Goal: Task Accomplishment & Management: Manage account settings

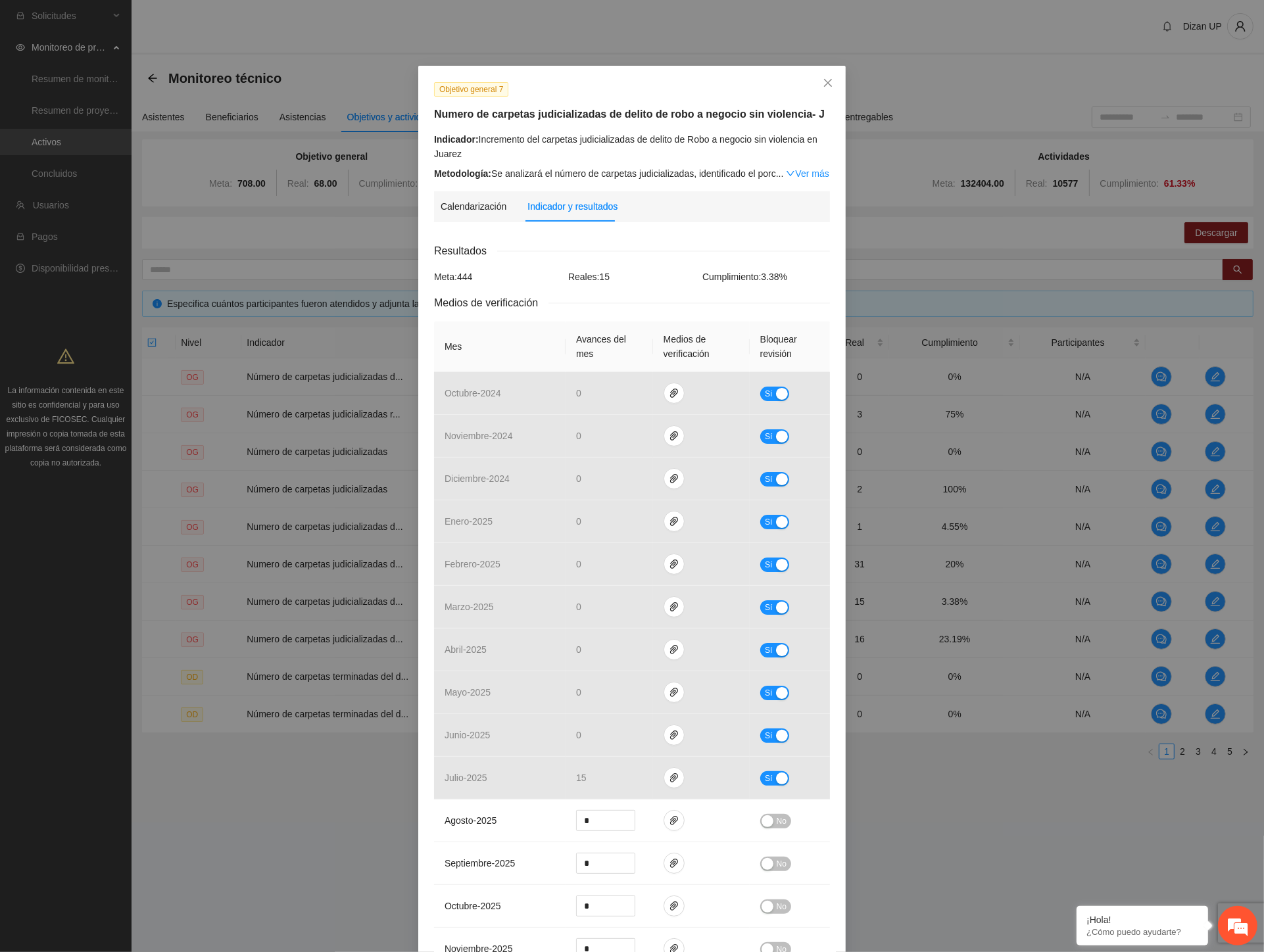
scroll to position [438, 0]
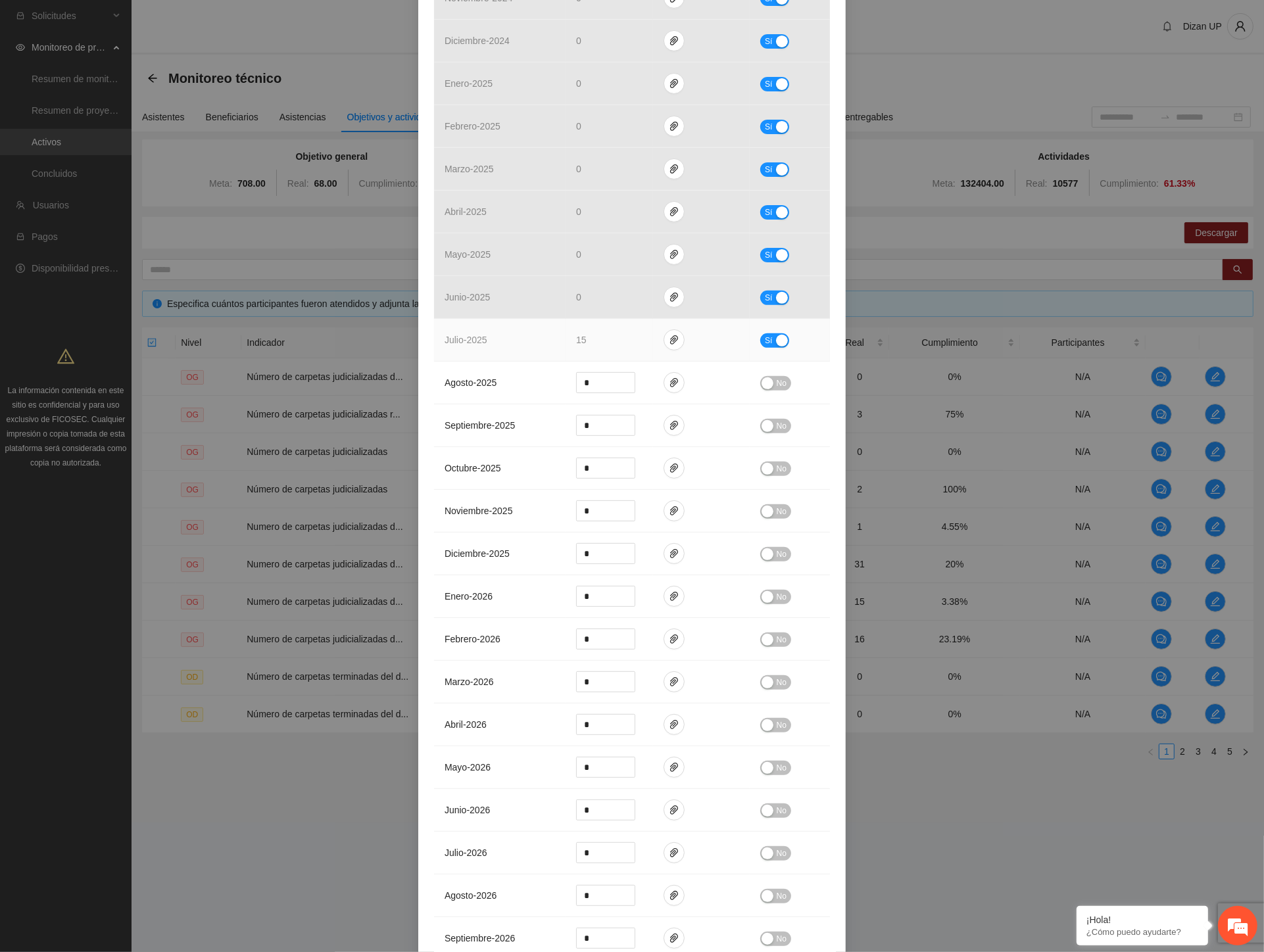
click at [776, 343] on div "button" at bounding box center [782, 341] width 12 height 12
drag, startPoint x: 603, startPoint y: 342, endPoint x: 464, endPoint y: 321, distance: 140.6
click at [487, 327] on tr "julio - 2025 ** No" at bounding box center [632, 340] width 396 height 43
type input "**"
click at [781, 346] on button "No" at bounding box center [775, 341] width 31 height 15
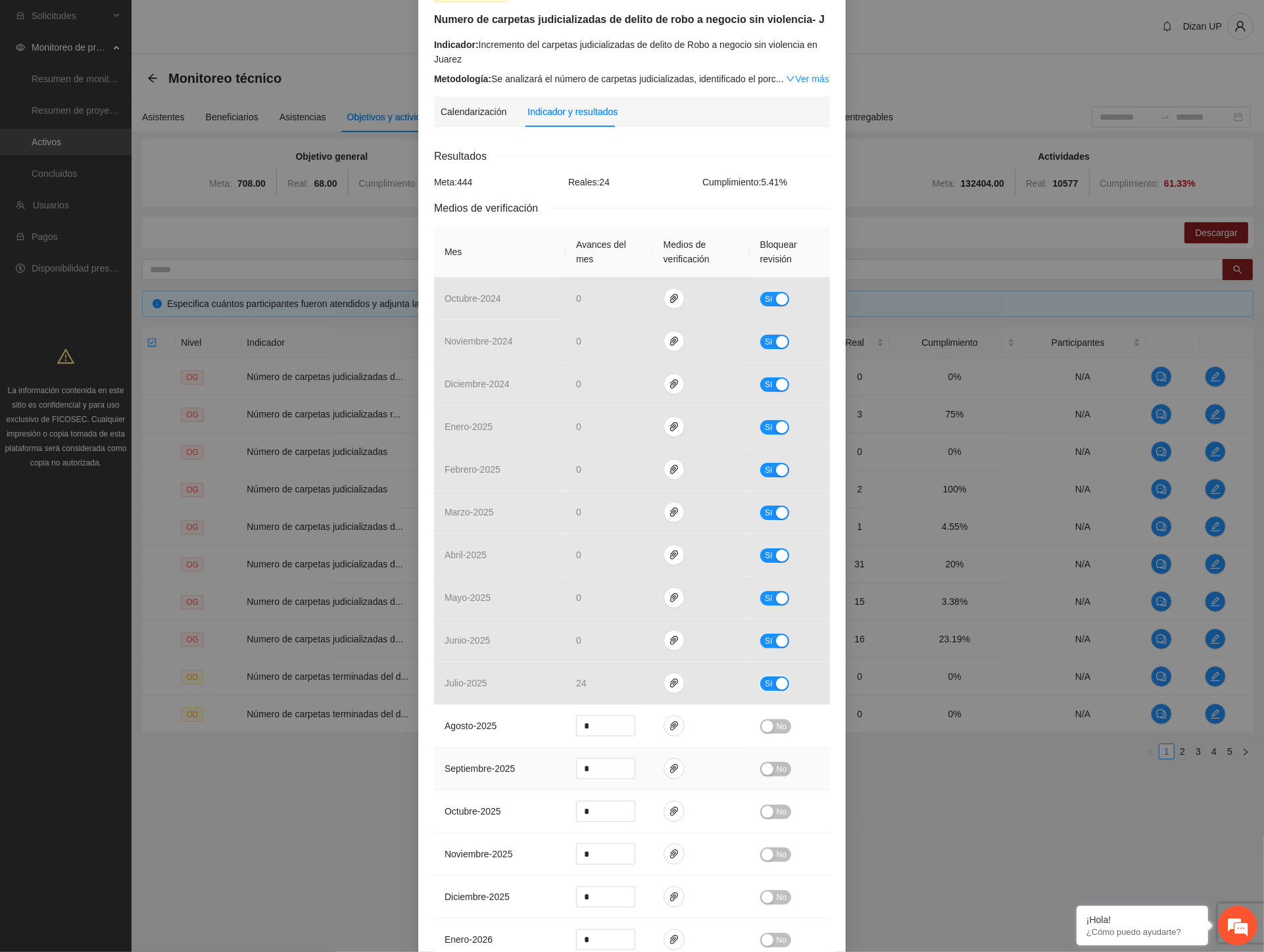
scroll to position [0, 0]
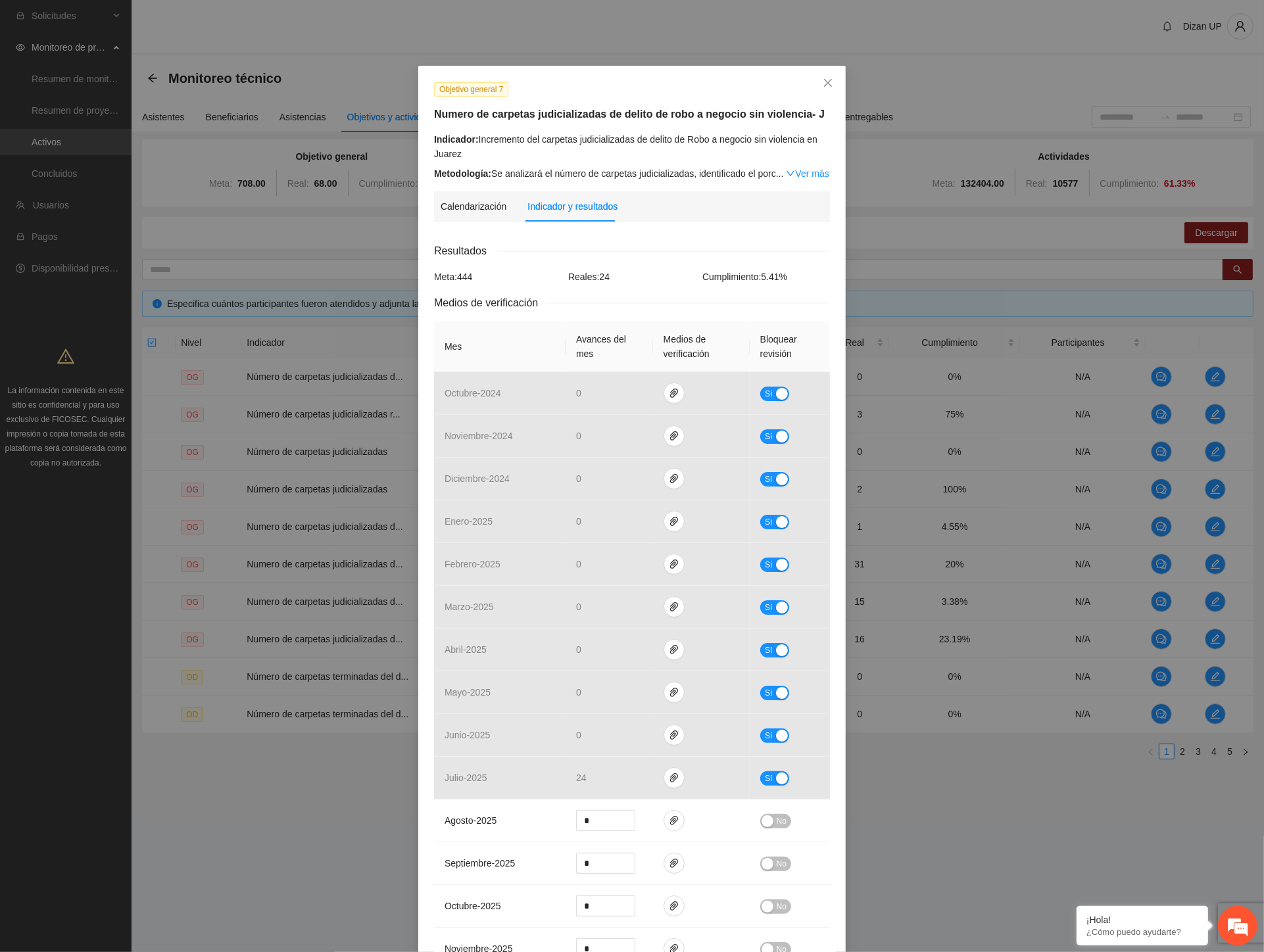
click at [595, 137] on div "Indicador: Incremento del carpetas judicializadas de delito de Robo a negocio s…" at bounding box center [632, 147] width 396 height 29
drag, startPoint x: 472, startPoint y: 139, endPoint x: 457, endPoint y: 152, distance: 19.8
click at [457, 152] on div "Indicador: Incremento del carpetas judicializadas de delito de Robo a negocio s…" at bounding box center [632, 147] width 396 height 29
copy div "Incremento del carpetas judicializadas de delito de Robo a negocio sin violenci…"
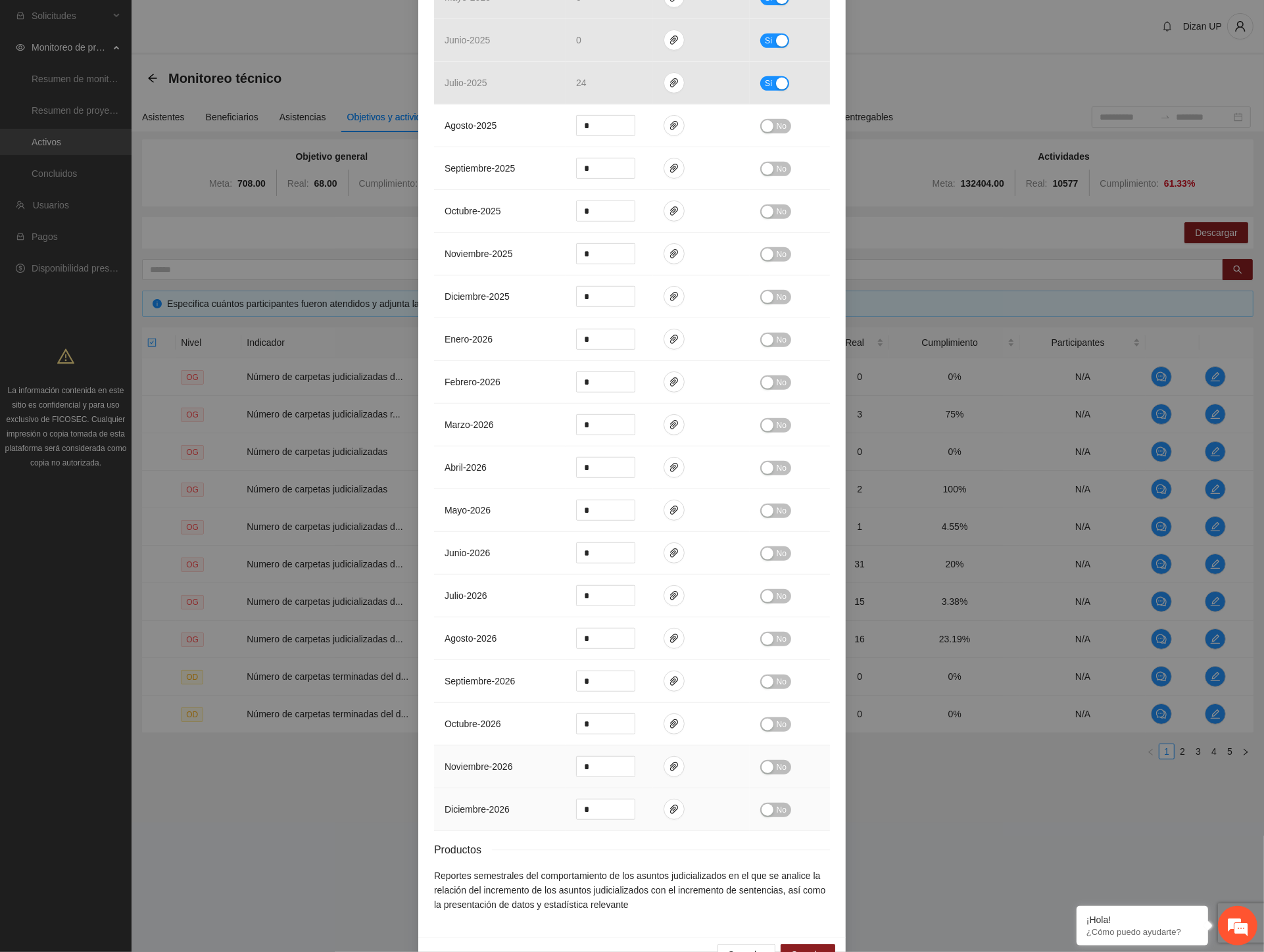
scroll to position [734, 0]
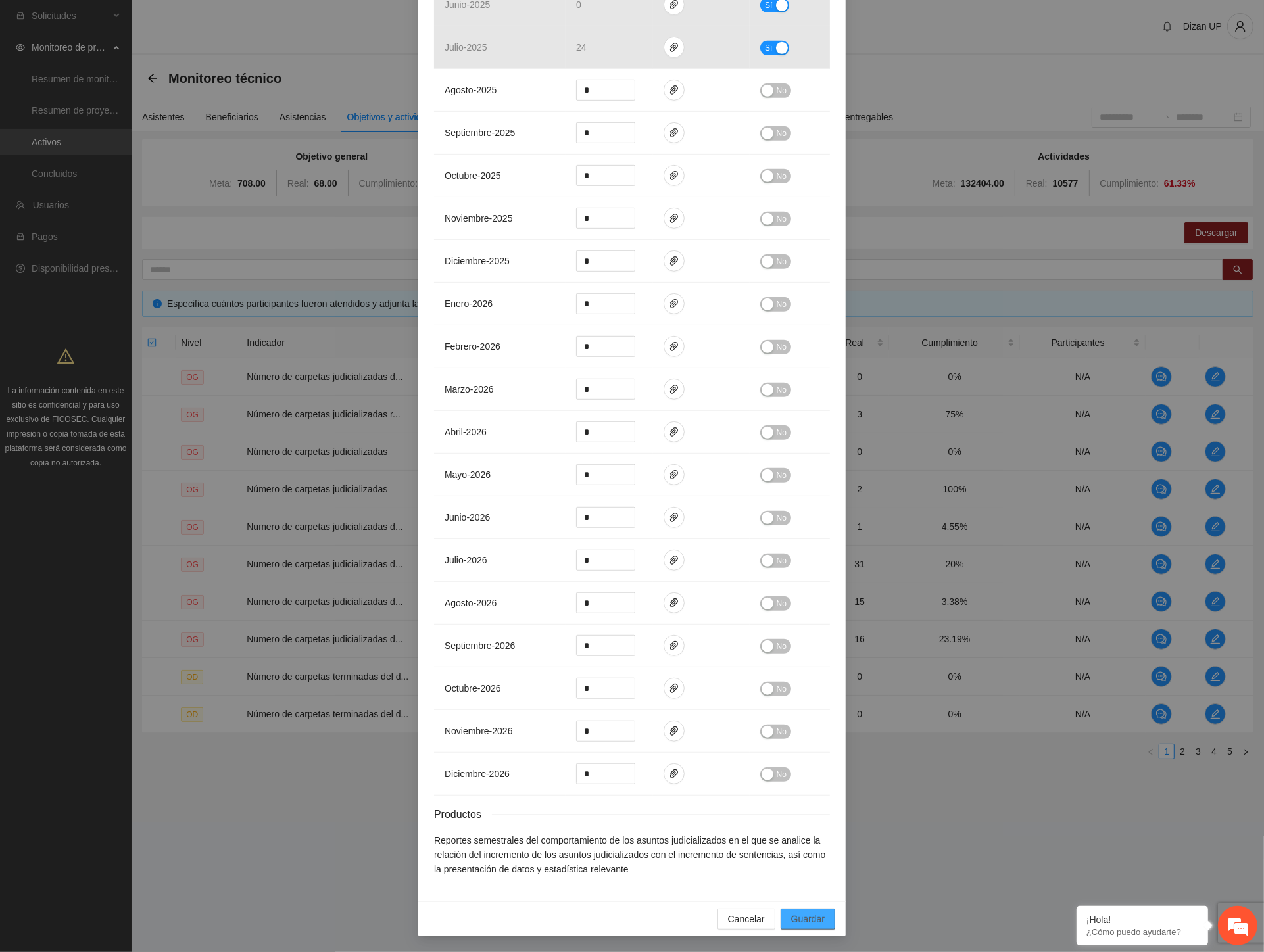
drag, startPoint x: 797, startPoint y: 920, endPoint x: 1247, endPoint y: 592, distance: 556.9
click at [799, 920] on span "Guardar" at bounding box center [808, 920] width 33 height 15
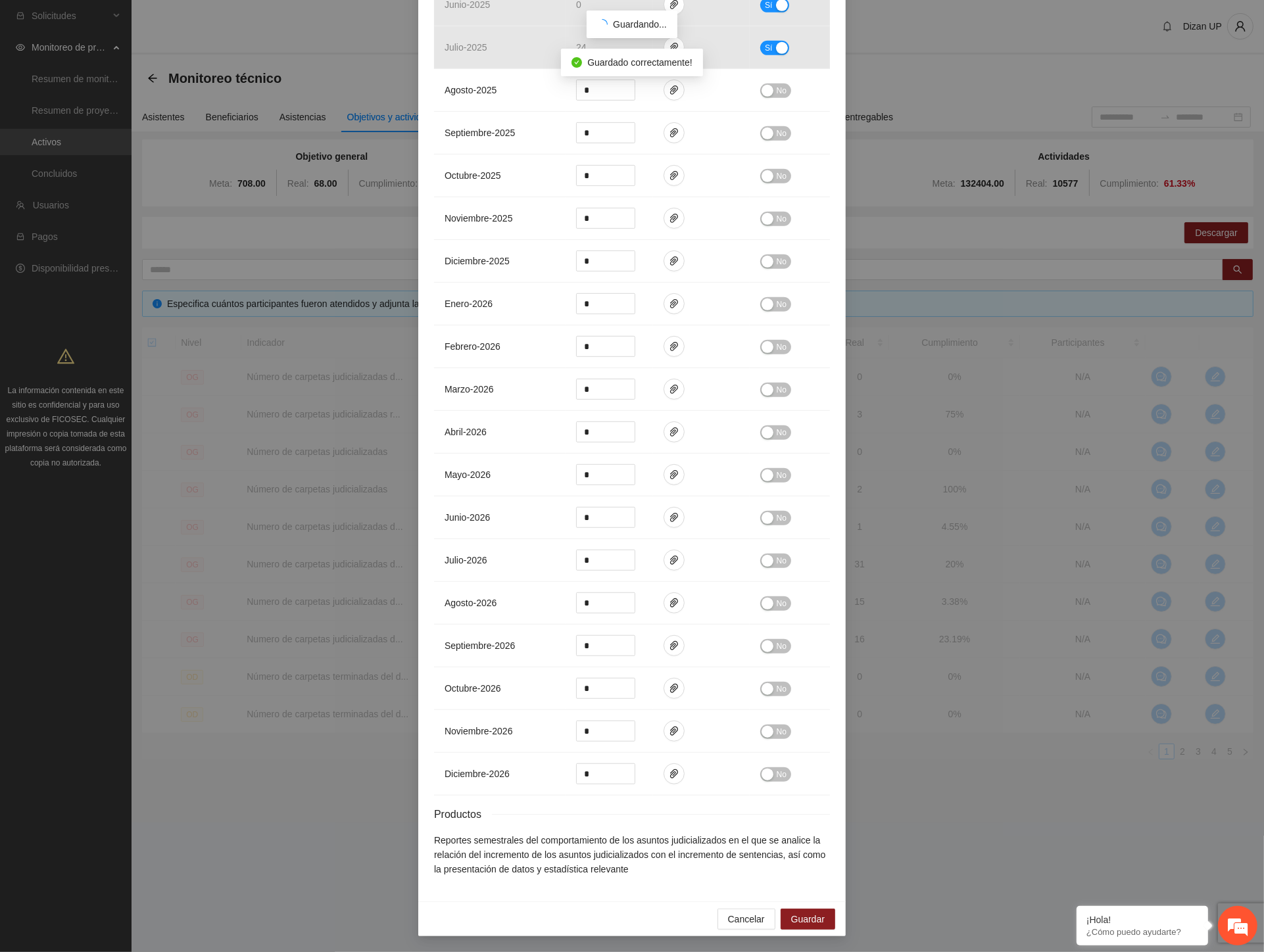
scroll to position [668, 0]
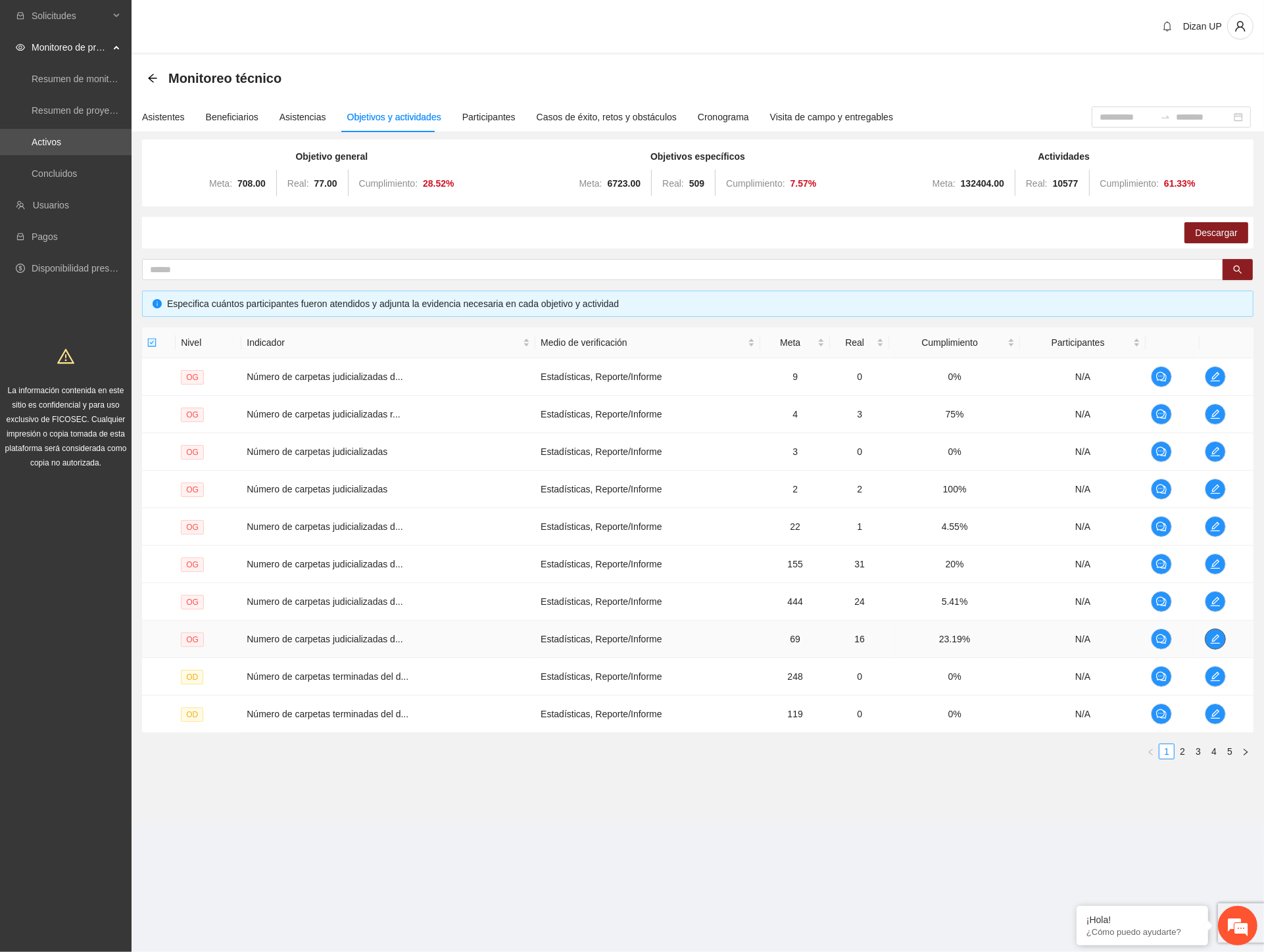
click at [1210, 637] on icon "edit" at bounding box center [1215, 639] width 11 height 11
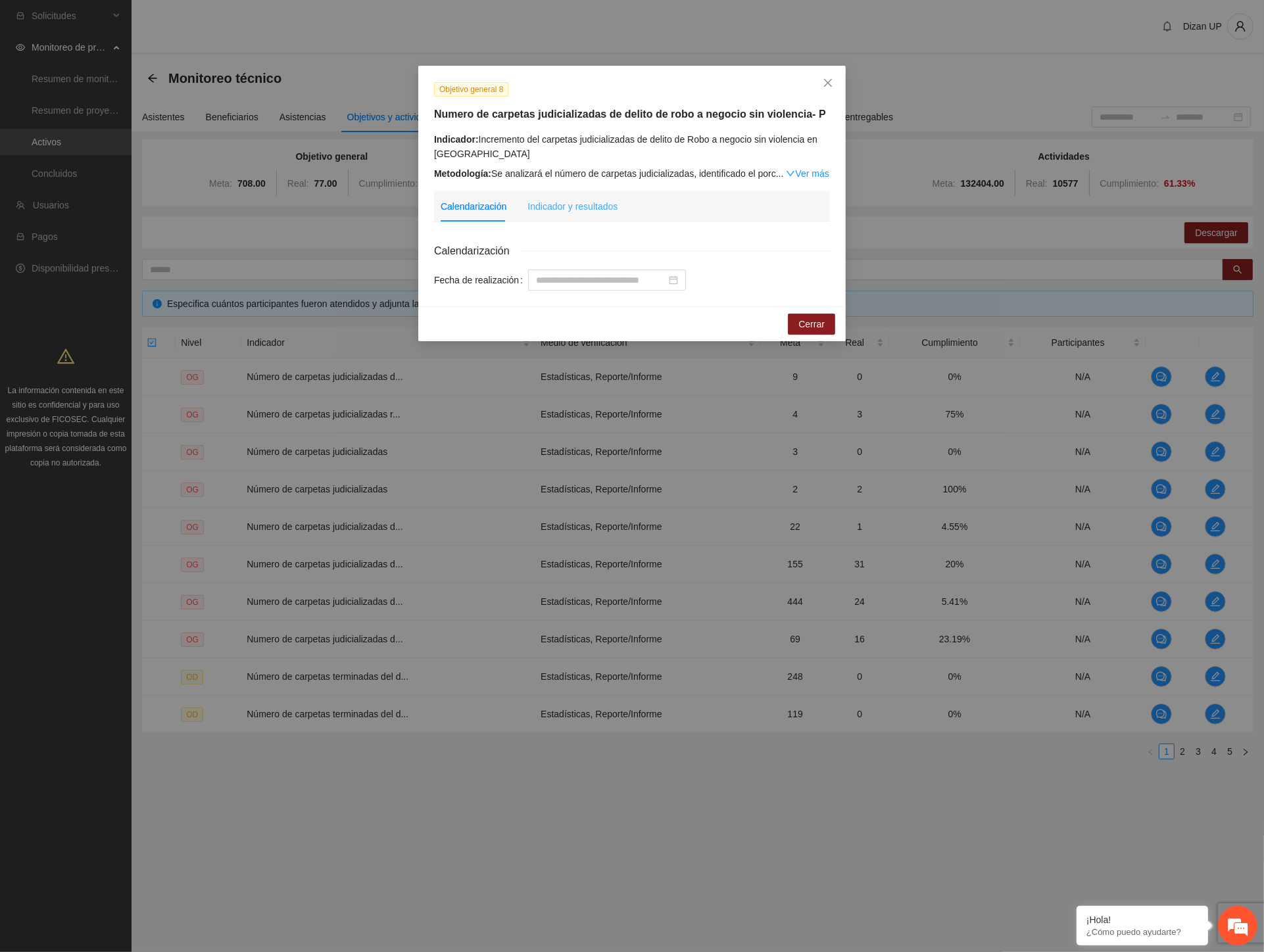
click at [572, 216] on div "Indicador y resultados" at bounding box center [572, 206] width 90 height 30
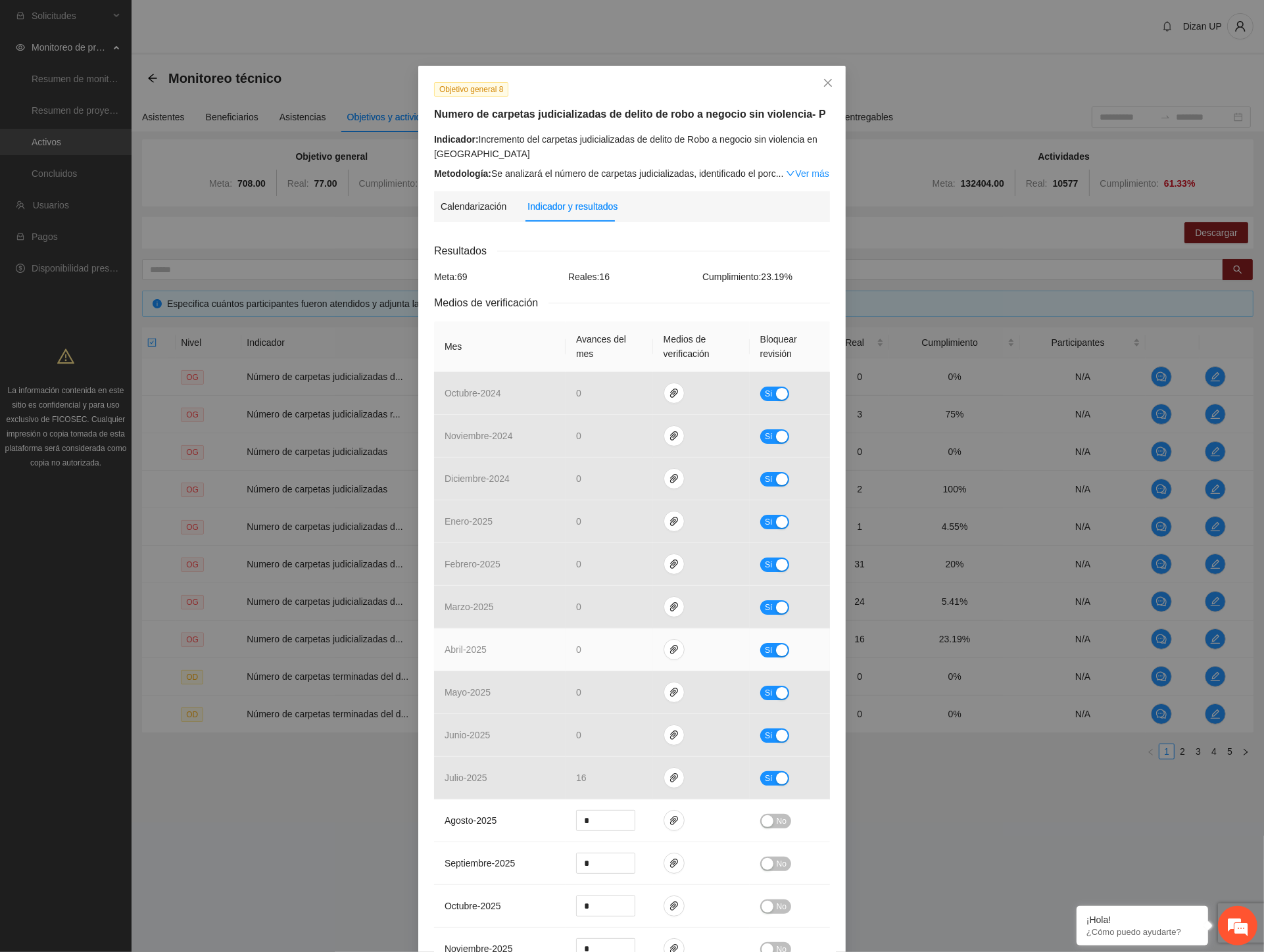
scroll to position [219, 0]
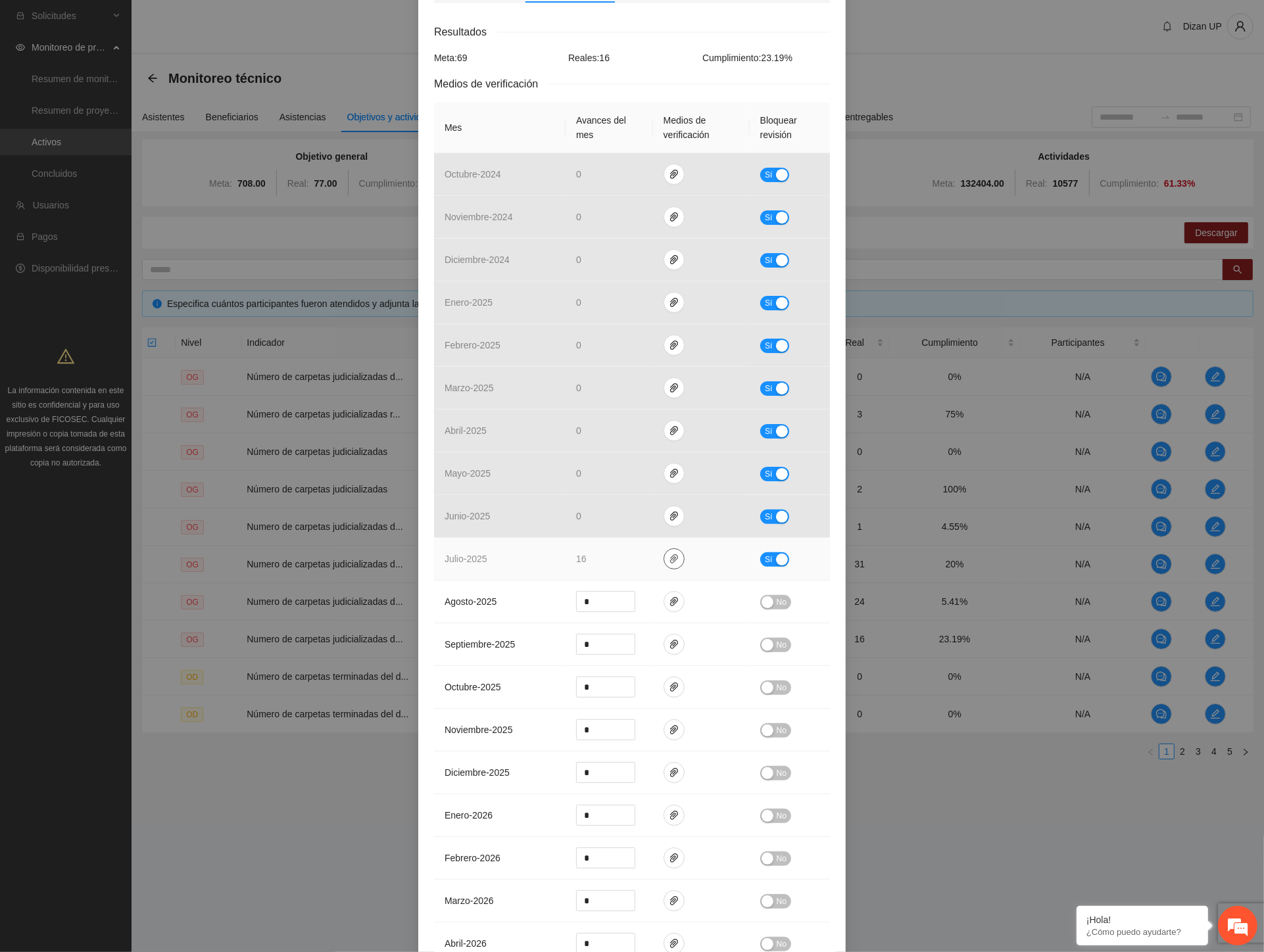
click at [669, 559] on icon "paper-clip" at bounding box center [674, 559] width 11 height 11
click at [614, 503] on link "ZONASURROBOACOMERCIOSINVIOLENCIA_0001.pdf" at bounding box center [671, 501] width 188 height 15
click at [611, 524] on link "SURROBOACOMERCIOSINVIOLENCIA.xlsx" at bounding box center [671, 521] width 188 height 15
click at [683, 503] on link "ZONASURROBOACOMERCIOSINVIOLENCIA_0001.pdf" at bounding box center [671, 501] width 188 height 15
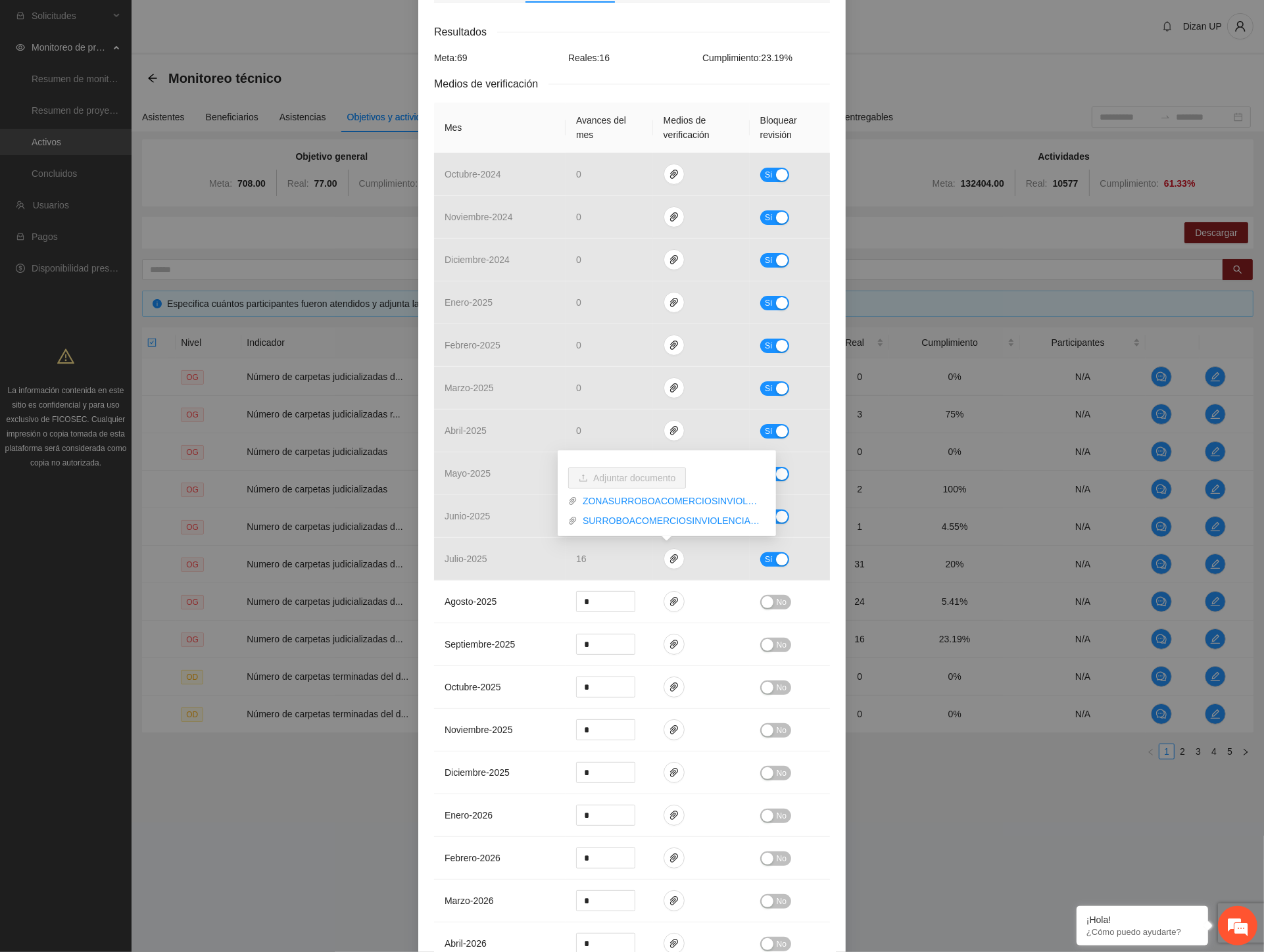
drag, startPoint x: 1, startPoint y: 626, endPoint x: 13, endPoint y: 595, distance: 33.2
click at [7, 609] on div "Objetivo general 8 Numero de carpetas judicializadas de delito de robo a negoci…" at bounding box center [632, 476] width 1264 height 952
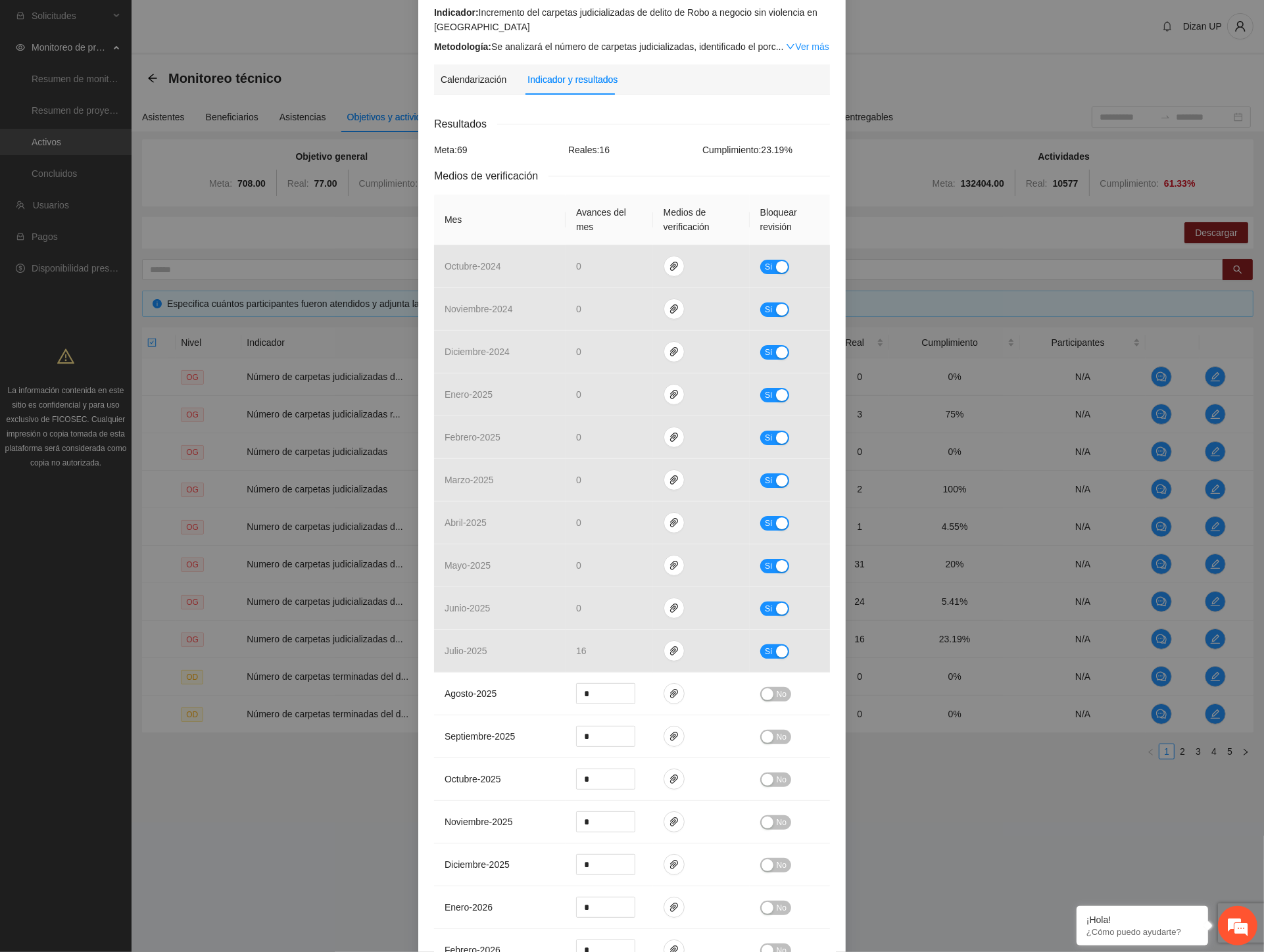
scroll to position [0, 0]
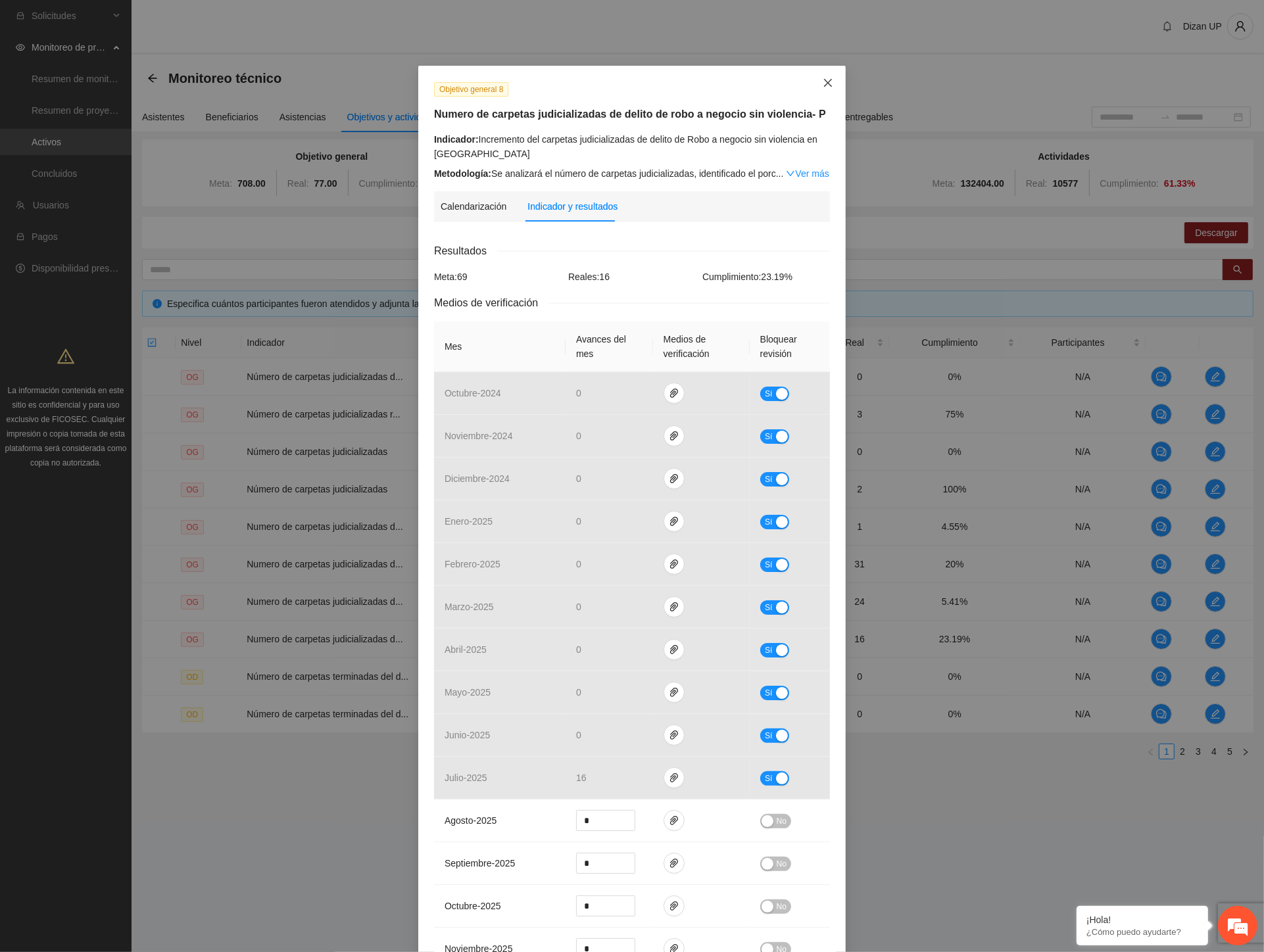
click at [820, 76] on span "Close" at bounding box center [828, 84] width 36 height 36
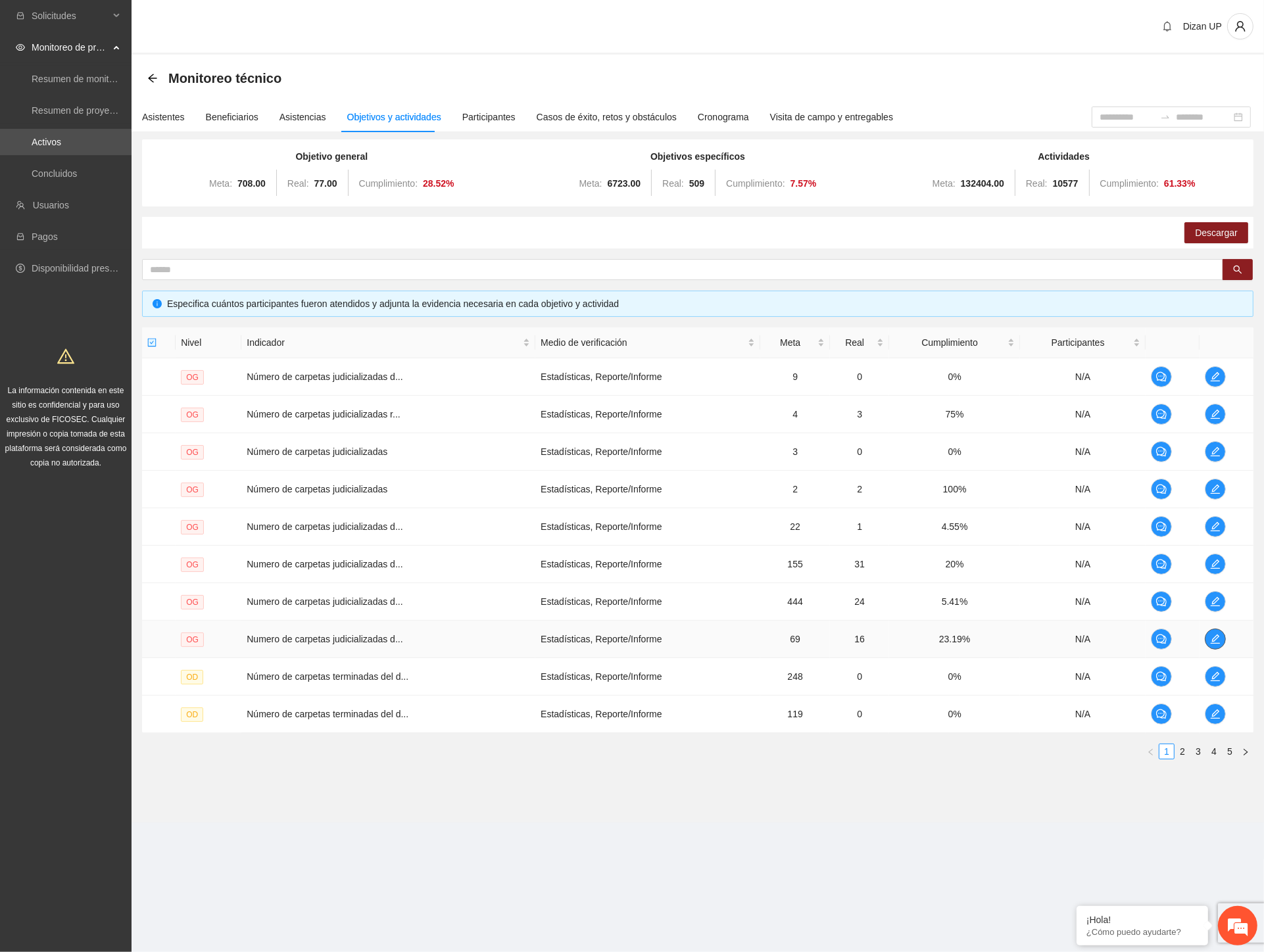
click at [1215, 645] on button "button" at bounding box center [1215, 639] width 21 height 21
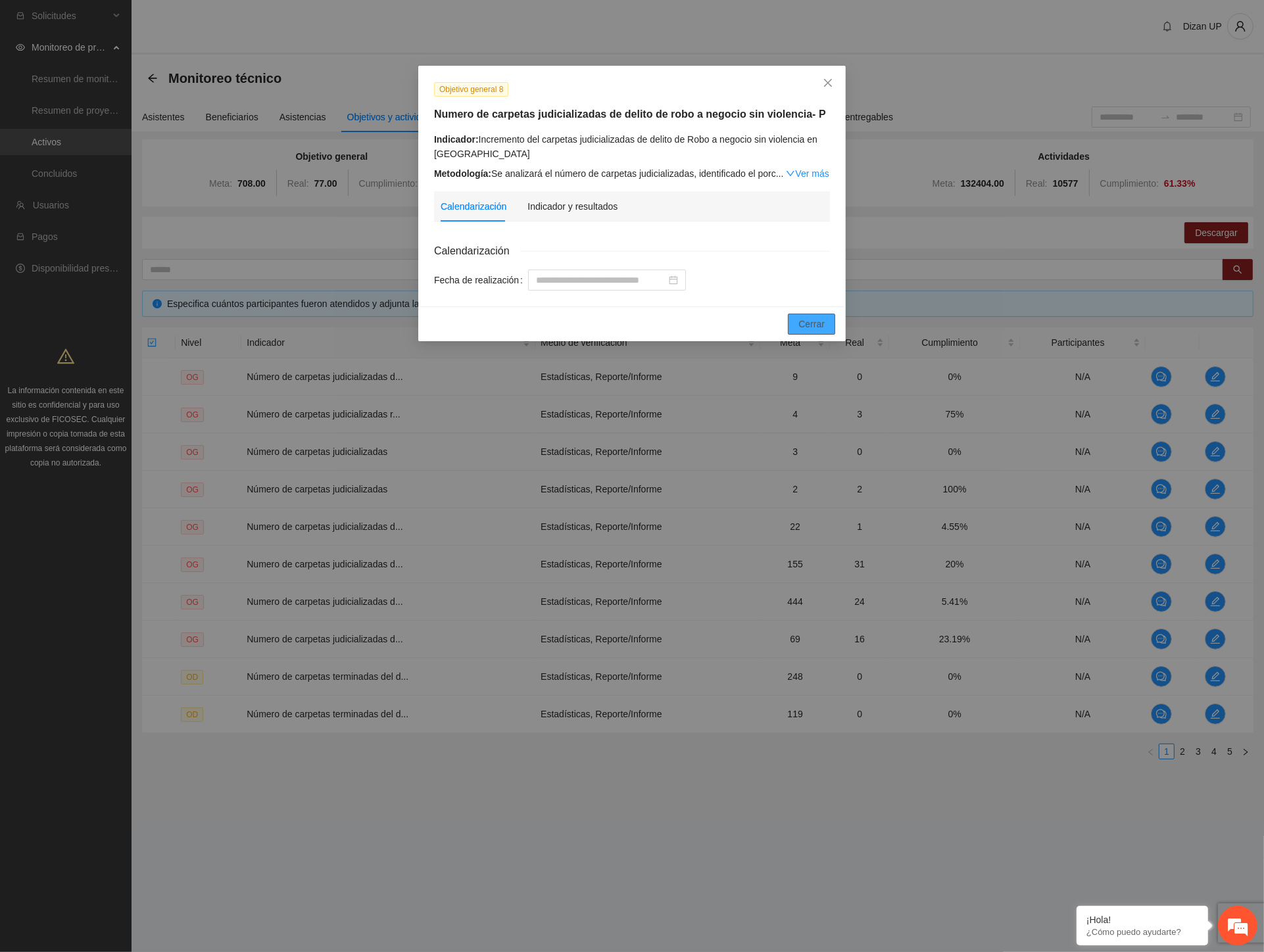
click at [808, 319] on span "Cerrar" at bounding box center [811, 324] width 26 height 15
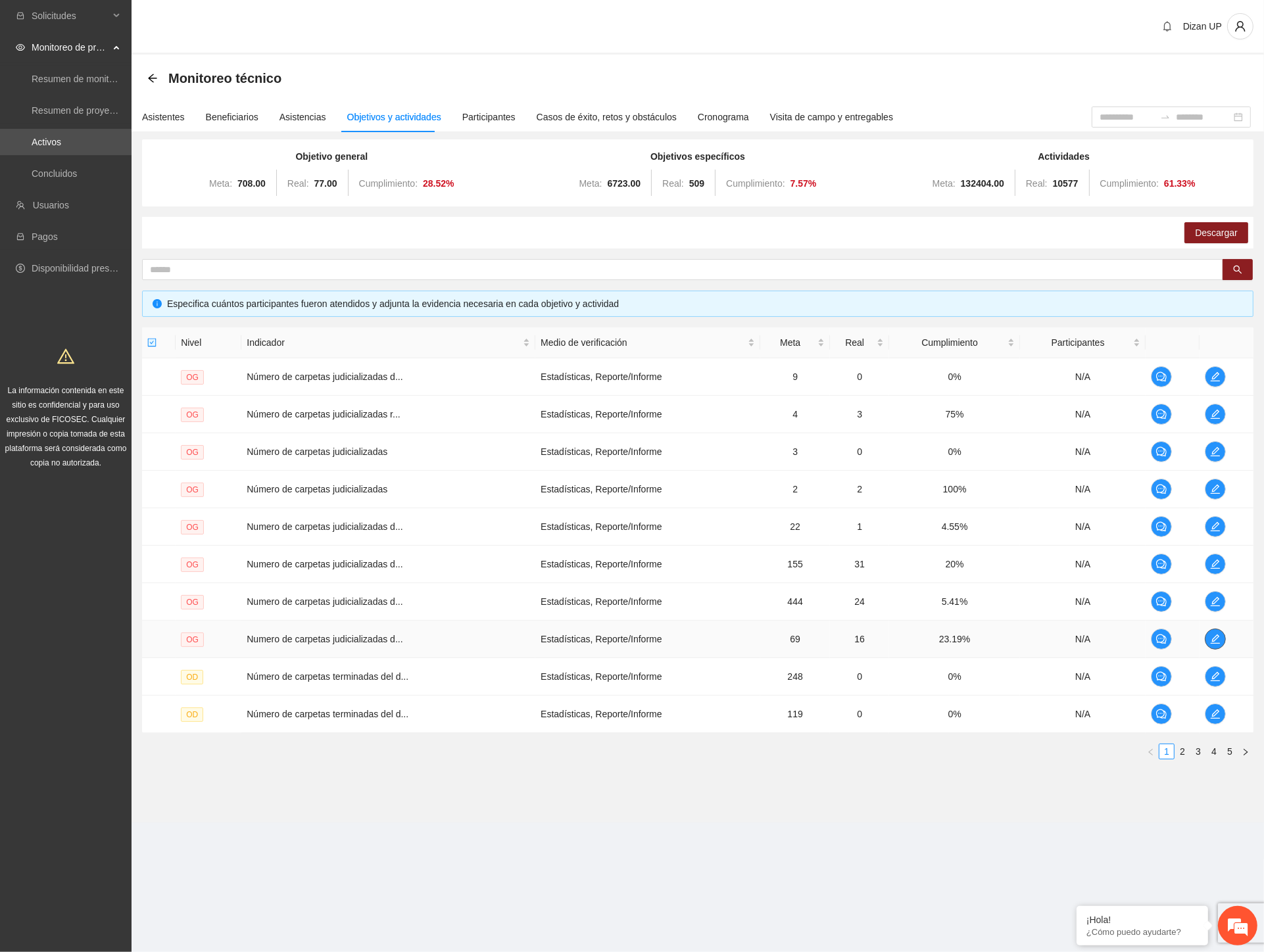
click at [1219, 637] on icon "edit" at bounding box center [1215, 639] width 11 height 11
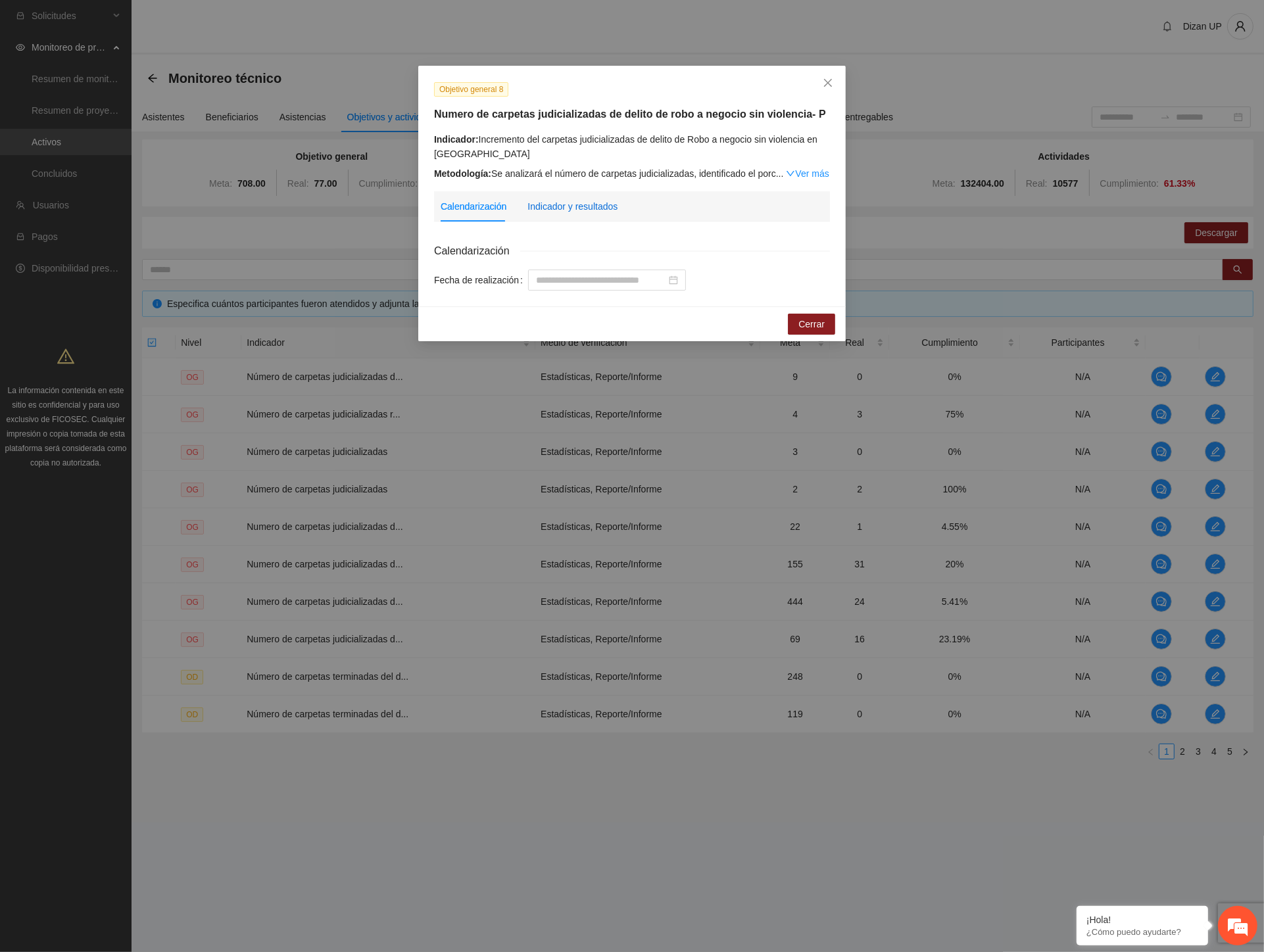
click at [559, 208] on div "Indicador y resultados" at bounding box center [572, 207] width 90 height 15
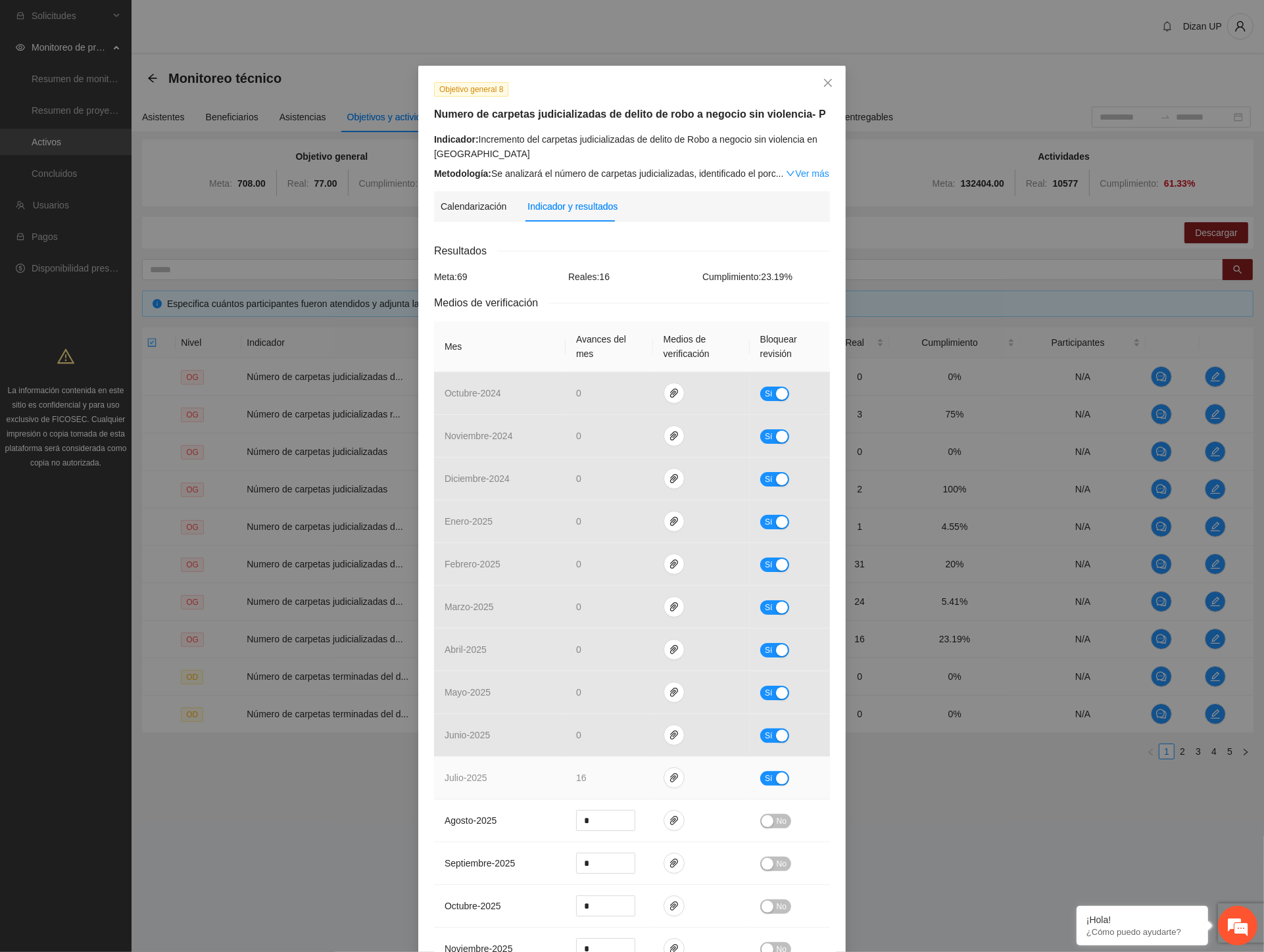
click at [773, 786] on button "Sí" at bounding box center [774, 778] width 29 height 15
click at [583, 781] on input "**" at bounding box center [605, 778] width 58 height 19
type input "*"
click at [769, 783] on button "No" at bounding box center [775, 778] width 31 height 15
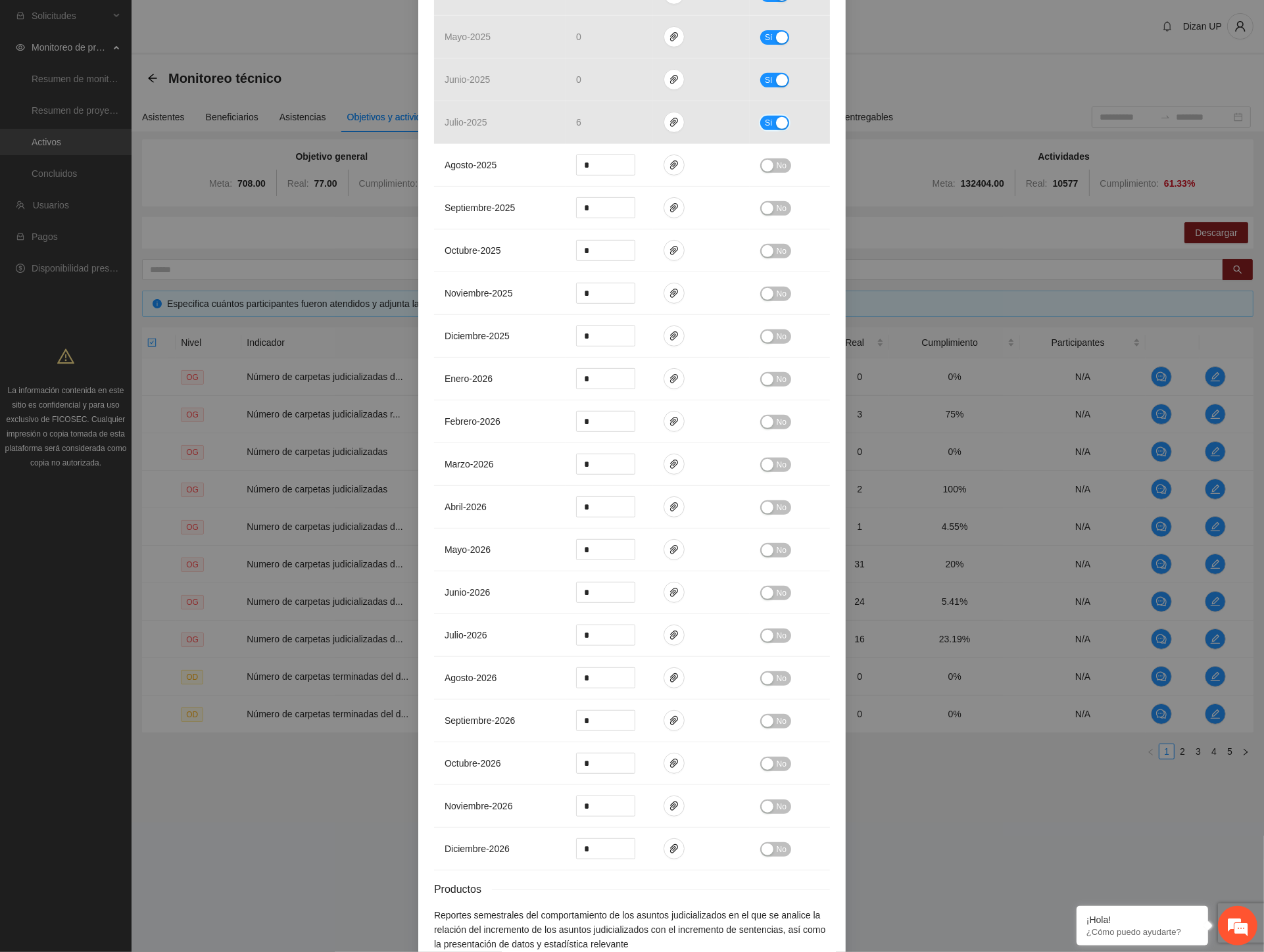
scroll to position [734, 0]
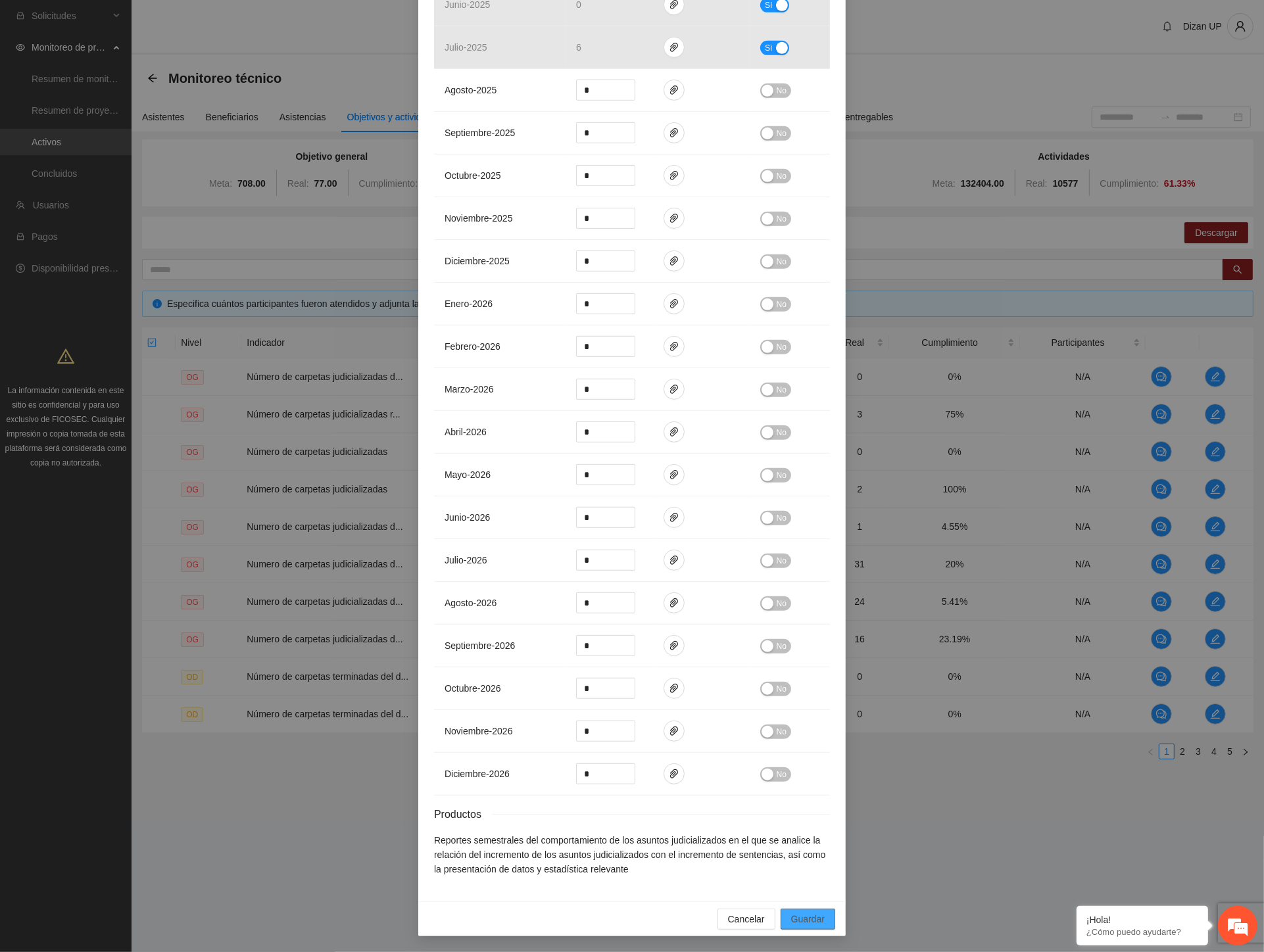
drag, startPoint x: 798, startPoint y: 927, endPoint x: 783, endPoint y: 928, distance: 15.0
click at [795, 927] on span "Guardar" at bounding box center [808, 920] width 33 height 15
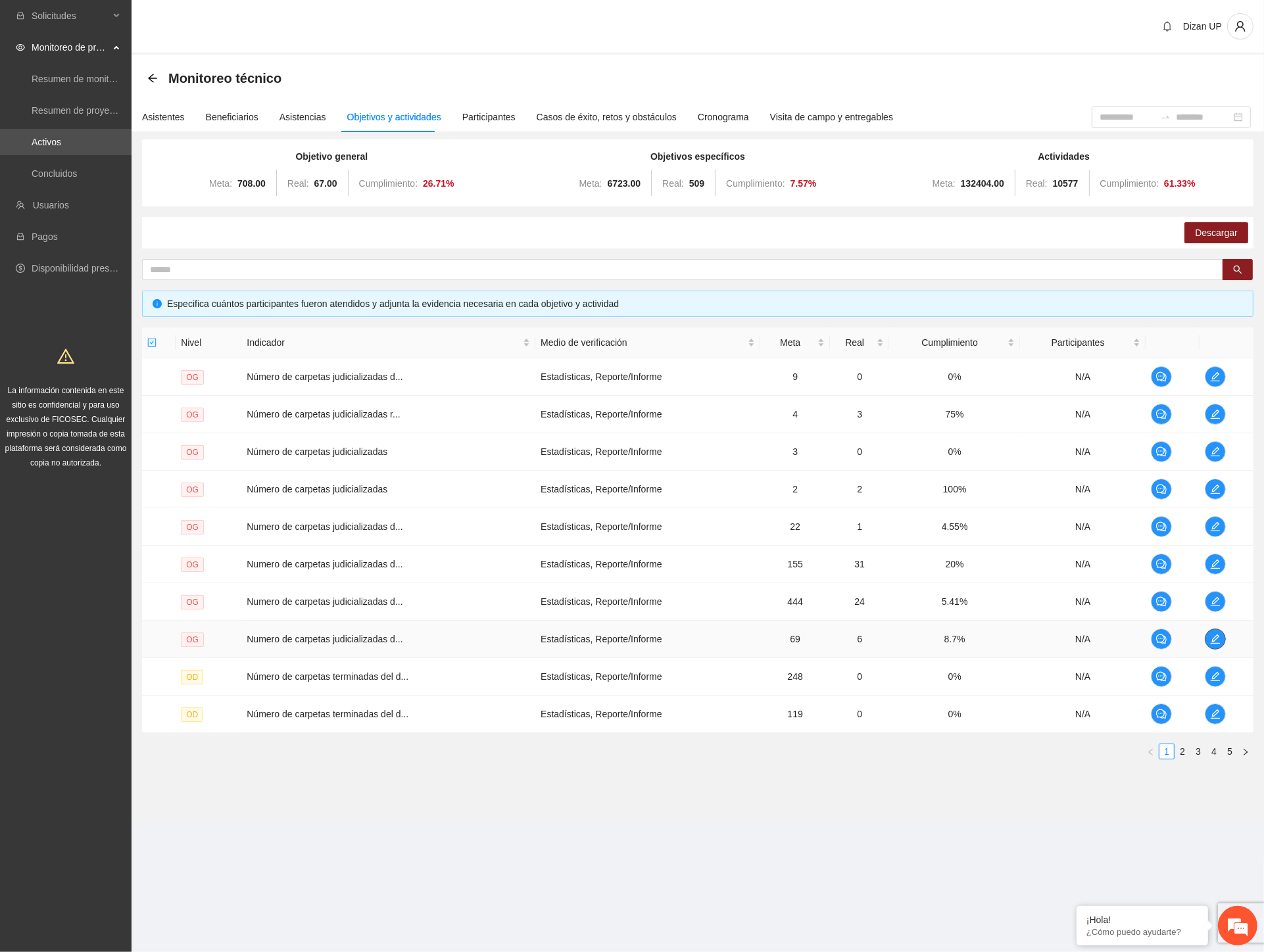
click at [1208, 637] on span "edit" at bounding box center [1215, 639] width 19 height 11
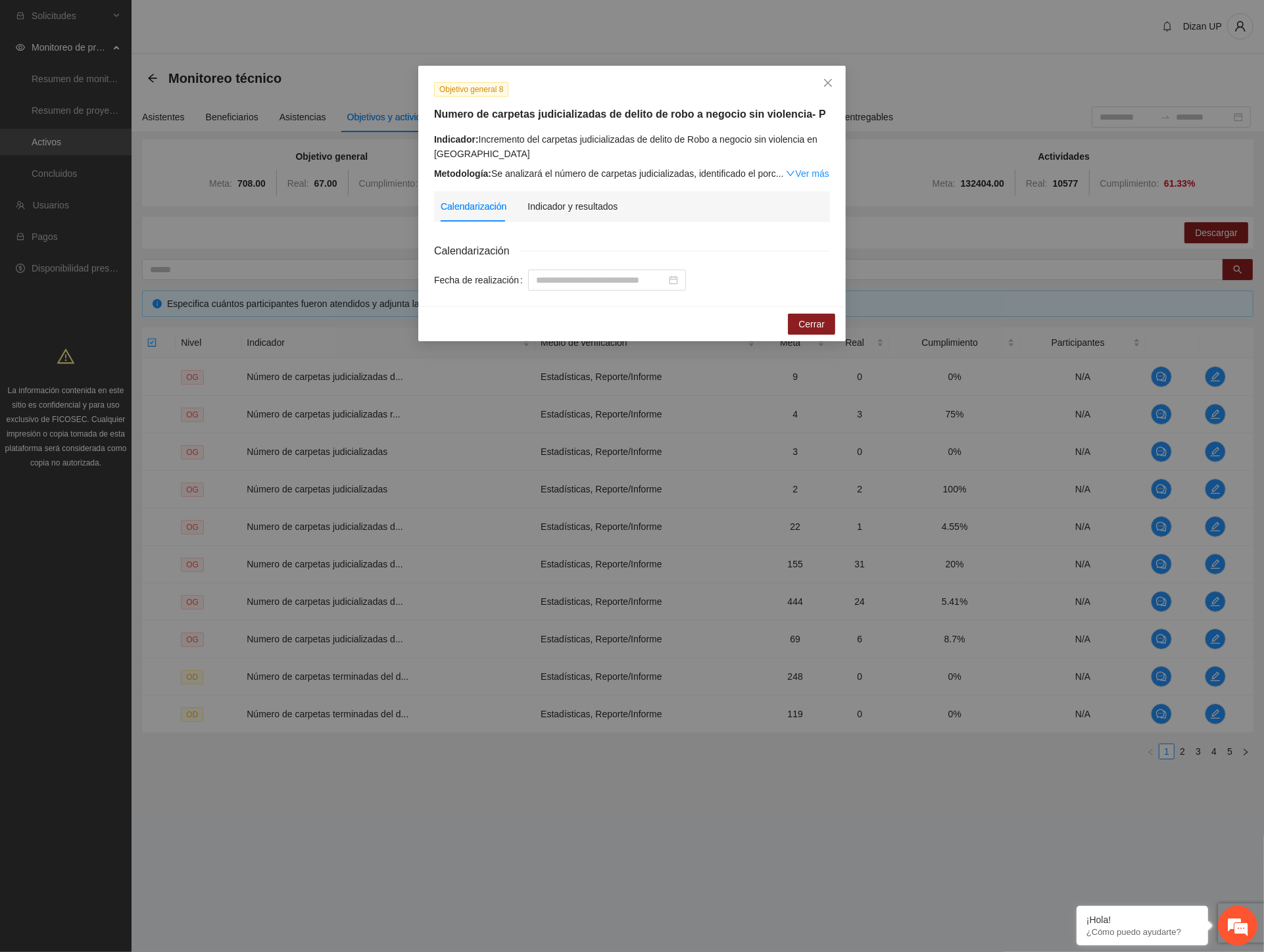
click at [1118, 814] on div "Objetivo general 8 Numero de carpetas judicializadas de delito de robo a negoci…" at bounding box center [632, 476] width 1264 height 952
click at [585, 207] on div "Indicador y resultados" at bounding box center [572, 207] width 90 height 15
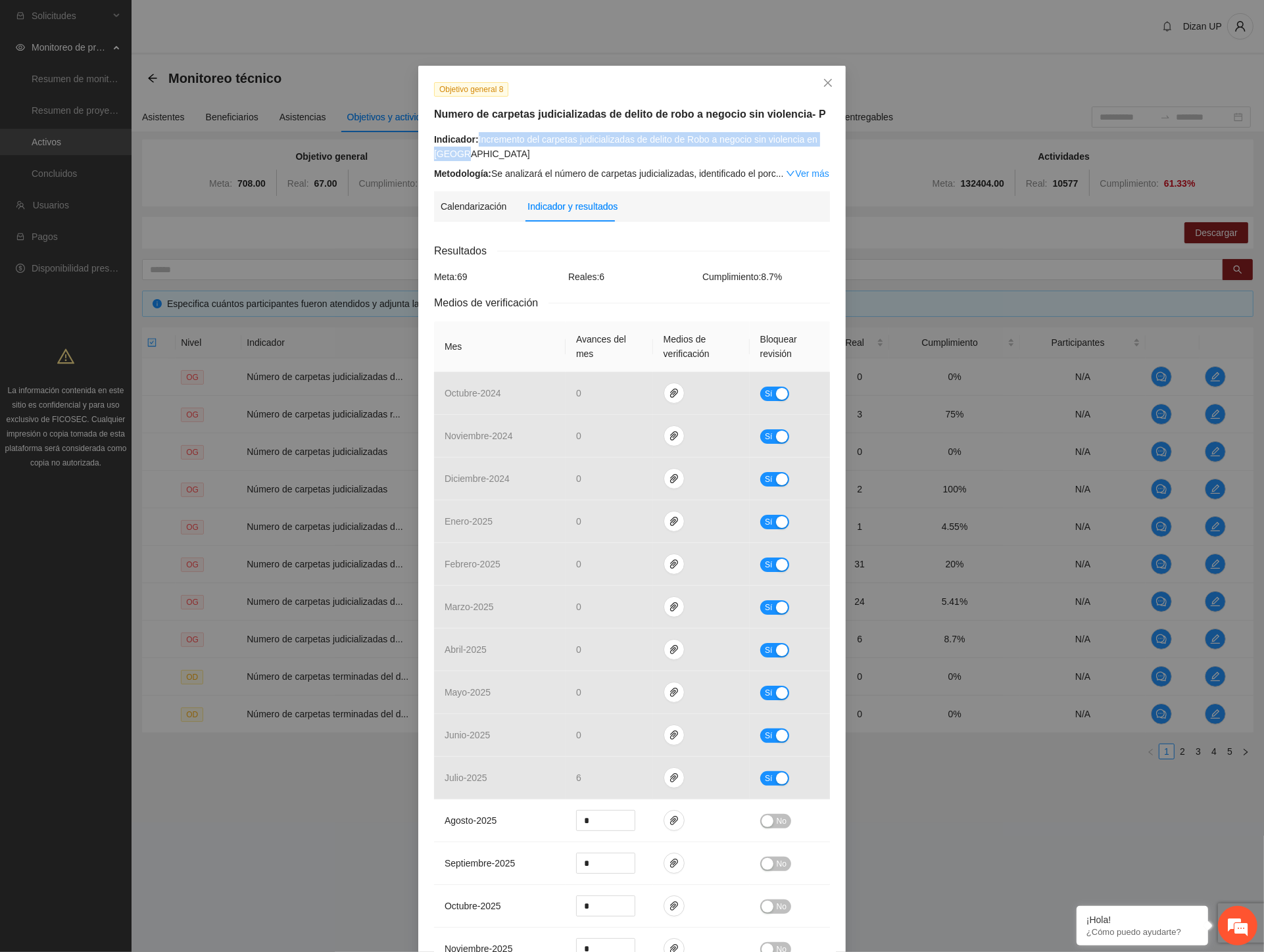
drag, startPoint x: 471, startPoint y: 134, endPoint x: 469, endPoint y: 148, distance: 14.1
click at [469, 148] on div "Indicador: Incremento del carpetas judicializadas de delito de Robo a negocio s…" at bounding box center [632, 147] width 396 height 29
copy div "Incremento del carpetas judicializadas de delito de Robo a negocio sin violenci…"
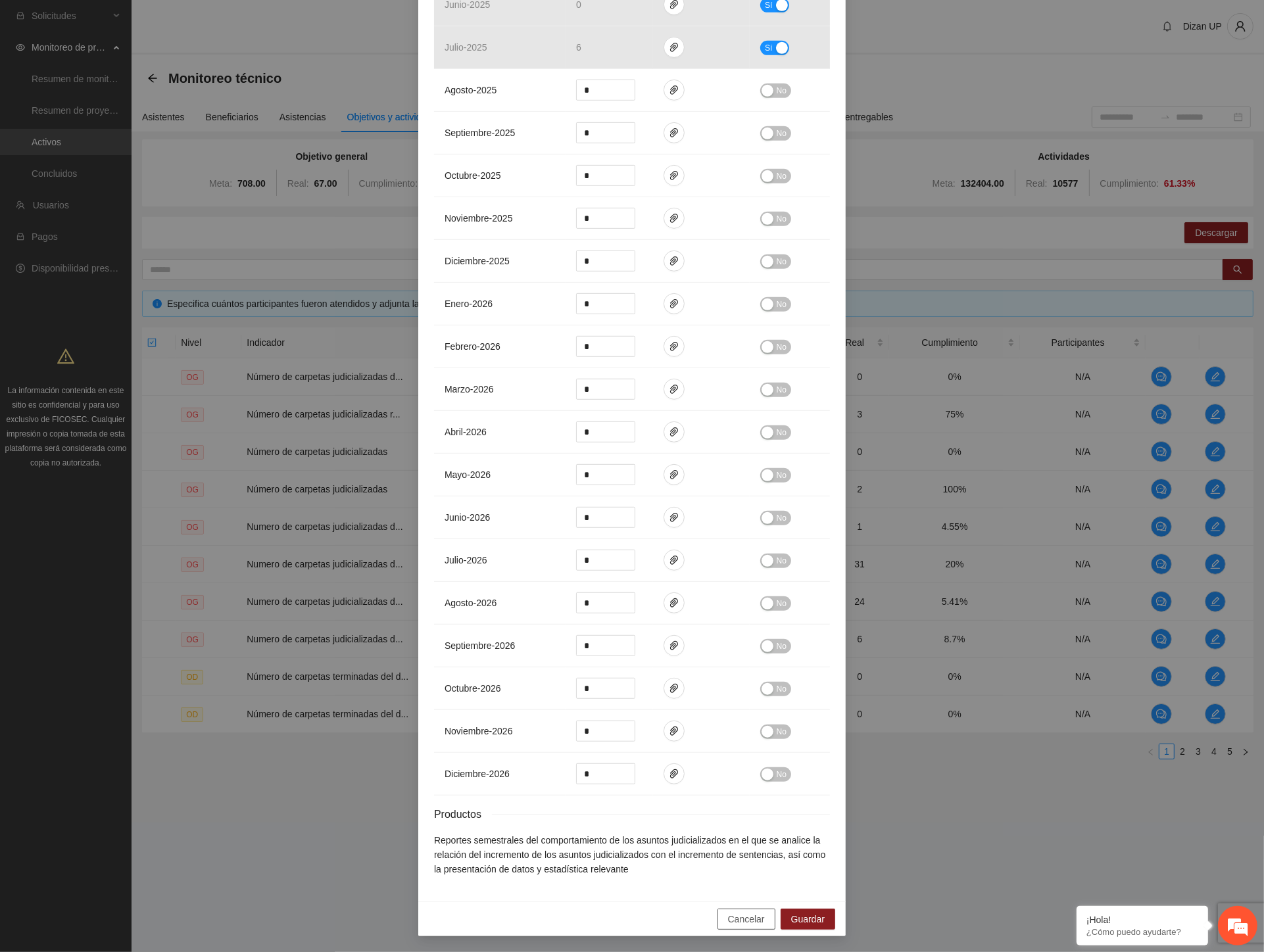
drag, startPoint x: 741, startPoint y: 924, endPoint x: 827, endPoint y: 857, distance: 109.0
click at [743, 924] on span "Cancelar" at bounding box center [746, 920] width 36 height 15
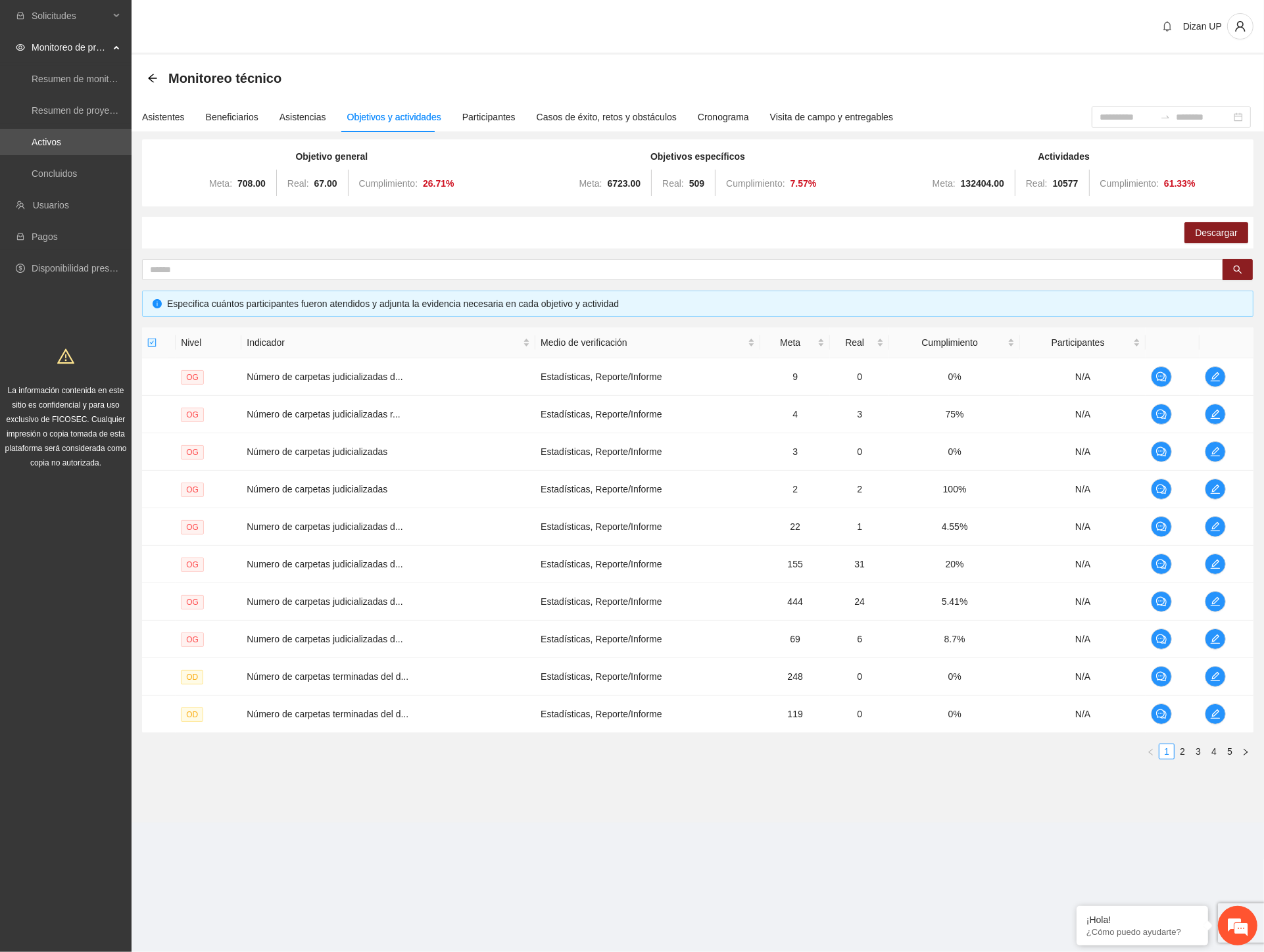
click at [1062, 819] on section "Monitoreo técnico Asistentes Beneficiarios Asistencias Objetivos y actividades …" at bounding box center [697, 438] width 1132 height 768
click at [383, 252] on div "Objetivo general Meta: 708.00 Real: 67.00 Cumplimiento: 26.71 % Objetivos espec…" at bounding box center [697, 455] width 1111 height 631
click at [1182, 757] on link "2" at bounding box center [1182, 752] width 15 height 15
click at [1198, 751] on link "3" at bounding box center [1198, 752] width 15 height 15
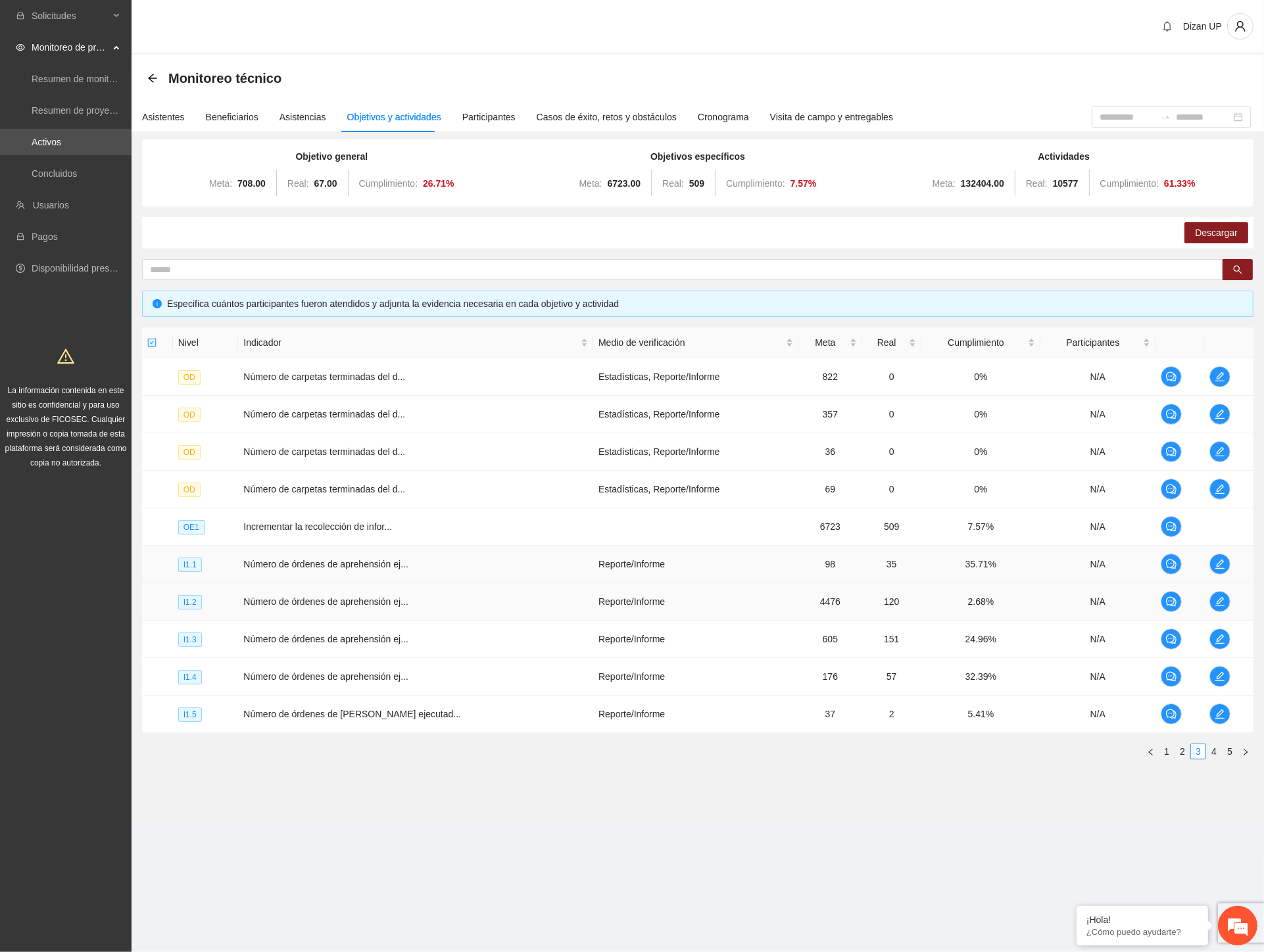
drag, startPoint x: 324, startPoint y: 612, endPoint x: 345, endPoint y: 556, distance: 59.8
click at [324, 612] on td "Número de órdenes de aprehensión ej..." at bounding box center [416, 602] width 355 height 37
click at [349, 546] on td "Número de órdenes de aprehensión ej..." at bounding box center [416, 564] width 355 height 37
drag, startPoint x: 366, startPoint y: 561, endPoint x: 635, endPoint y: 573, distance: 269.3
click at [371, 561] on span "Número de órdenes de aprehensión ej..." at bounding box center [326, 564] width 165 height 11
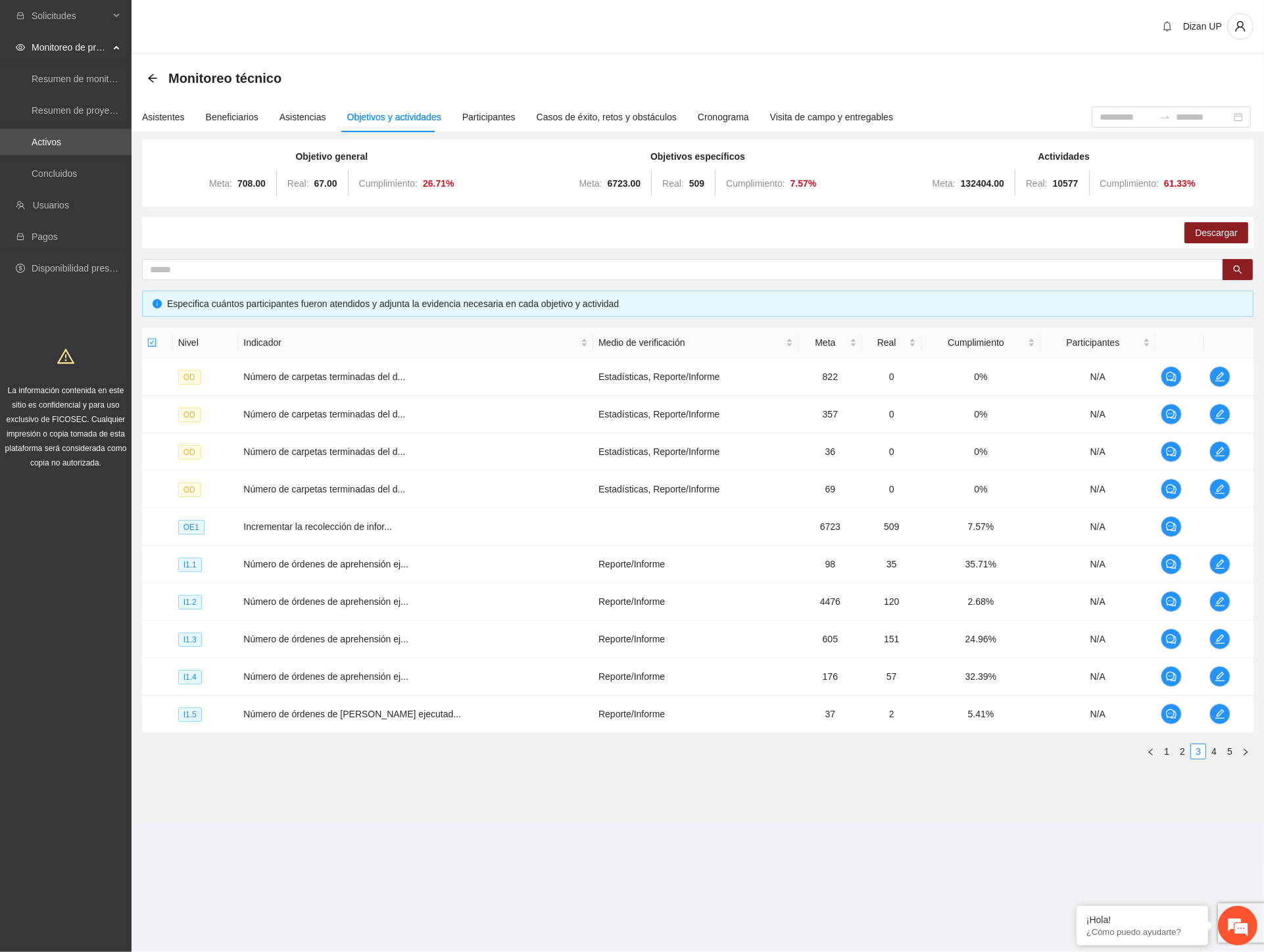
drag, startPoint x: 73, startPoint y: 380, endPoint x: 92, endPoint y: 380, distance: 19.0
click at [73, 380] on div "La información contenida en este sitio es confidencial y para uso exclusivo de …" at bounding box center [66, 404] width 126 height 131
click at [1167, 753] on link "1" at bounding box center [1167, 752] width 15 height 15
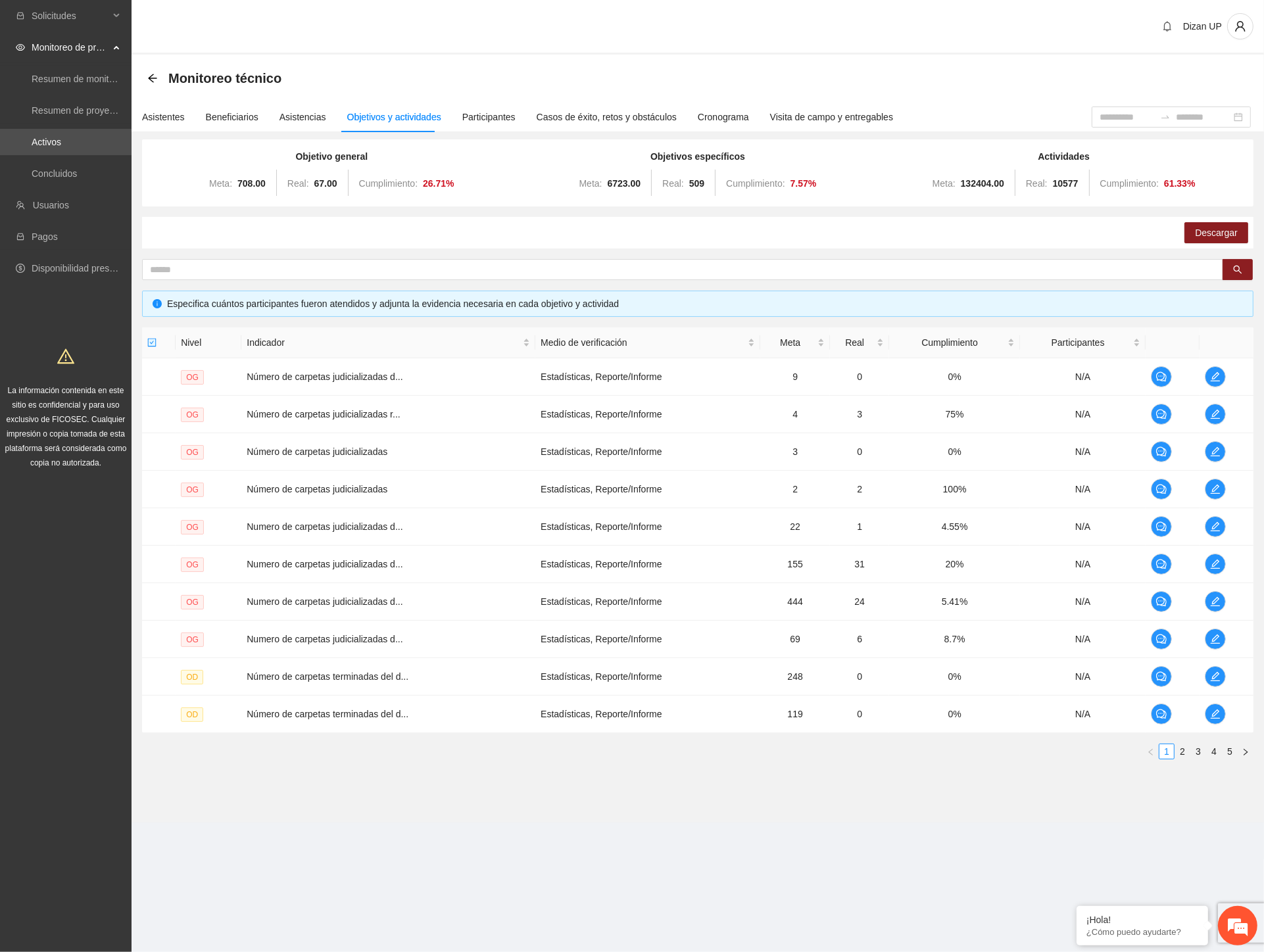
click at [47, 655] on div "Solicitudes Monitoreo de proyectos Resumen de monitoreo Resumen de proyectos ap…" at bounding box center [66, 476] width 131 height 952
click at [287, 492] on td "Número de carpetas judicializadas" at bounding box center [388, 490] width 294 height 37
click at [1223, 454] on span "edit" at bounding box center [1215, 452] width 19 height 11
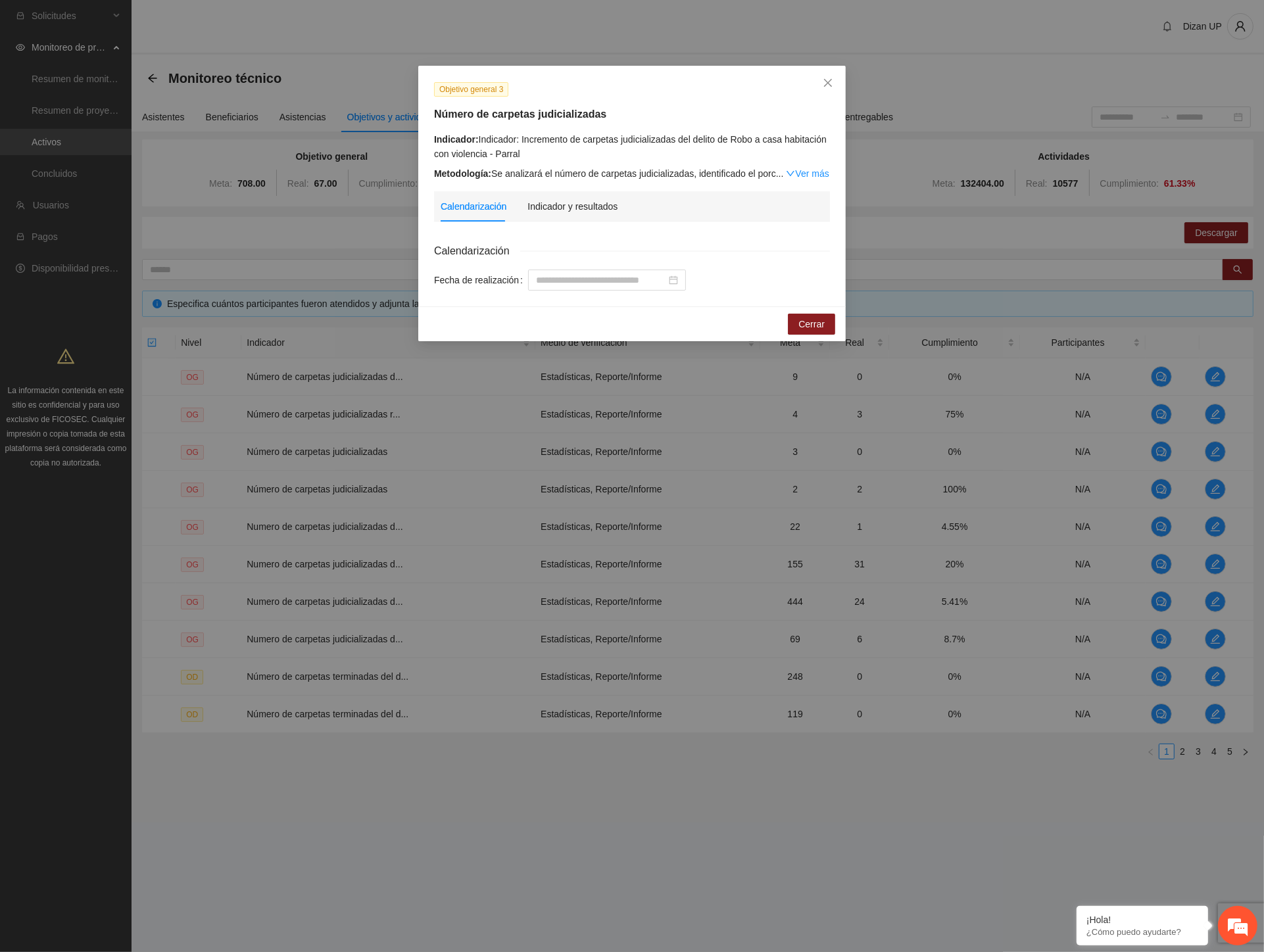
click at [600, 892] on div "Objetivo general 3 Número de carpetas judicializadas Indicador: Indicador: Incr…" at bounding box center [632, 476] width 1264 height 952
click at [829, 79] on icon "close" at bounding box center [827, 83] width 11 height 11
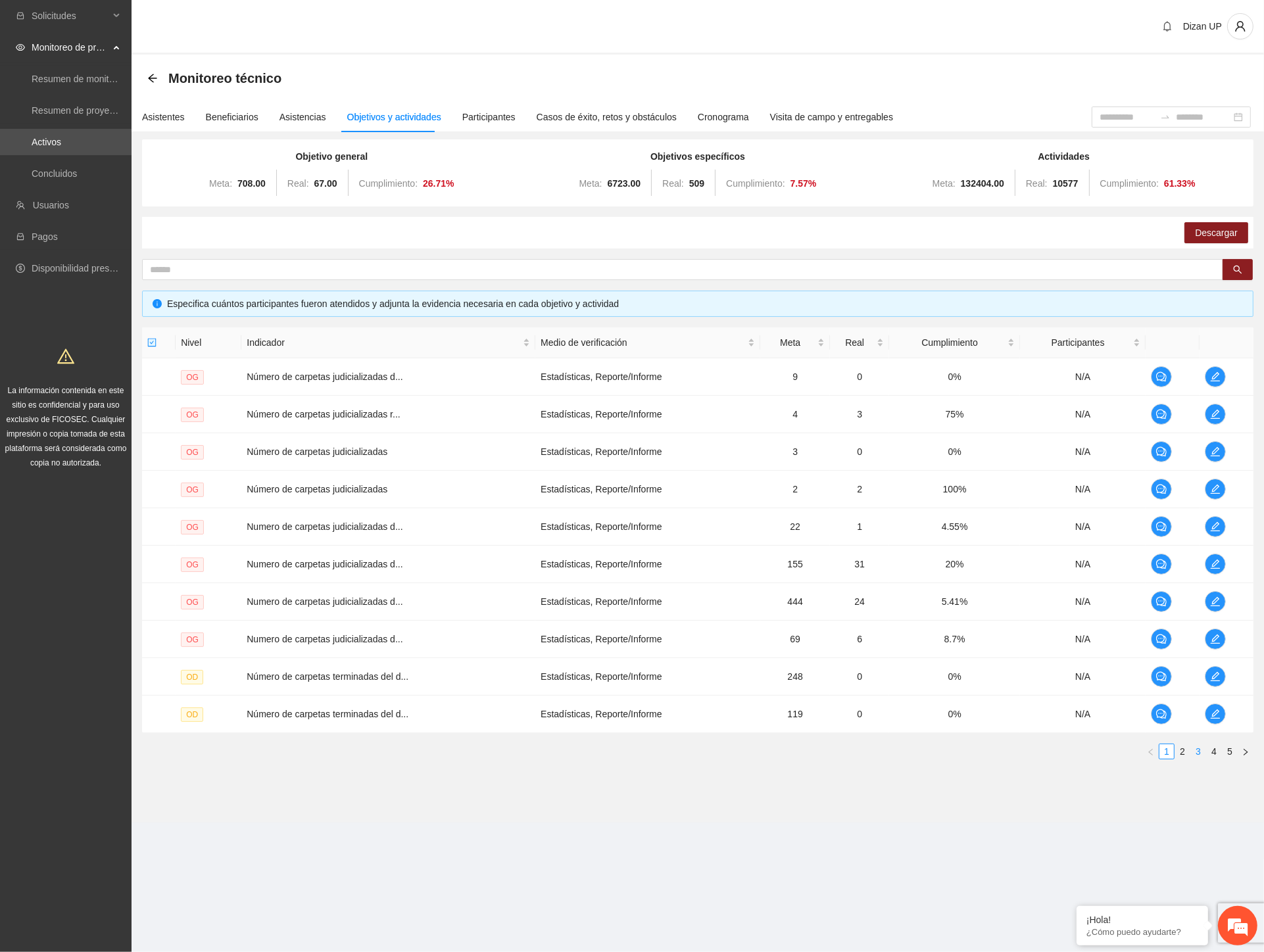
click at [1193, 753] on link "3" at bounding box center [1198, 752] width 15 height 15
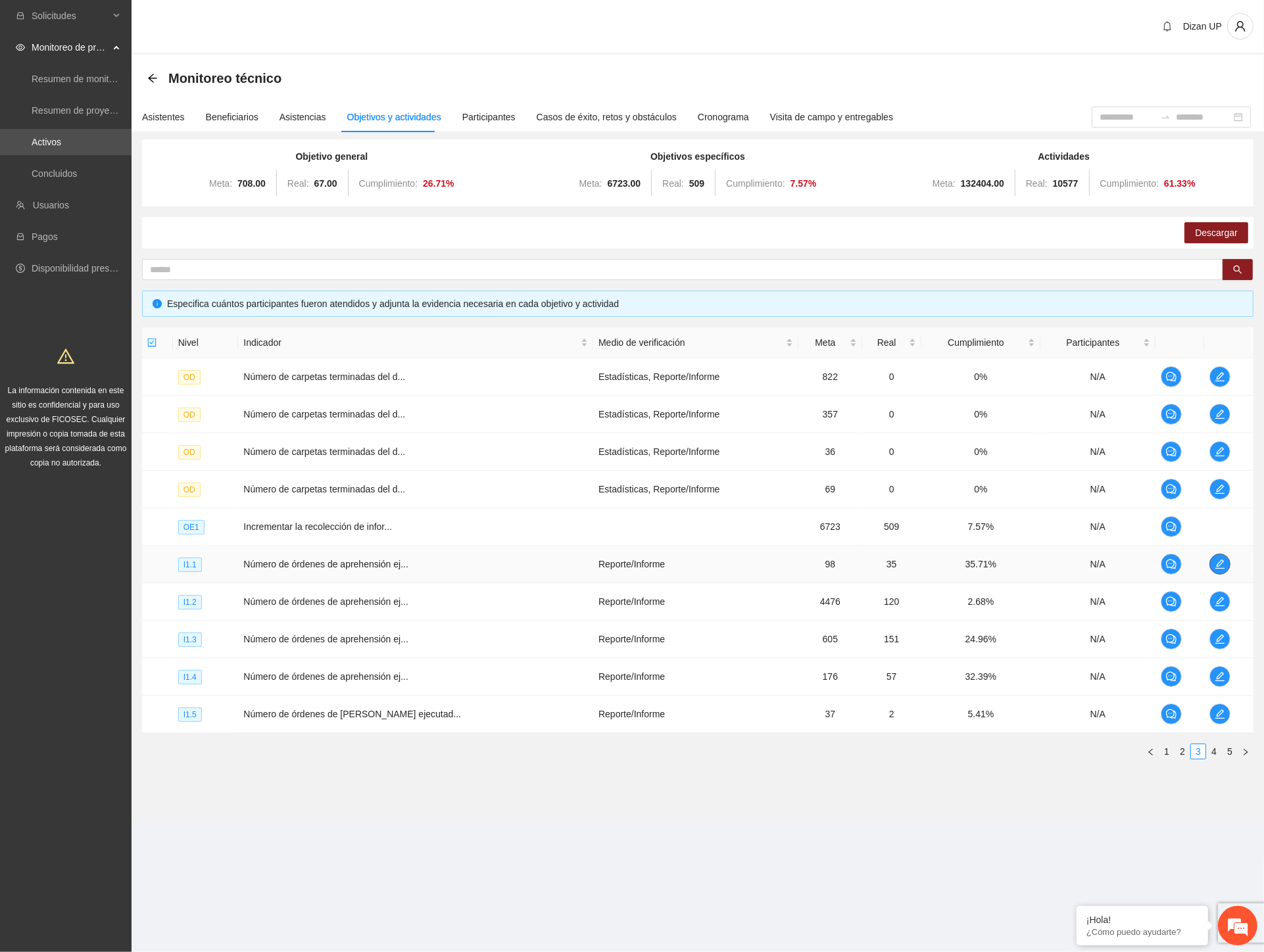
click at [1219, 562] on icon "edit" at bounding box center [1219, 564] width 9 height 9
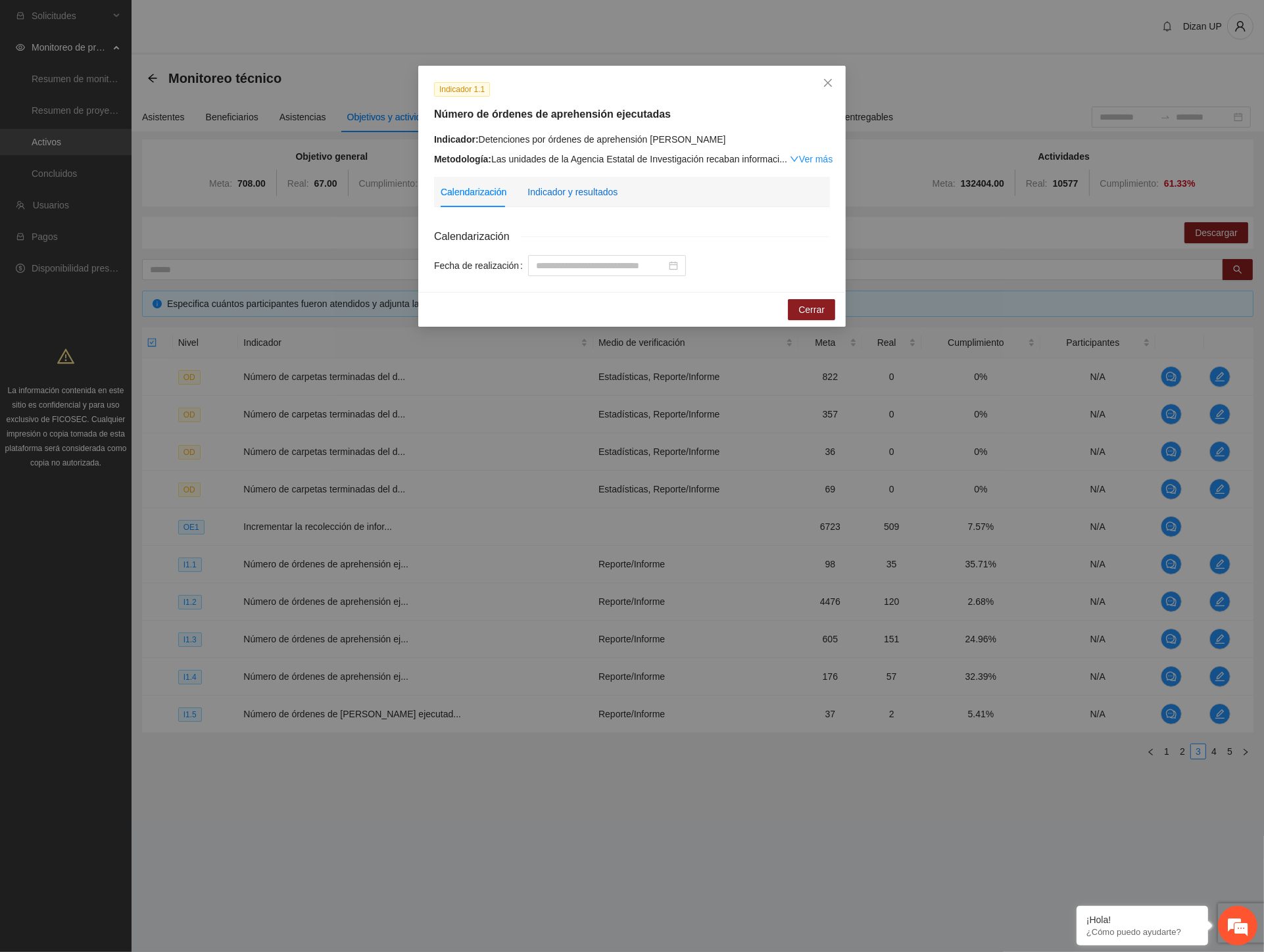
click at [568, 194] on div "Indicador y resultados" at bounding box center [572, 192] width 90 height 15
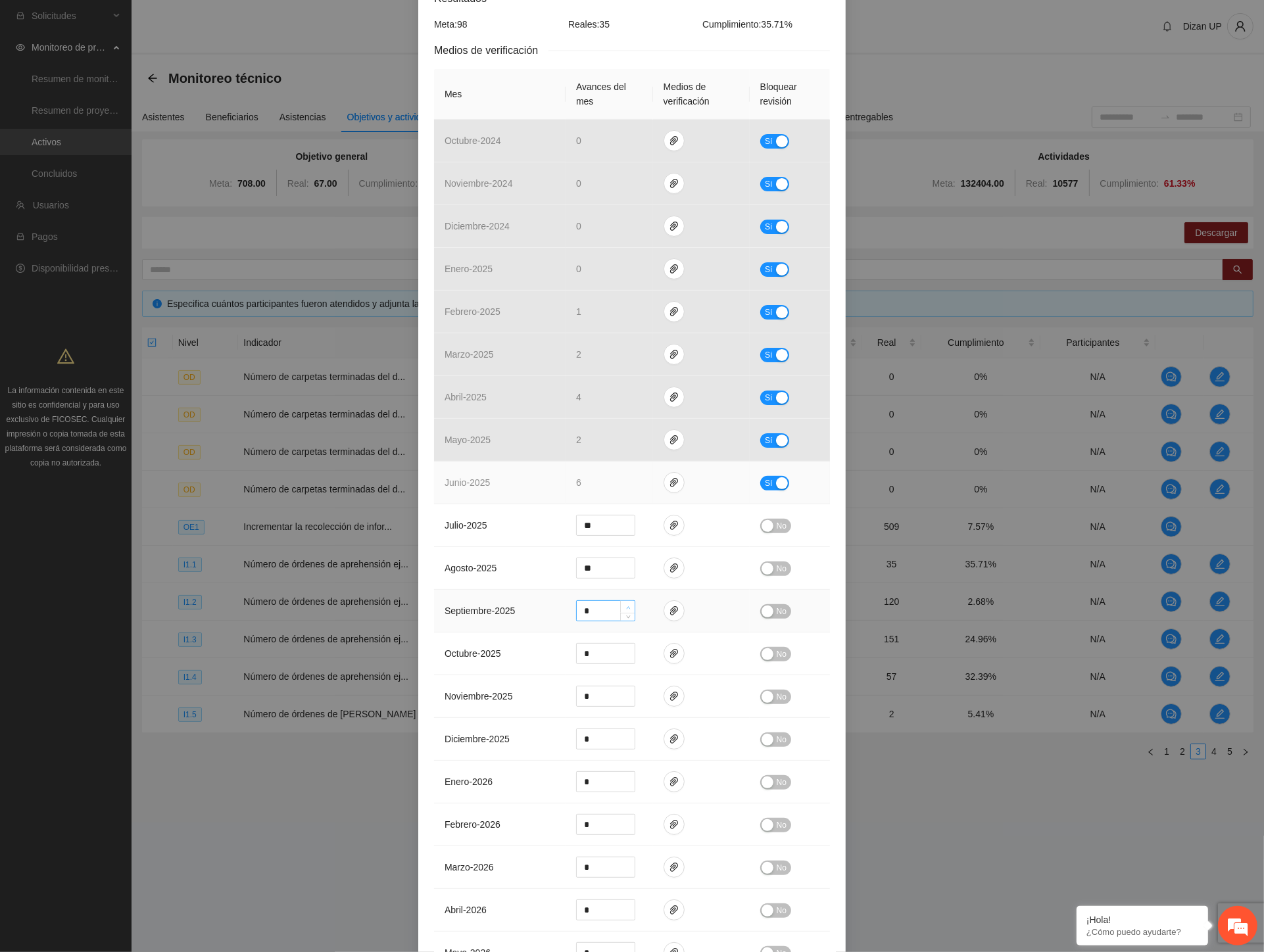
scroll to position [365, 0]
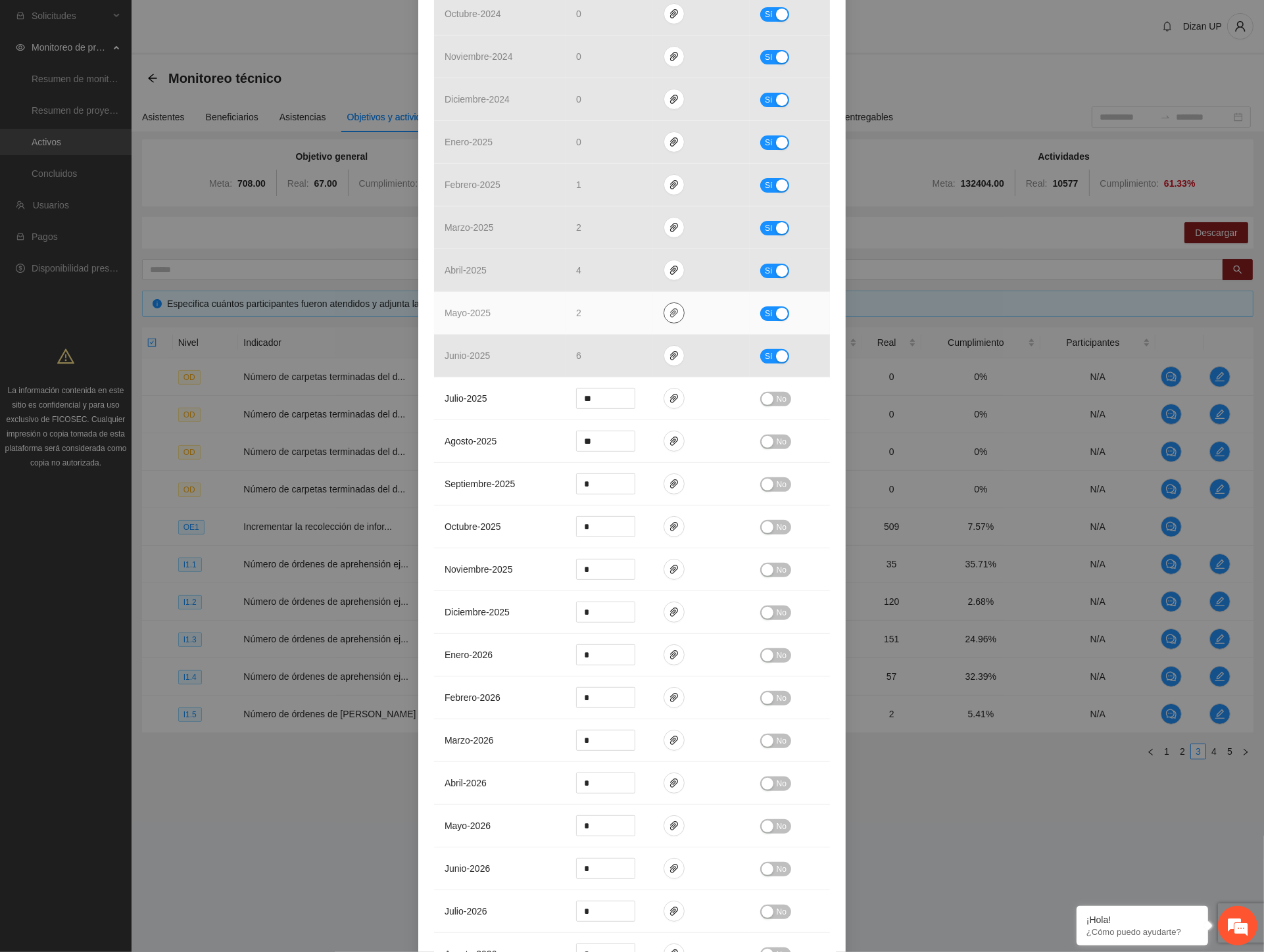
click at [669, 312] on icon "paper-clip" at bounding box center [674, 313] width 11 height 11
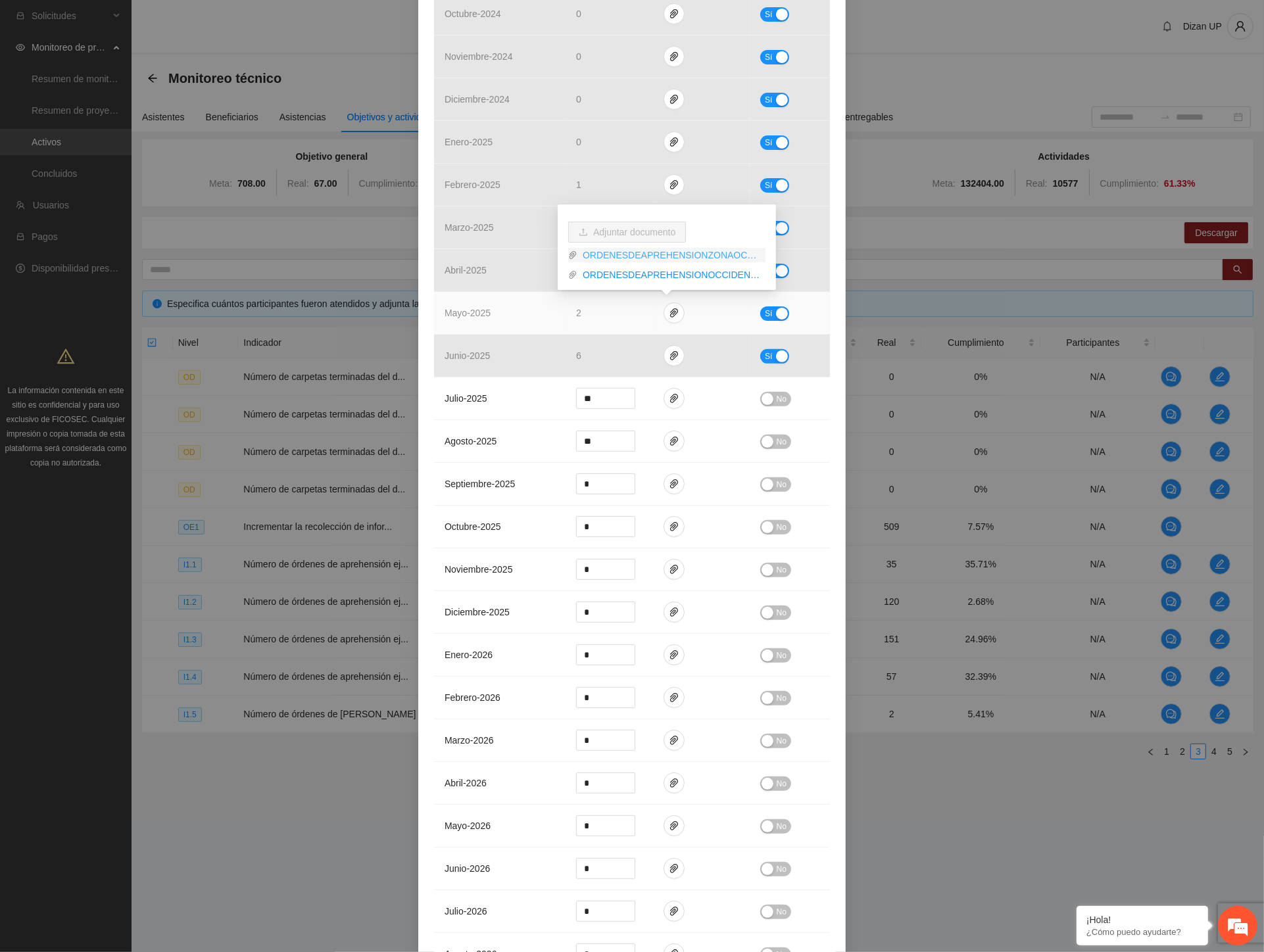
click at [652, 256] on link "ORDENESDEAPREHENSIONZONAOCCIDENTE.pdf" at bounding box center [671, 255] width 188 height 15
click at [639, 275] on link "ORDENESDEAPREHENSIONOCCIDENTE24.xlsx" at bounding box center [671, 275] width 188 height 15
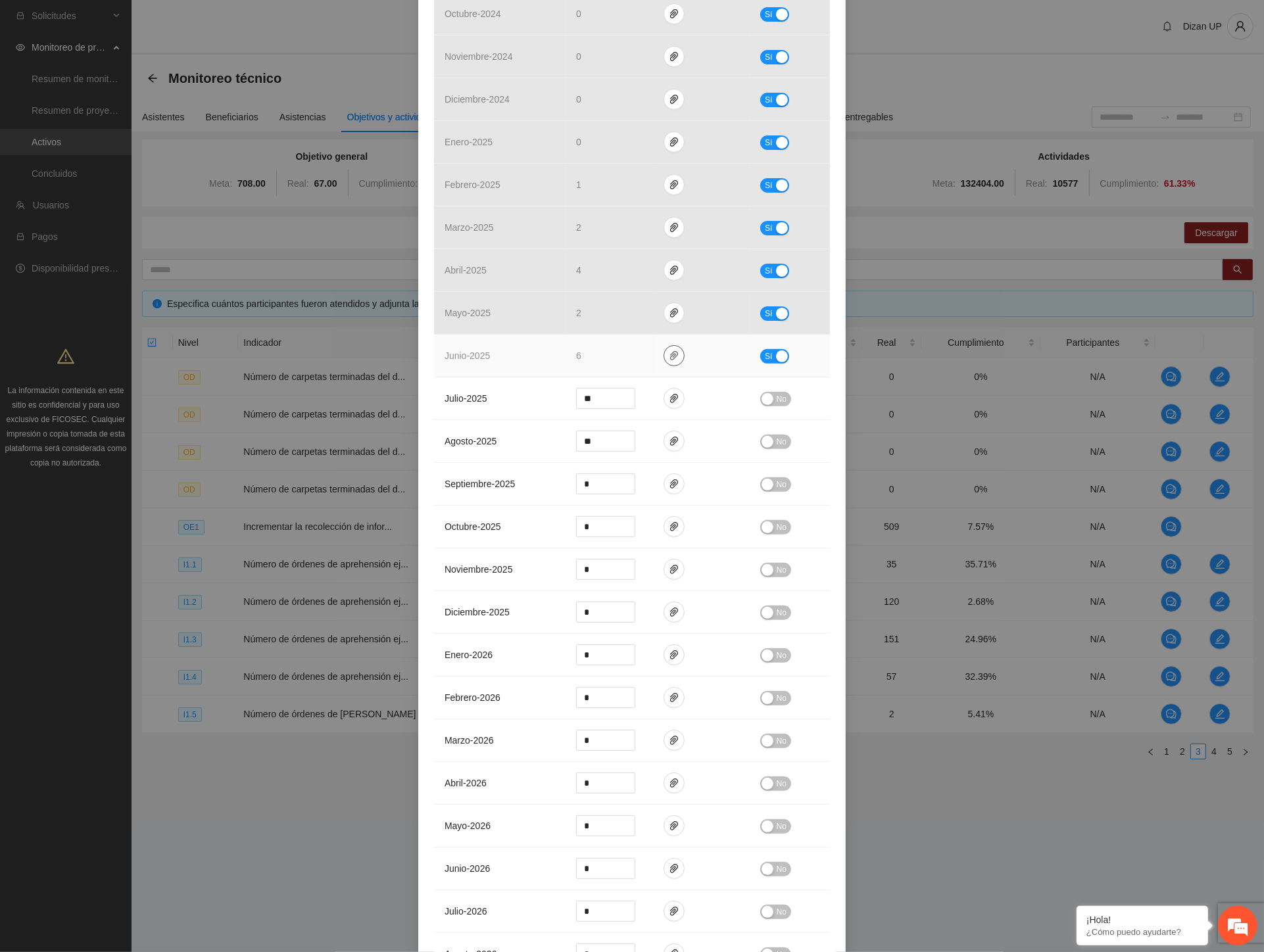
click at [670, 358] on icon "paper-clip" at bounding box center [674, 355] width 8 height 9
click at [641, 298] on link "oaprehensionoccidente2409-07-2025-162738.pdf" at bounding box center [671, 298] width 188 height 15
click at [639, 315] on link "ORDENESDEAPREHENSIONOCCIDENTE.xlsx" at bounding box center [671, 318] width 188 height 15
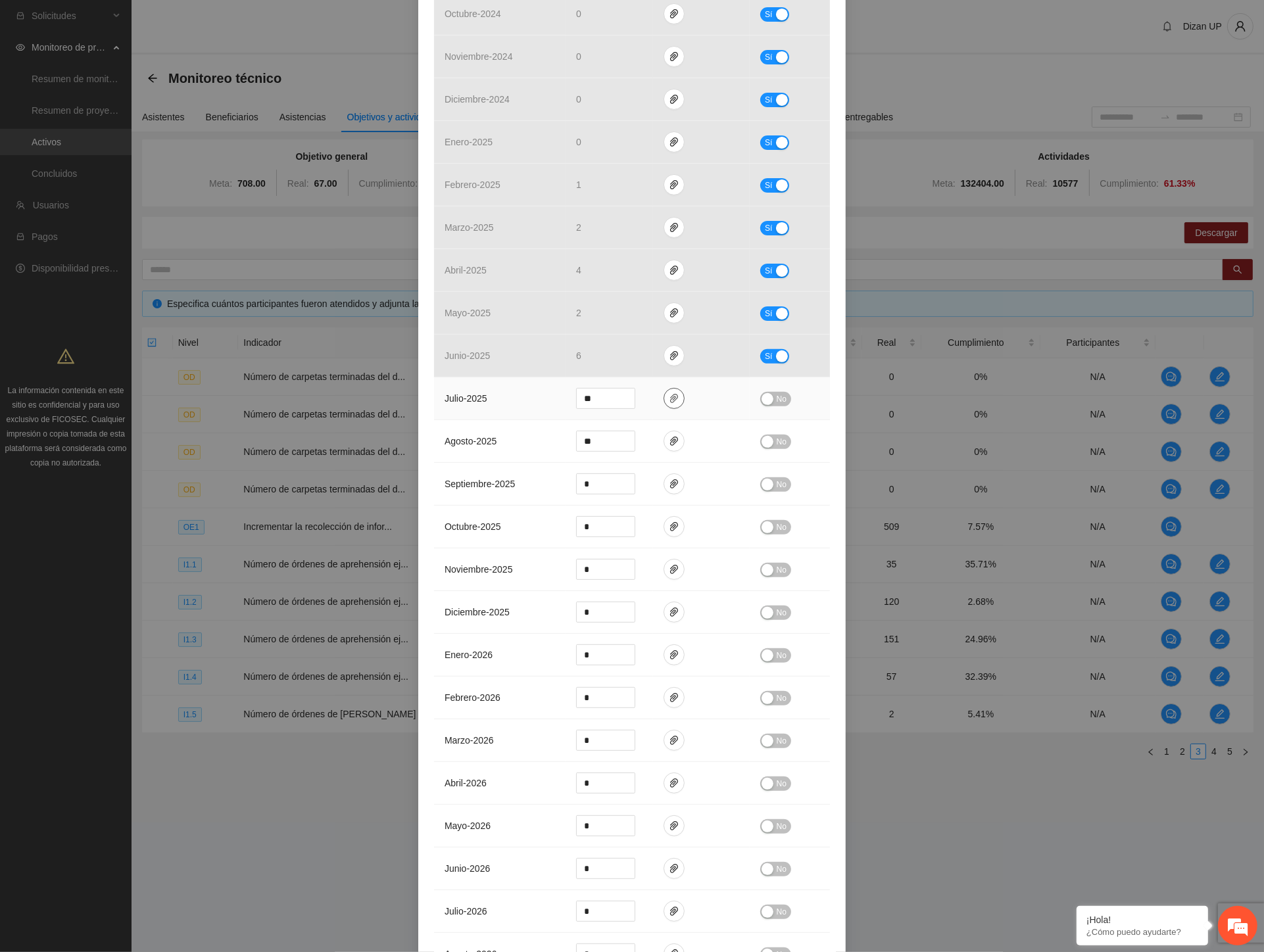
click at [670, 399] on icon "paper-clip" at bounding box center [674, 398] width 8 height 9
click at [639, 342] on link "OCCIDENTEORDENESDEAPREHENSION24.xlsx" at bounding box center [663, 341] width 172 height 15
click at [640, 363] on link "ZONAOCCIDENTEORDENESDEAPREHENSION2024_0001.pdf" at bounding box center [663, 360] width 172 height 15
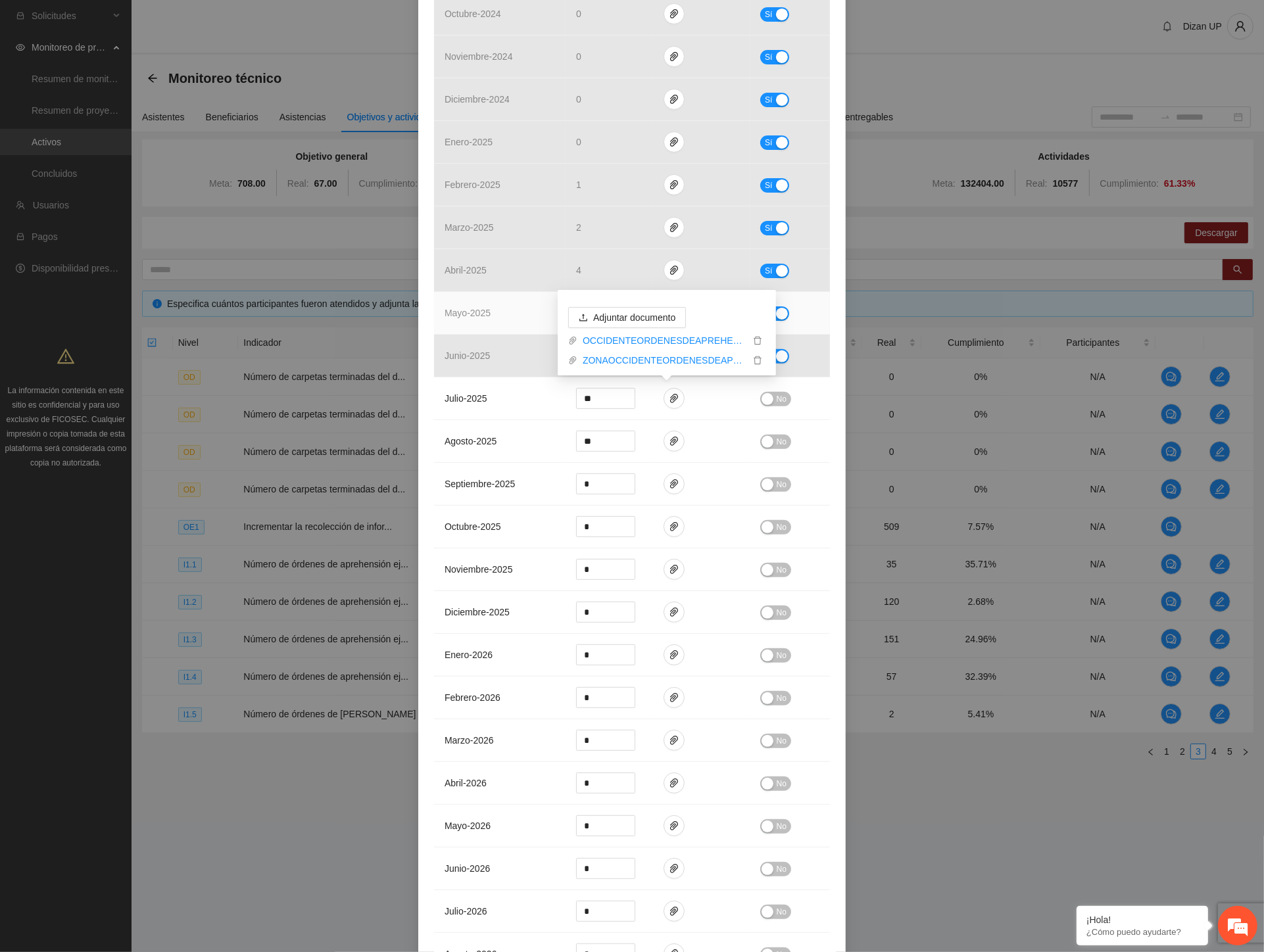
click at [494, 312] on td "mayo - 2025" at bounding box center [499, 313] width 131 height 43
click at [669, 311] on icon "paper-clip" at bounding box center [674, 313] width 11 height 11
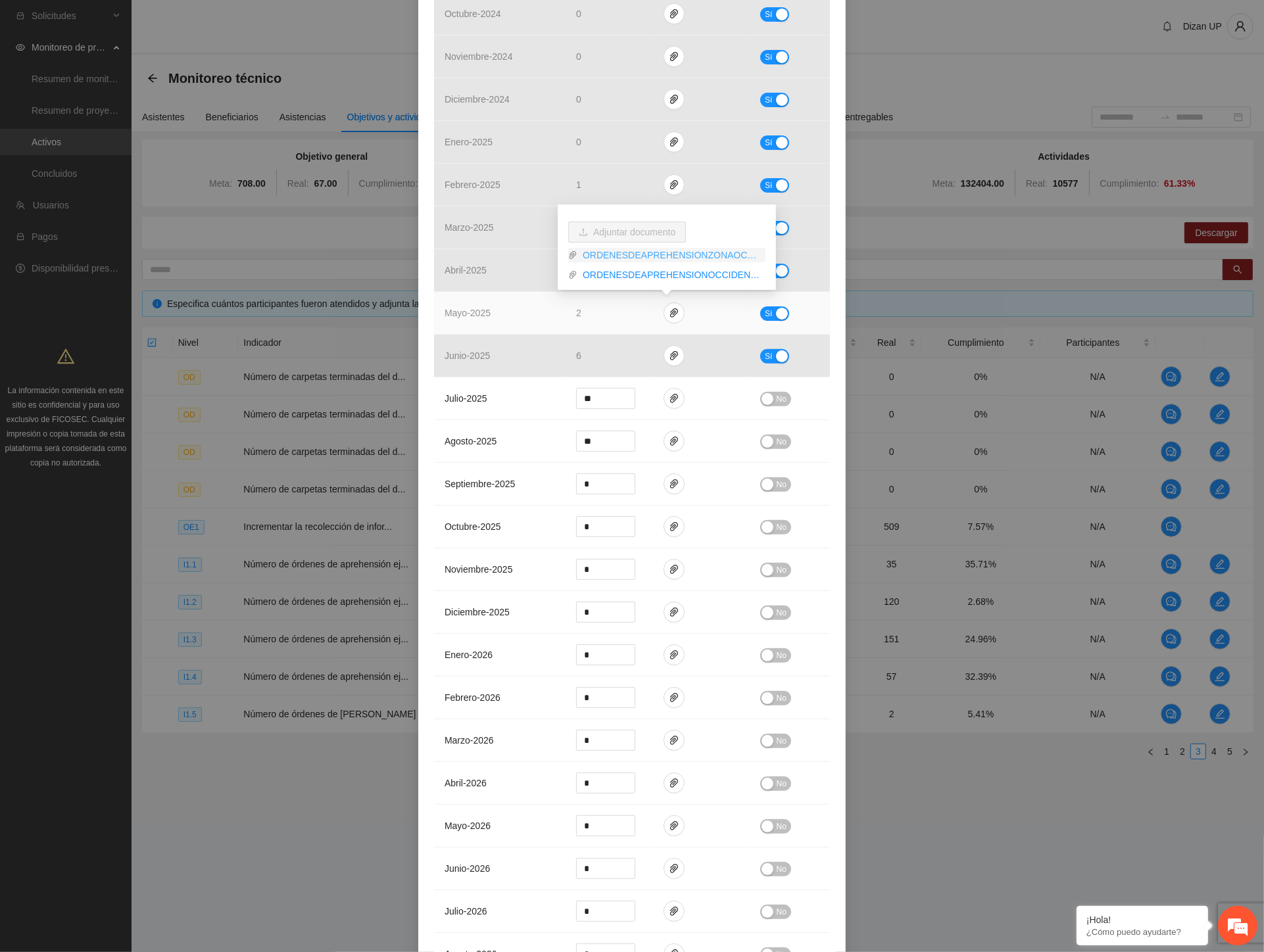
click at [615, 255] on link "ORDENESDEAPREHENSIONZONAOCCIDENTE.pdf" at bounding box center [671, 255] width 188 height 15
click at [616, 273] on link "ORDENESDEAPREHENSIONOCCIDENTE24.xlsx" at bounding box center [671, 275] width 188 height 15
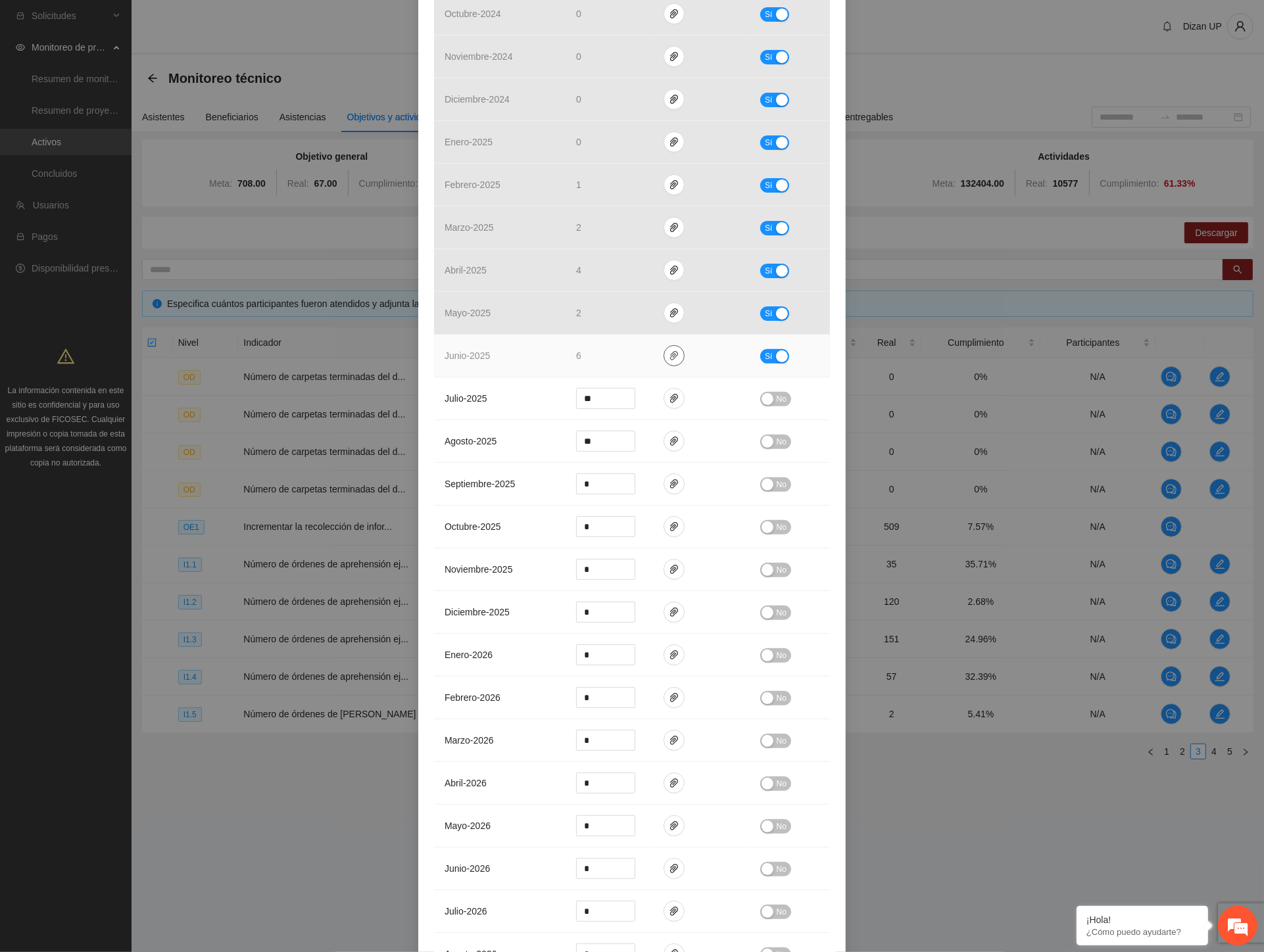
click at [669, 357] on icon "paper-clip" at bounding box center [674, 355] width 11 height 11
click at [633, 300] on link "oaprehensionoccidente2409-07-2025-162738.pdf" at bounding box center [671, 298] width 188 height 15
click at [629, 319] on link "ORDENESDEAPREHENSIONOCCIDENTE.xlsx" at bounding box center [671, 318] width 188 height 15
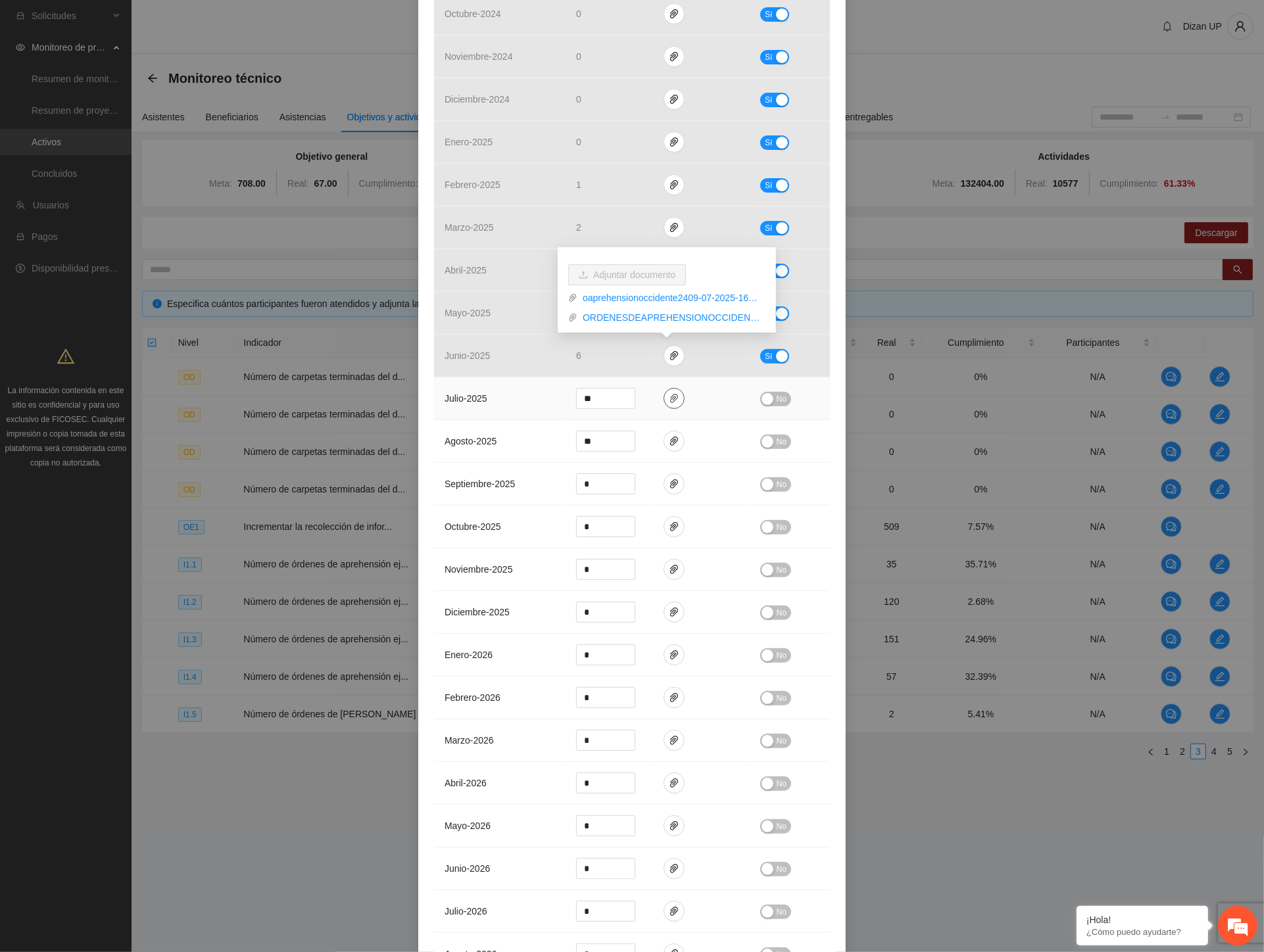
click at [672, 398] on icon "paper-clip" at bounding box center [674, 398] width 11 height 11
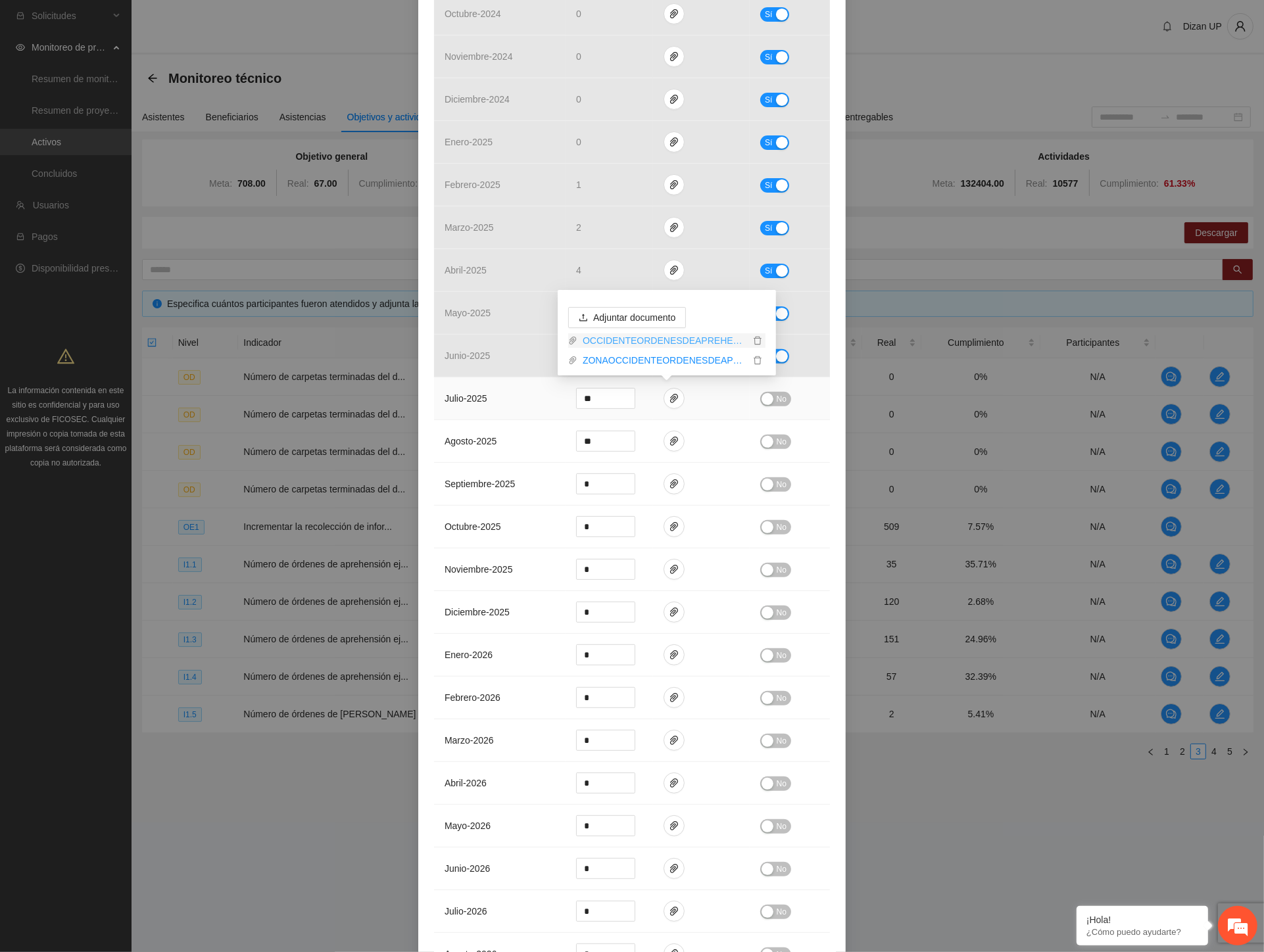
click at [611, 340] on link "OCCIDENTEORDENESDEAPREHENSION24.xlsx" at bounding box center [663, 341] width 172 height 15
click at [614, 358] on link "ZONAOCCIDENTEORDENESDEAPREHENSION2024_0001.pdf" at bounding box center [663, 360] width 172 height 15
click at [491, 404] on td "julio - 2025" at bounding box center [499, 398] width 131 height 43
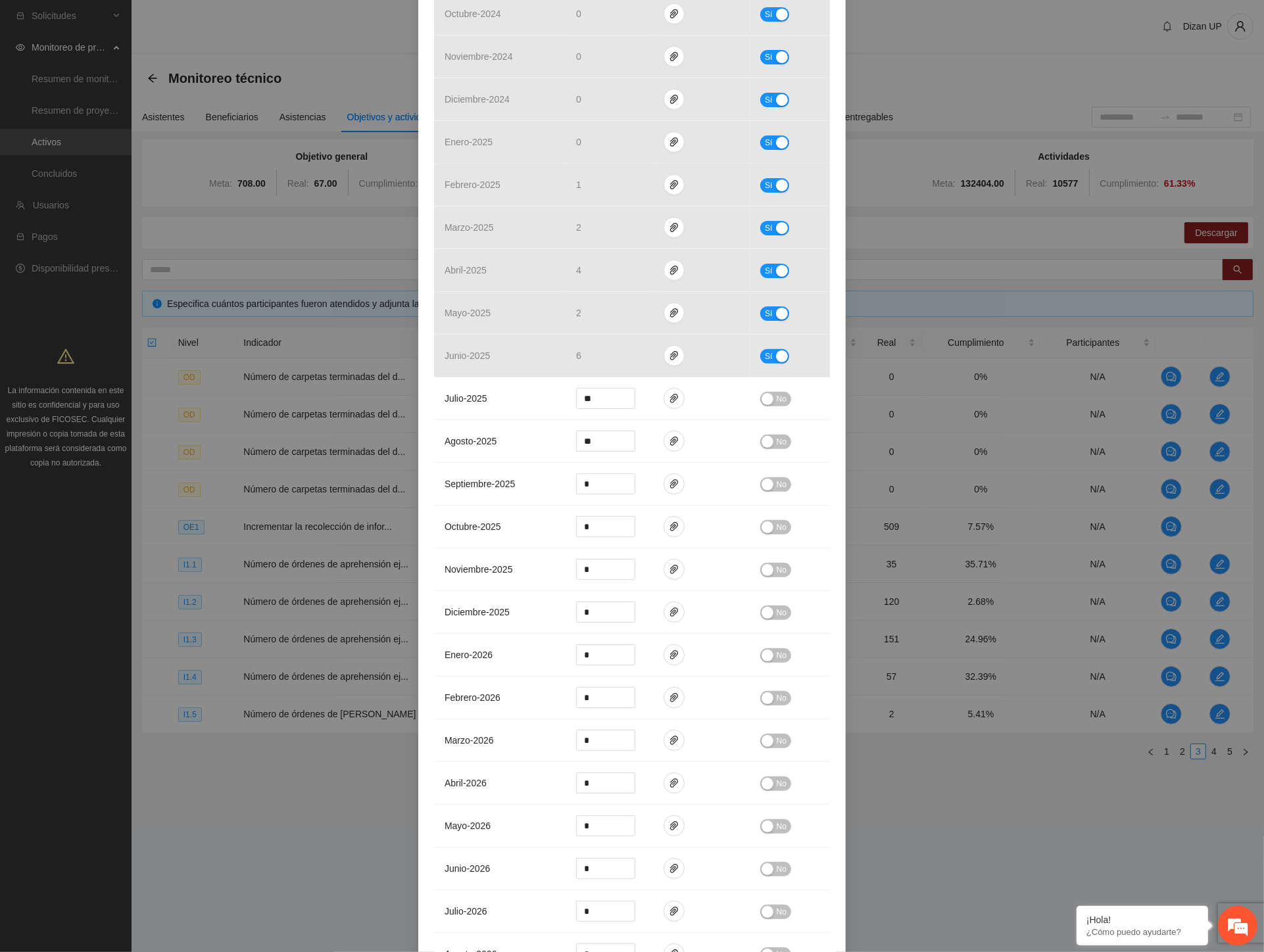
click at [49, 538] on div "Indicador 1.1 Número de órdenes de aprehensión ejecutadas Indicador: Detencione…" at bounding box center [632, 476] width 1264 height 952
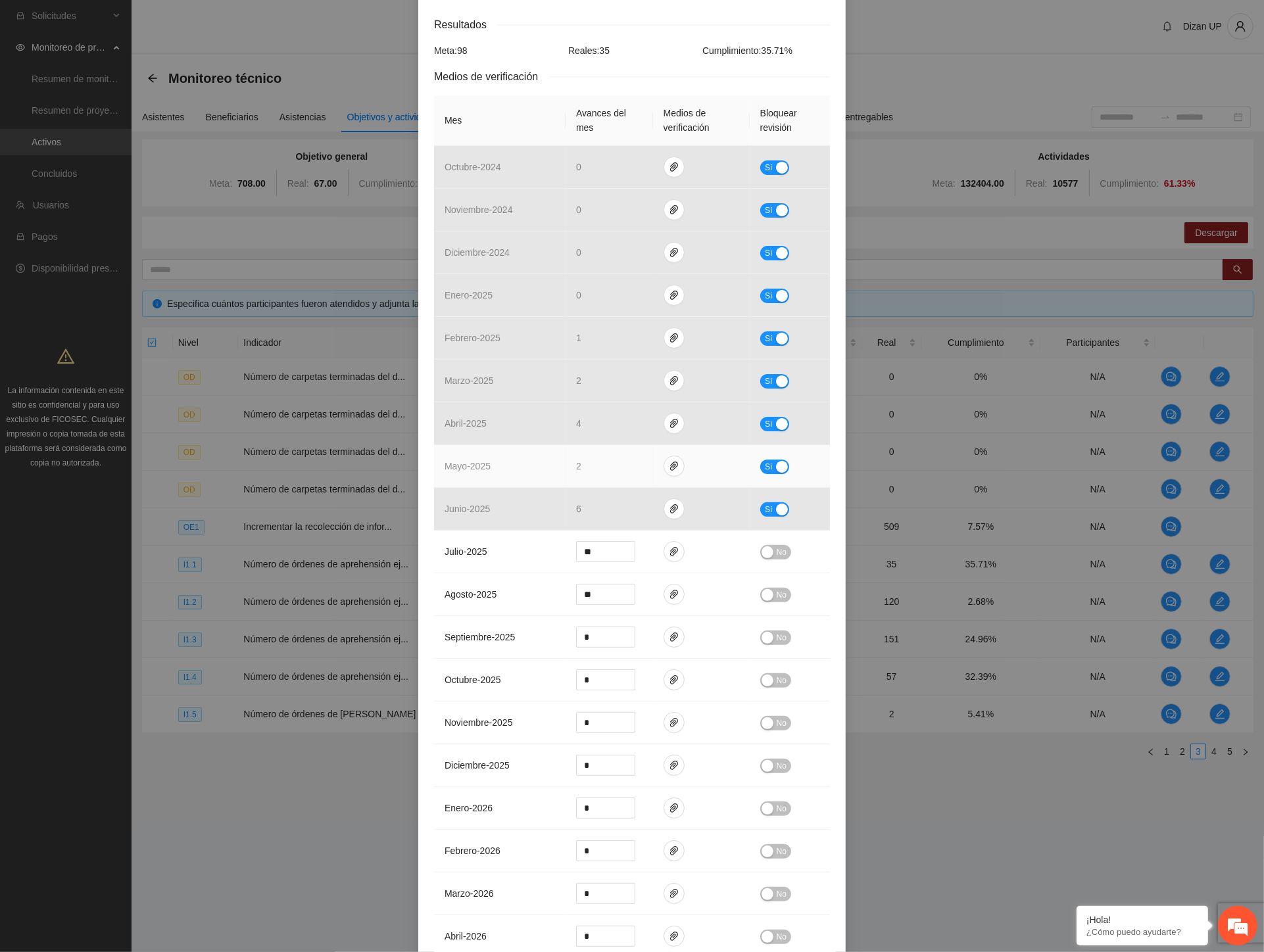
scroll to position [0, 0]
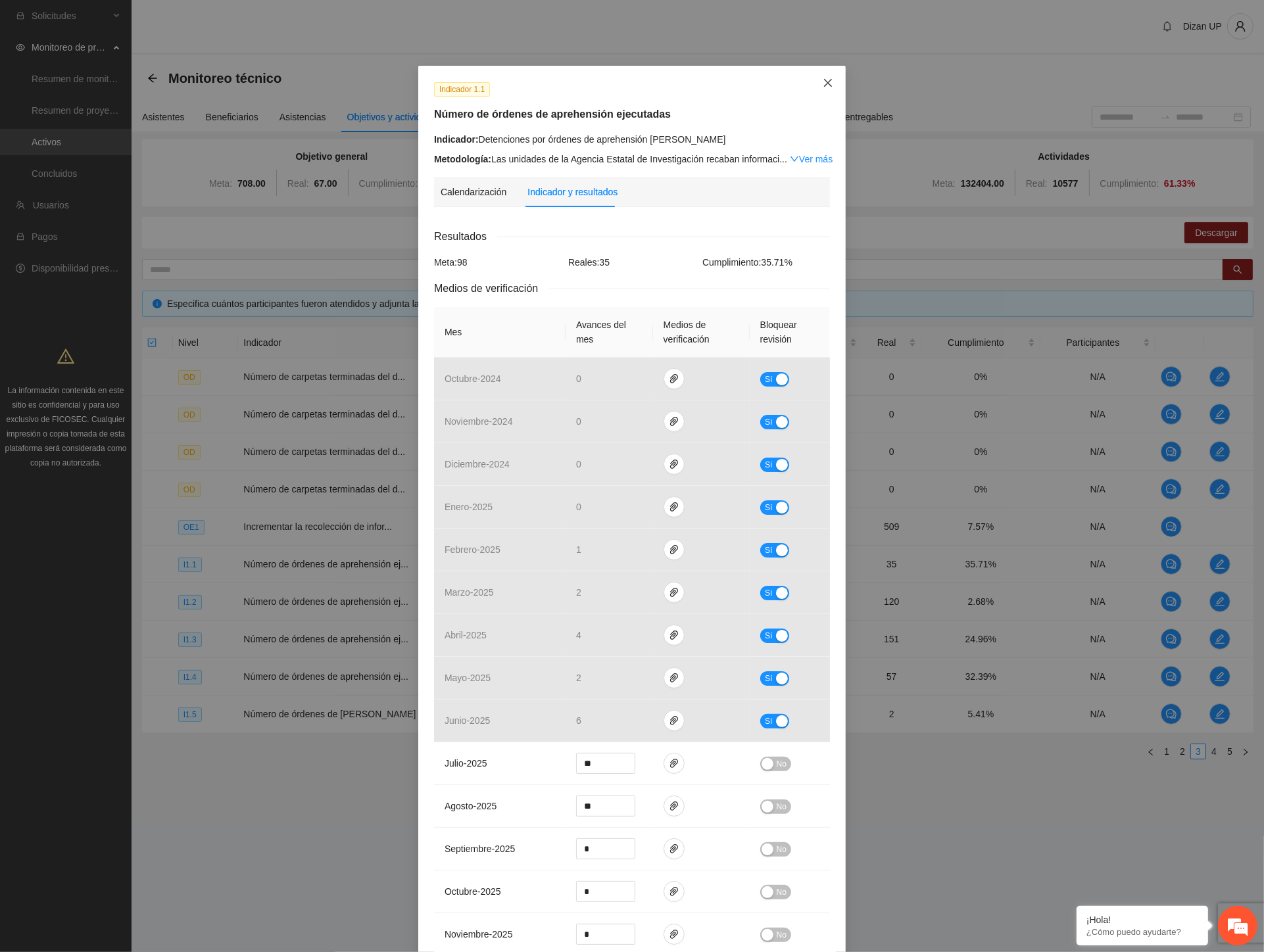
click at [824, 82] on icon "close" at bounding box center [828, 83] width 8 height 8
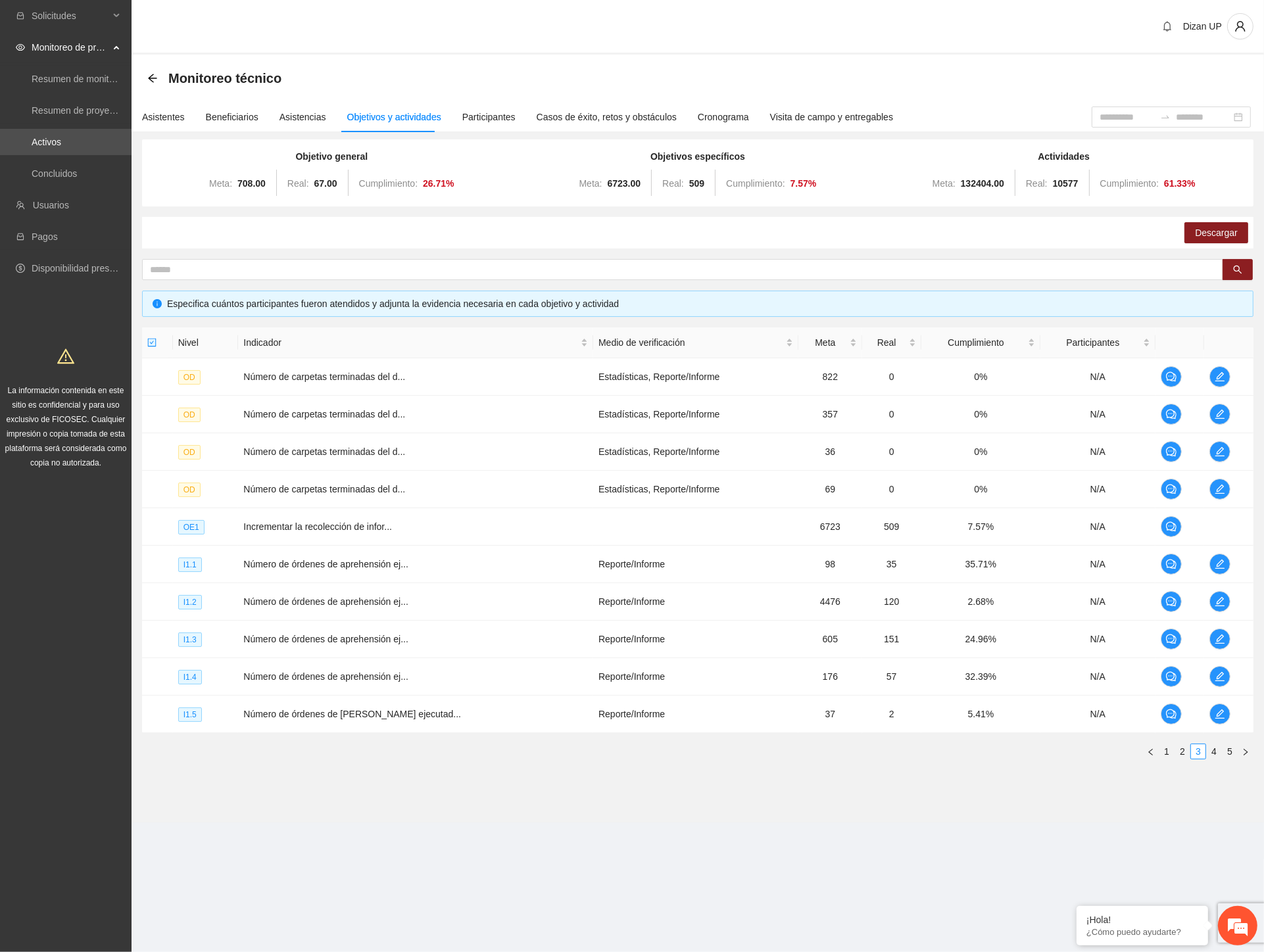
drag, startPoint x: 1170, startPoint y: 751, endPoint x: 1129, endPoint y: 734, distance: 44.4
click at [1168, 751] on link "1" at bounding box center [1167, 752] width 15 height 15
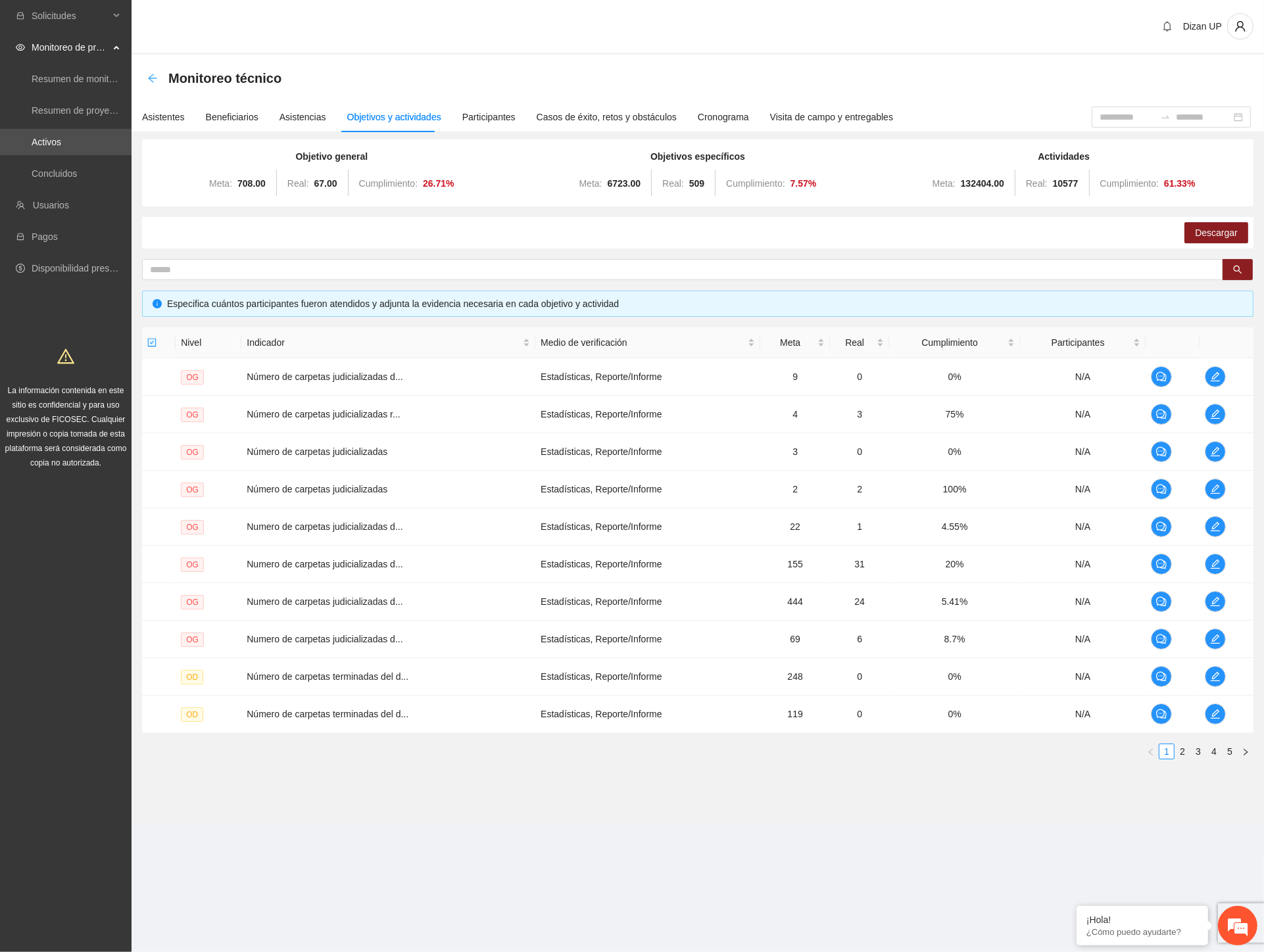
click at [156, 75] on icon "arrow-left" at bounding box center [152, 78] width 11 height 11
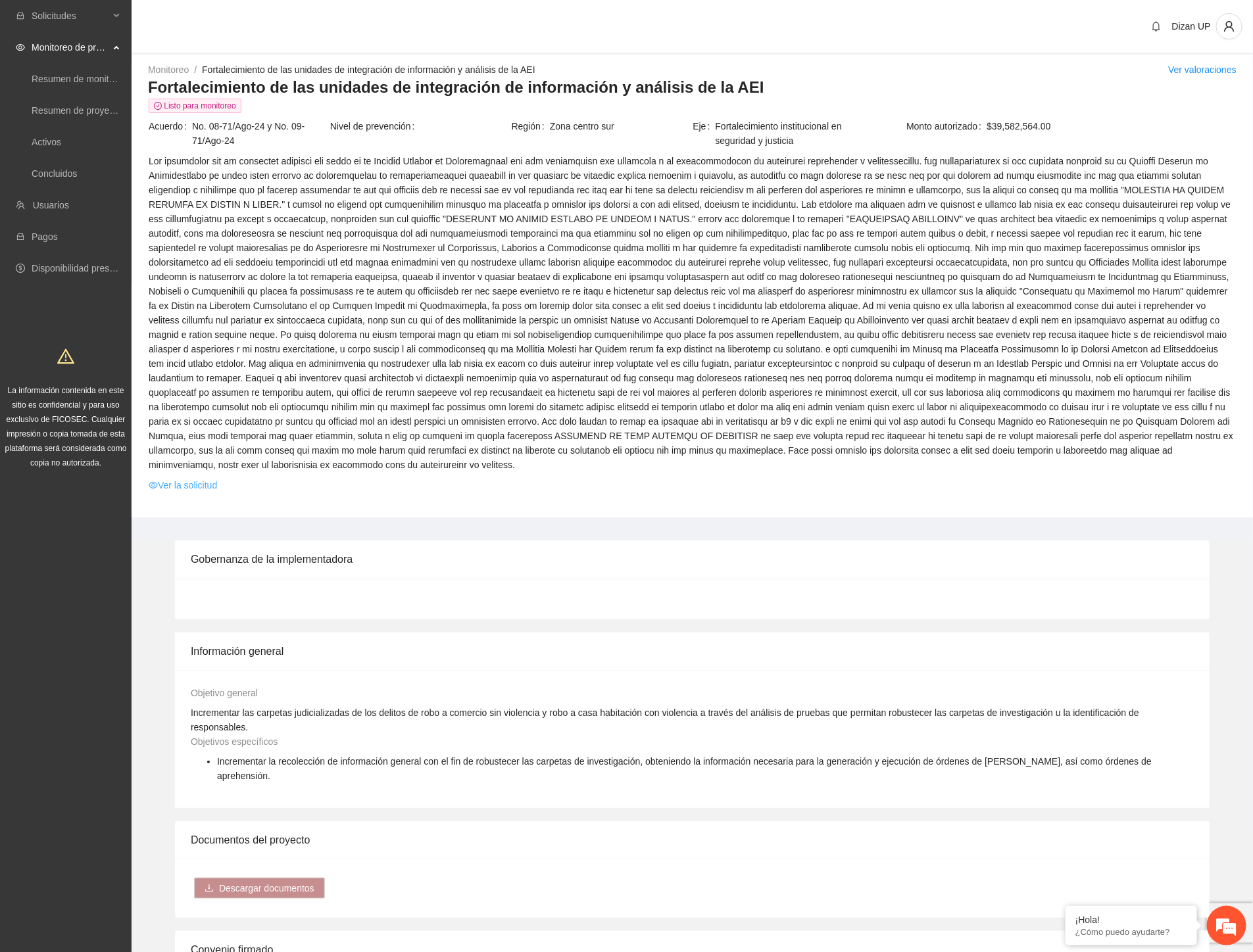
click at [195, 478] on link "Ver la solicitud" at bounding box center [182, 486] width 68 height 15
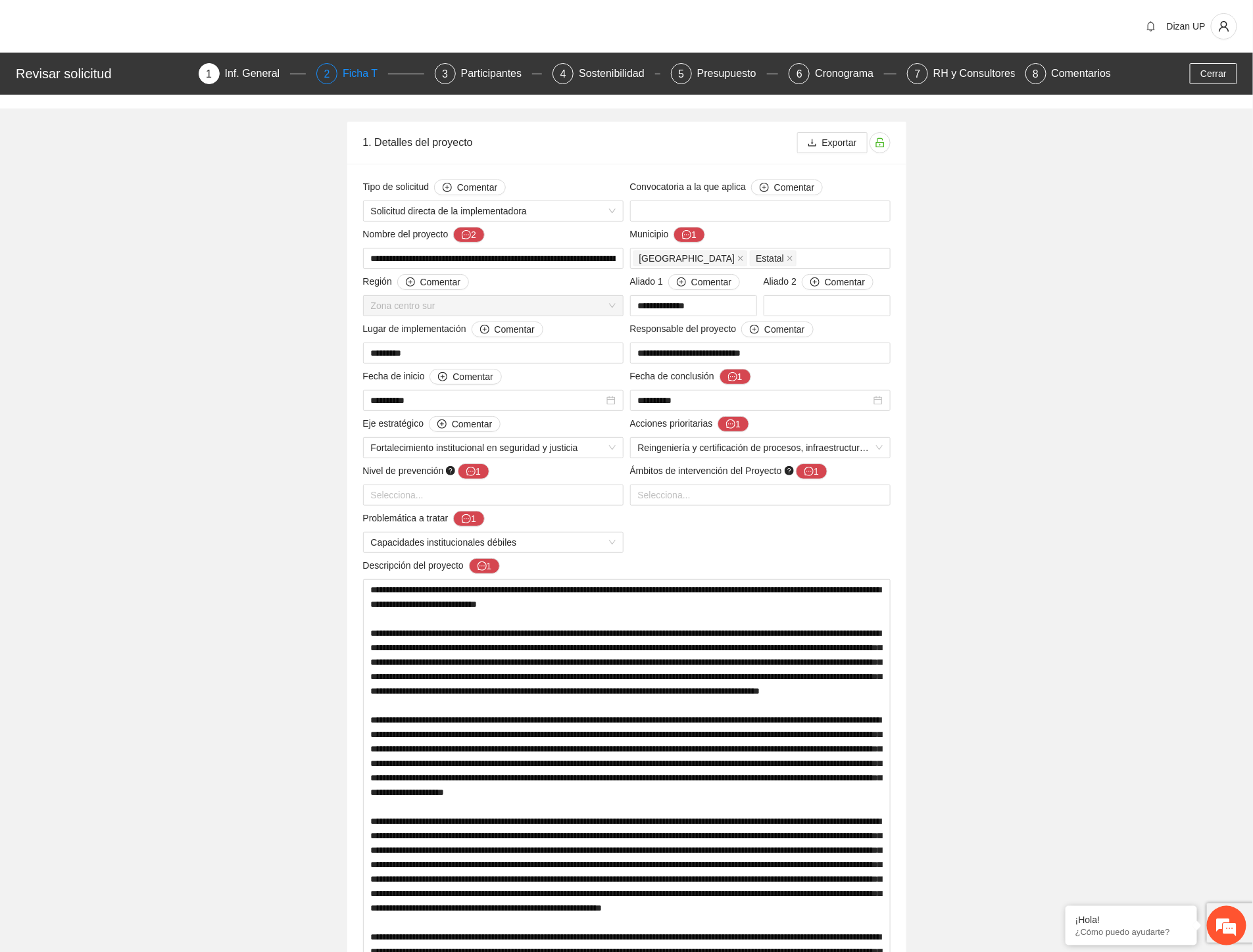
click at [364, 75] on div "Ficha T" at bounding box center [365, 74] width 45 height 21
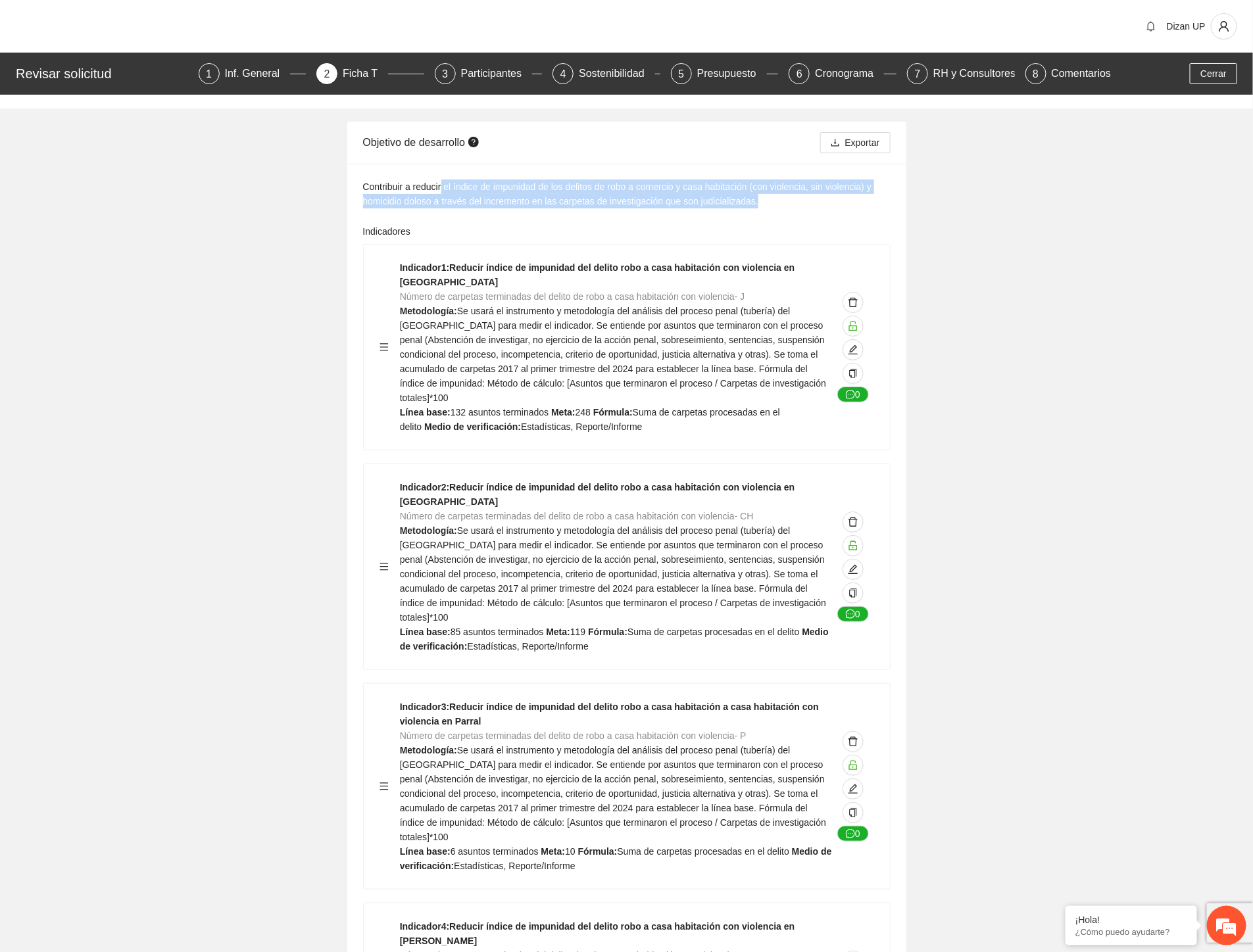
drag, startPoint x: 443, startPoint y: 190, endPoint x: 793, endPoint y: 197, distance: 350.1
click at [793, 197] on div "Contribuir a reducir el índice de impunidad de los delitos de robo a comercio y…" at bounding box center [627, 194] width 527 height 29
click at [632, 199] on div "Contribuir a reducir el índice de impunidad de los delitos de robo a comercio y…" at bounding box center [627, 194] width 527 height 29
drag, startPoint x: 595, startPoint y: 185, endPoint x: 821, endPoint y: 187, distance: 226.0
click at [821, 187] on div "Contribuir a reducir el índice de impunidad de los delitos de robo a comercio y…" at bounding box center [627, 194] width 527 height 29
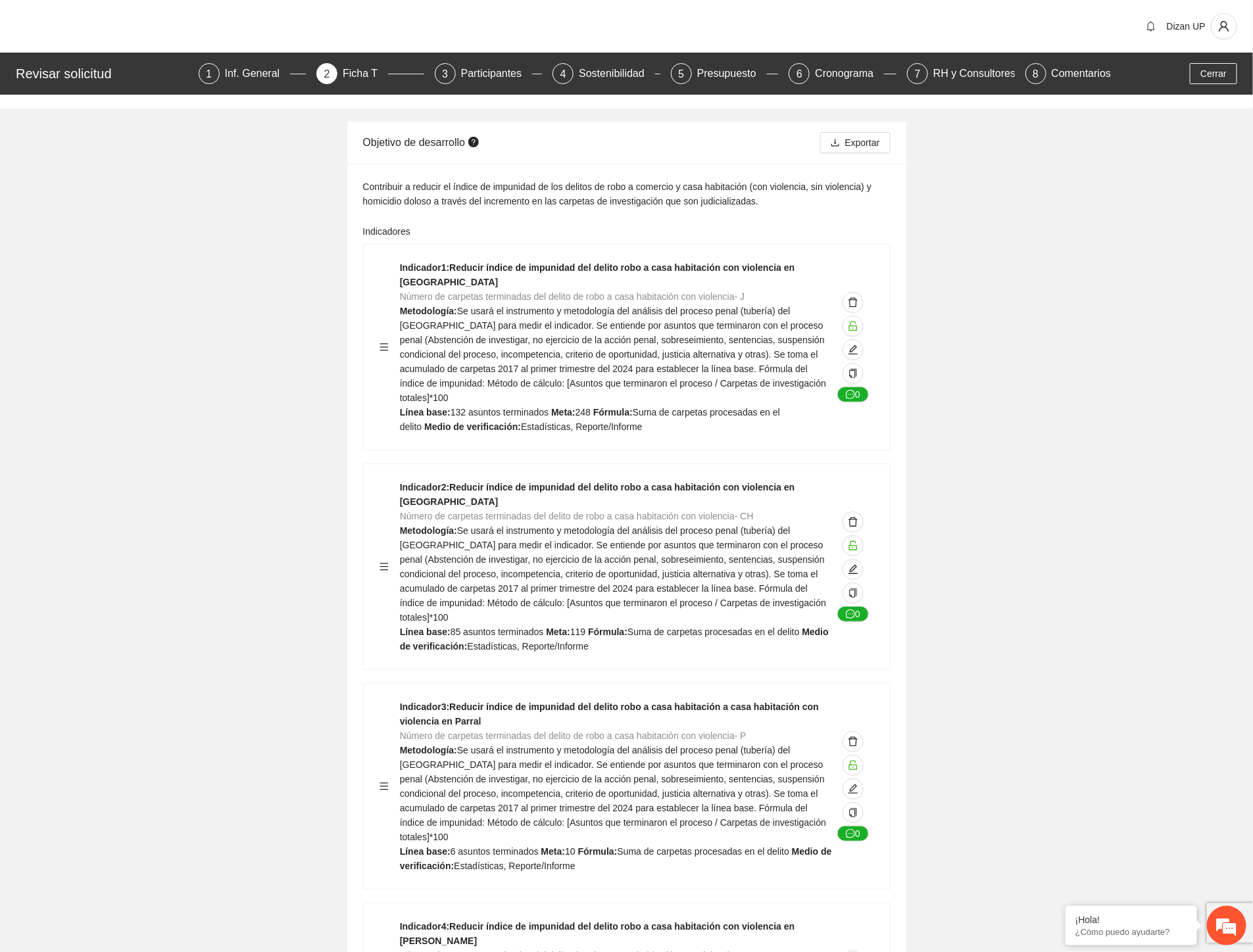
click at [880, 187] on div "Contribuir a reducir el índice de impunidad de los delitos de robo a comercio y…" at bounding box center [627, 194] width 527 height 29
drag, startPoint x: 367, startPoint y: 200, endPoint x: 865, endPoint y: 205, distance: 498.0
click at [865, 205] on div "Contribuir a reducir el índice de impunidad de los delitos de robo a comercio y…" at bounding box center [627, 194] width 527 height 29
drag, startPoint x: 553, startPoint y: 202, endPoint x: 812, endPoint y: 206, distance: 259.0
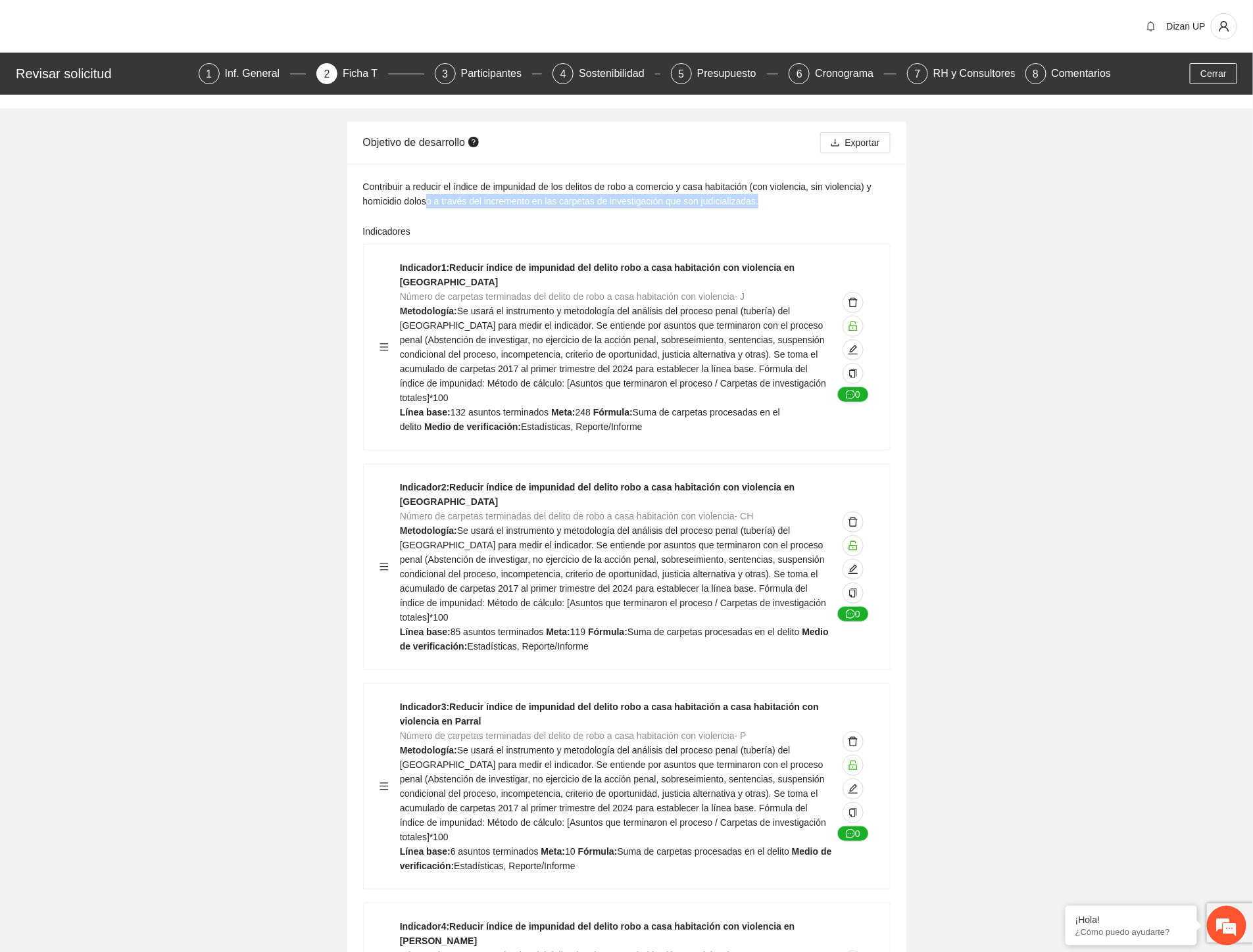
click at [812, 206] on div "Contribuir a reducir el índice de impunidad de los delitos de robo a comercio y…" at bounding box center [627, 194] width 527 height 29
drag, startPoint x: 662, startPoint y: 221, endPoint x: 732, endPoint y: 209, distance: 71.0
drag, startPoint x: 508, startPoint y: 186, endPoint x: 842, endPoint y: 189, distance: 334.0
click at [842, 189] on div "Contribuir a reducir el índice de impunidad de los delitos de robo a comercio y…" at bounding box center [627, 194] width 527 height 29
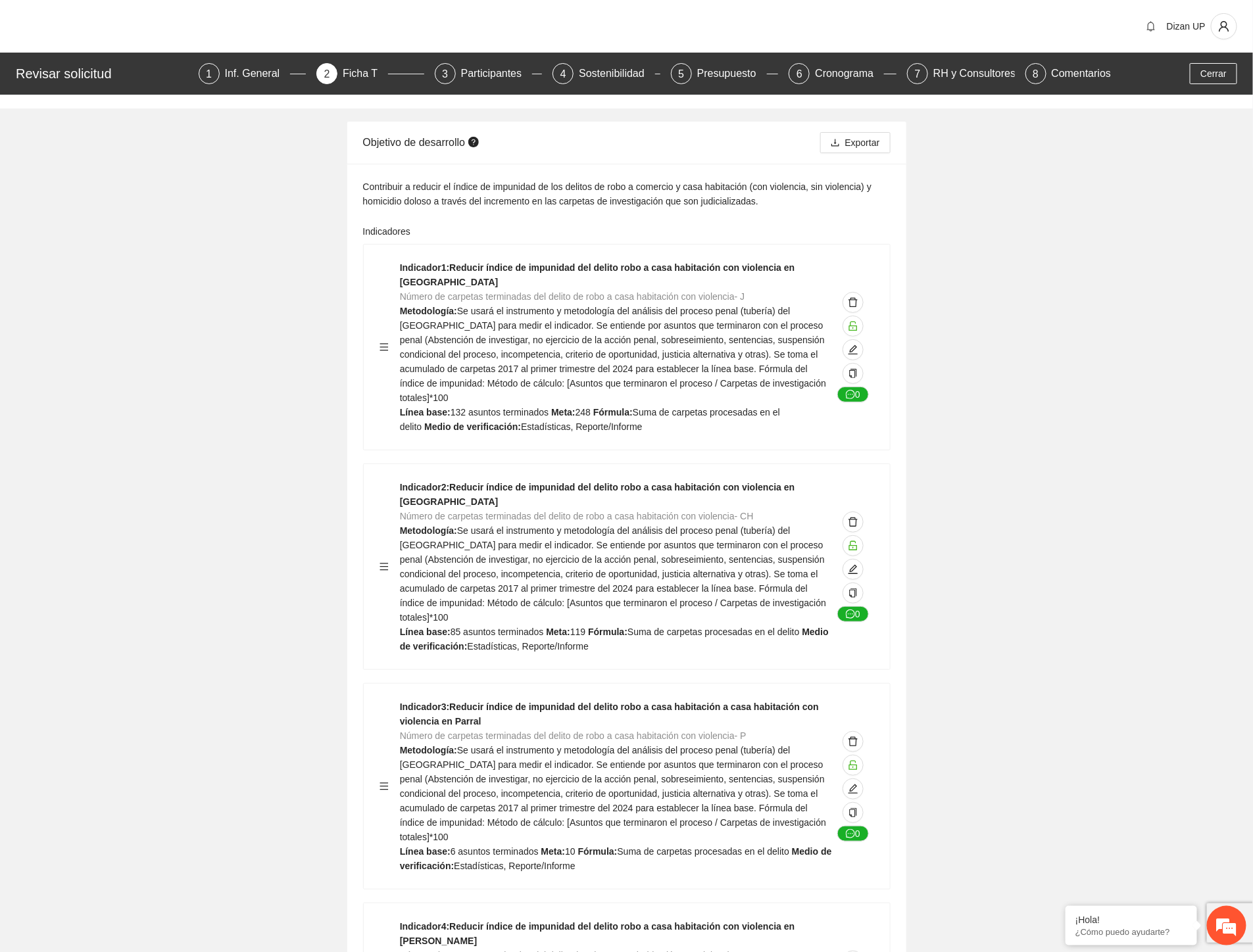
click at [652, 203] on div "Contribuir a reducir el índice de impunidad de los delitos de robo a comercio y…" at bounding box center [627, 194] width 527 height 29
drag, startPoint x: 687, startPoint y: 187, endPoint x: 868, endPoint y: 194, distance: 181.1
click at [868, 194] on div "Contribuir a reducir el índice de impunidad de los delitos de robo a comercio y…" at bounding box center [627, 194] width 527 height 29
click at [765, 205] on div "Contribuir a reducir el índice de impunidad de los delitos de robo a comercio y…" at bounding box center [627, 194] width 527 height 29
drag, startPoint x: 602, startPoint y: 186, endPoint x: 682, endPoint y: 189, distance: 80.1
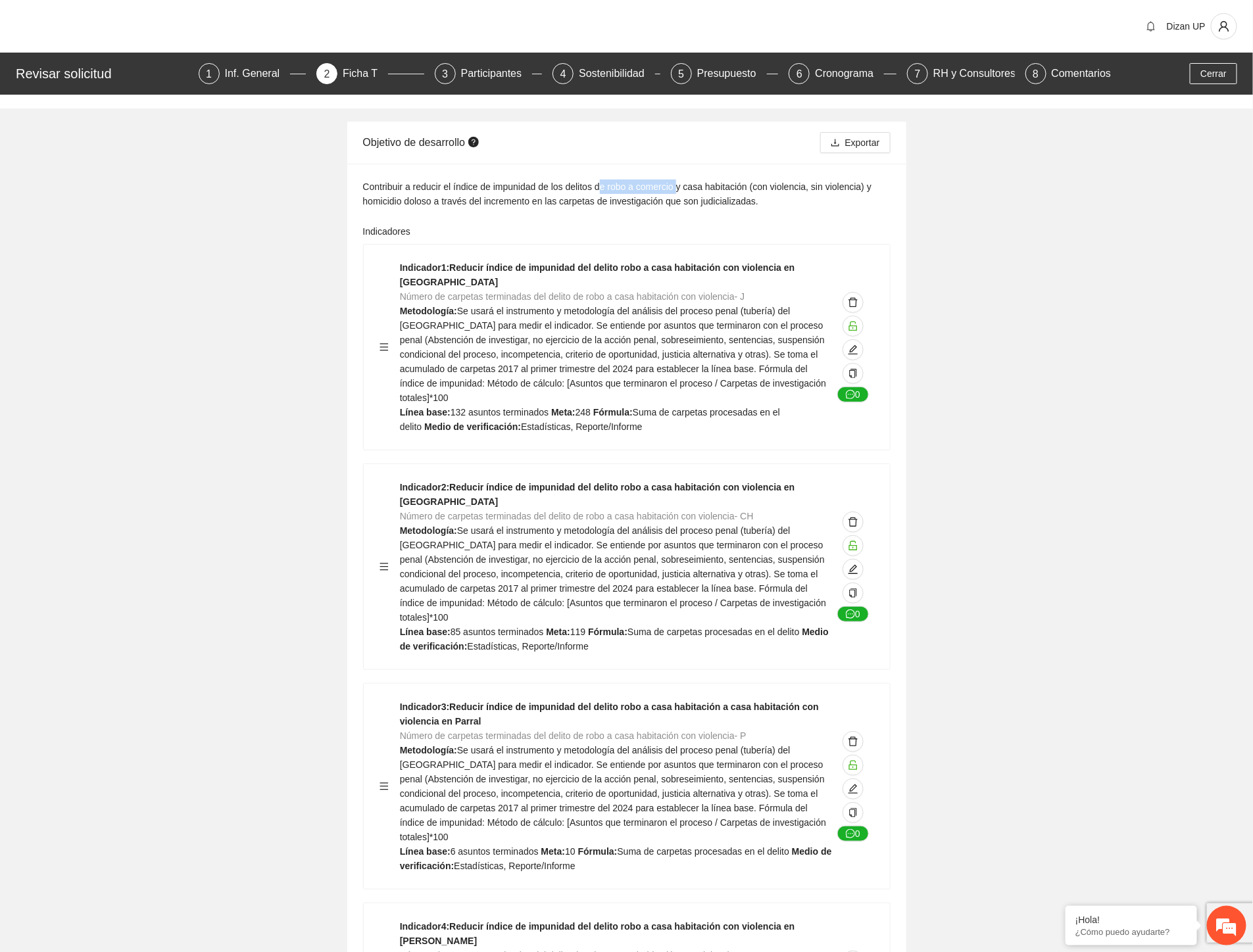
click at [680, 191] on div "Contribuir a reducir el índice de impunidad de los delitos de robo a comercio y…" at bounding box center [627, 194] width 527 height 29
click at [767, 199] on div "Contribuir a reducir el índice de impunidad de los delitos de robo a comercio y…" at bounding box center [627, 194] width 527 height 29
drag, startPoint x: 762, startPoint y: 200, endPoint x: 619, endPoint y: 186, distance: 143.7
click at [619, 186] on div "Contribuir a reducir el índice de impunidad de los delitos de robo a comercio y…" at bounding box center [627, 194] width 527 height 29
drag, startPoint x: 603, startPoint y: 182, endPoint x: 795, endPoint y: 202, distance: 193.0
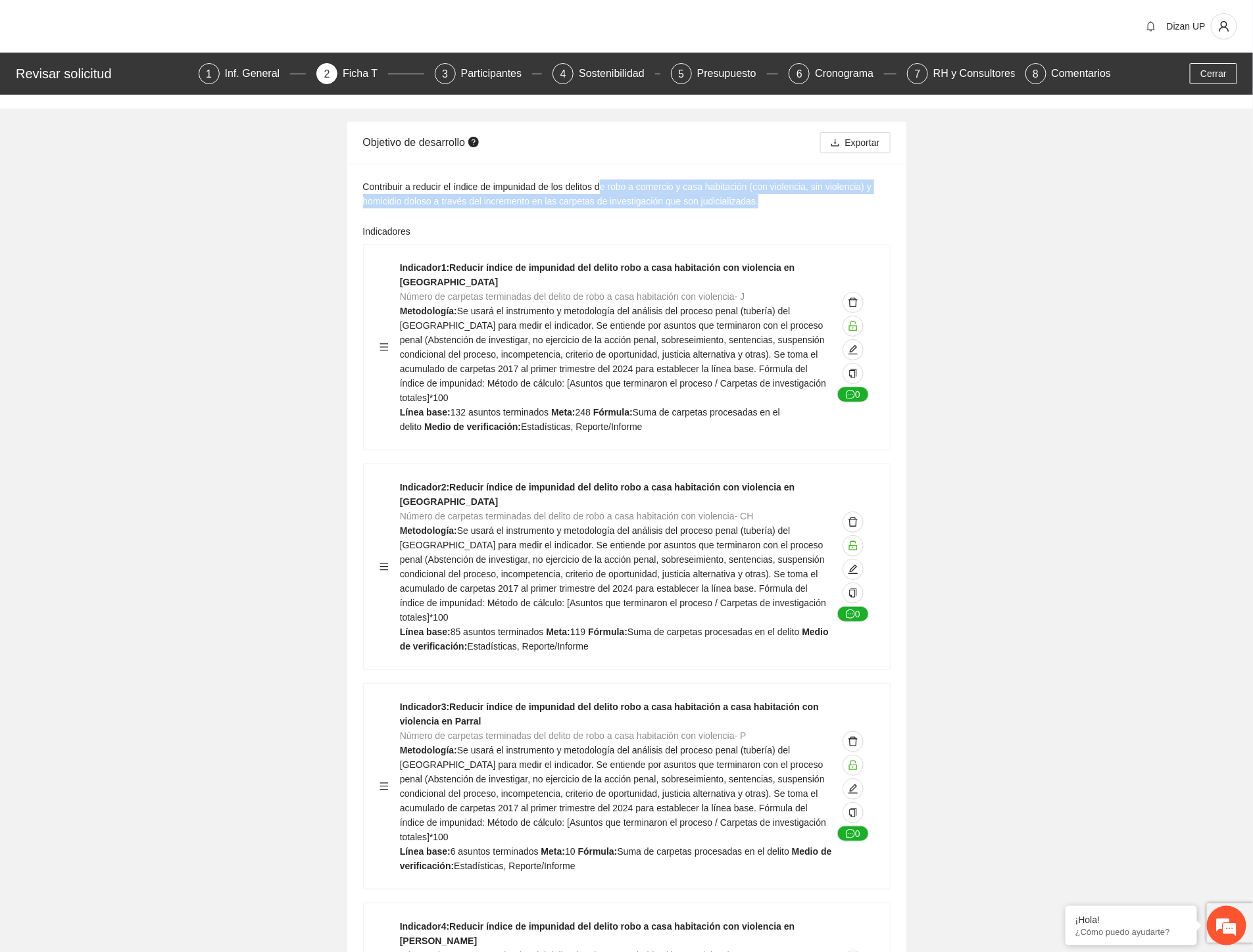
click at [792, 202] on div "Contribuir a reducir el índice de impunidad de los delitos de robo a comercio y…" at bounding box center [627, 194] width 527 height 29
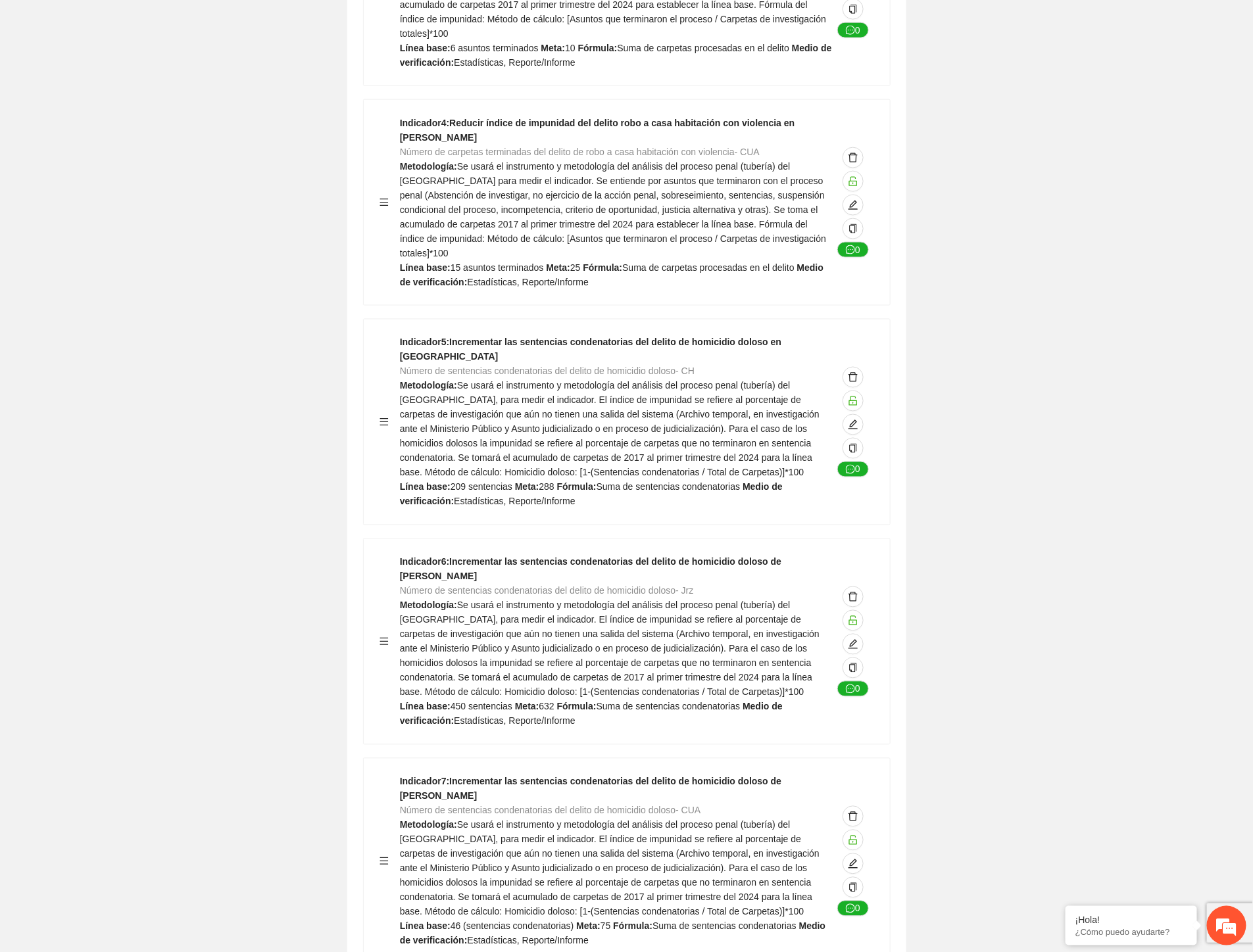
click at [566, 405] on span "Se usará el instrumento y metodología del análisis del proceso penal (tubería) …" at bounding box center [609, 430] width 419 height 97
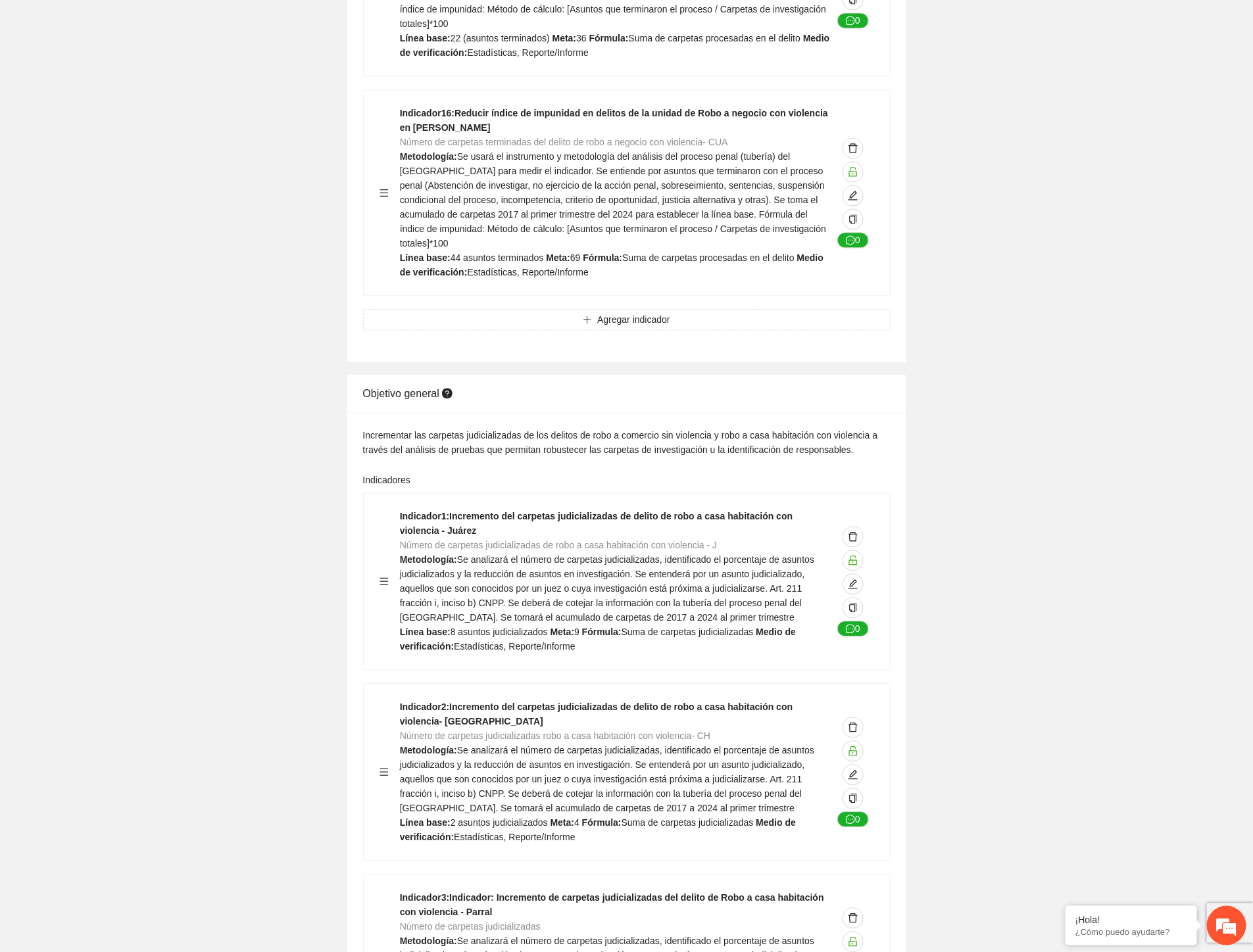
scroll to position [3580, 0]
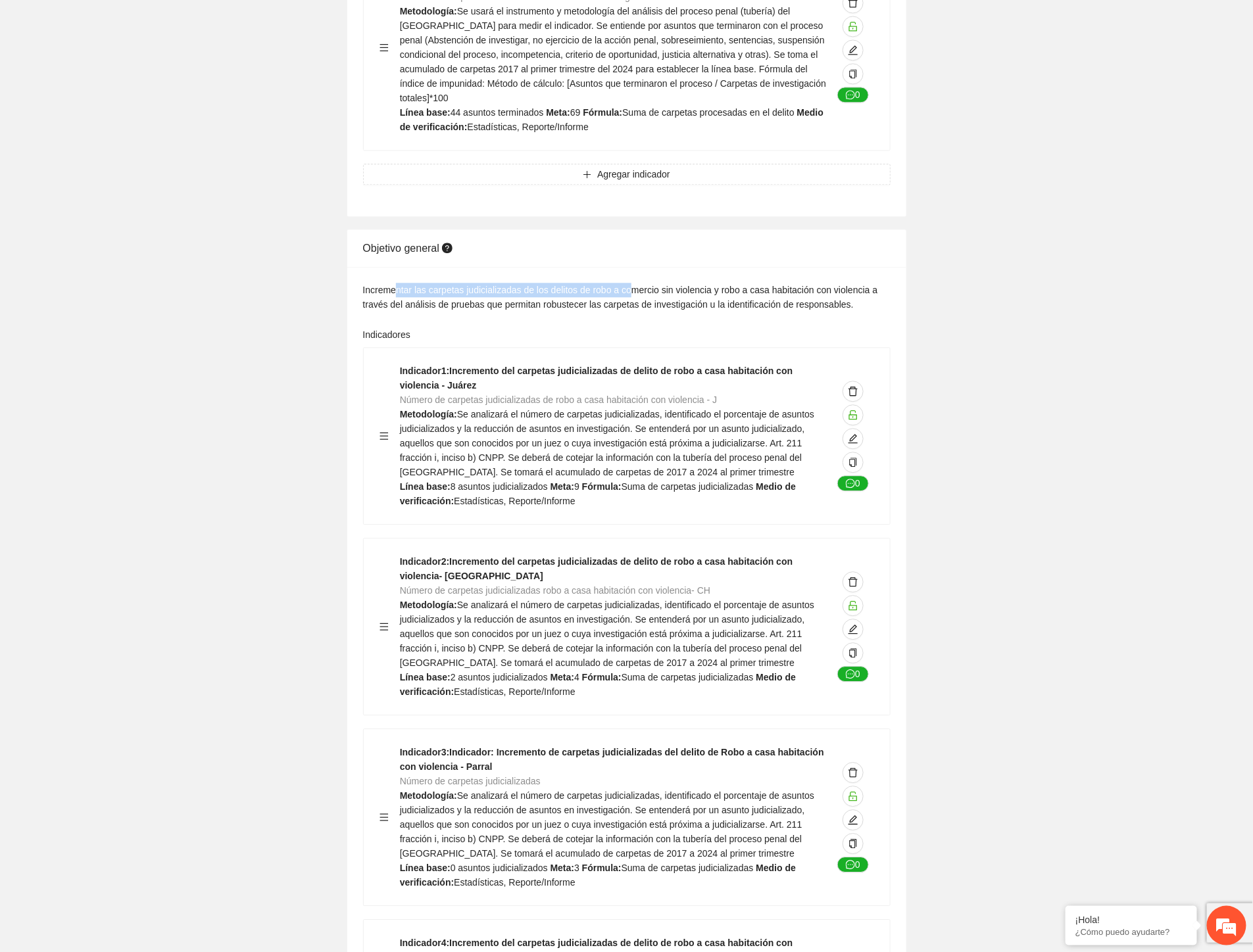
drag, startPoint x: 397, startPoint y: 144, endPoint x: 628, endPoint y: 148, distance: 231.0
click at [627, 283] on div "Incrementar las carpetas judicializadas de los delitos de robo a comercio sin v…" at bounding box center [627, 298] width 527 height 29
click at [569, 283] on div "Incrementar las carpetas judicializadas de los delitos de robo a comercio sin v…" at bounding box center [627, 298] width 527 height 29
drag, startPoint x: 631, startPoint y: 143, endPoint x: 436, endPoint y: 160, distance: 195.7
click at [436, 283] on div "Incrementar las carpetas judicializadas de los delitos de robo a comercio sin v…" at bounding box center [627, 298] width 527 height 29
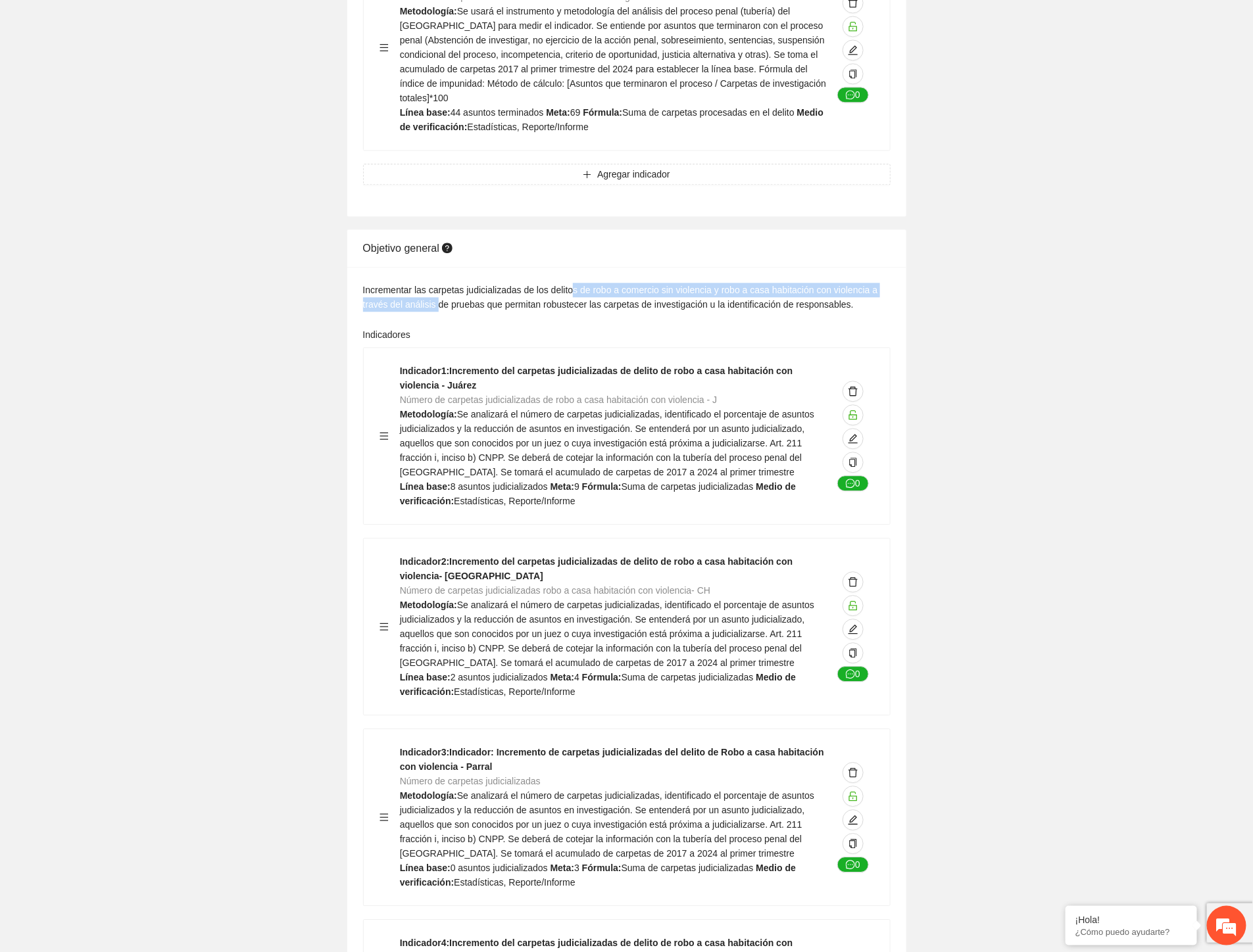
click at [663, 283] on div "Incrementar las carpetas judicializadas de los delitos de robo a comercio sin v…" at bounding box center [627, 298] width 527 height 29
drag, startPoint x: 550, startPoint y: 144, endPoint x: 719, endPoint y: 146, distance: 169.0
click at [699, 283] on div "Incrementar las carpetas judicializadas de los delitos de robo a comercio sin v…" at bounding box center [627, 298] width 527 height 29
drag, startPoint x: 759, startPoint y: 147, endPoint x: 749, endPoint y: 165, distance: 20.6
click at [749, 283] on div "Incrementar las carpetas judicializadas de los delitos de robo a comercio sin v…" at bounding box center [627, 298] width 527 height 29
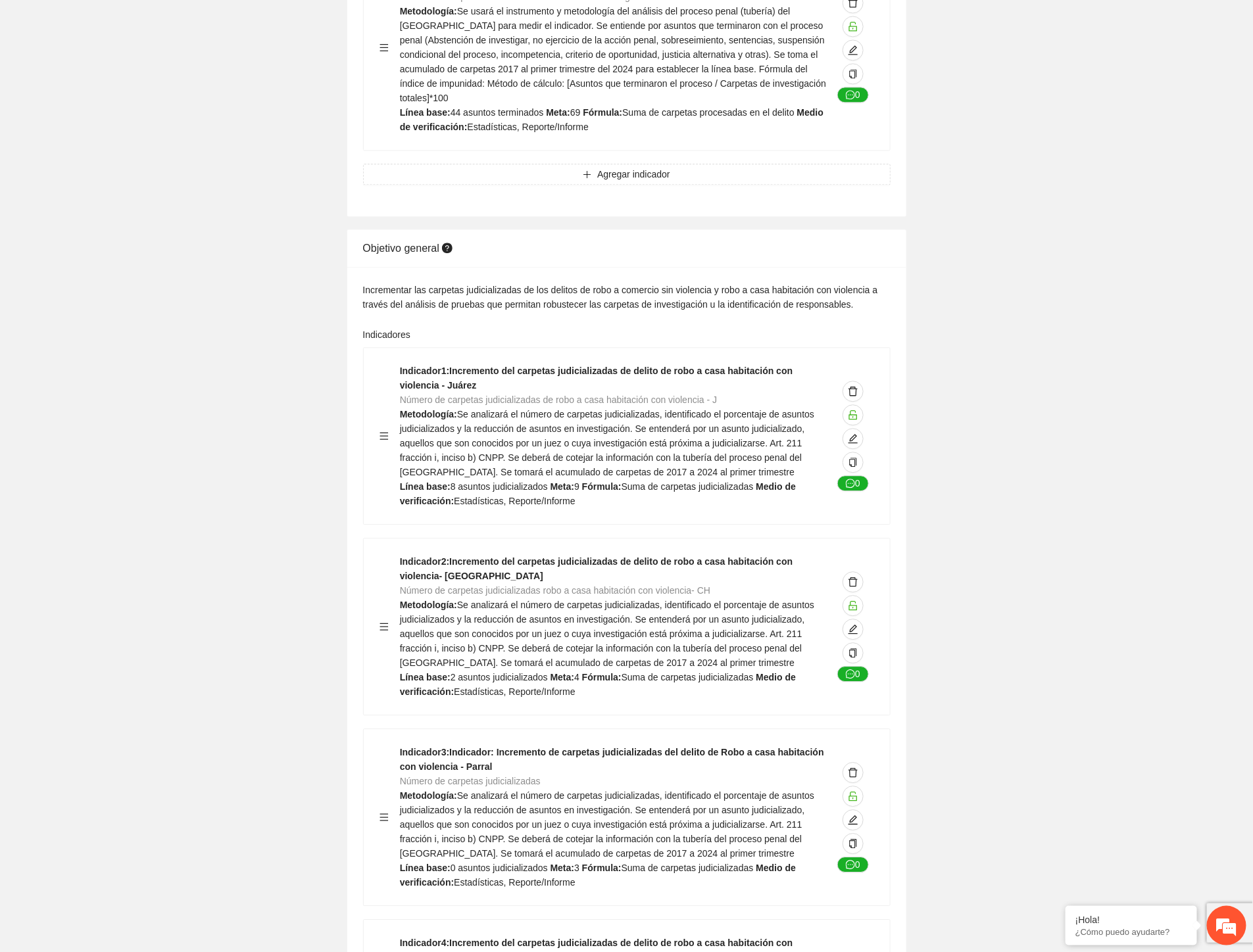
click at [666, 328] on div "Indicadores" at bounding box center [627, 337] width 527 height 19
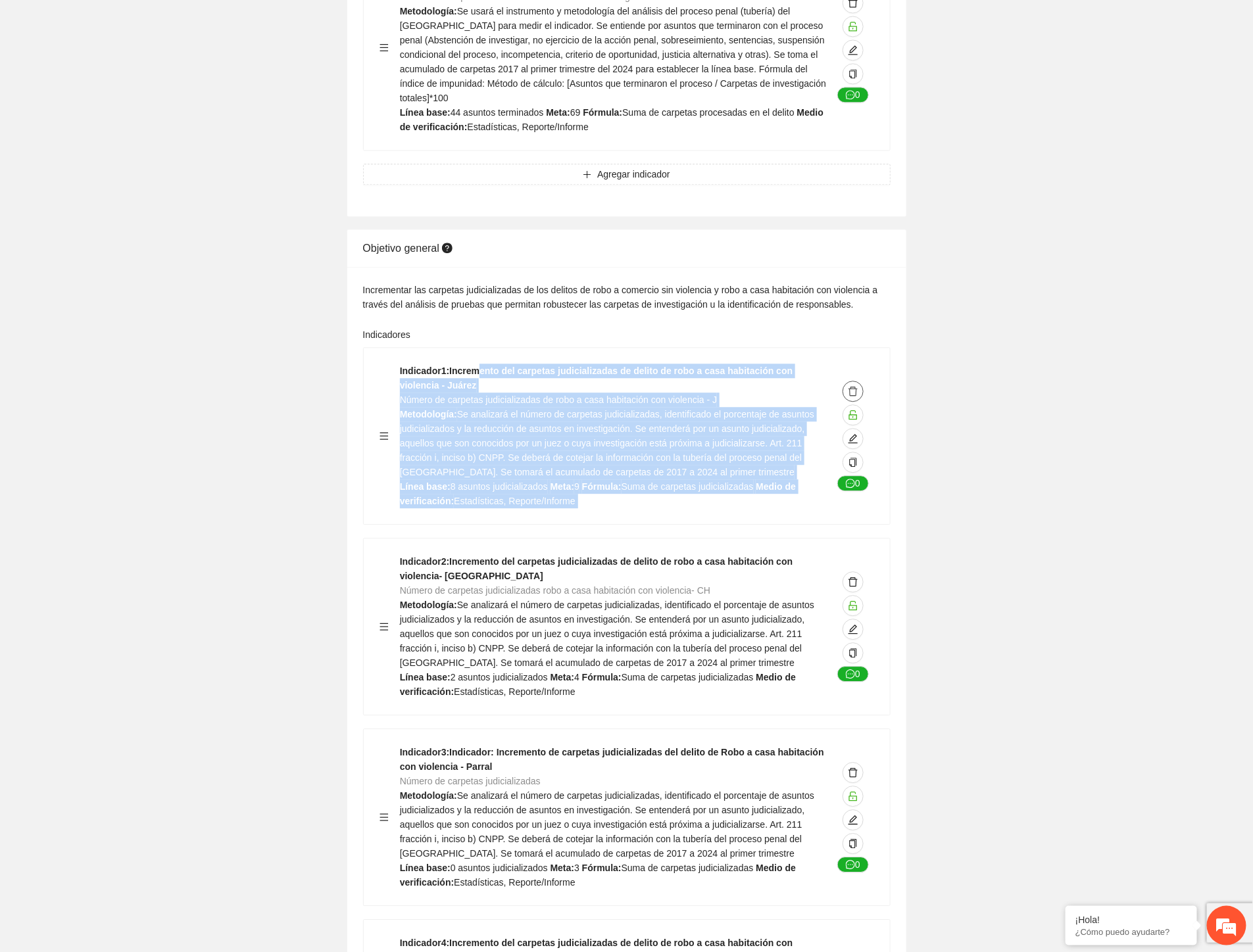
drag, startPoint x: 493, startPoint y: 218, endPoint x: 843, endPoint y: 246, distance: 351.1
click at [843, 363] on div "Indicador 1 : Incremento del carpetas judicializadas de delito de robo a casa h…" at bounding box center [627, 435] width 495 height 144
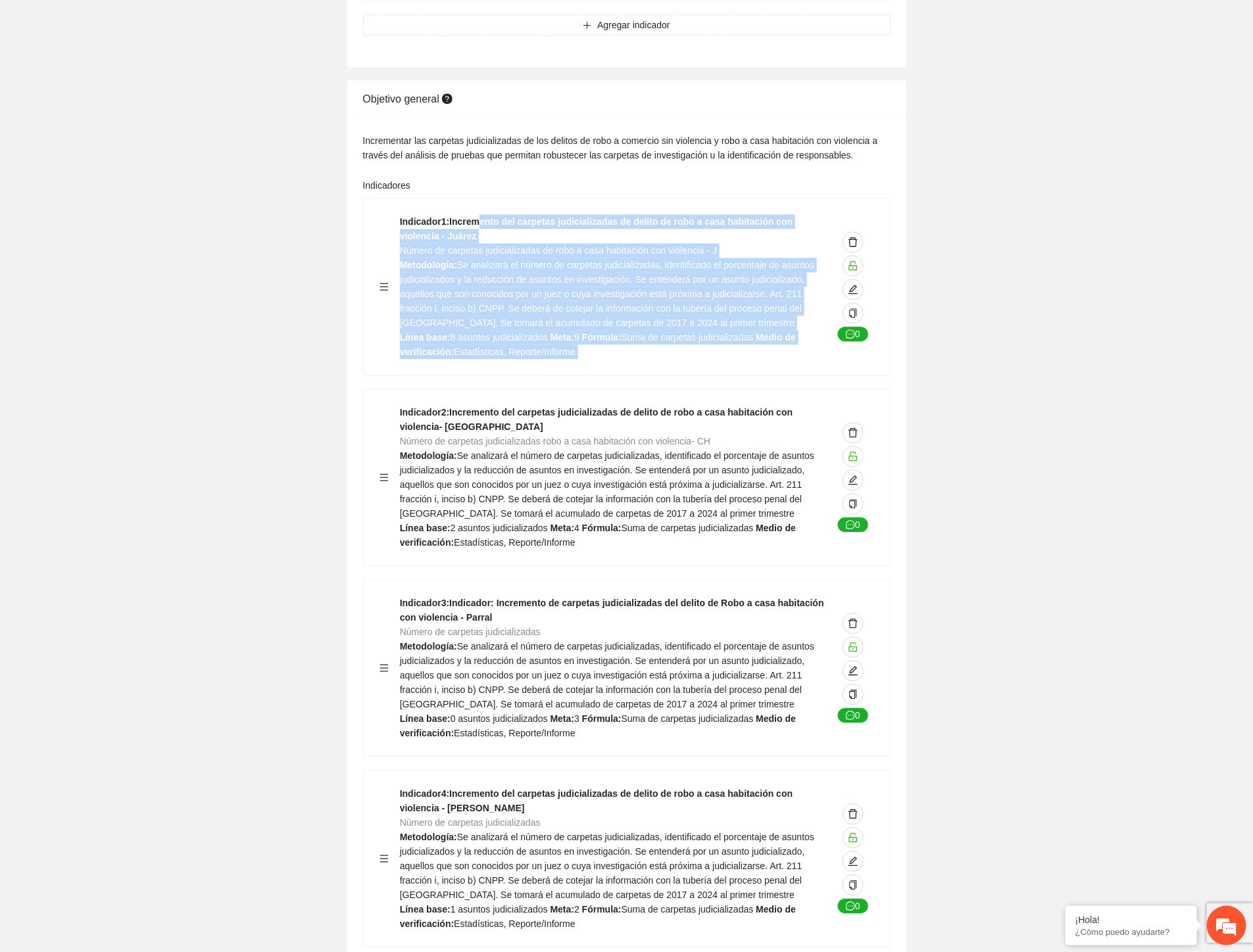
scroll to position [3872, 0]
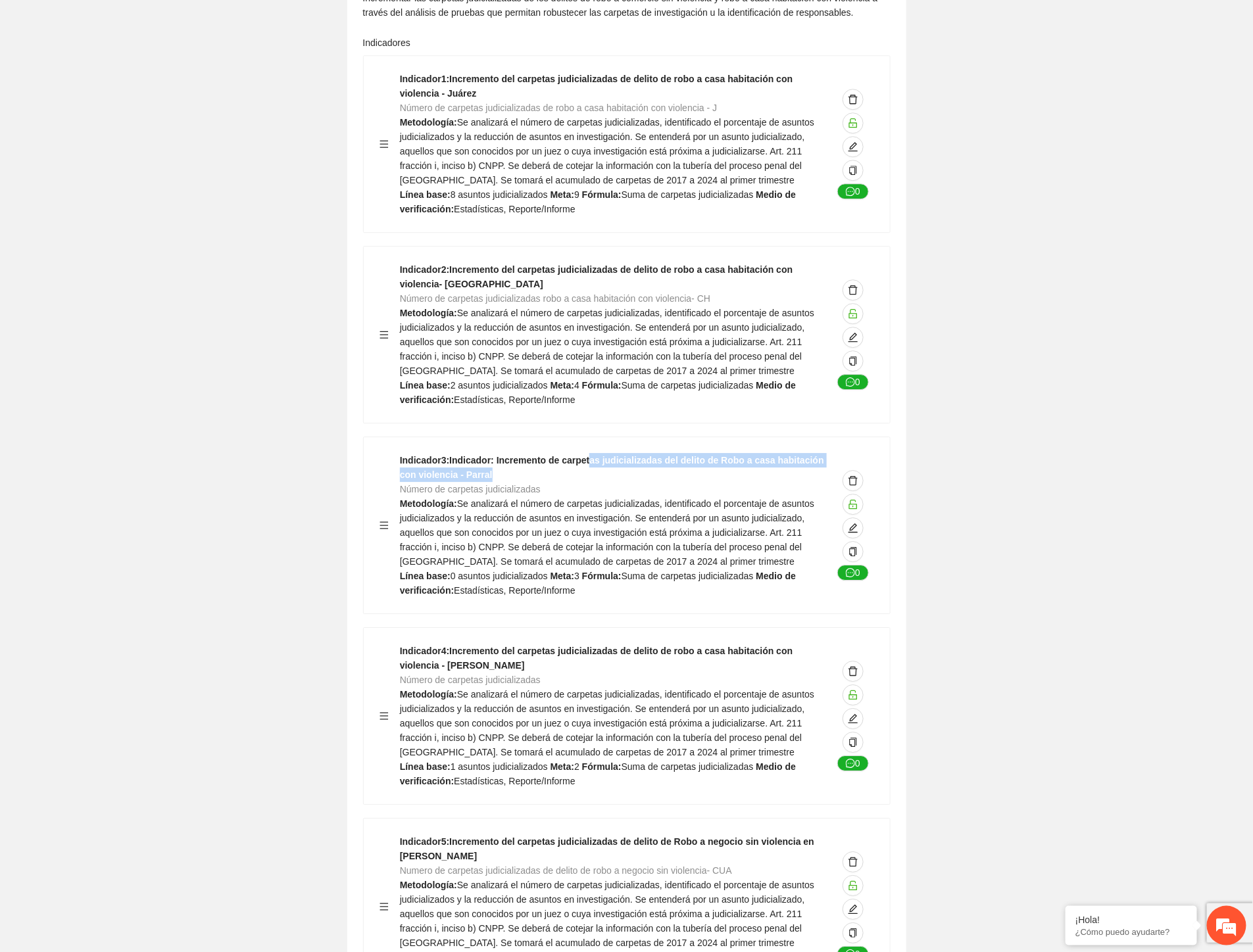
drag, startPoint x: 684, startPoint y: 318, endPoint x: 811, endPoint y: 329, distance: 127.5
click at [811, 453] on div "Indicador 3 : Indicador: Incremento de carpetas judicializadas del delito de Ro…" at bounding box center [616, 525] width 433 height 144
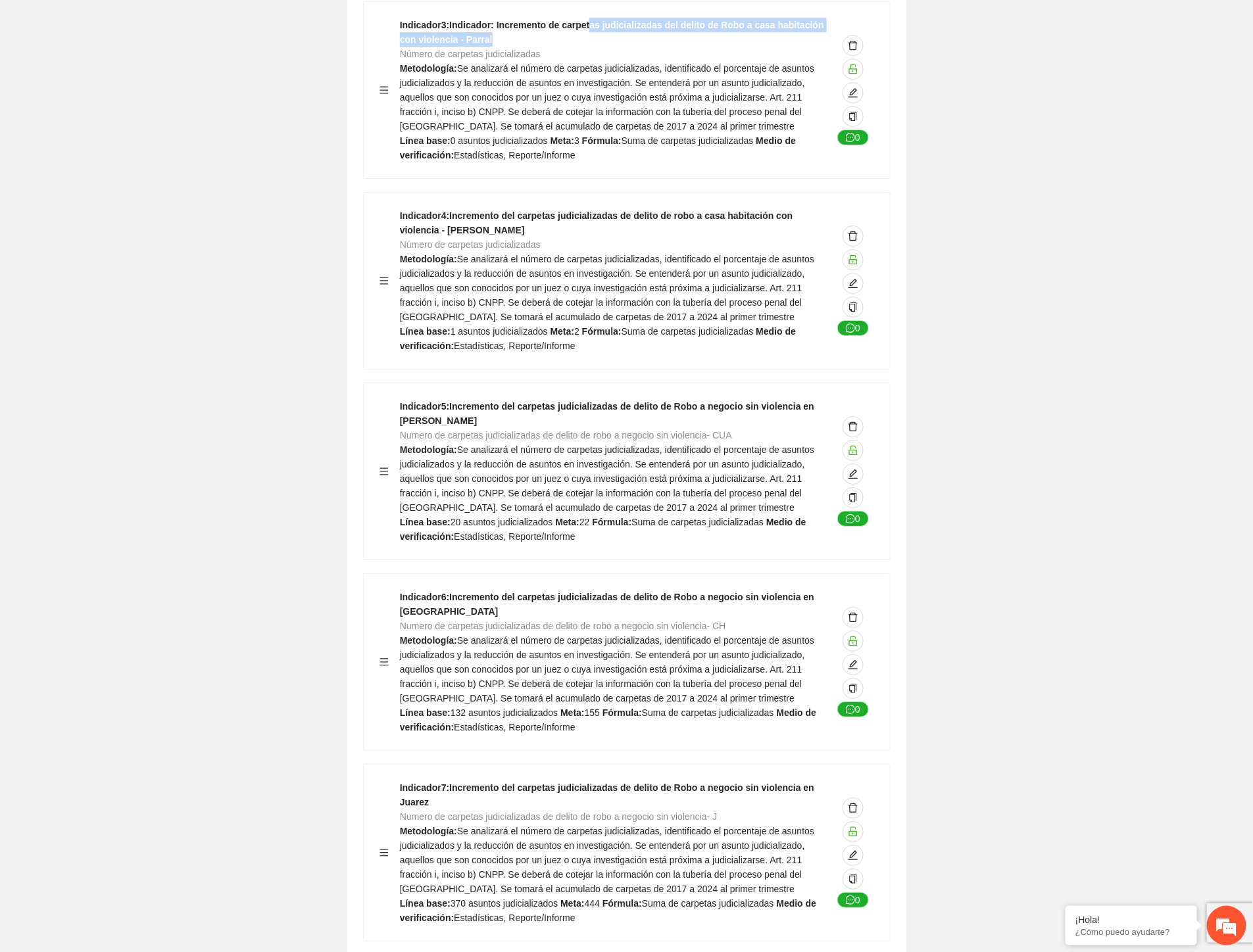
scroll to position [4311, 0]
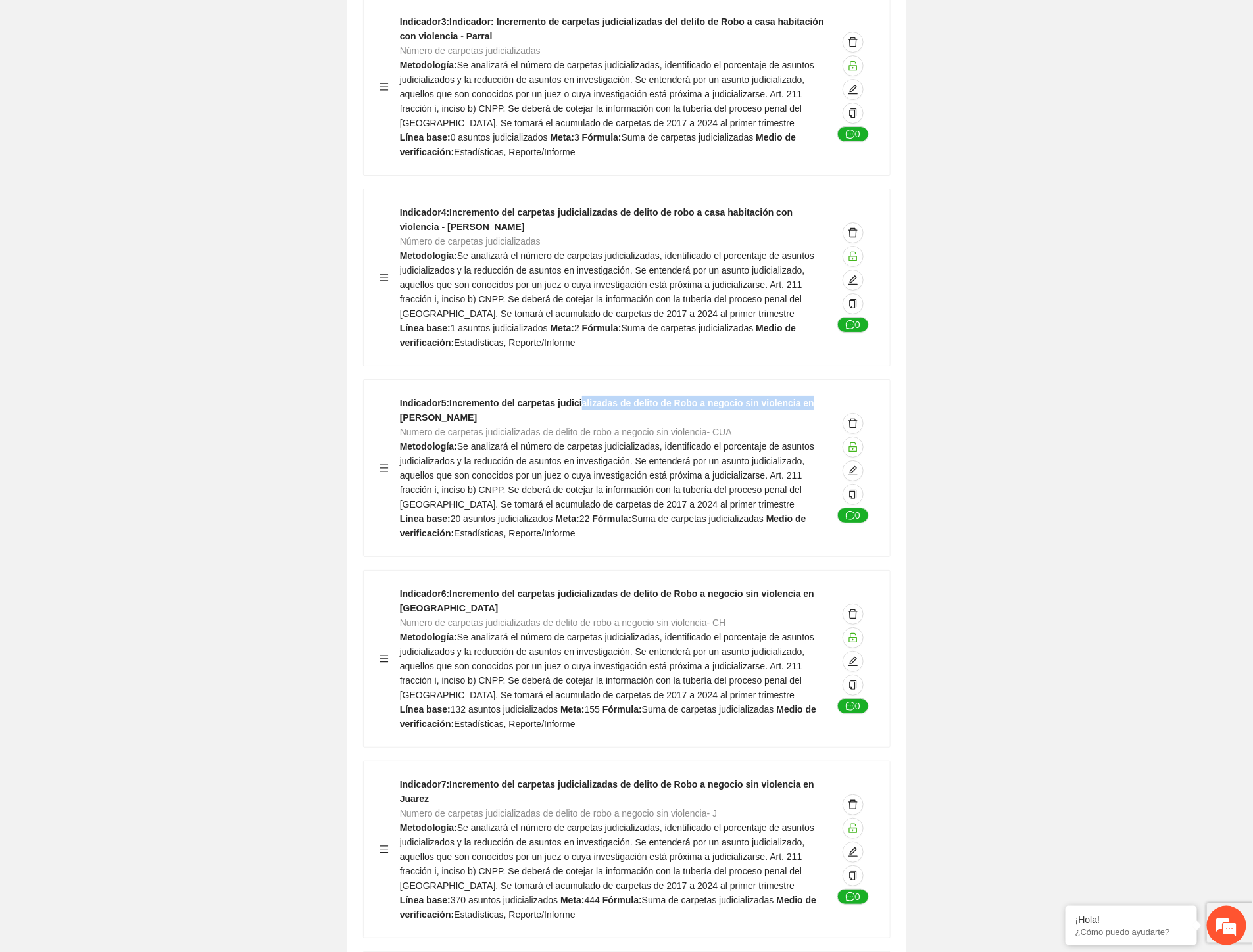
drag, startPoint x: 787, startPoint y: 259, endPoint x: 805, endPoint y: 279, distance: 26.9
click at [818, 396] on div "Indicador 5 : Incremento del carpetas judicializadas de delito de Robo a negoci…" at bounding box center [616, 468] width 433 height 144
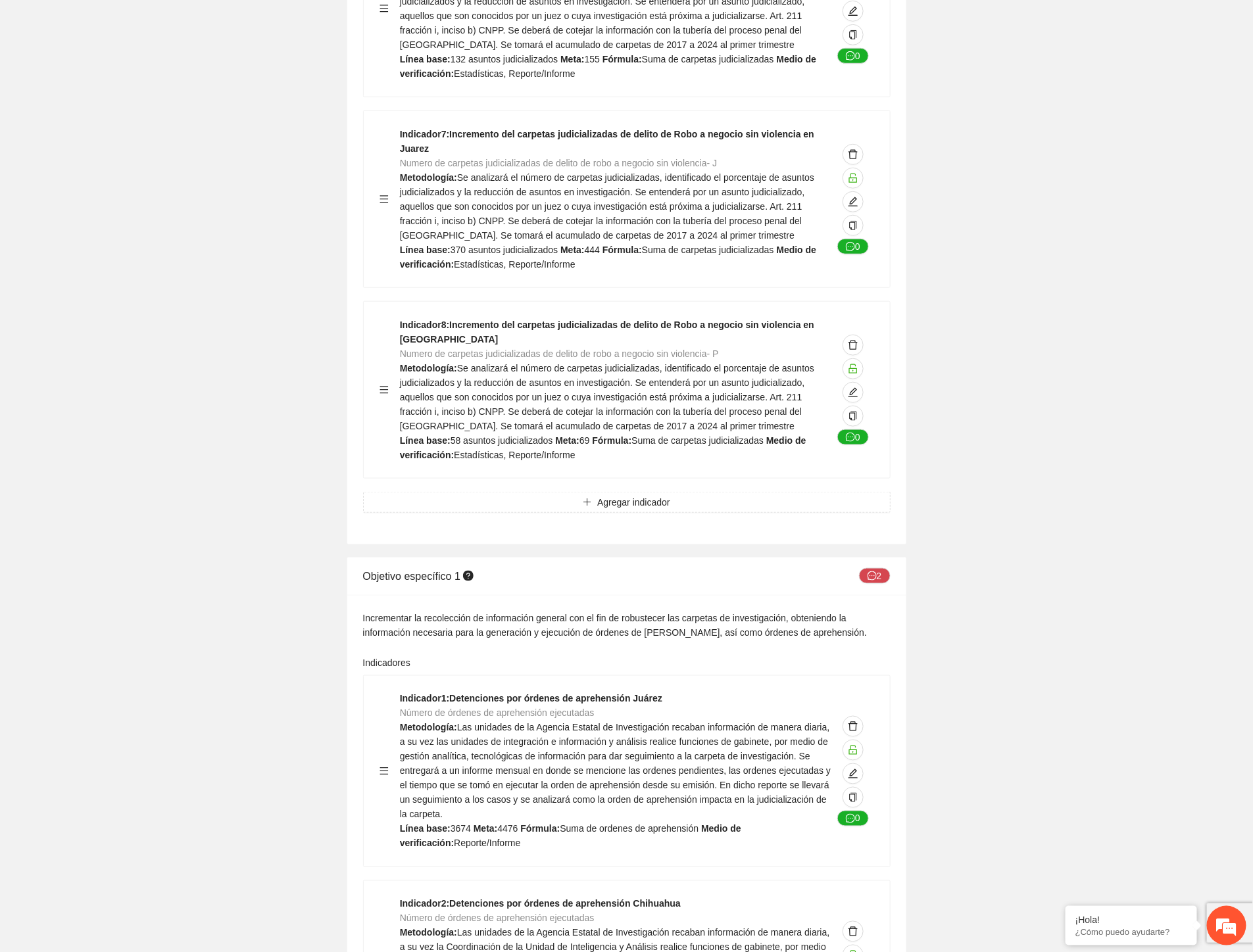
scroll to position [5041, 0]
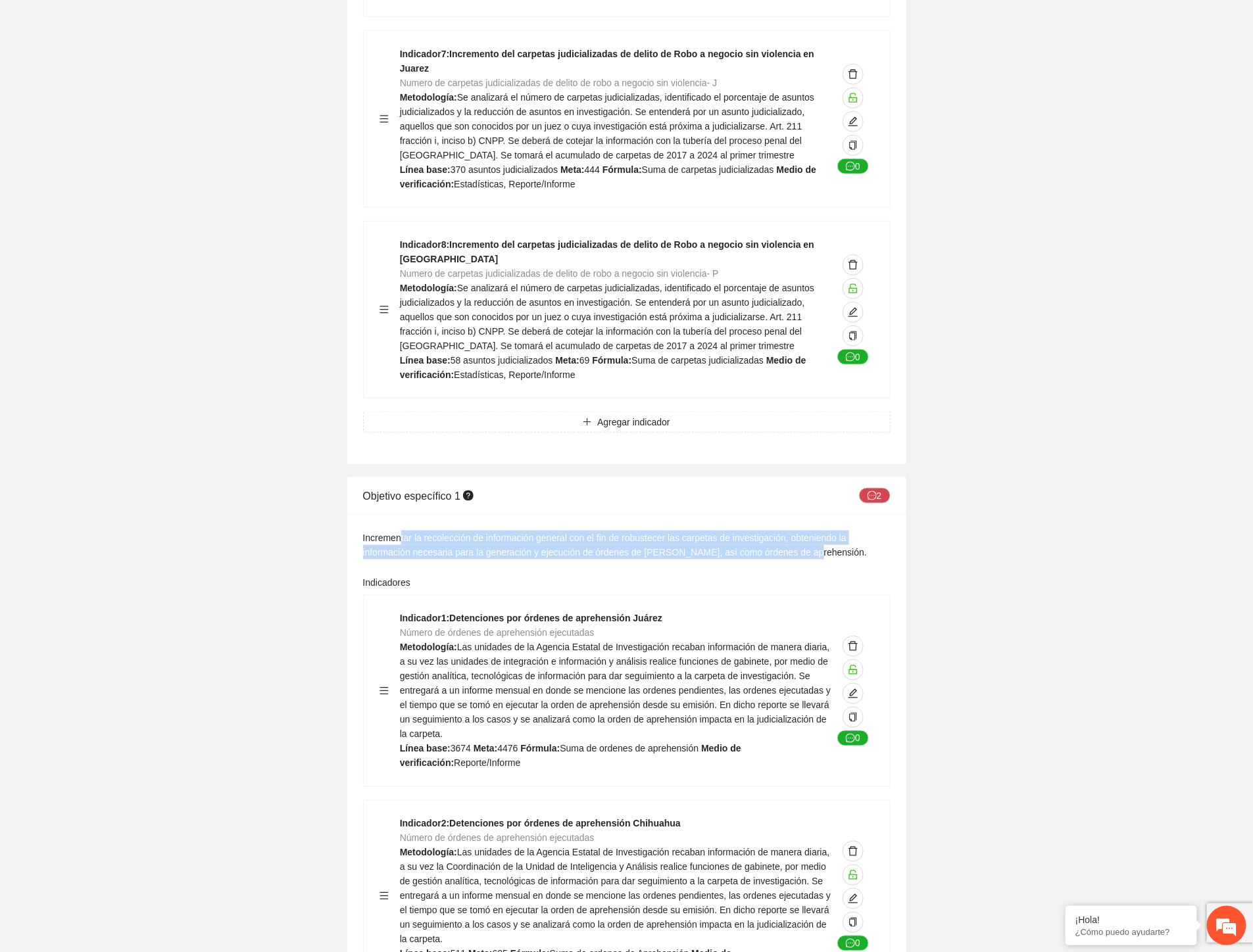
drag, startPoint x: 398, startPoint y: 363, endPoint x: 798, endPoint y: 375, distance: 400.2
click at [798, 530] on div "Incrementar la recolección de información general con el fin de robustecer las …" at bounding box center [627, 545] width 527 height 29
click at [651, 530] on div "Incrementar la recolección de información general con el fin de robustecer las …" at bounding box center [627, 545] width 527 height 29
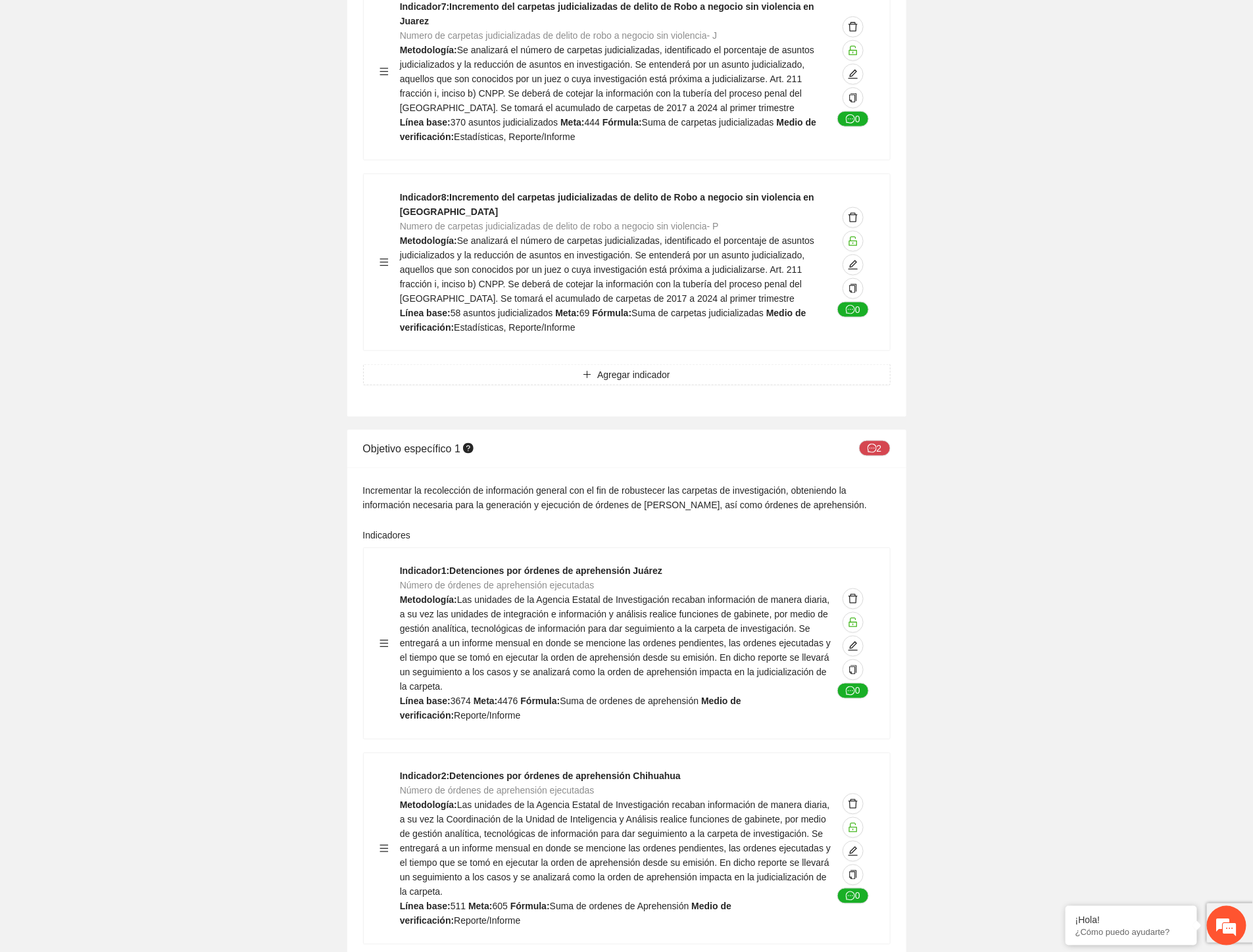
scroll to position [5114, 0]
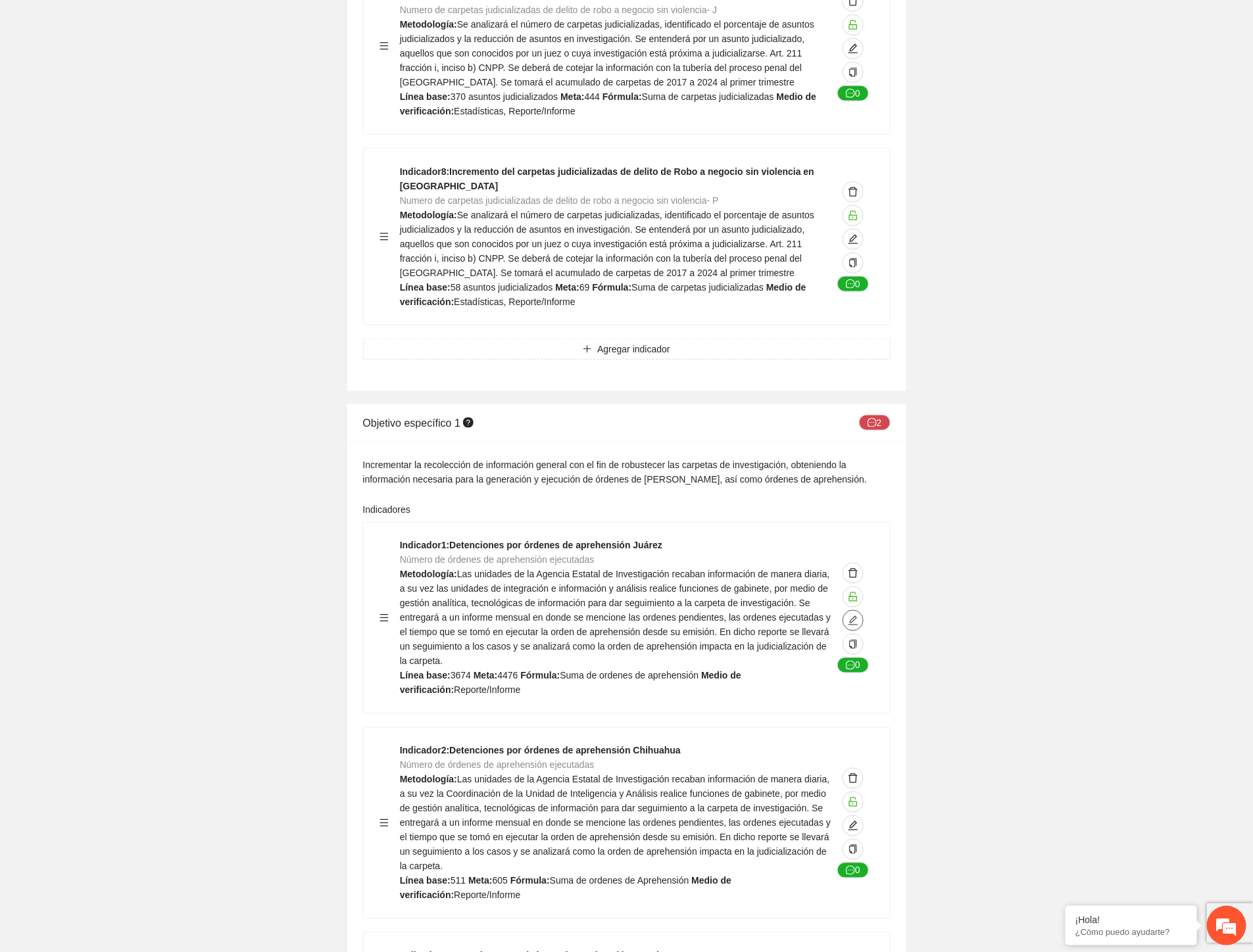
click at [860, 615] on span "edit" at bounding box center [853, 620] width 19 height 11
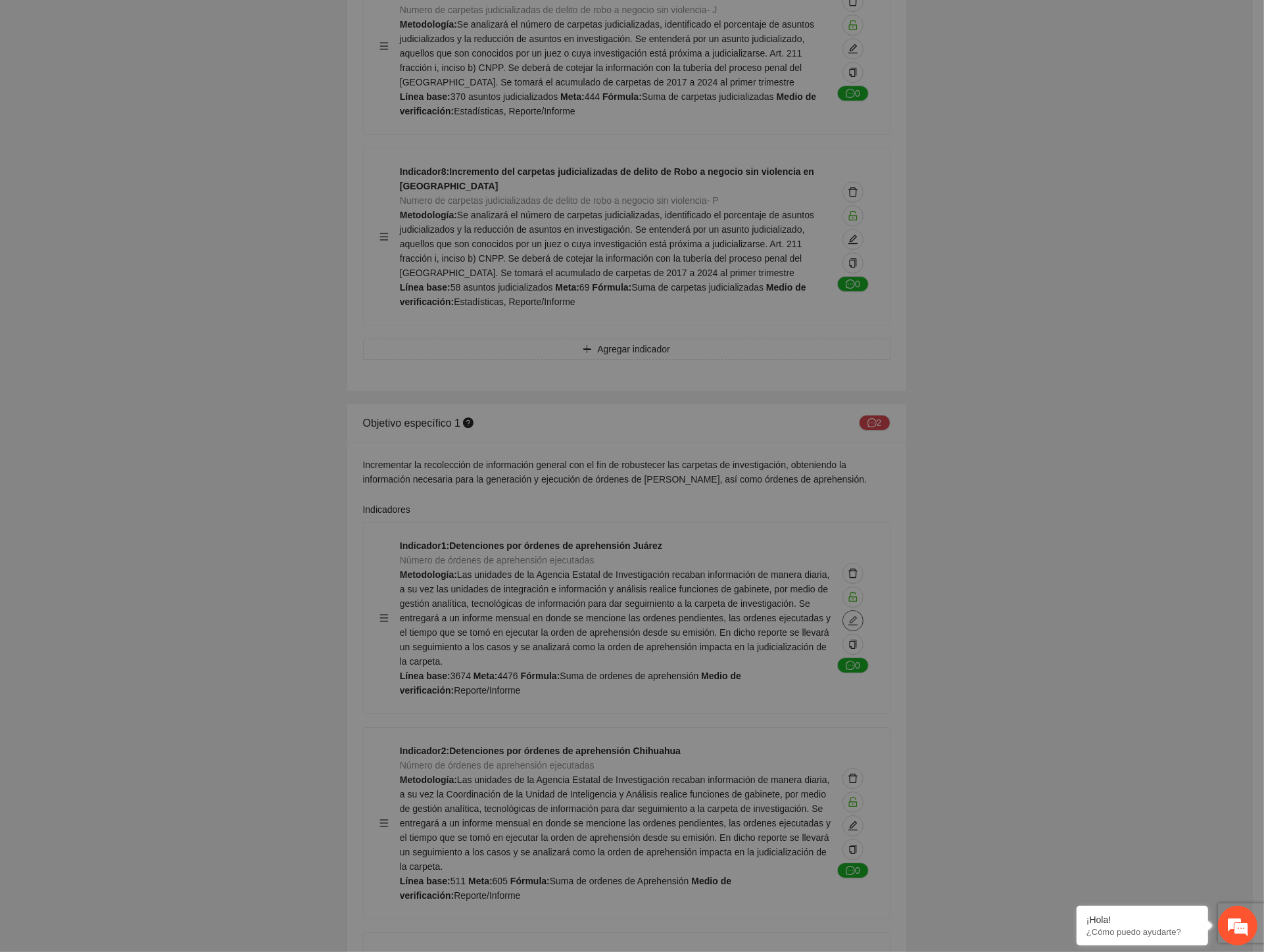
type textarea "****"
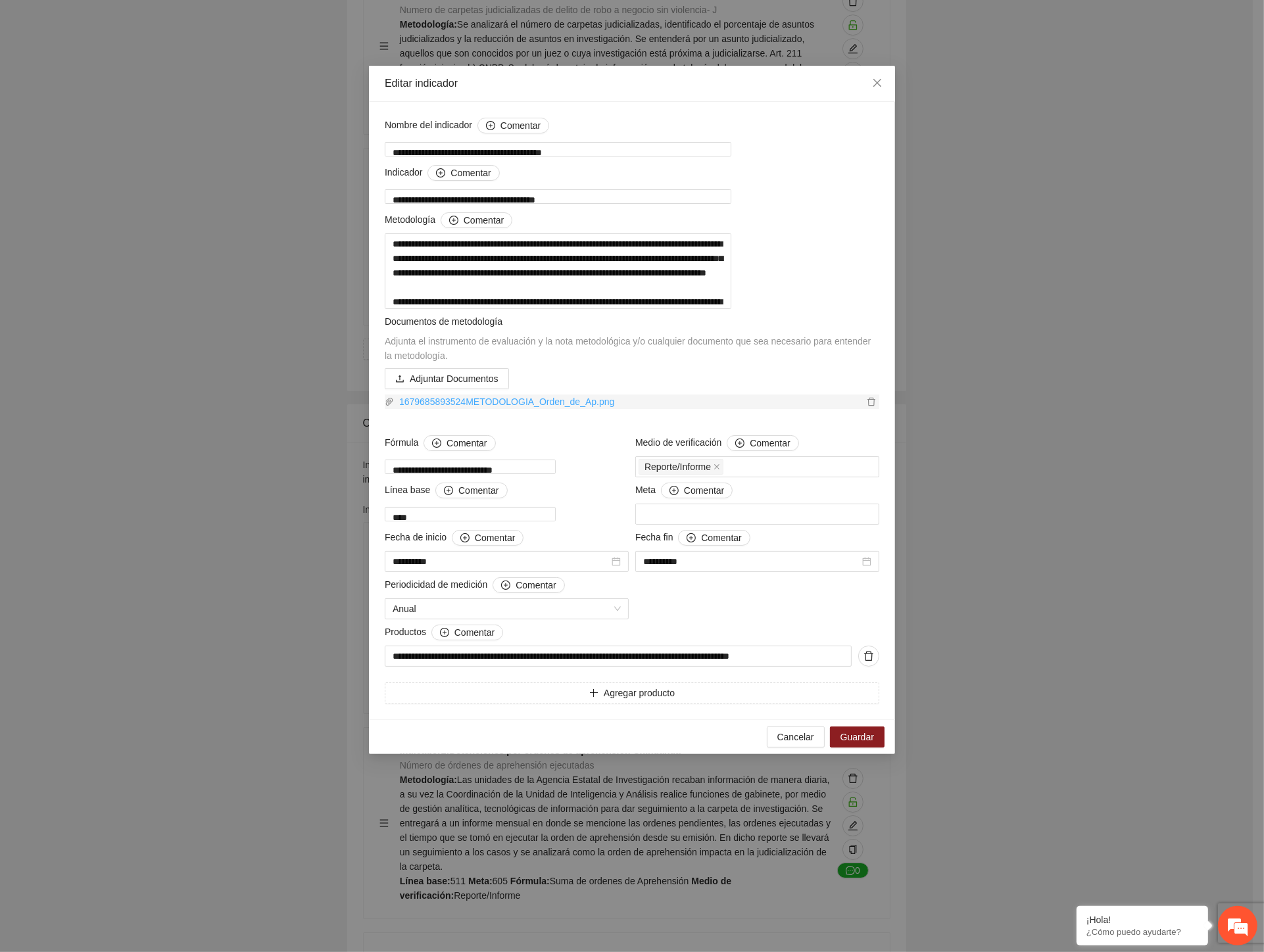
click at [521, 409] on link "1679685893524METODOLOGIA_Orden_de_Ap.png" at bounding box center [628, 402] width 469 height 15
drag, startPoint x: 517, startPoint y: 252, endPoint x: 852, endPoint y: 251, distance: 335.0
click at [731, 251] on textarea "**********" at bounding box center [557, 271] width 346 height 75
drag, startPoint x: 415, startPoint y: 301, endPoint x: 783, endPoint y: 300, distance: 368.0
click at [731, 300] on textarea "**********" at bounding box center [557, 271] width 346 height 75
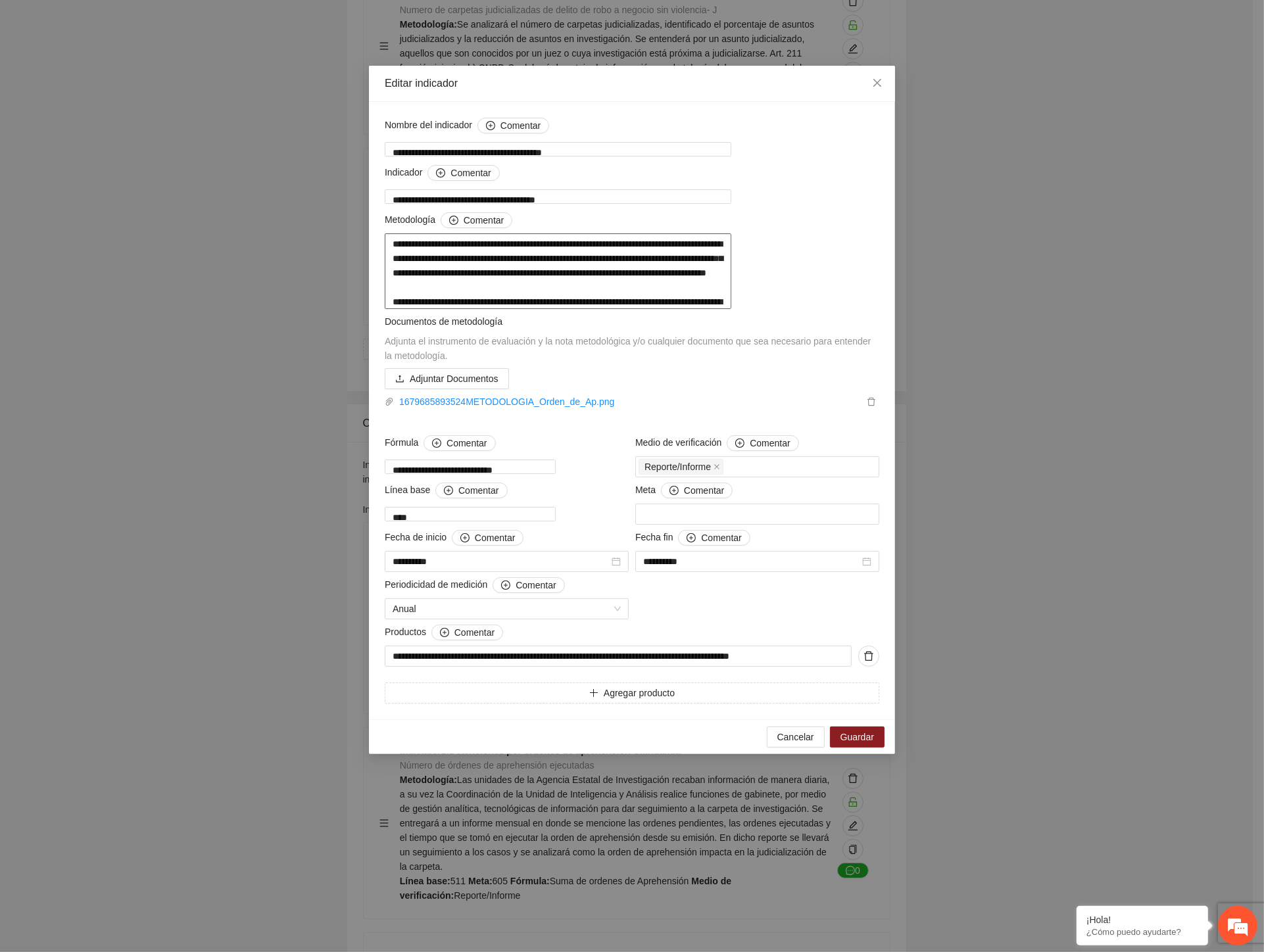
click at [538, 305] on textarea "**********" at bounding box center [557, 271] width 346 height 75
drag, startPoint x: 608, startPoint y: 297, endPoint x: 805, endPoint y: 307, distance: 197.3
click at [731, 307] on textarea "**********" at bounding box center [557, 271] width 346 height 75
click at [659, 309] on textarea "**********" at bounding box center [557, 271] width 346 height 75
drag, startPoint x: 743, startPoint y: 294, endPoint x: 859, endPoint y: 311, distance: 117.2
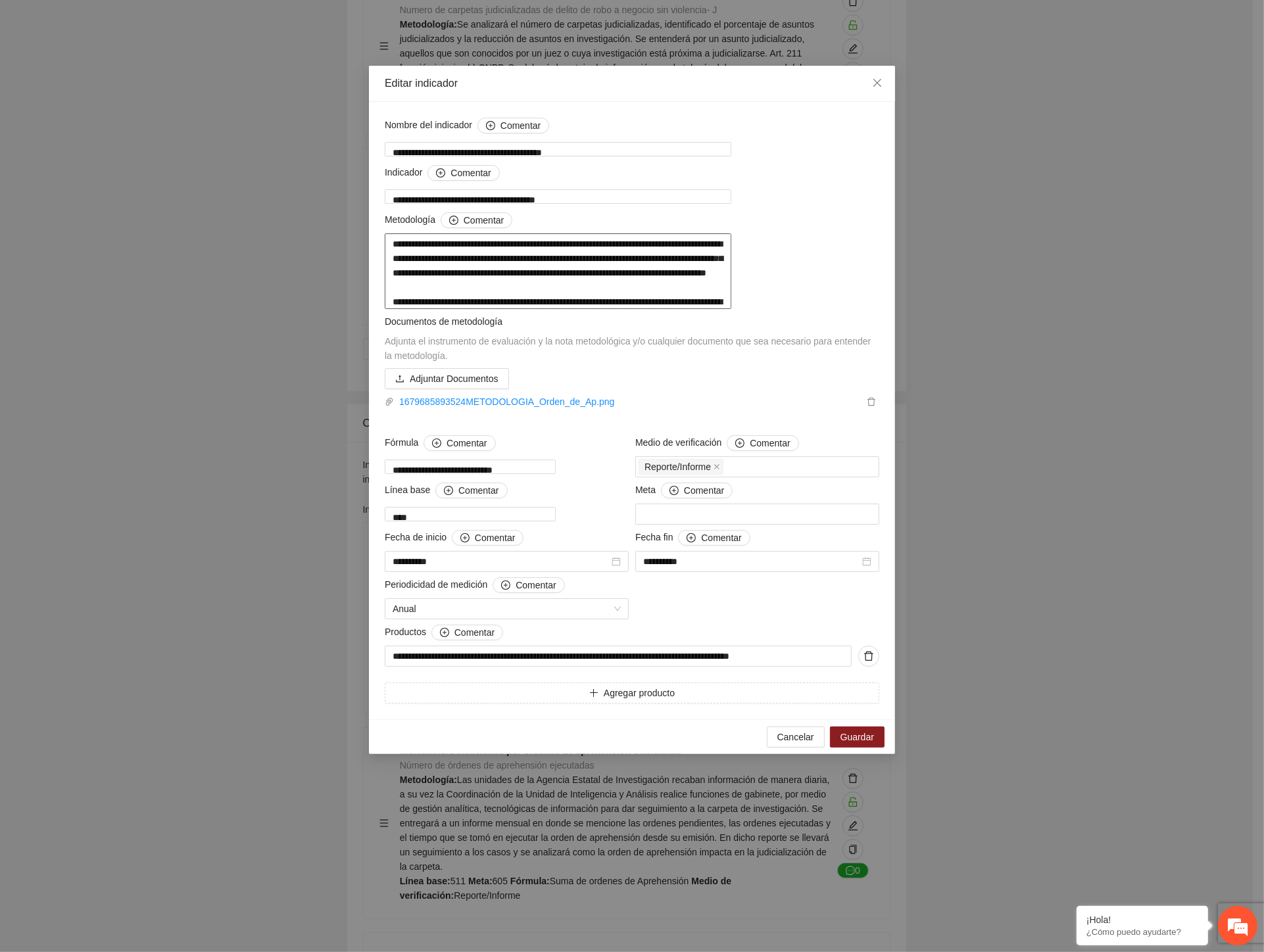
click at [731, 309] on textarea "**********" at bounding box center [557, 271] width 346 height 75
click at [419, 309] on textarea "**********" at bounding box center [557, 271] width 346 height 75
drag, startPoint x: 418, startPoint y: 334, endPoint x: 426, endPoint y: 332, distance: 8.2
click at [423, 309] on textarea "**********" at bounding box center [557, 271] width 346 height 75
click at [603, 667] on input "**********" at bounding box center [618, 656] width 467 height 21
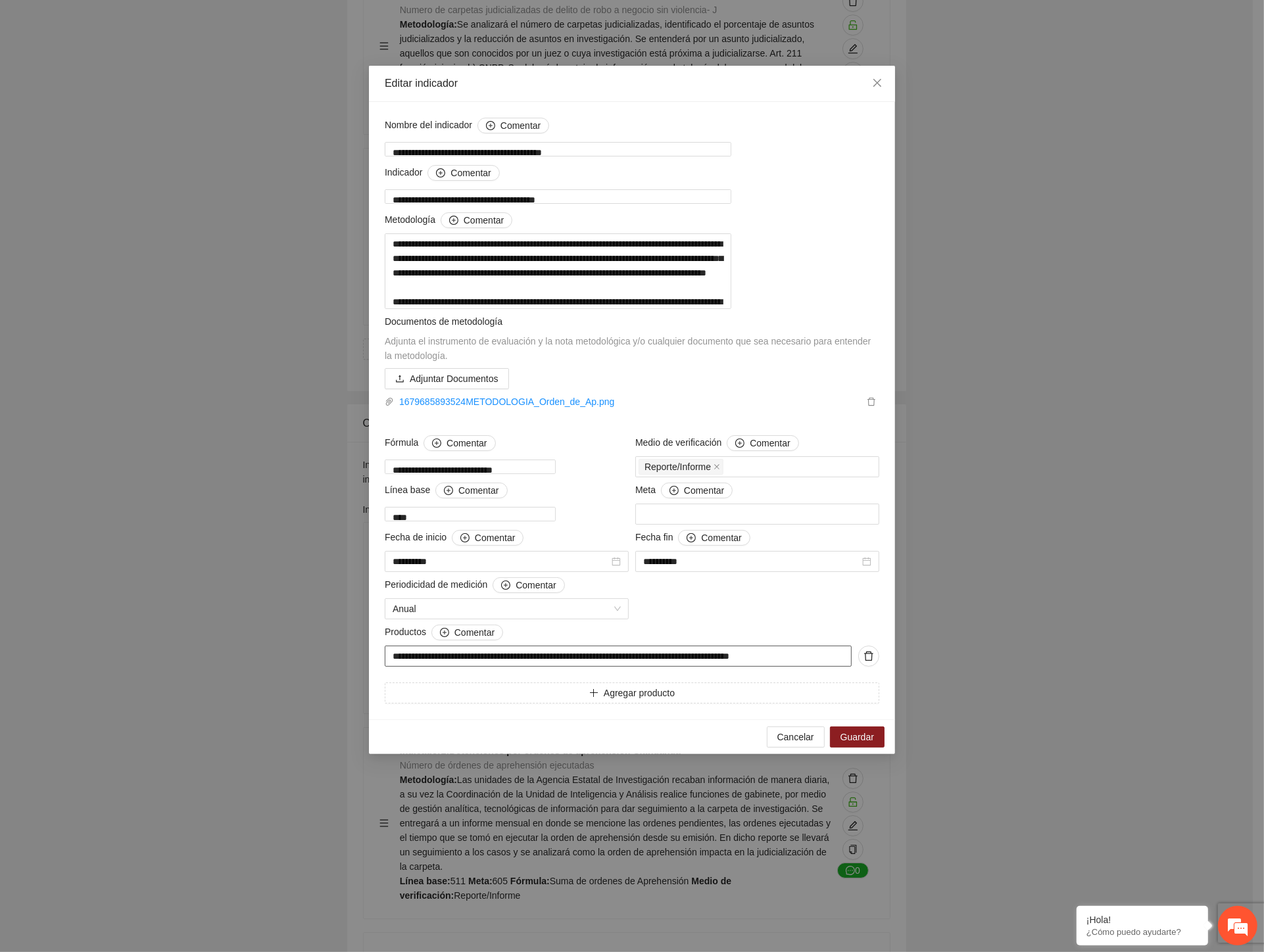
click at [444, 667] on input "**********" at bounding box center [618, 656] width 467 height 21
drag, startPoint x: 675, startPoint y: 649, endPoint x: 689, endPoint y: 664, distance: 20.5
click at [676, 649] on div "**********" at bounding box center [632, 410] width 501 height 586
click at [812, 744] on span "Cancelar" at bounding box center [795, 737] width 36 height 15
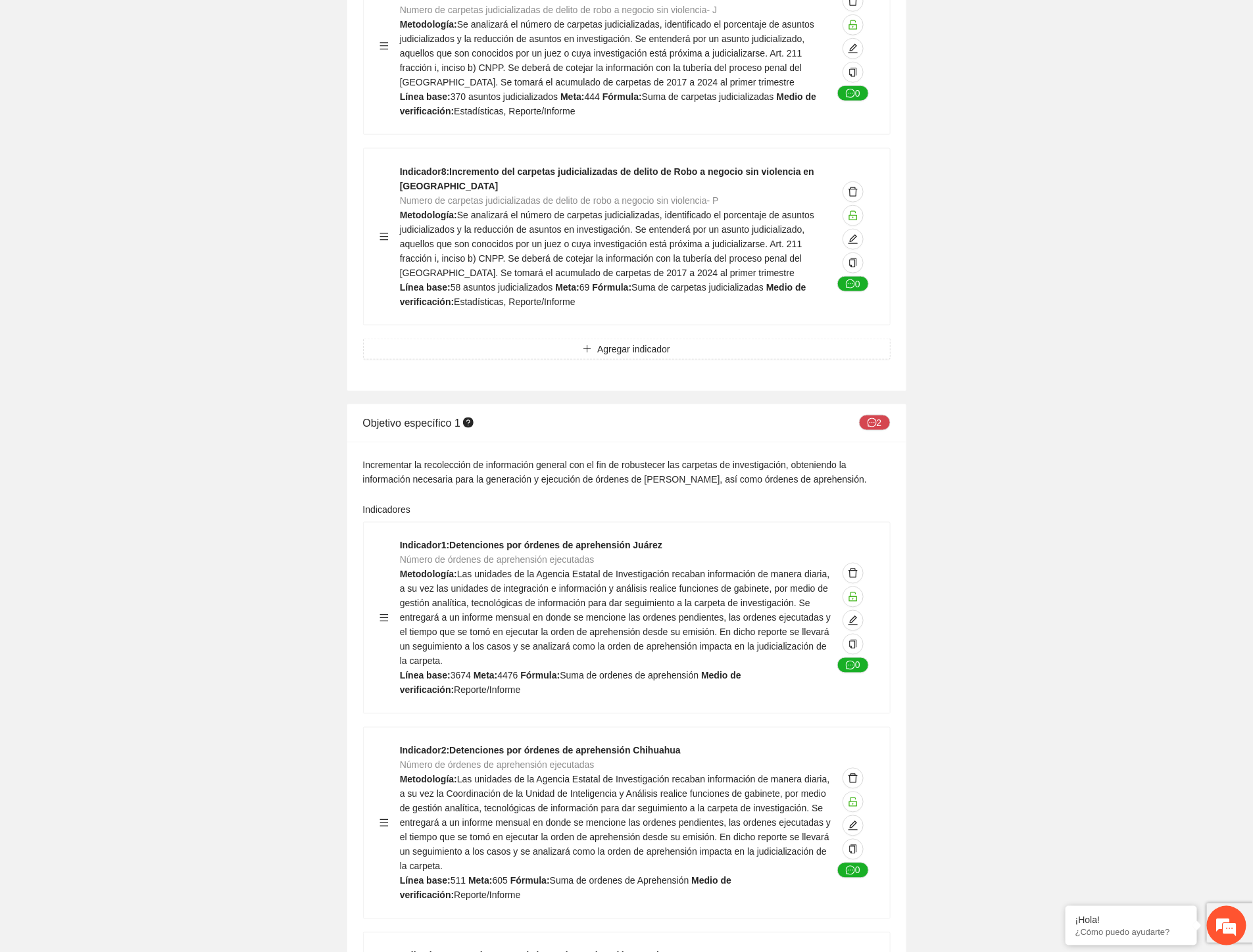
click at [498, 569] on span "Las unidades de la Agencia Estatal de Investigación recaban información de mane…" at bounding box center [615, 618] width 431 height 97
drag, startPoint x: 450, startPoint y: 371, endPoint x: 643, endPoint y: 334, distance: 196.5
click at [680, 538] on div "Indicador 1 : Detenciones por órdenes de aprehensión Juárez Número de órdenes d…" at bounding box center [616, 618] width 433 height 159
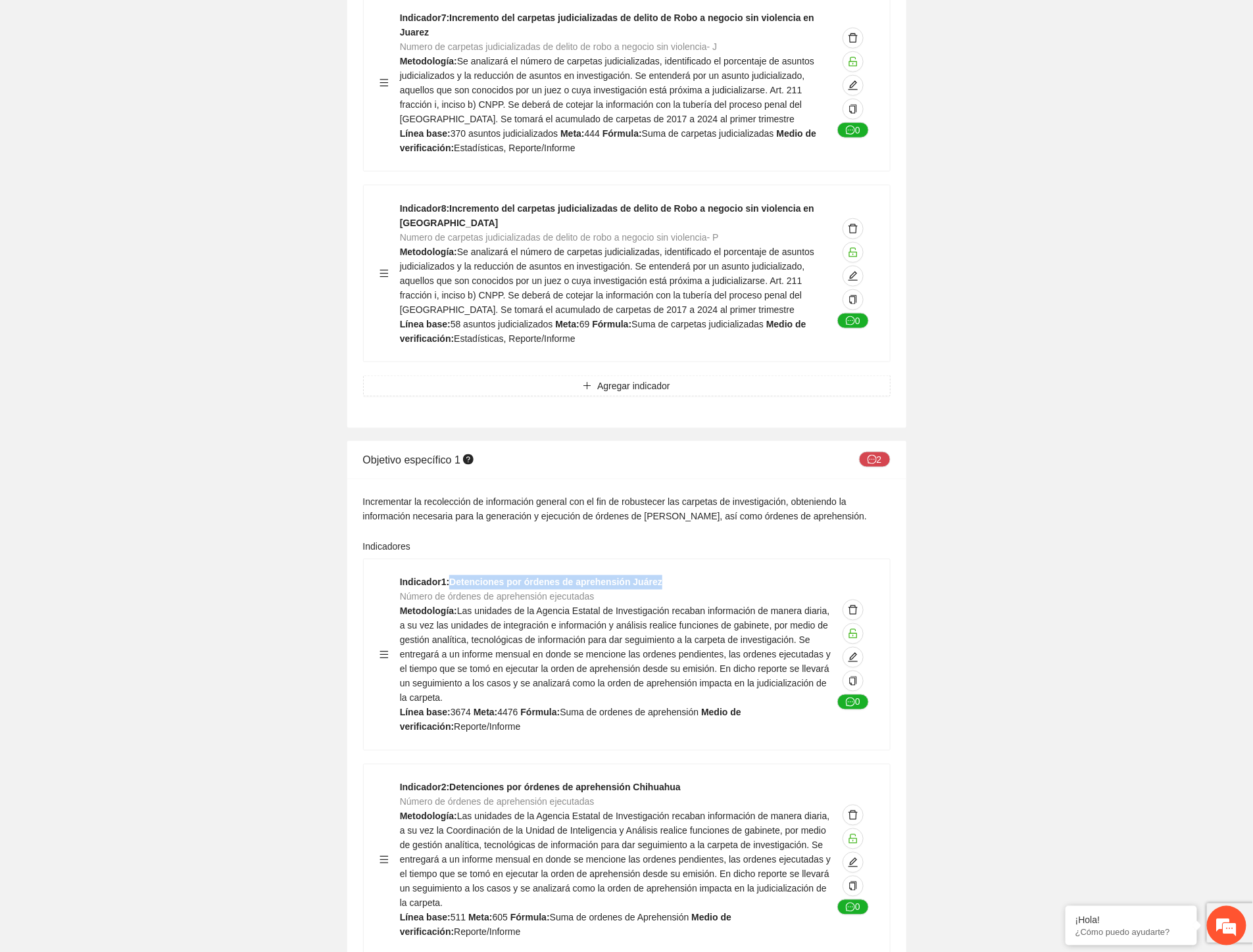
scroll to position [5187, 0]
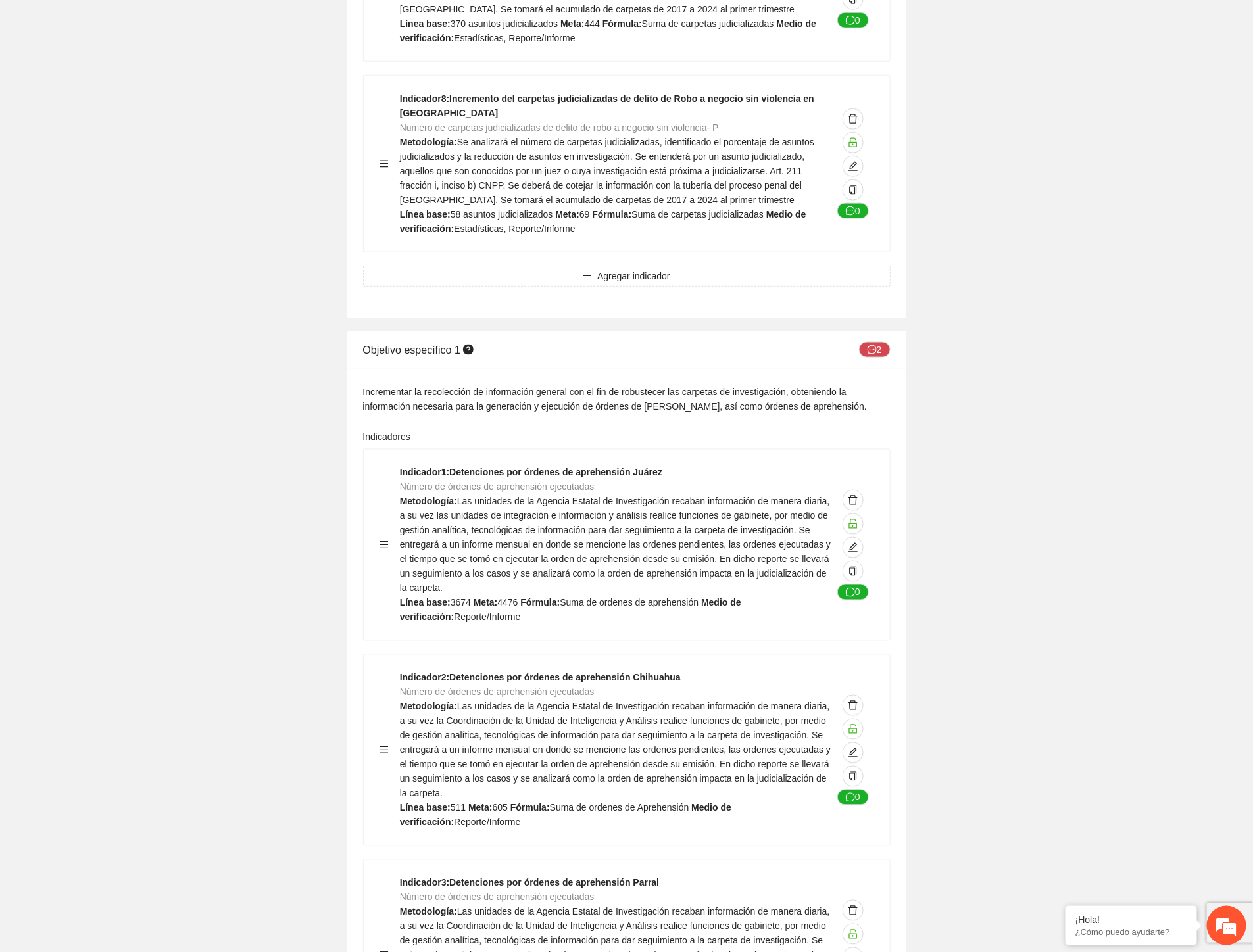
drag, startPoint x: 743, startPoint y: 212, endPoint x: 560, endPoint y: 228, distance: 183.7
click at [737, 384] on div "Incrementar la recolección de información general con el fin de robustecer las …" at bounding box center [627, 399] width 527 height 29
click at [484, 384] on div "Incrementar la recolección de información general con el fin de robustecer las …" at bounding box center [627, 399] width 527 height 29
drag, startPoint x: 461, startPoint y: 228, endPoint x: 714, endPoint y: 228, distance: 253.0
click at [714, 384] on div "Incrementar la recolección de información general con el fin de robustecer las …" at bounding box center [627, 399] width 527 height 29
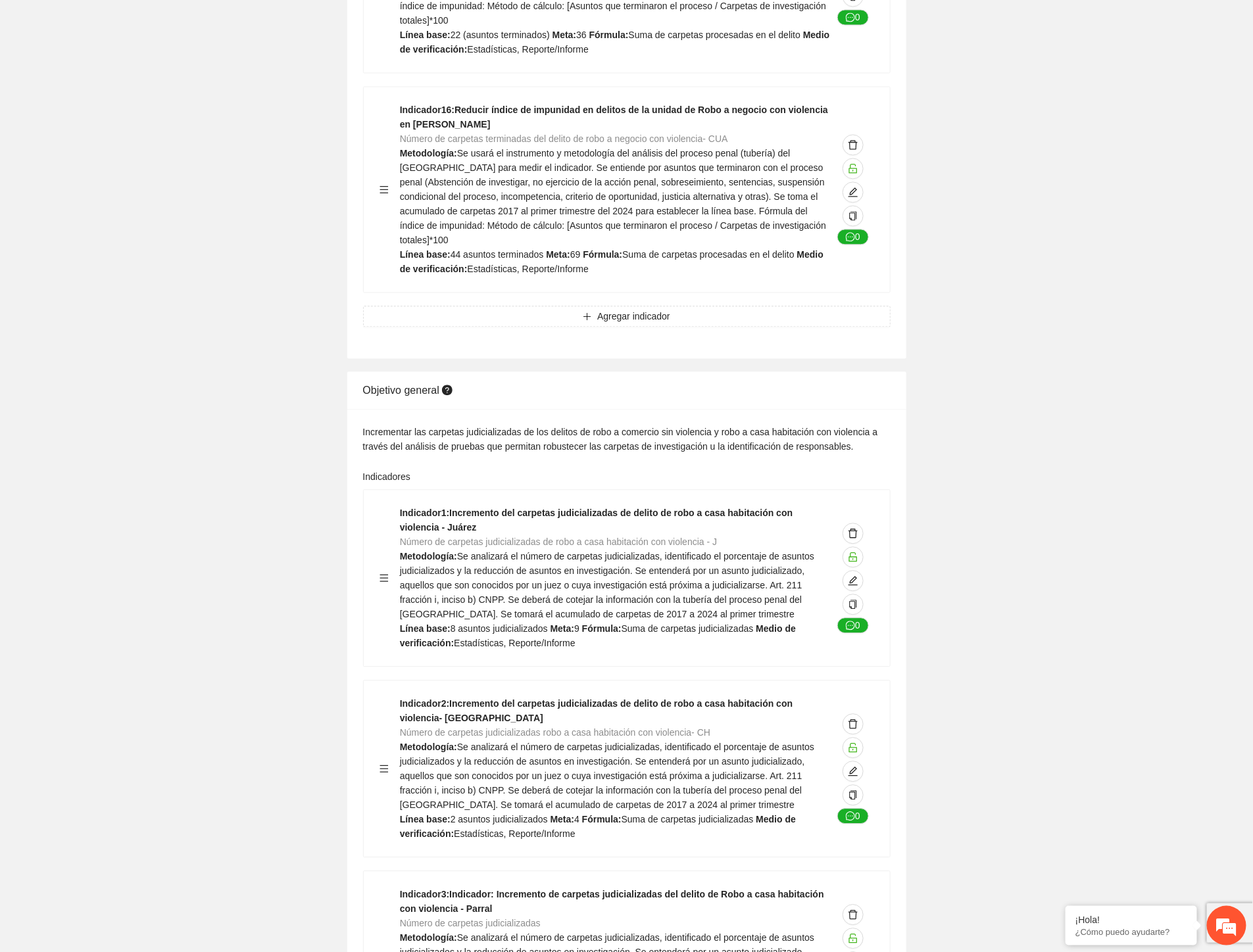
scroll to position [3361, 0]
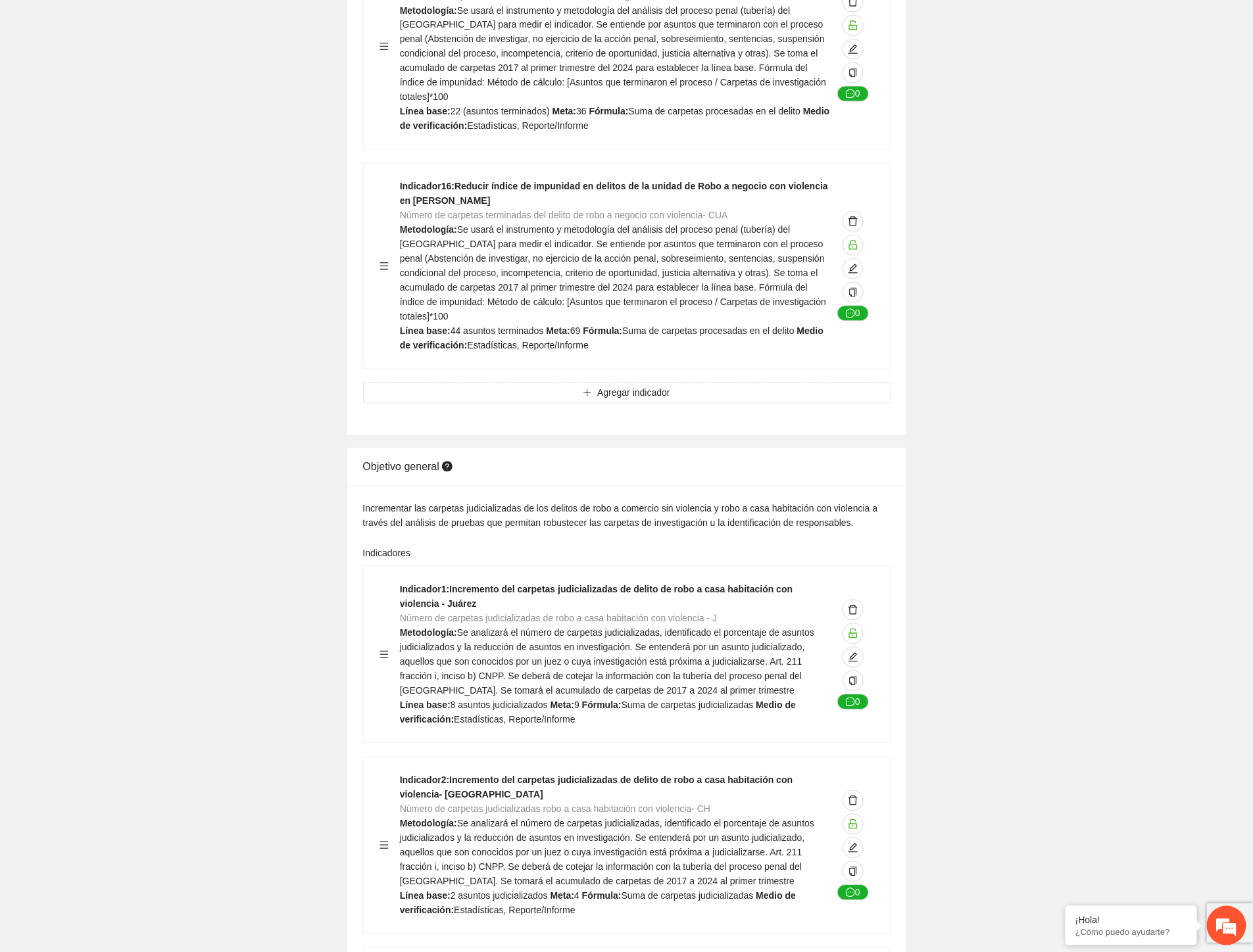
click at [639, 502] on div "Incrementar las carpetas judicializadas de los delitos de robo a comercio sin v…" at bounding box center [627, 517] width 527 height 29
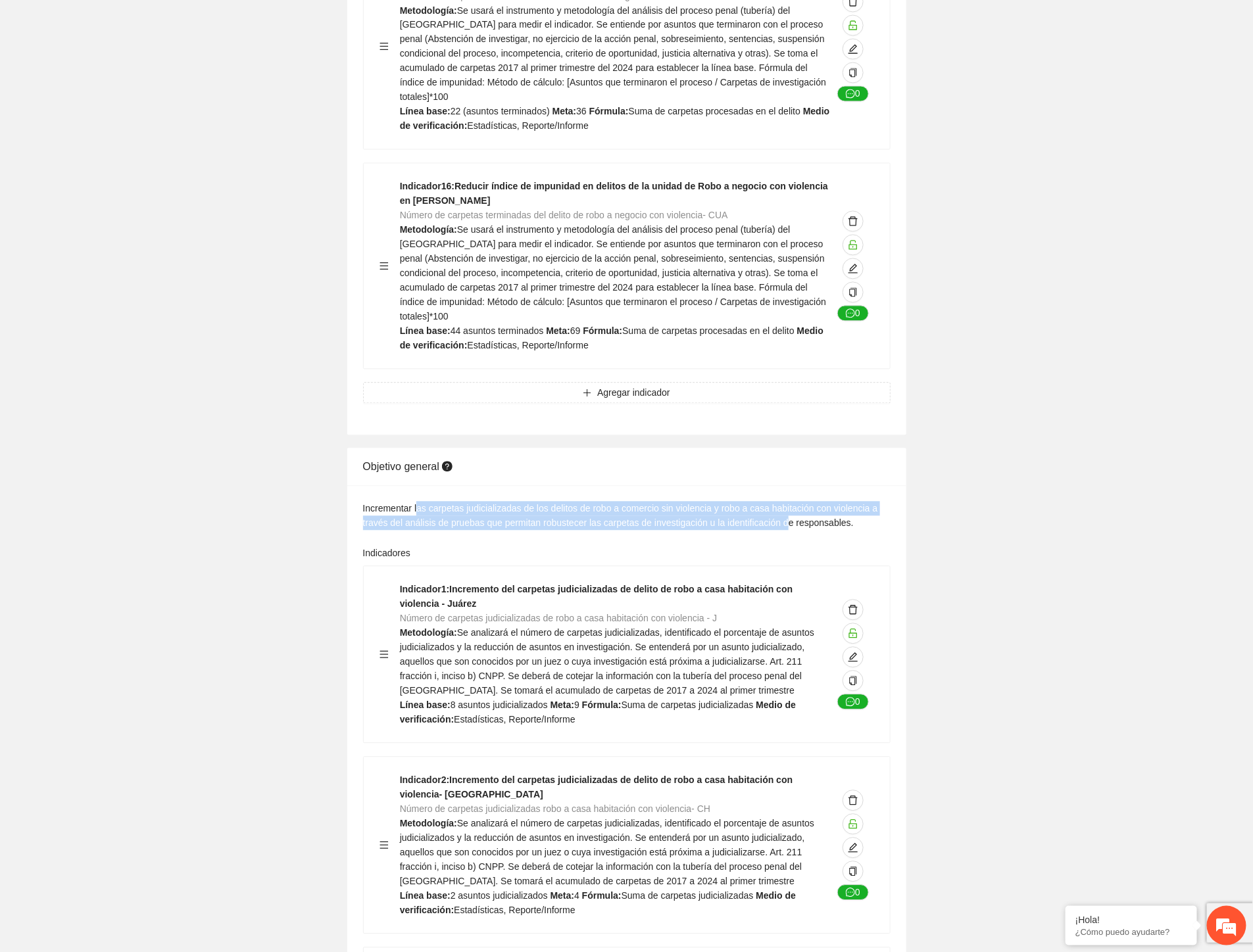
drag, startPoint x: 416, startPoint y: 359, endPoint x: 783, endPoint y: 380, distance: 367.6
click at [783, 502] on div "Incrementar las carpetas judicializadas de los delitos de robo a comercio sin v…" at bounding box center [627, 517] width 527 height 29
click at [625, 502] on div "Incrementar las carpetas judicializadas de los delitos de robo a comercio sin v…" at bounding box center [627, 517] width 527 height 29
drag, startPoint x: 597, startPoint y: 367, endPoint x: 831, endPoint y: 371, distance: 234.0
click at [831, 502] on div "Incrementar las carpetas judicializadas de los delitos de robo a comercio sin v…" at bounding box center [627, 517] width 527 height 29
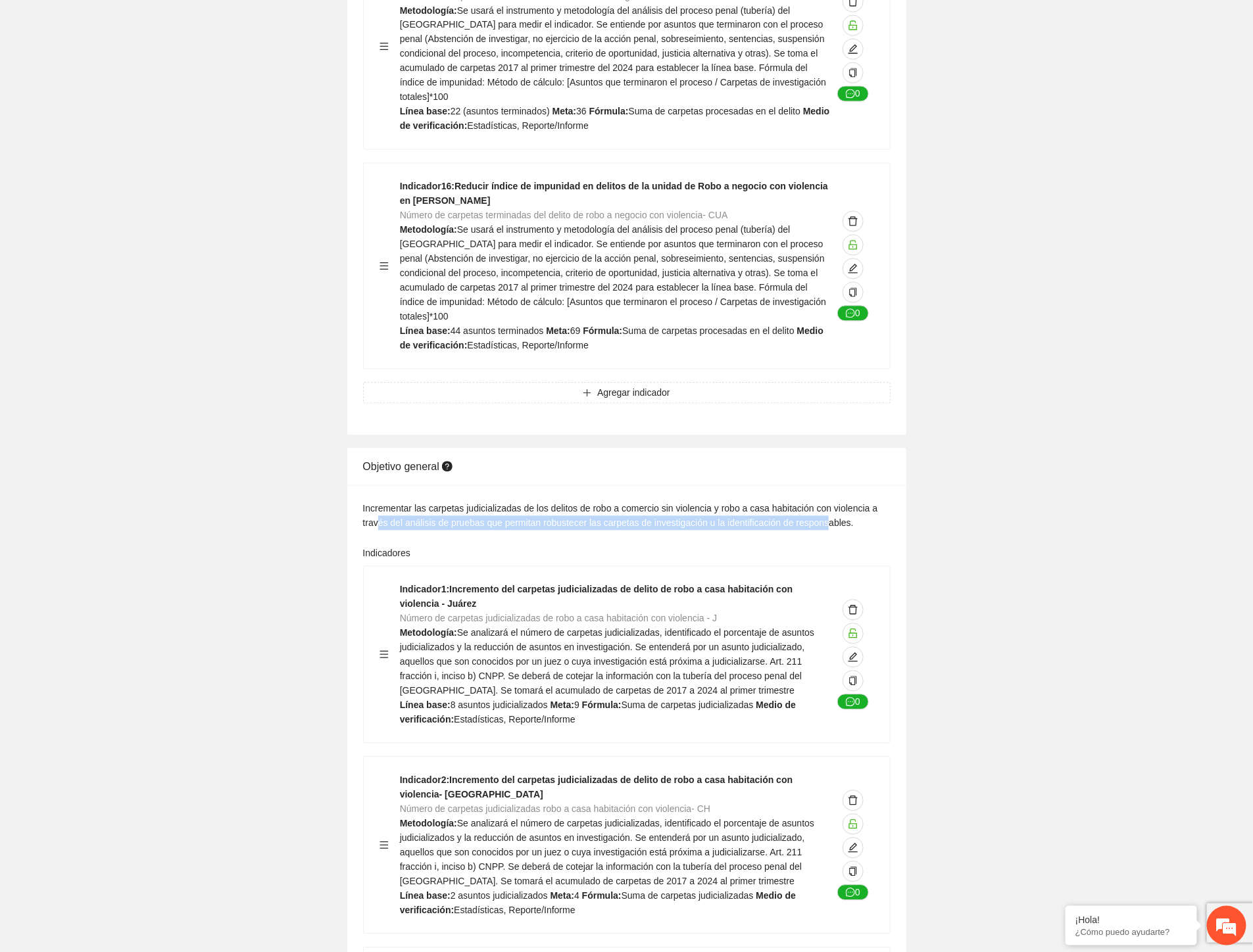
drag, startPoint x: 377, startPoint y: 382, endPoint x: 819, endPoint y: 382, distance: 442.0
click at [822, 502] on div "Incrementar las carpetas judicializadas de los delitos de robo a comercio sin v…" at bounding box center [627, 517] width 527 height 29
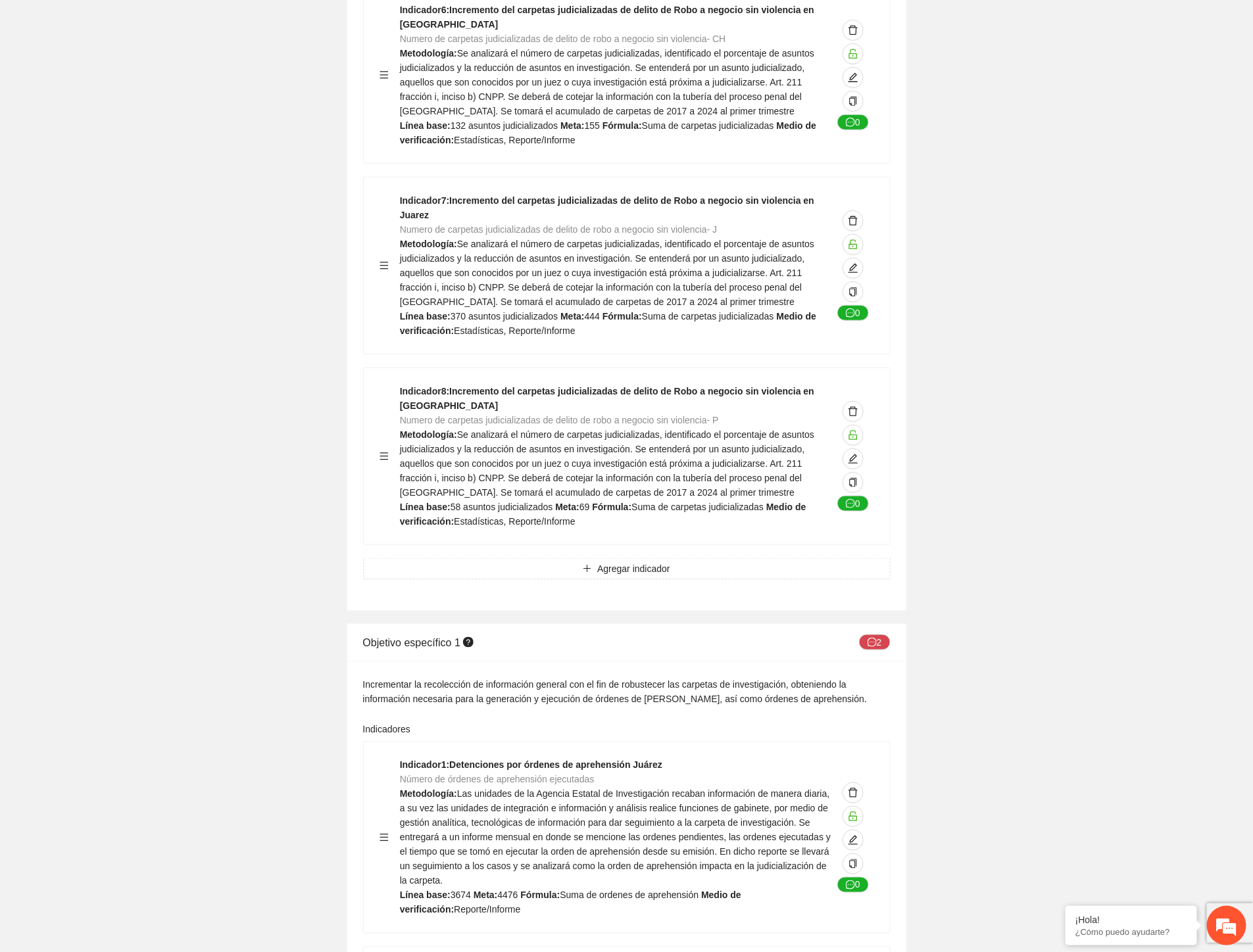
scroll to position [5187, 0]
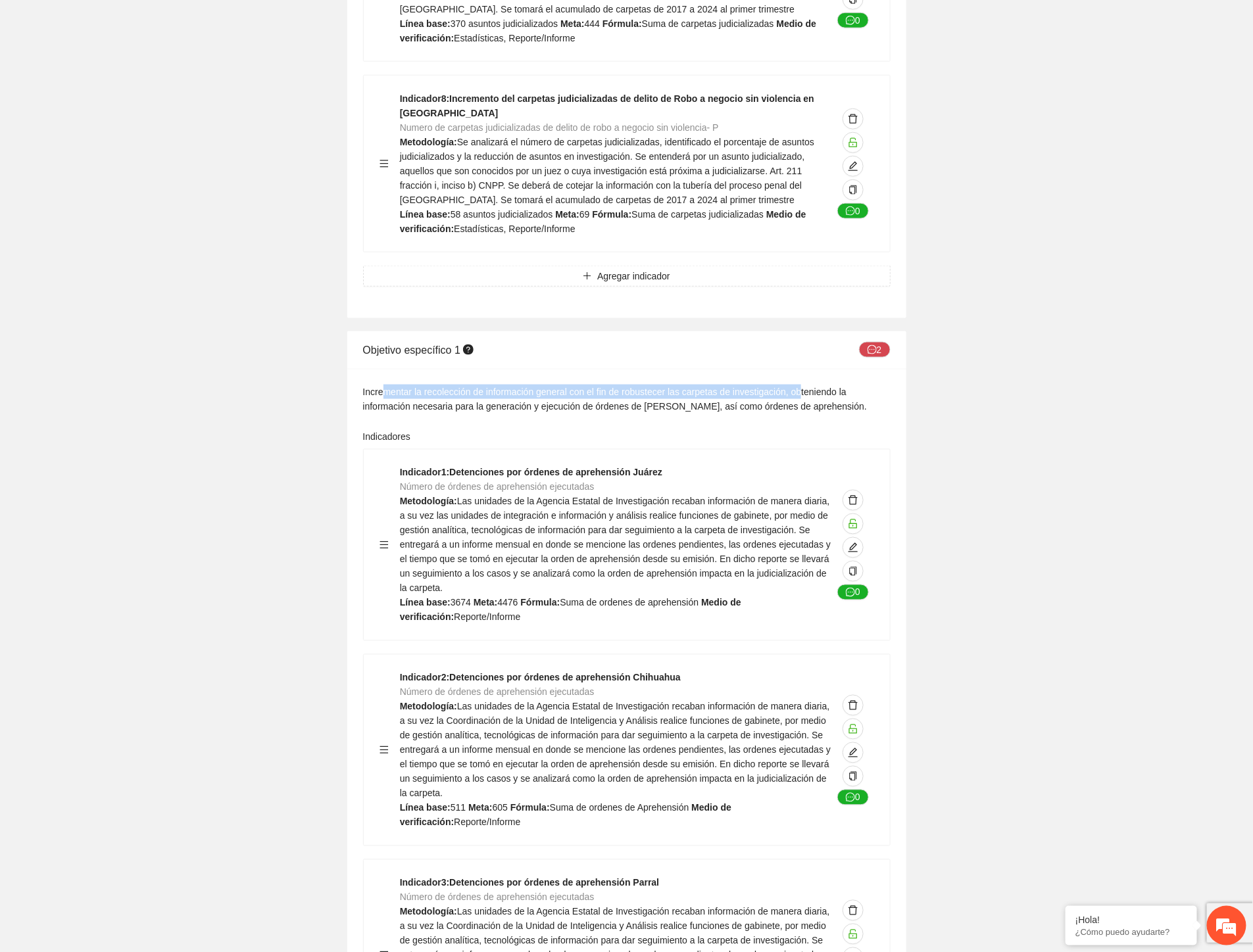
drag, startPoint x: 383, startPoint y: 215, endPoint x: 799, endPoint y: 217, distance: 416.0
click at [799, 384] on div "Incrementar la recolección de información general con el fin de robustecer las …" at bounding box center [627, 399] width 527 height 29
drag, startPoint x: 685, startPoint y: 238, endPoint x: 767, endPoint y: 238, distance: 82.0
click at [767, 384] on div "Incrementar la recolección de información general con el fin de robustecer las …" at bounding box center [627, 399] width 527 height 29
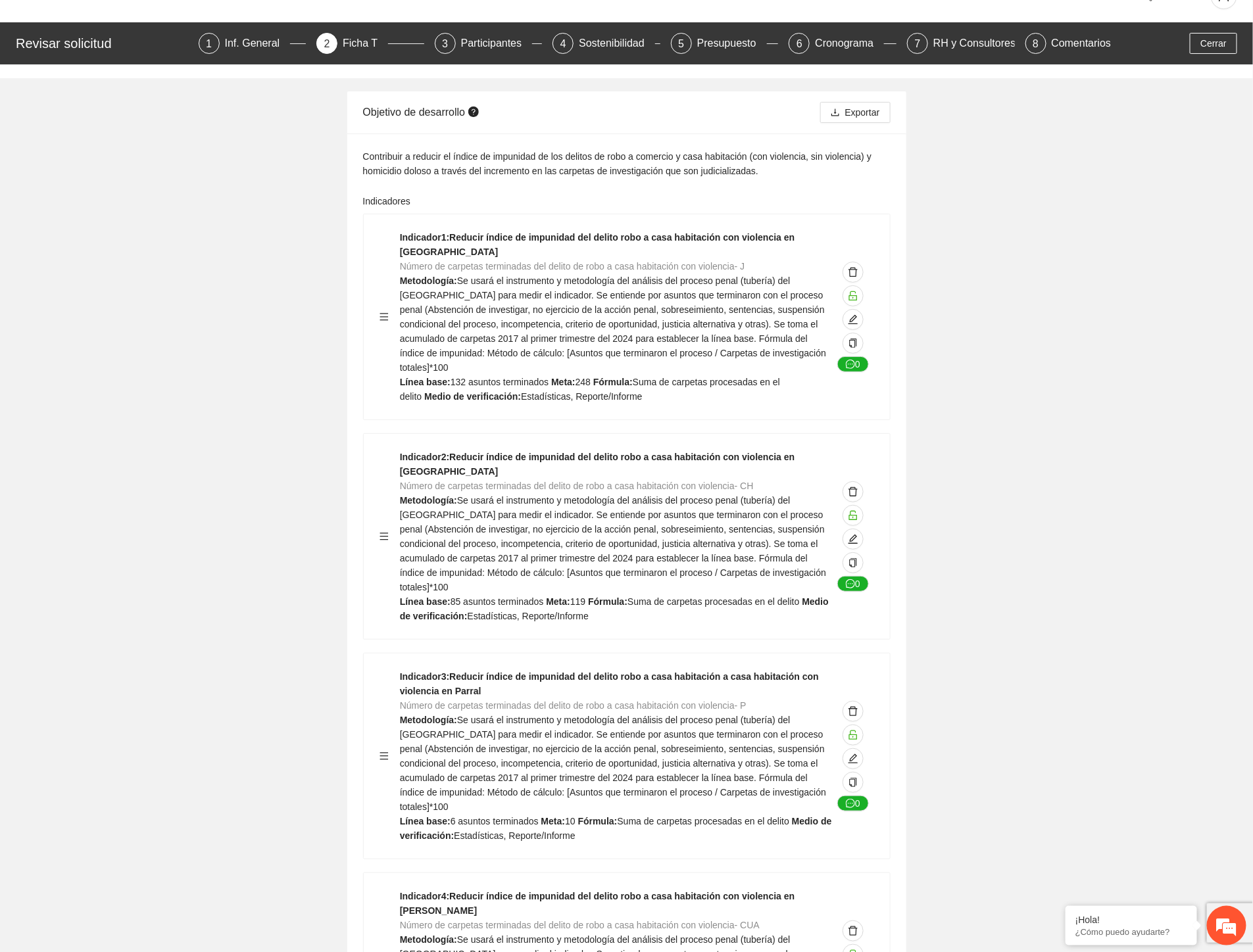
scroll to position [0, 0]
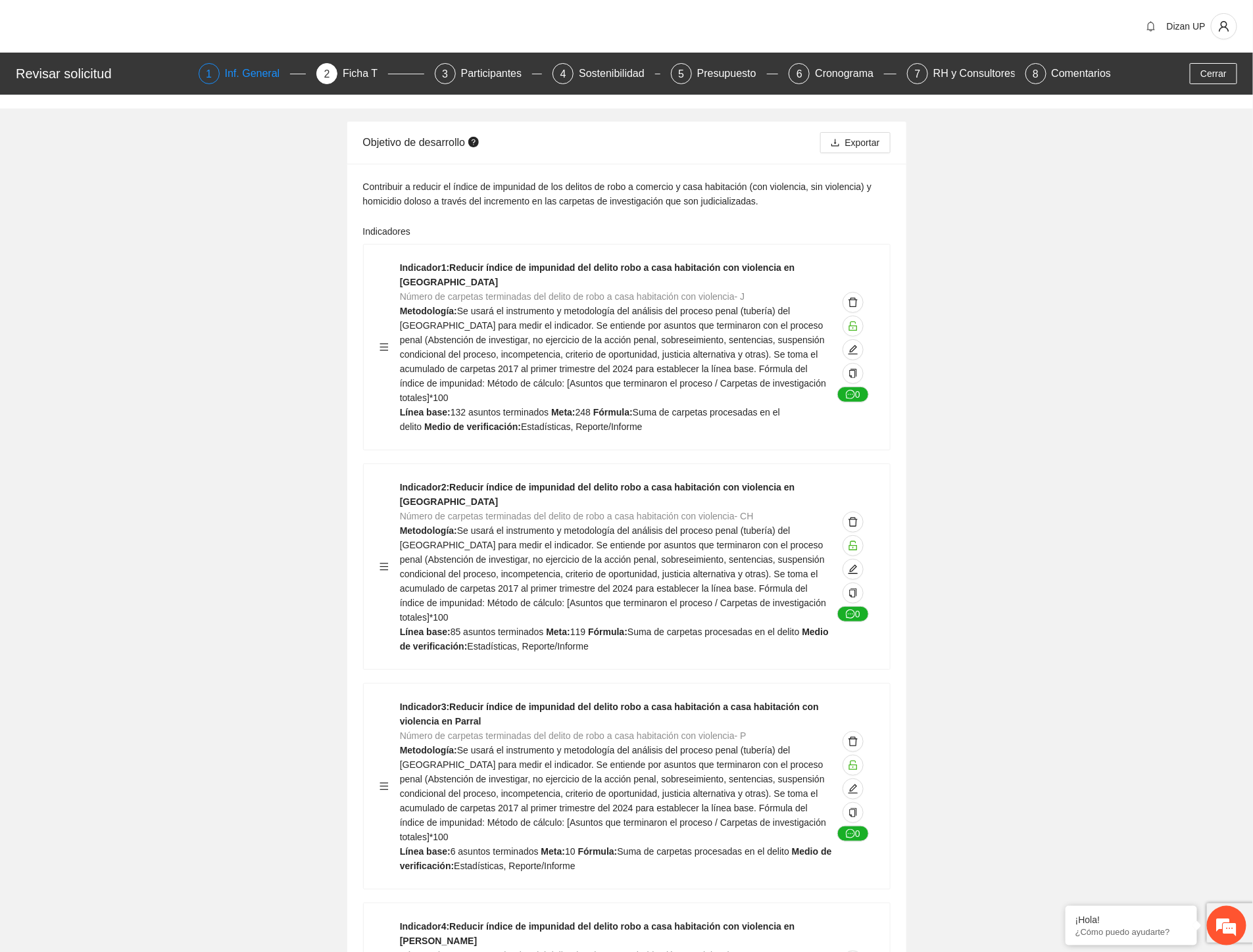
click at [234, 74] on div "Inf. General" at bounding box center [257, 74] width 66 height 21
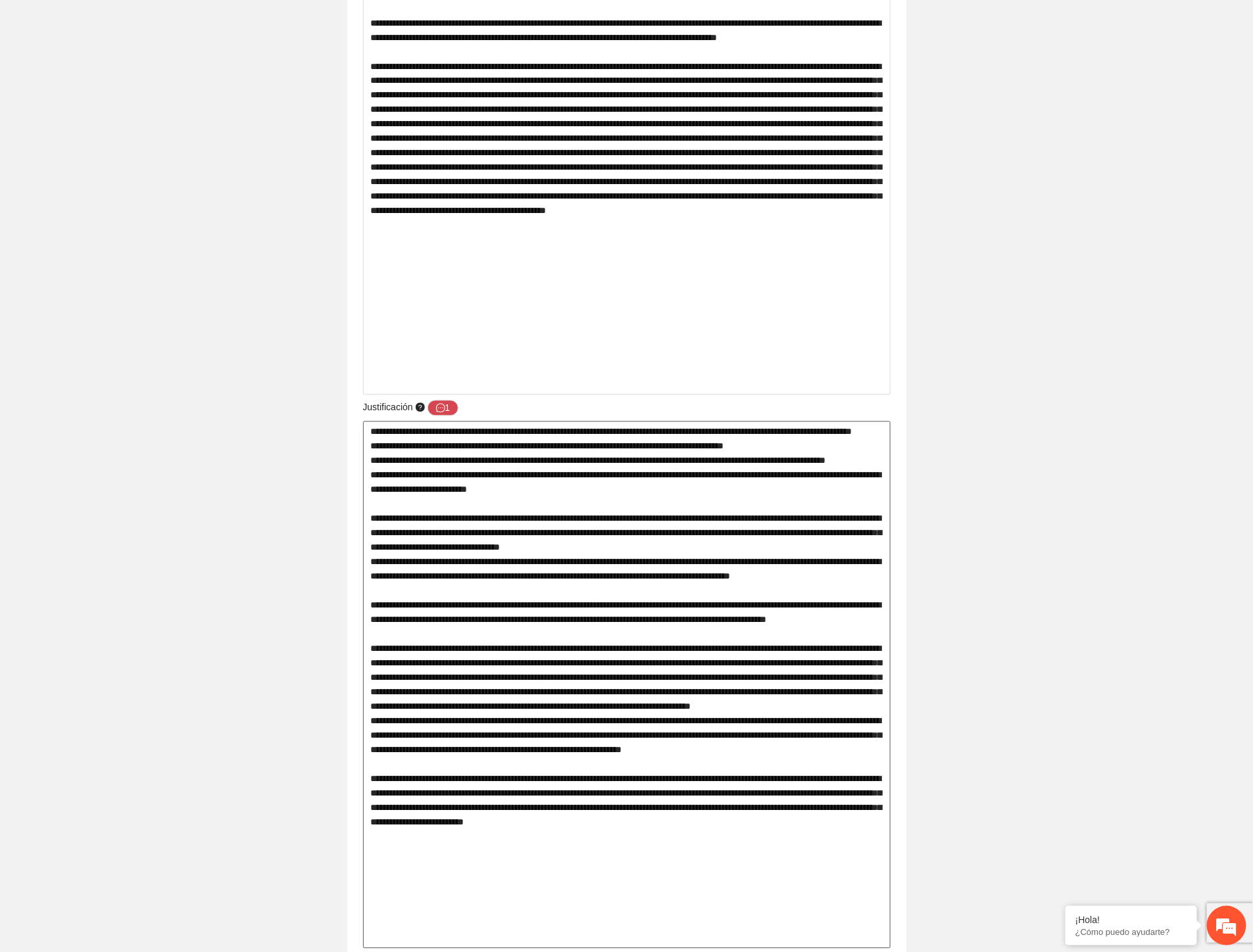
scroll to position [1169, 0]
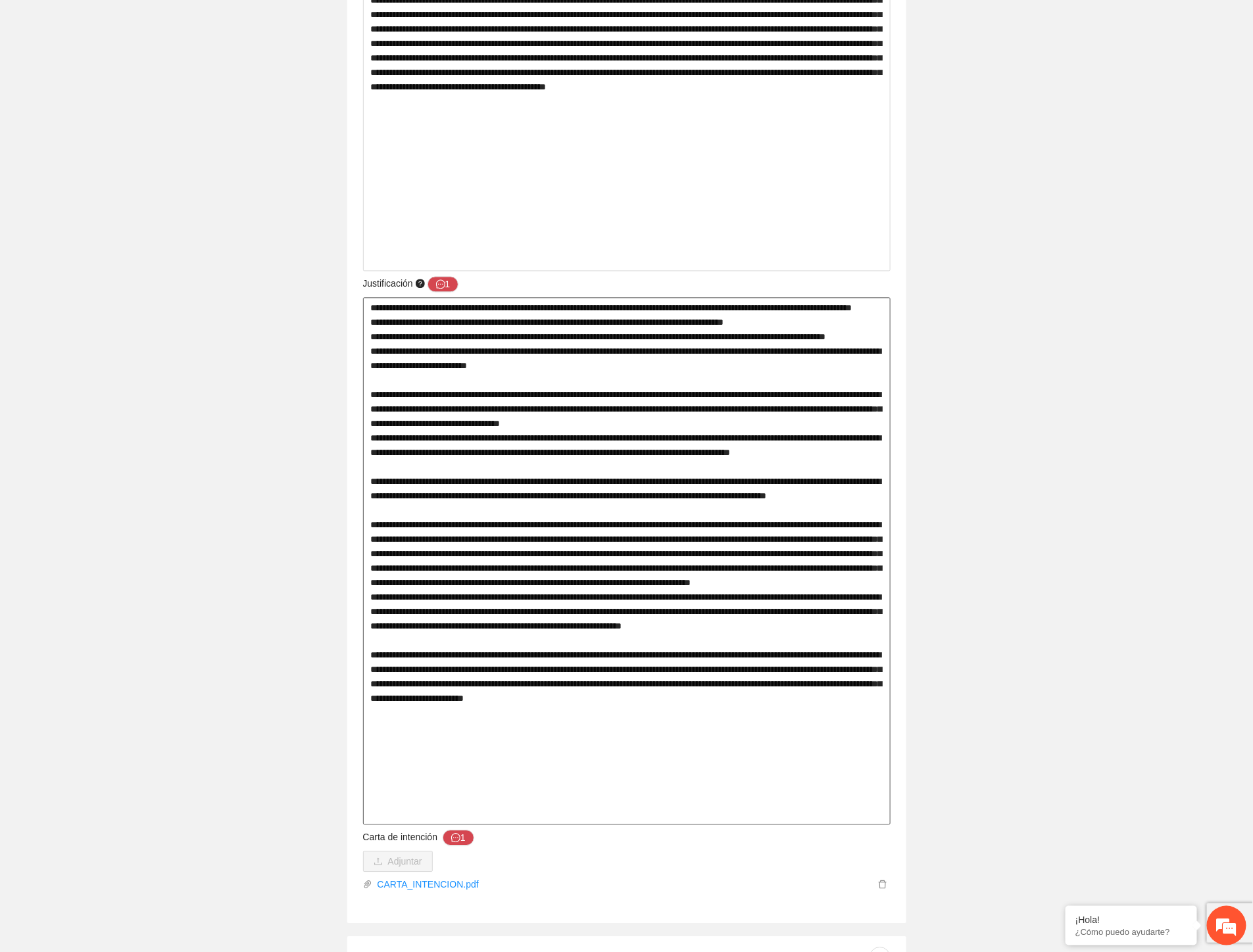
drag, startPoint x: 406, startPoint y: 332, endPoint x: 781, endPoint y: 334, distance: 375.0
click at [781, 334] on textarea at bounding box center [627, 561] width 527 height 527
drag, startPoint x: 400, startPoint y: 309, endPoint x: 632, endPoint y: 324, distance: 232.5
click at [652, 315] on textarea at bounding box center [627, 561] width 527 height 527
drag, startPoint x: 416, startPoint y: 350, endPoint x: 817, endPoint y: 356, distance: 401.0
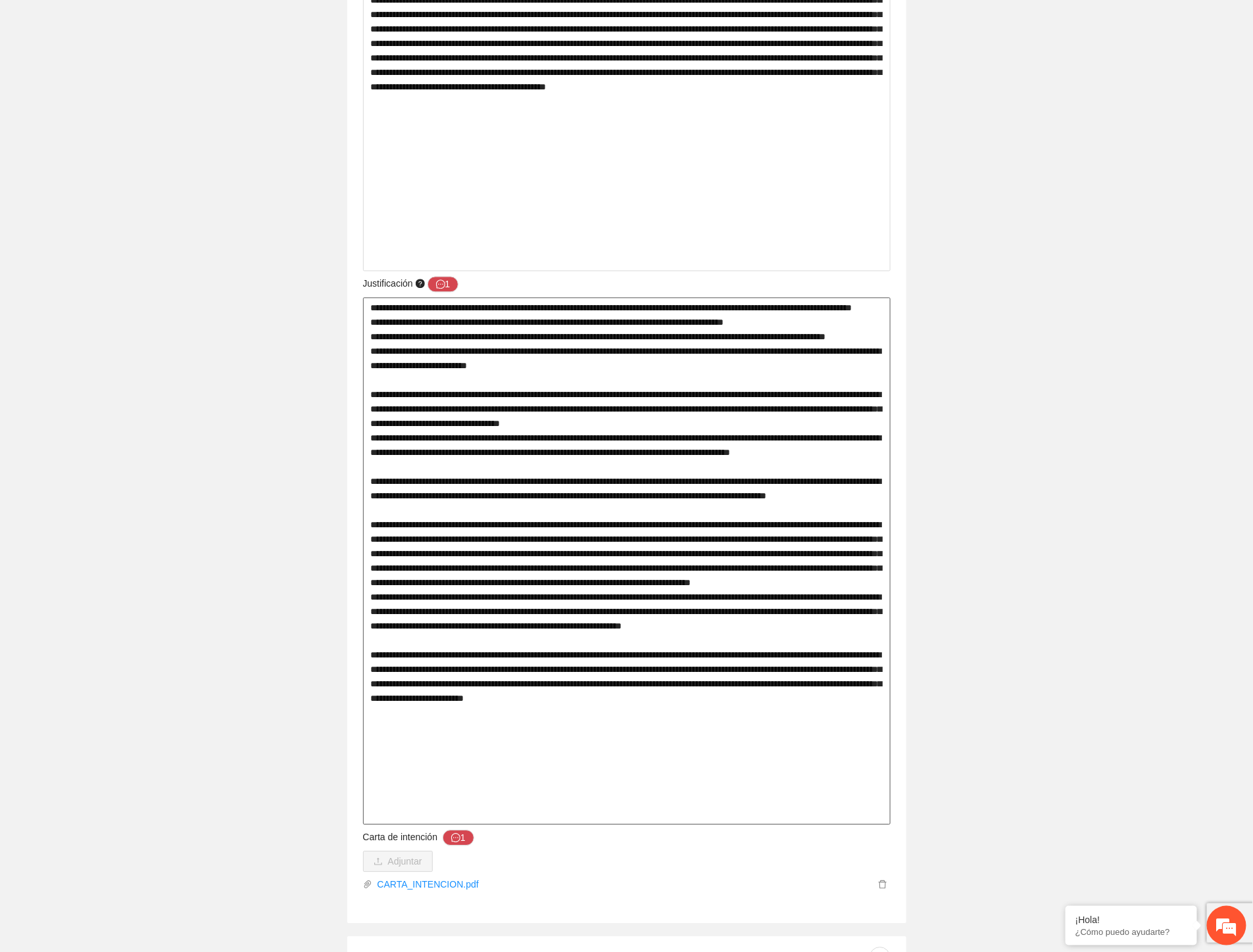
click at [830, 353] on textarea at bounding box center [627, 561] width 527 height 527
drag, startPoint x: 399, startPoint y: 377, endPoint x: 792, endPoint y: 384, distance: 393.1
click at [792, 384] on textarea at bounding box center [627, 561] width 527 height 527
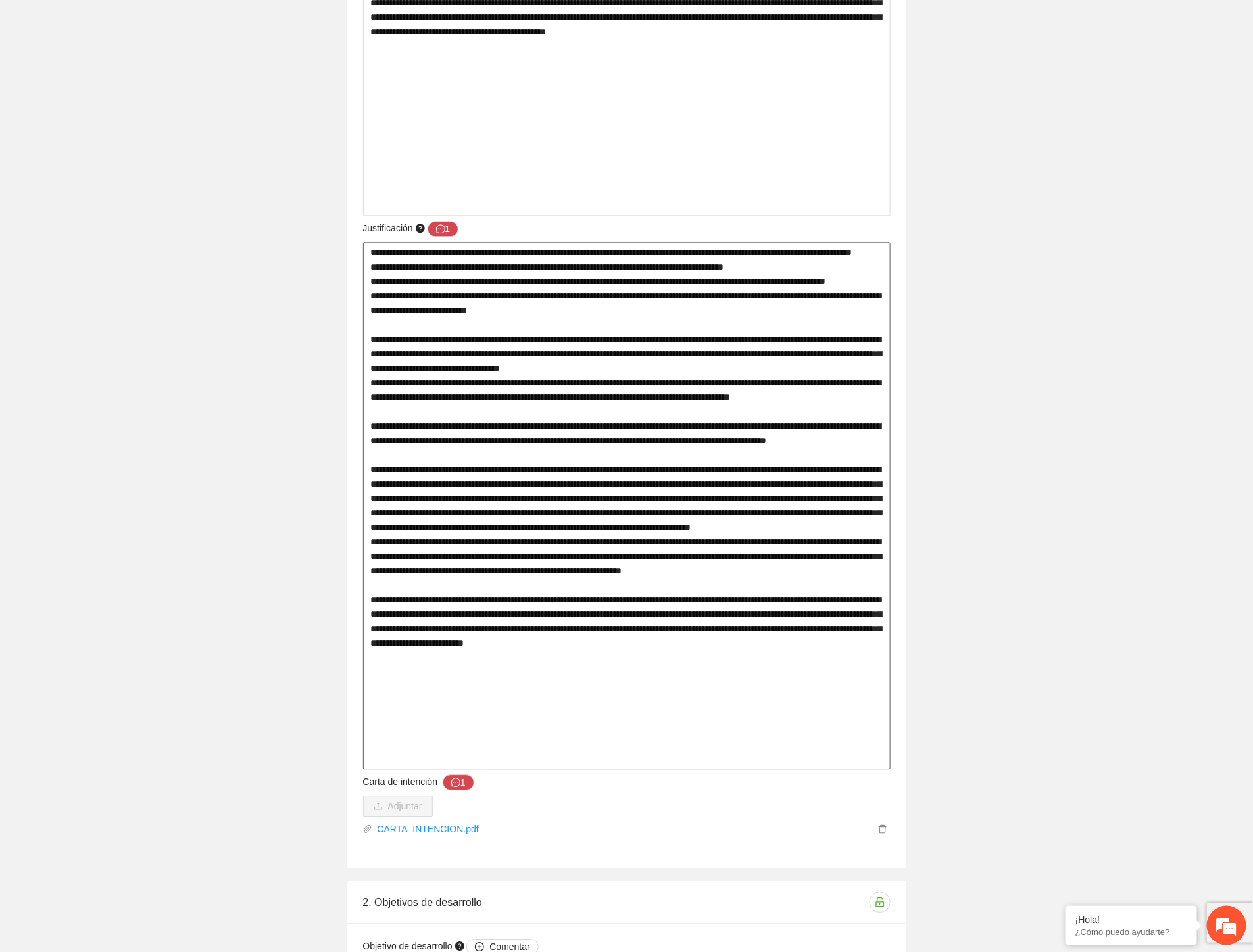
scroll to position [1315, 0]
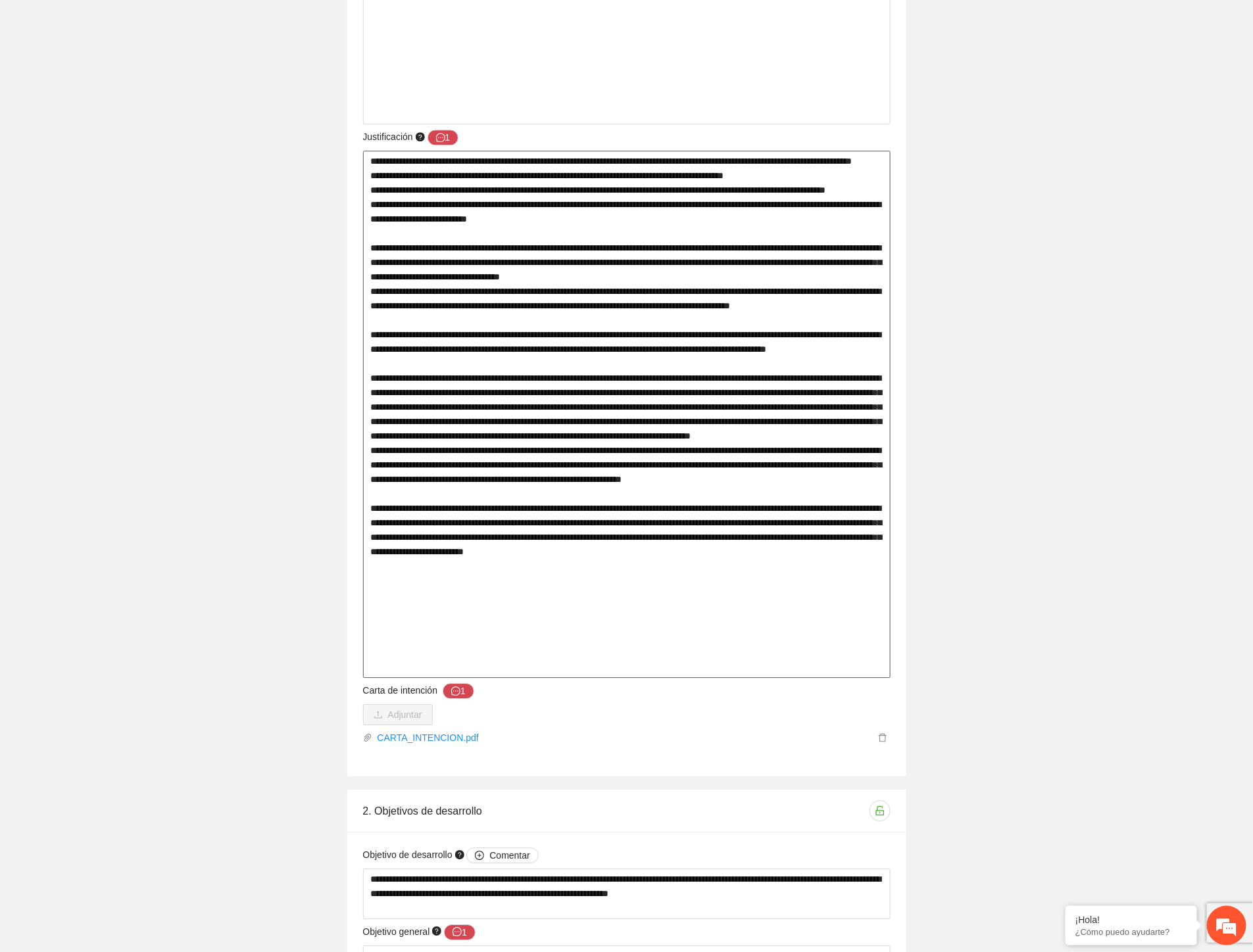
drag, startPoint x: 391, startPoint y: 436, endPoint x: 728, endPoint y: 450, distance: 337.3
click at [732, 450] on textarea at bounding box center [627, 414] width 527 height 527
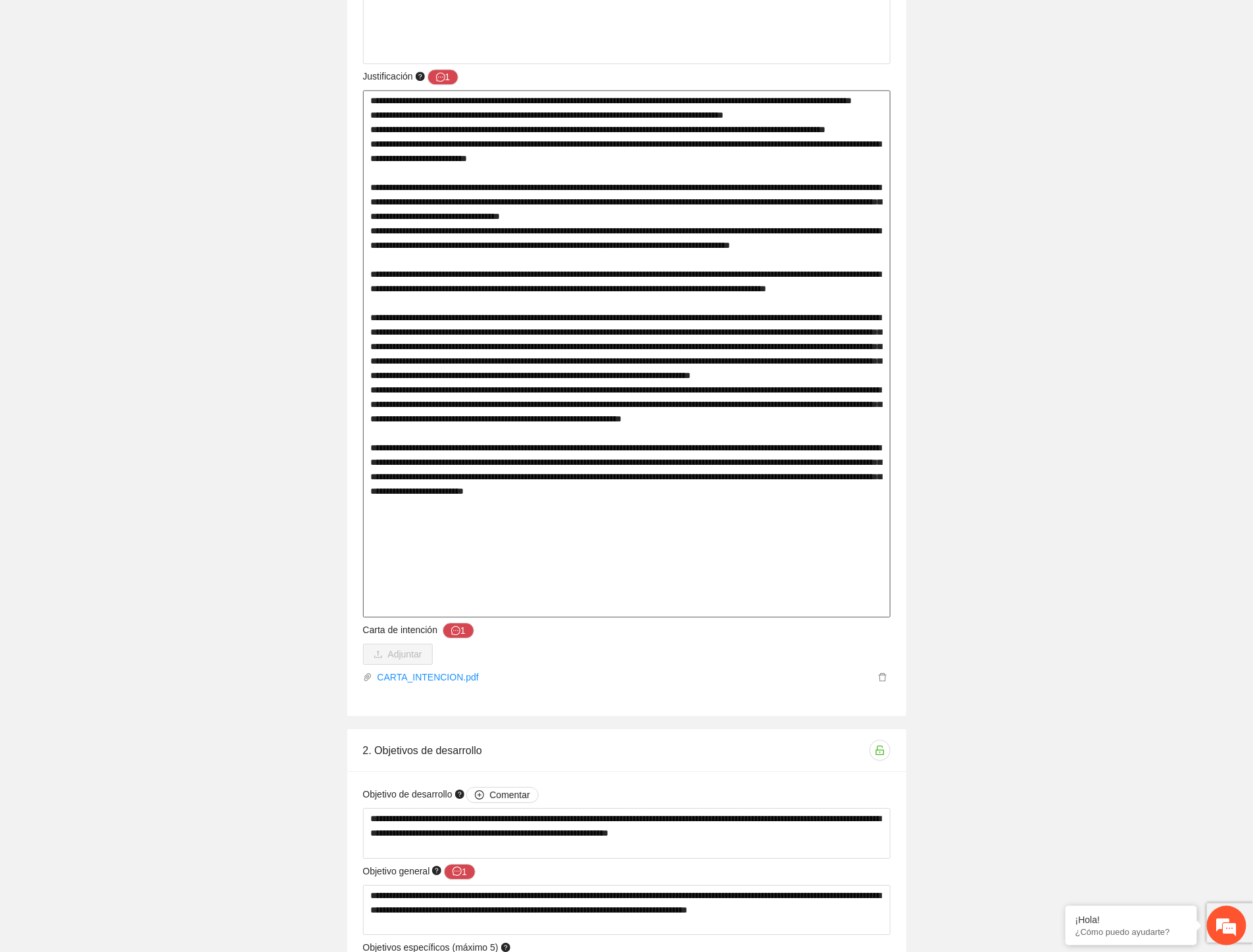
scroll to position [1461, 0]
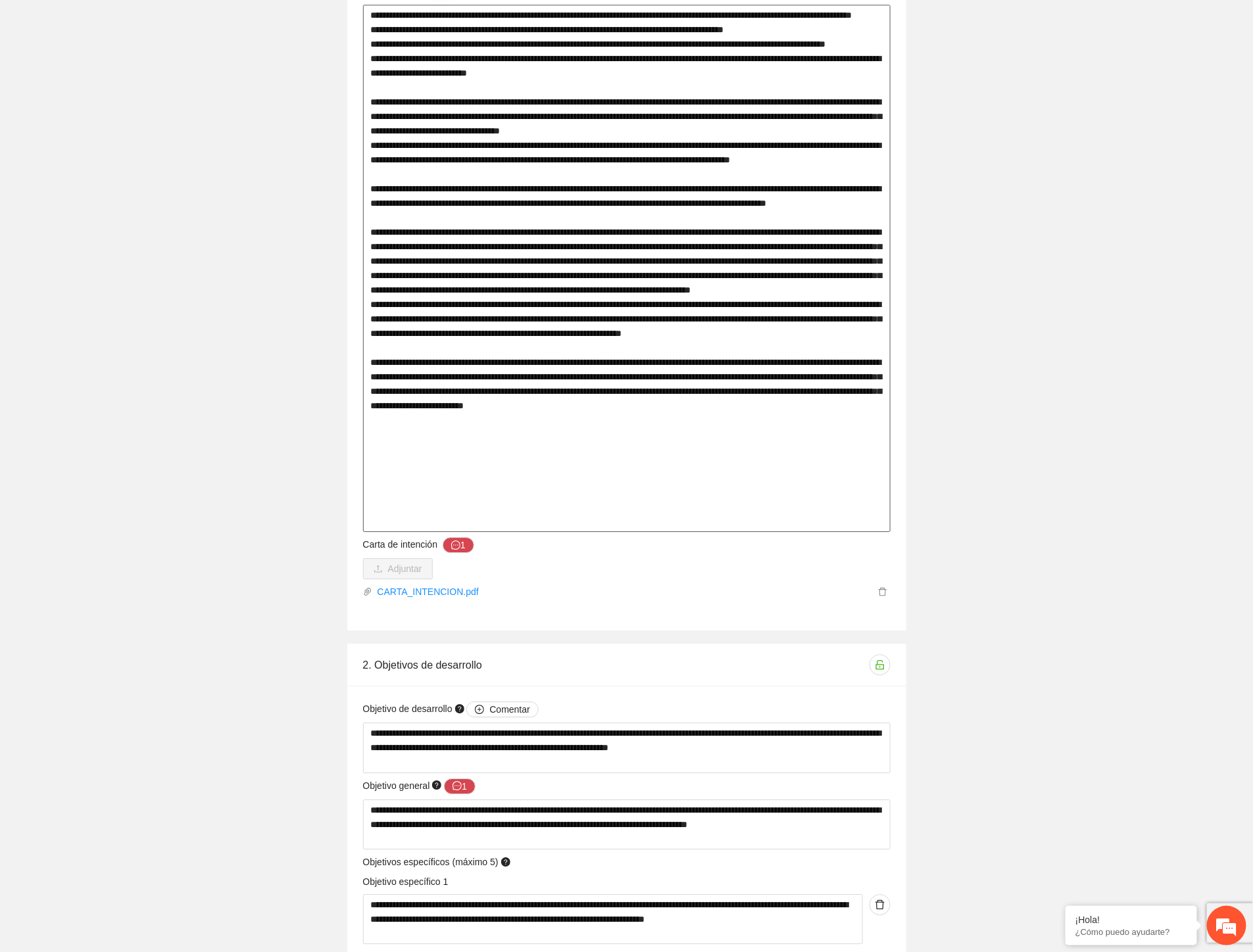
click at [692, 337] on textarea at bounding box center [627, 268] width 527 height 527
click at [673, 308] on textarea at bounding box center [627, 268] width 527 height 527
click at [487, 319] on textarea at bounding box center [627, 268] width 527 height 527
drag, startPoint x: 380, startPoint y: 393, endPoint x: 555, endPoint y: 392, distance: 175.0
click at [555, 392] on textarea at bounding box center [627, 268] width 527 height 527
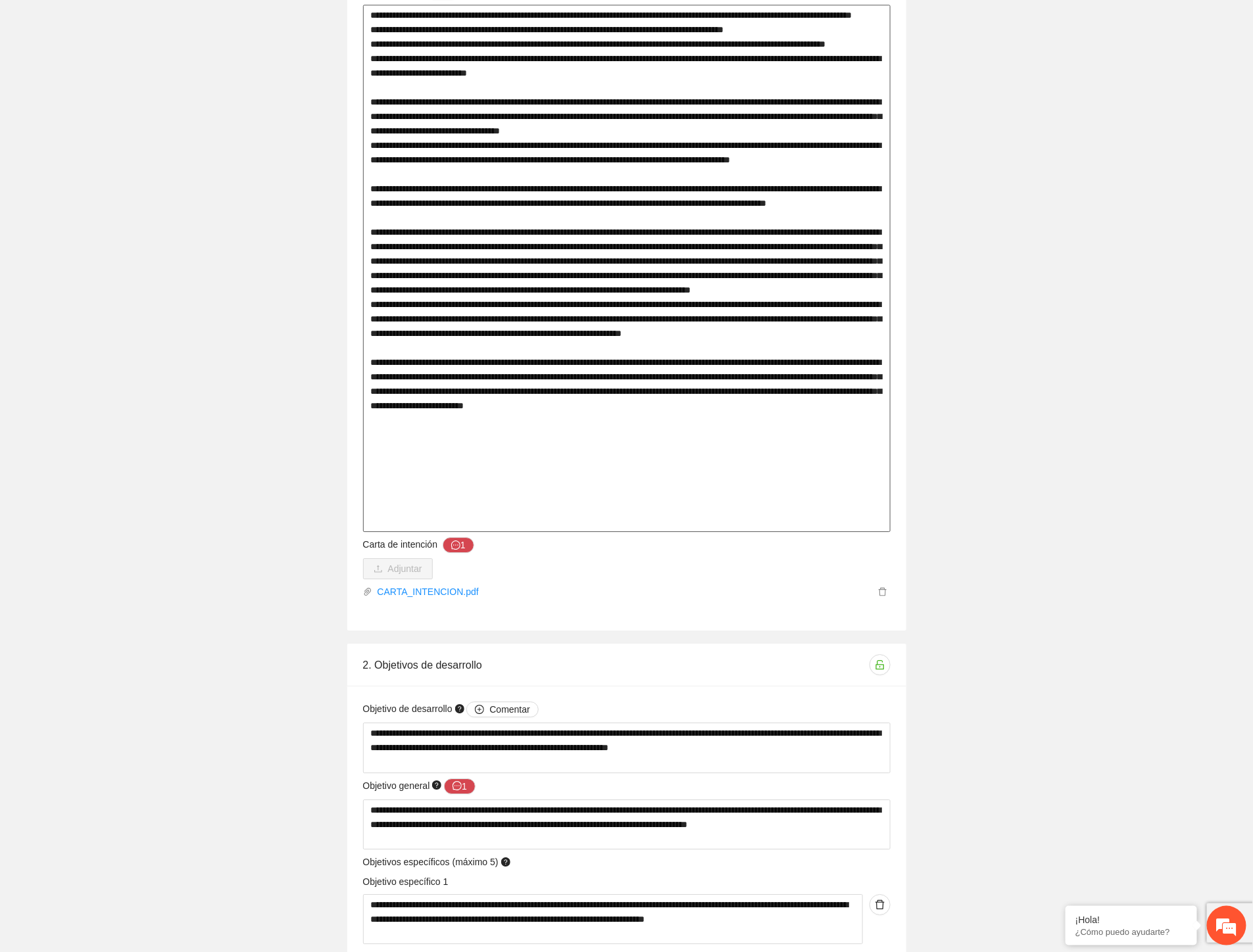
drag, startPoint x: 569, startPoint y: 392, endPoint x: 704, endPoint y: 389, distance: 135.0
click at [704, 389] on textarea at bounding box center [627, 268] width 527 height 527
drag, startPoint x: 730, startPoint y: 391, endPoint x: 865, endPoint y: 391, distance: 135.0
click at [865, 391] on textarea at bounding box center [627, 268] width 527 height 527
drag, startPoint x: 375, startPoint y: 406, endPoint x: 534, endPoint y: 405, distance: 159.0
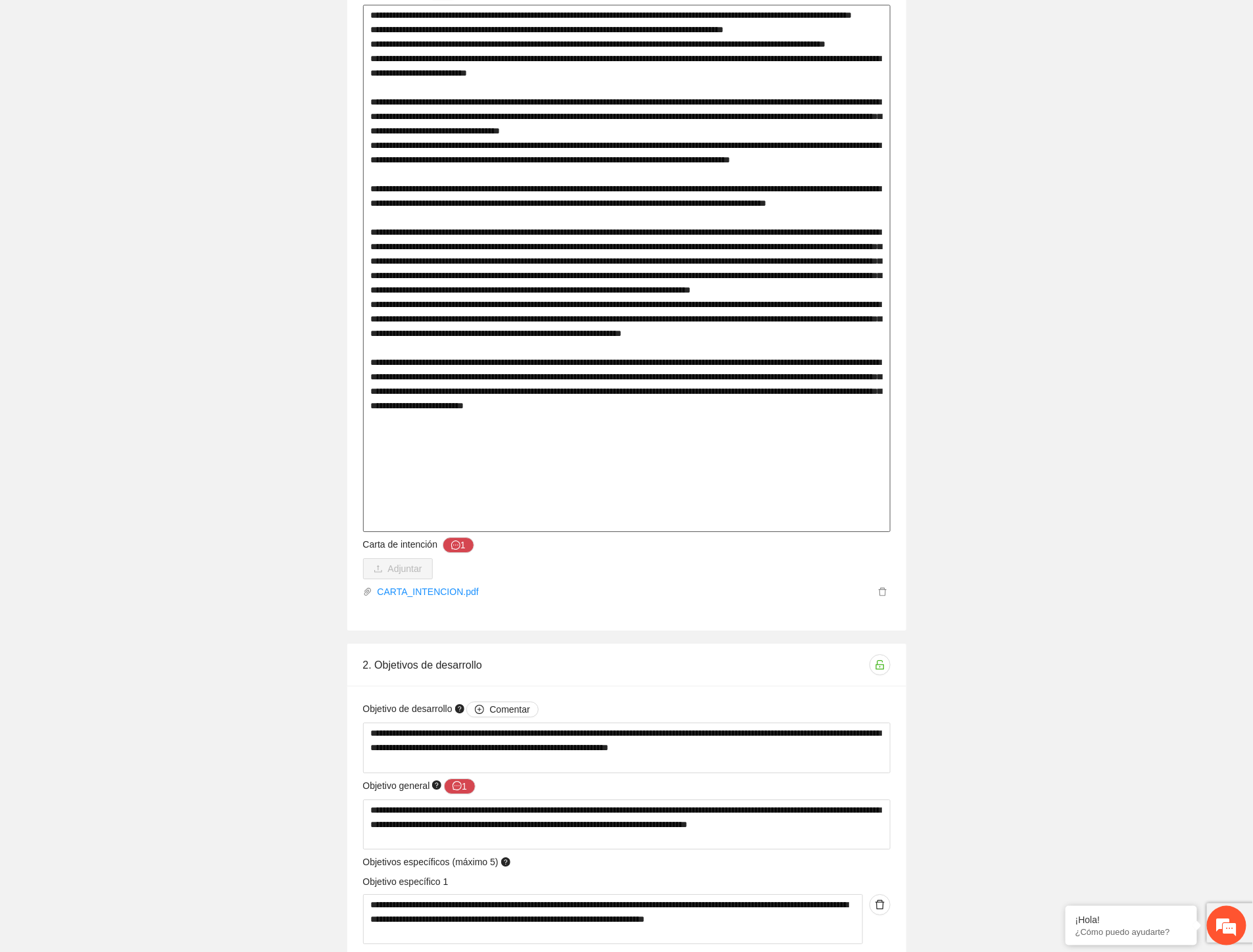
click at [530, 405] on textarea at bounding box center [627, 268] width 527 height 527
drag, startPoint x: 544, startPoint y: 405, endPoint x: 869, endPoint y: 405, distance: 325.0
click at [869, 405] on textarea at bounding box center [627, 268] width 527 height 527
drag, startPoint x: 423, startPoint y: 424, endPoint x: 705, endPoint y: 423, distance: 282.0
click at [705, 423] on textarea at bounding box center [627, 268] width 527 height 527
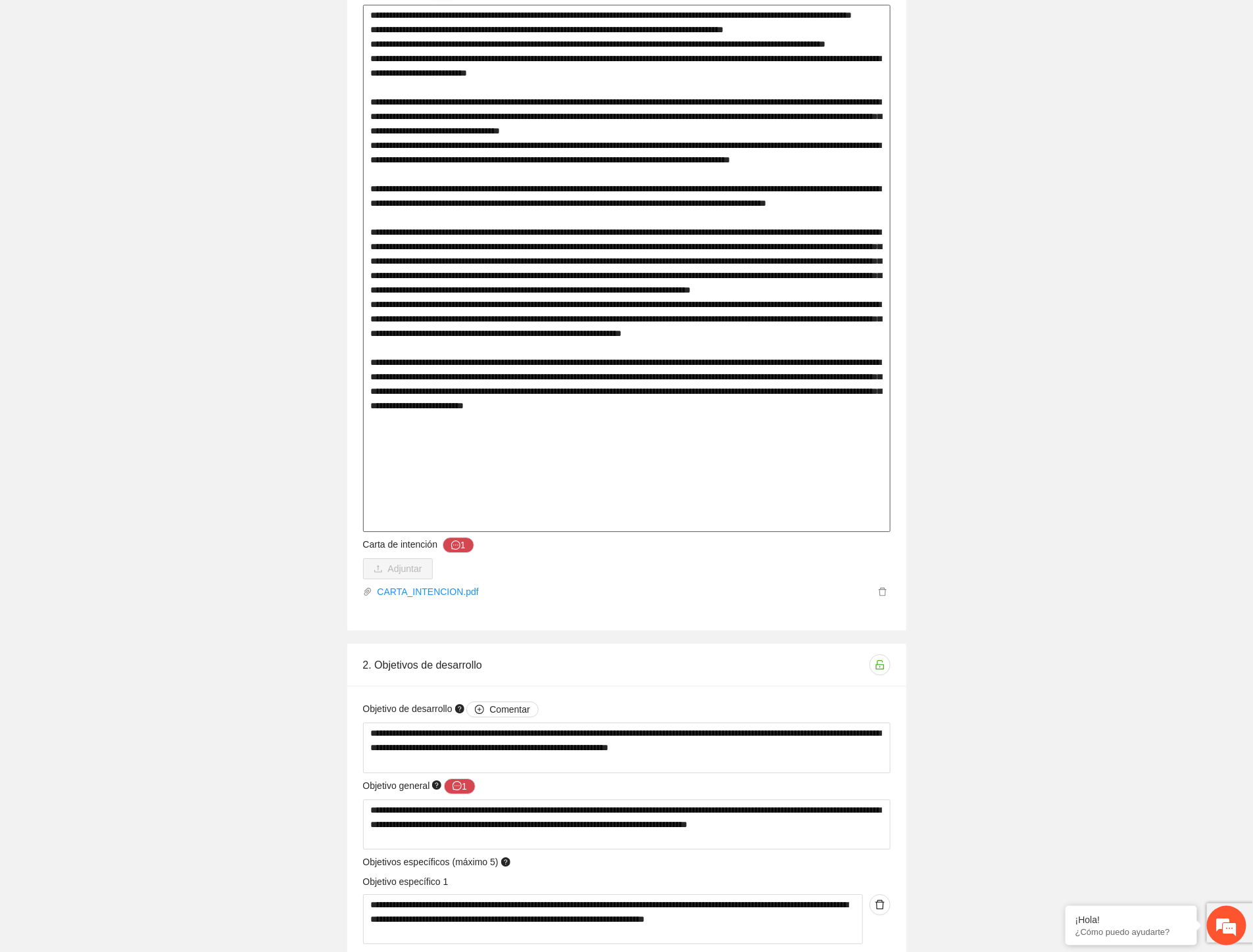
click at [476, 404] on textarea at bounding box center [627, 268] width 527 height 527
drag, startPoint x: 398, startPoint y: 457, endPoint x: 614, endPoint y: 468, distance: 216.3
click at [633, 471] on textarea at bounding box center [627, 268] width 527 height 527
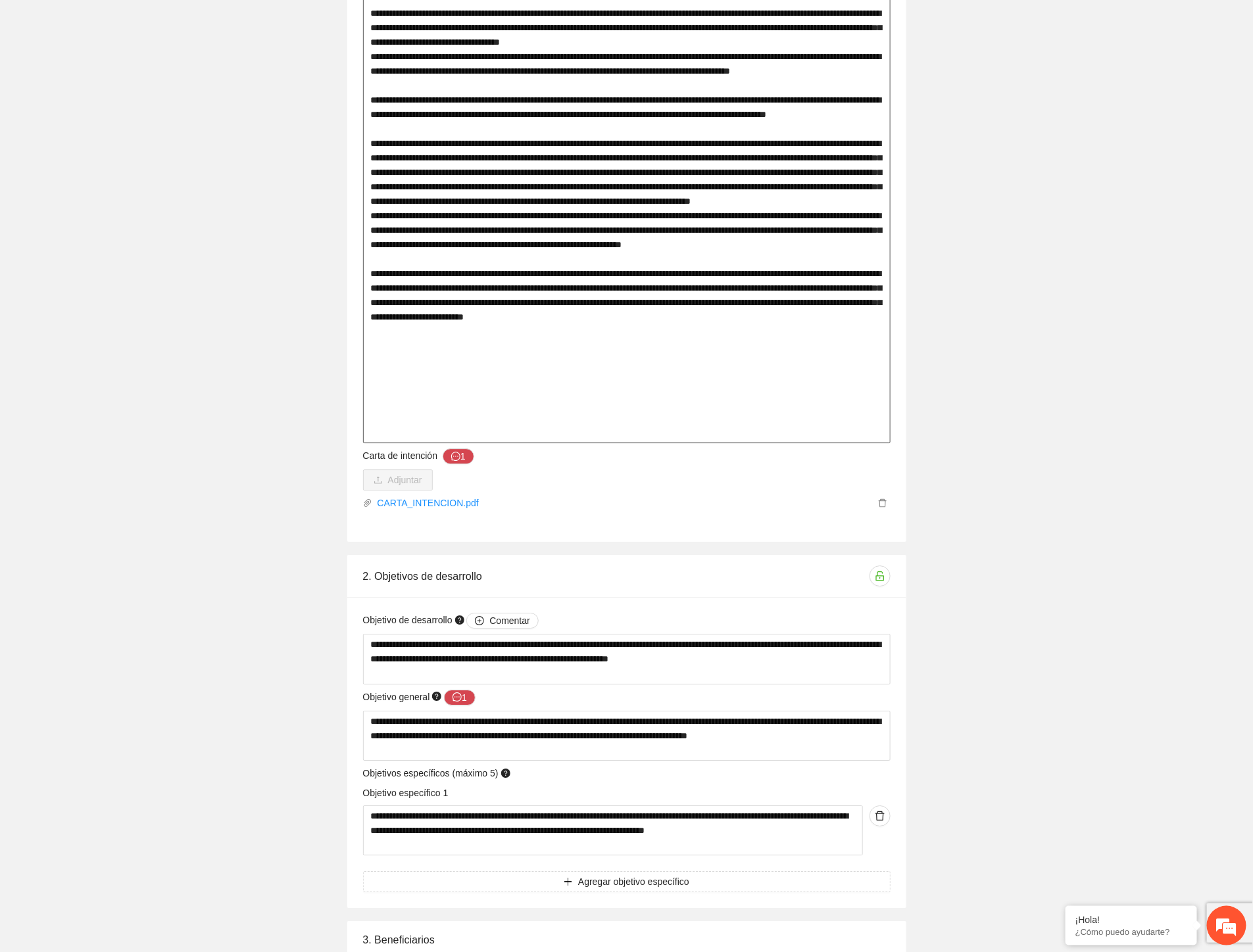
scroll to position [1680, 0]
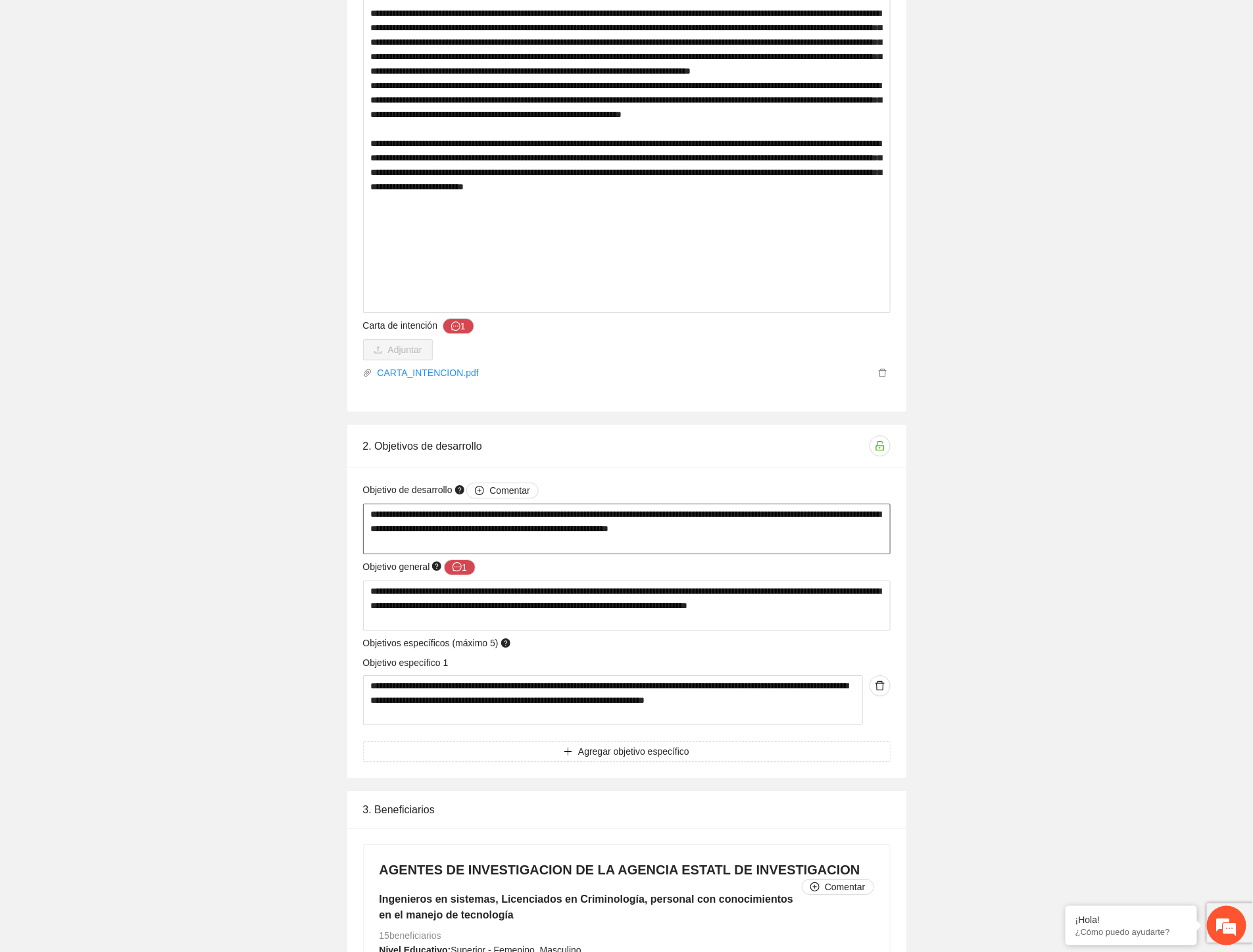
drag, startPoint x: 615, startPoint y: 511, endPoint x: 762, endPoint y: 513, distance: 147.0
click at [762, 513] on textarea "**********" at bounding box center [627, 529] width 527 height 50
drag, startPoint x: 371, startPoint y: 526, endPoint x: 468, endPoint y: 538, distance: 97.7
click at [468, 538] on textarea "**********" at bounding box center [627, 529] width 527 height 50
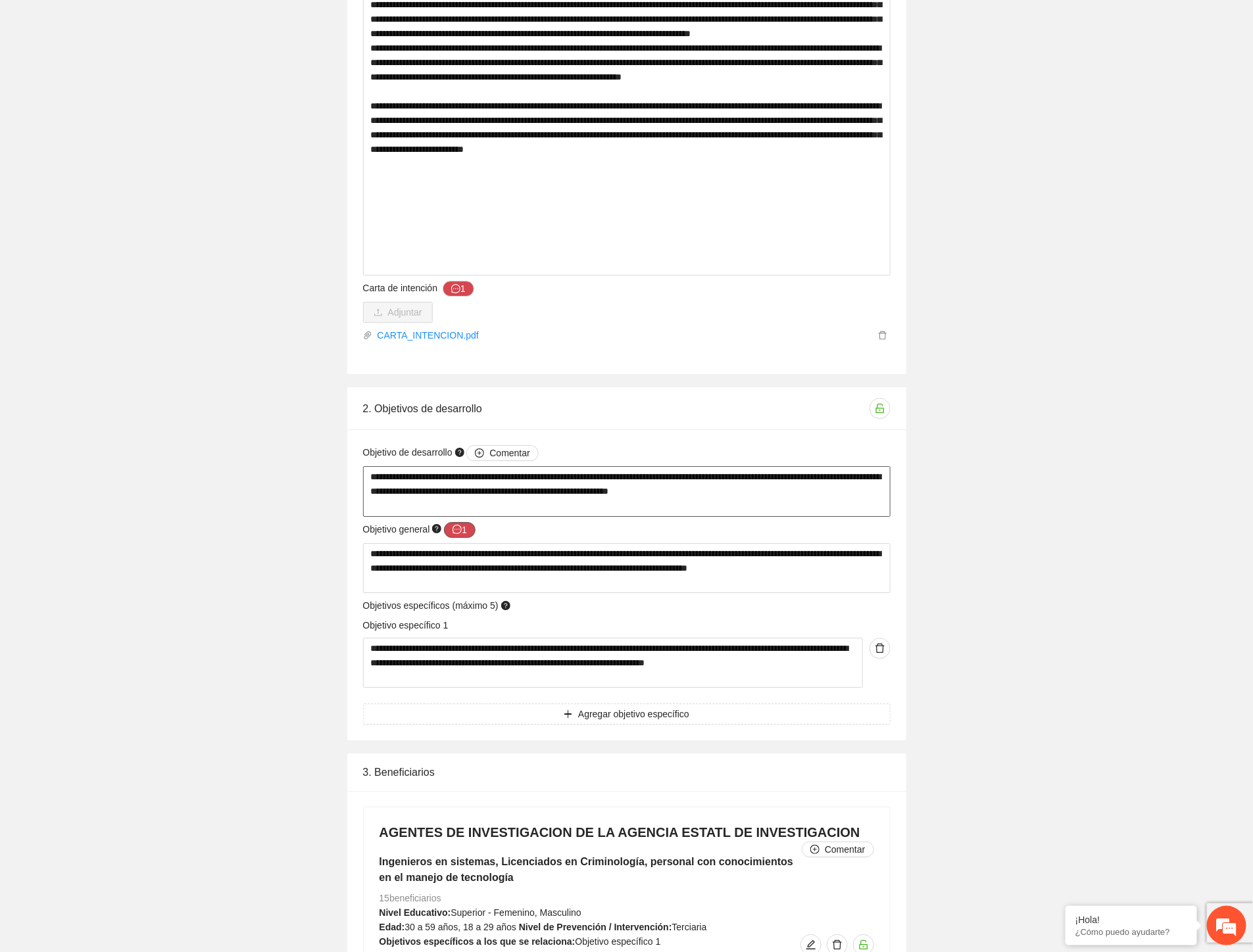
scroll to position [1973, 0]
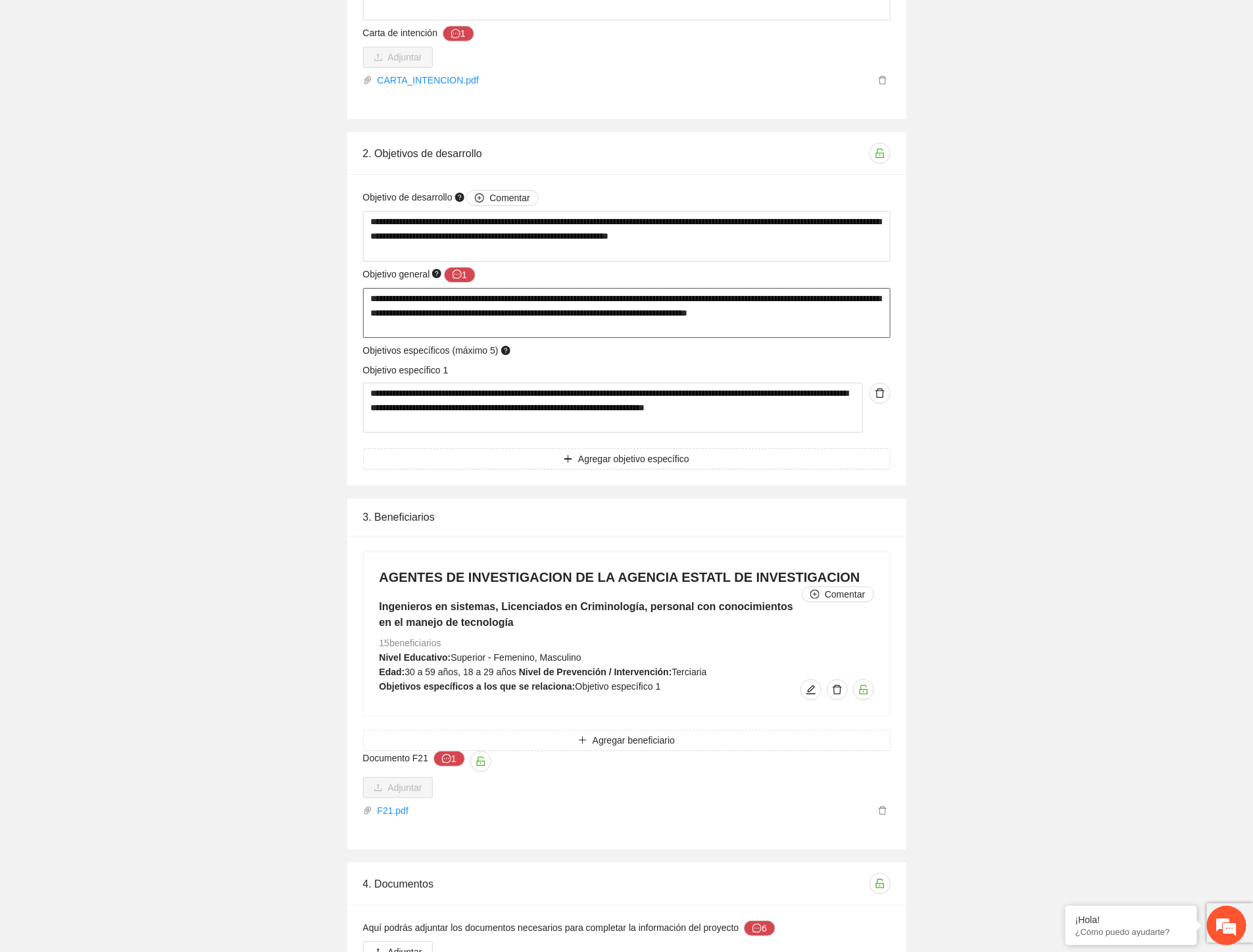
drag, startPoint x: 378, startPoint y: 301, endPoint x: 847, endPoint y: 299, distance: 469.0
click at [871, 297] on textarea "**********" at bounding box center [627, 313] width 527 height 50
click at [628, 318] on textarea "**********" at bounding box center [627, 313] width 527 height 50
click at [753, 318] on textarea "**********" at bounding box center [627, 313] width 527 height 50
drag, startPoint x: 403, startPoint y: 393, endPoint x: 724, endPoint y: 409, distance: 321.4
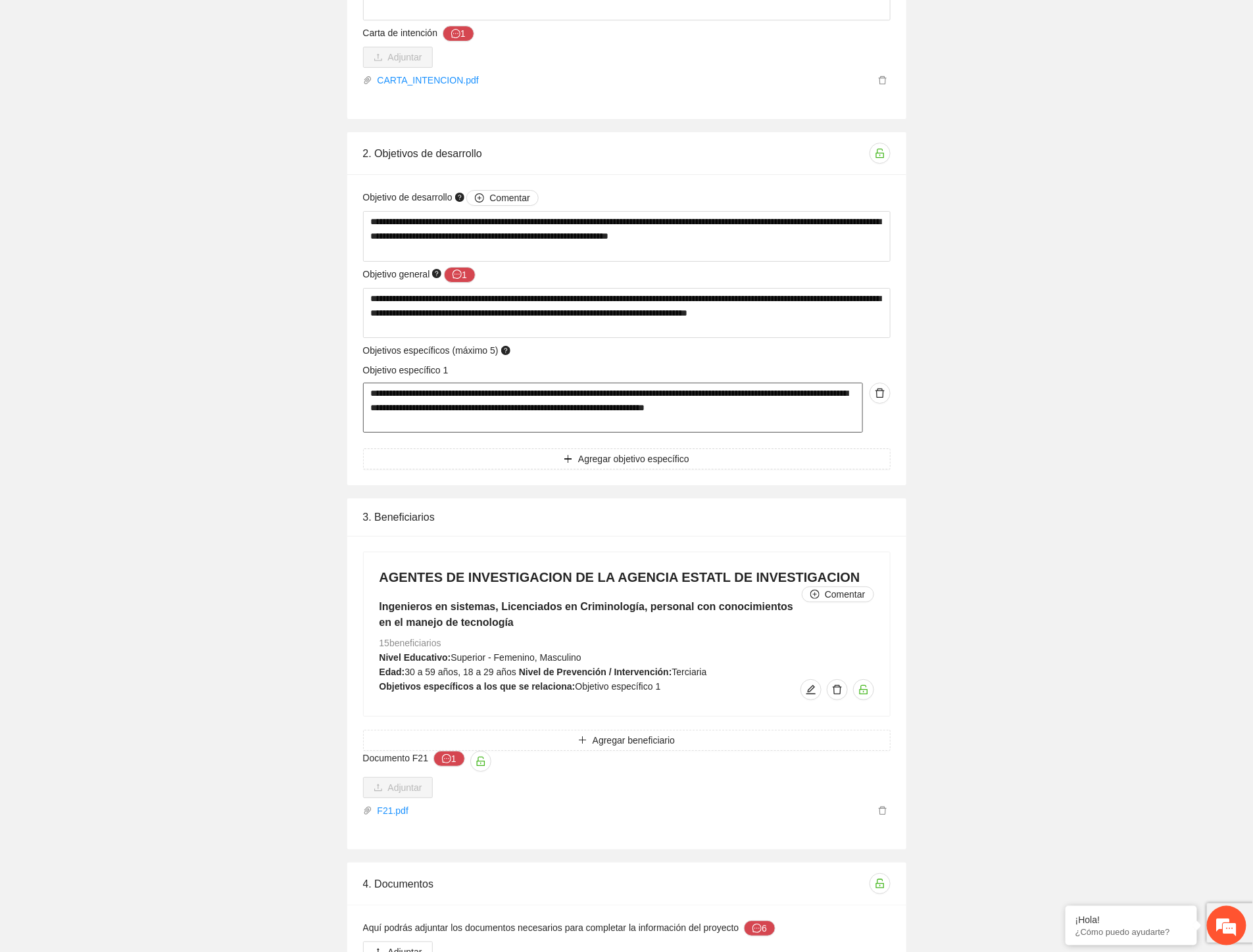
click at [724, 409] on textarea "**********" at bounding box center [613, 408] width 500 height 50
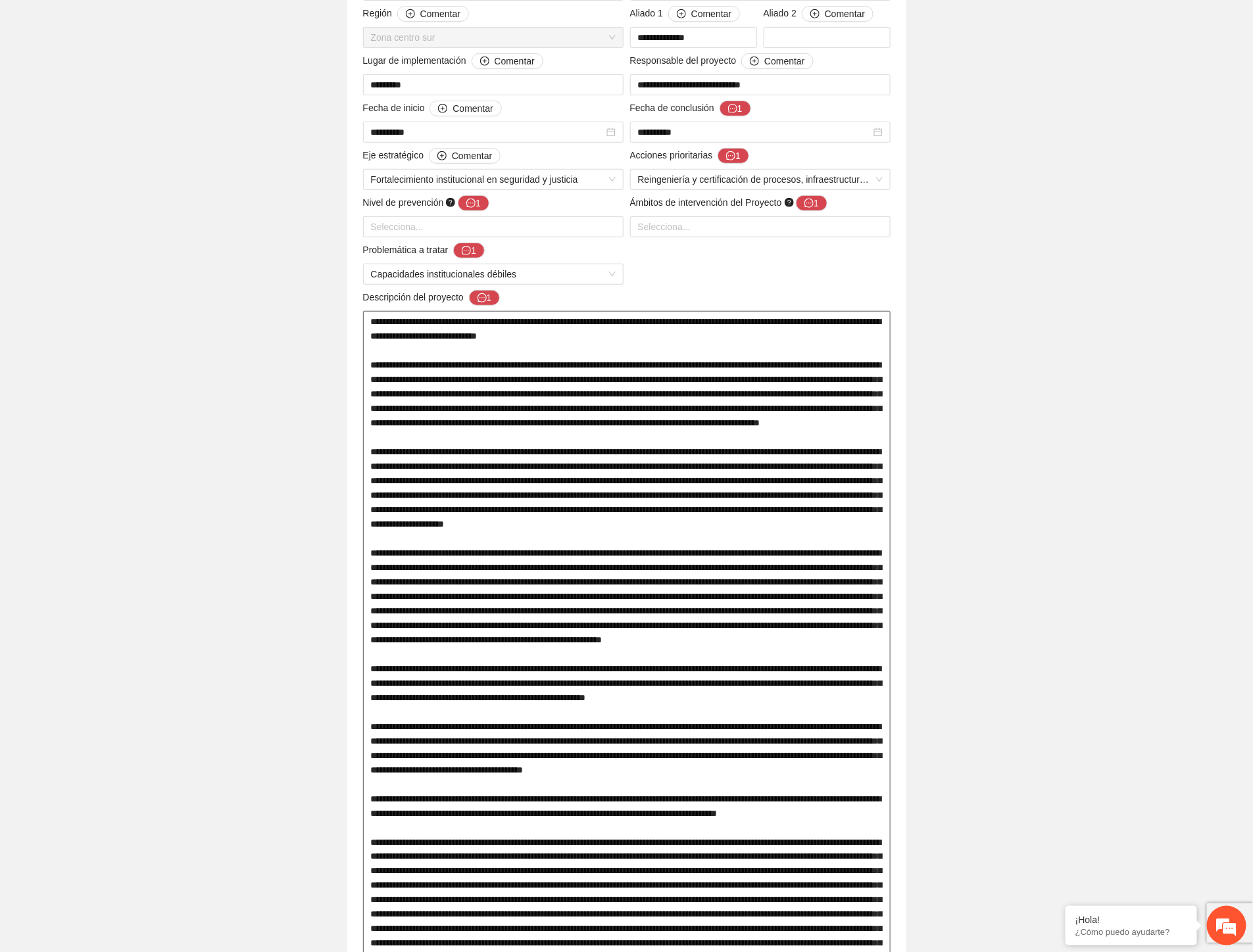
scroll to position [149, 0]
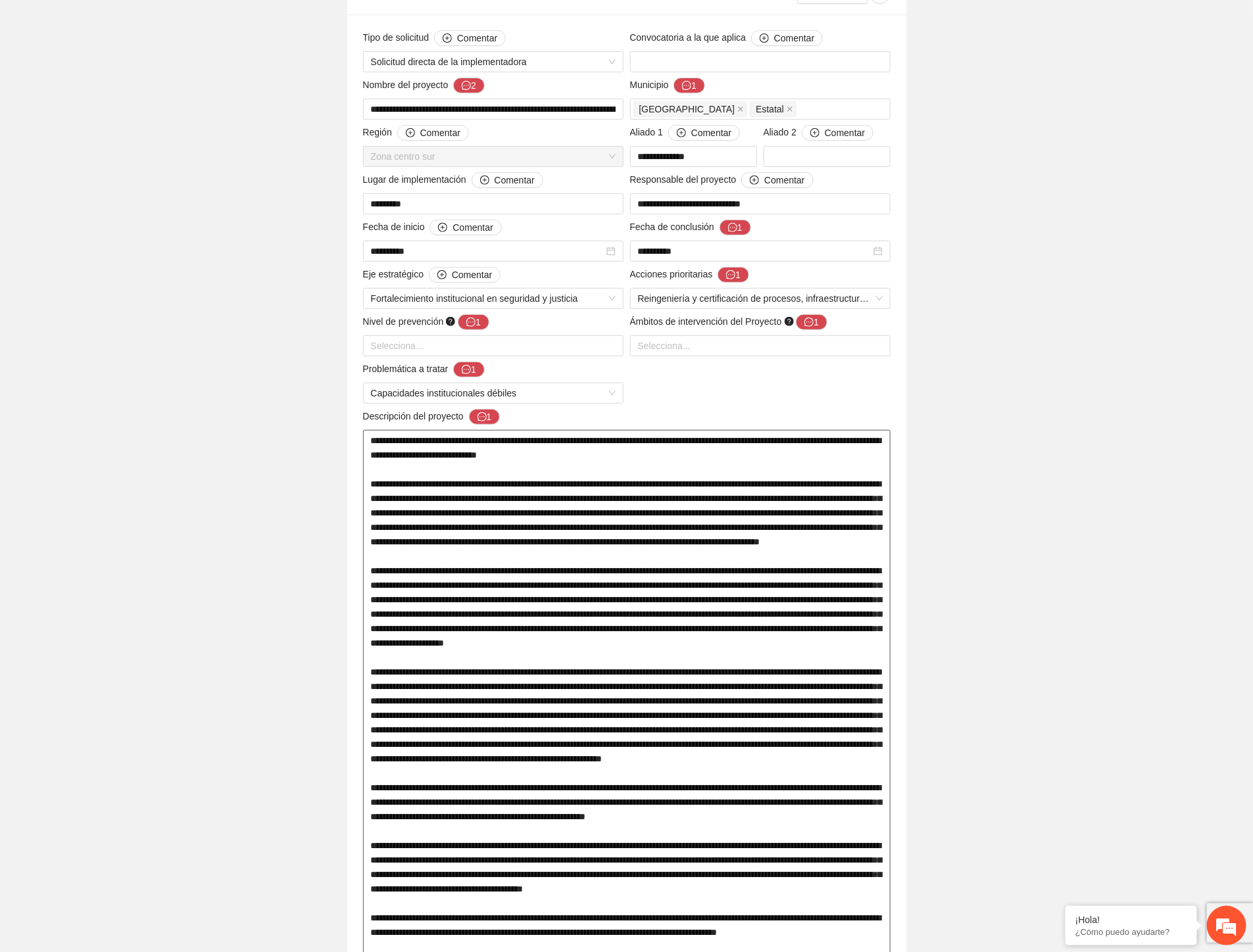
drag, startPoint x: 583, startPoint y: 444, endPoint x: 858, endPoint y: 451, distance: 275.1
click at [858, 451] on textarea at bounding box center [627, 860] width 527 height 860
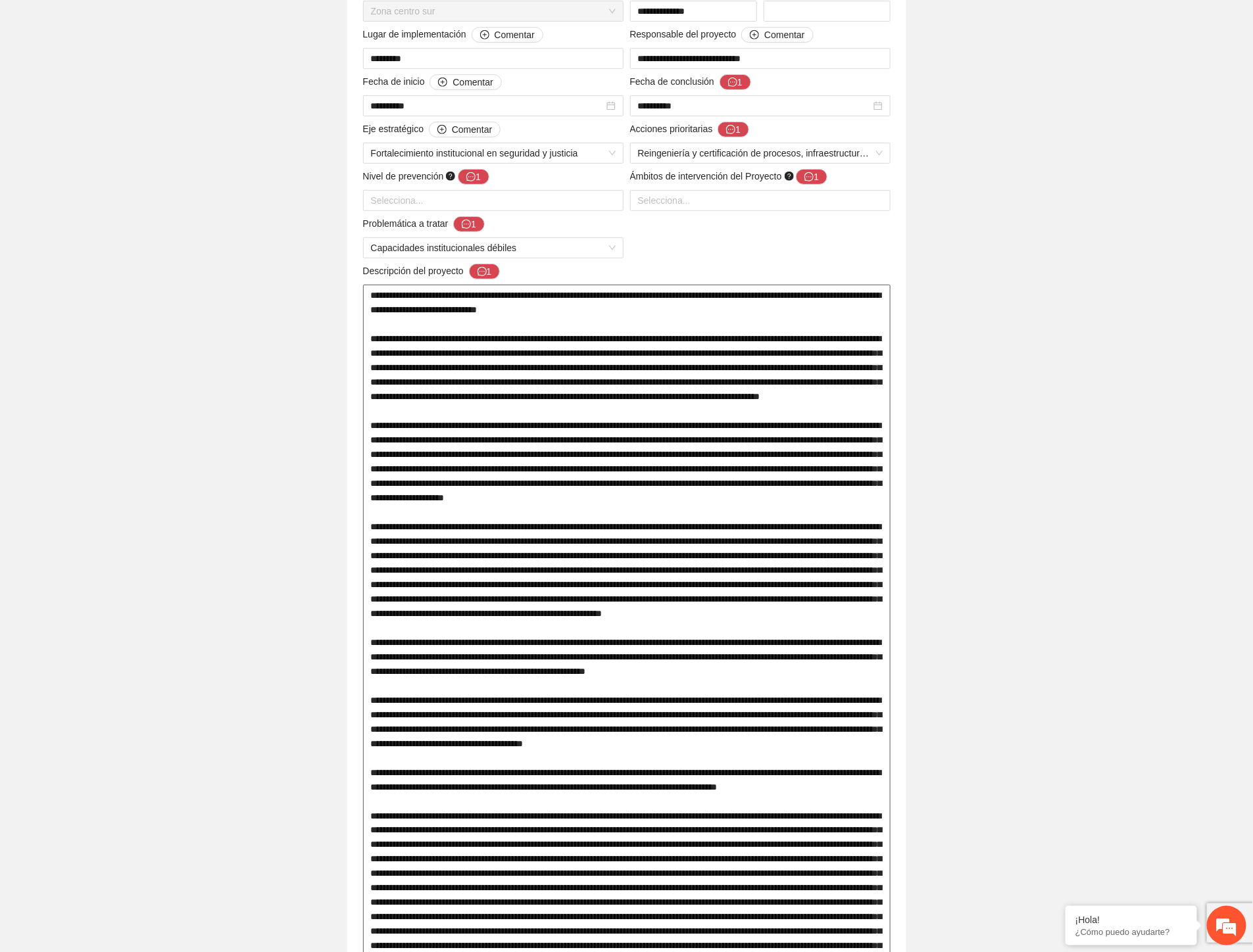
scroll to position [296, 0]
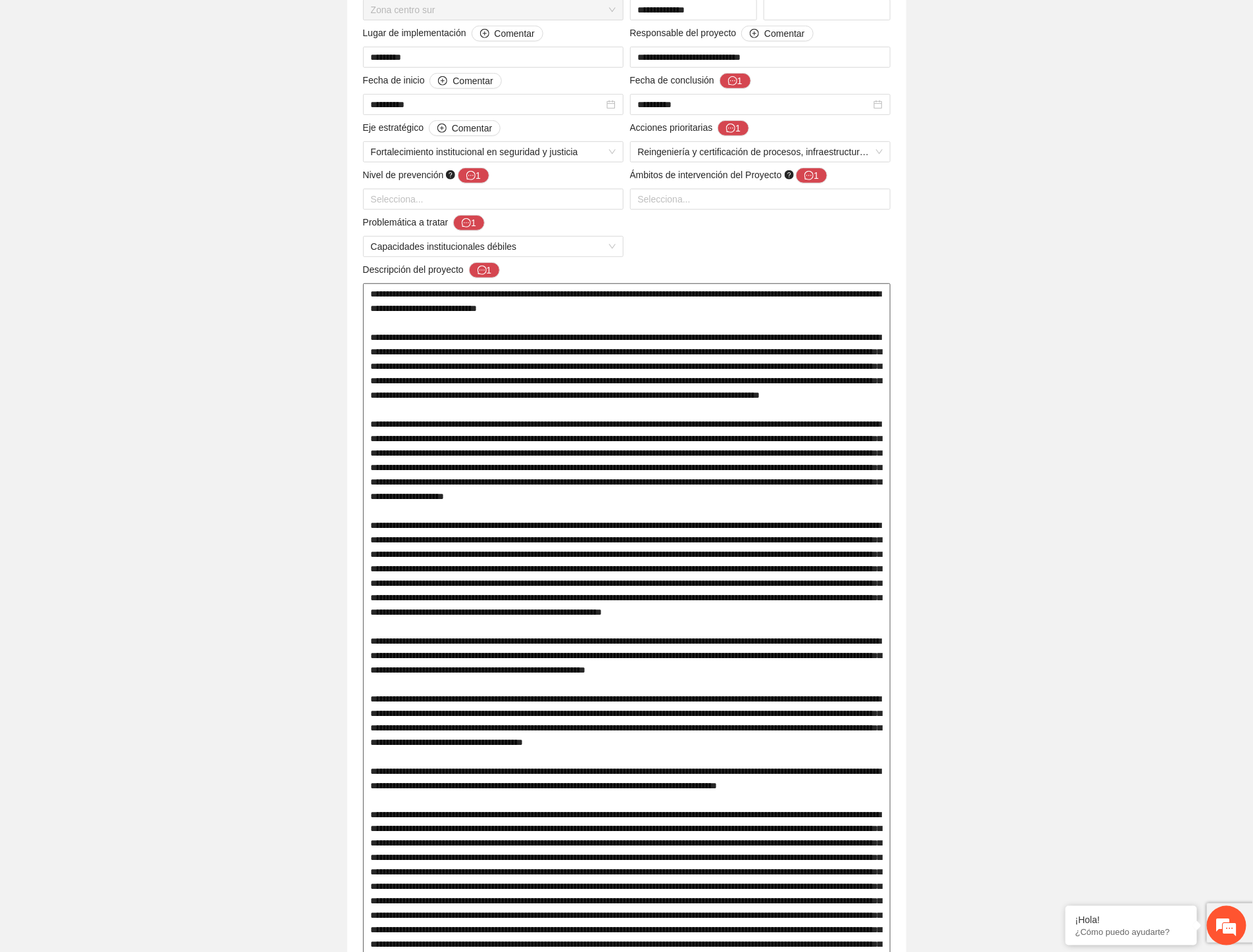
drag, startPoint x: 412, startPoint y: 353, endPoint x: 787, endPoint y: 353, distance: 375.0
click at [787, 353] on textarea at bounding box center [627, 714] width 527 height 860
click at [498, 354] on textarea at bounding box center [627, 714] width 527 height 860
drag, startPoint x: 675, startPoint y: 357, endPoint x: 768, endPoint y: 355, distance: 93.0
click at [768, 355] on textarea at bounding box center [627, 714] width 527 height 860
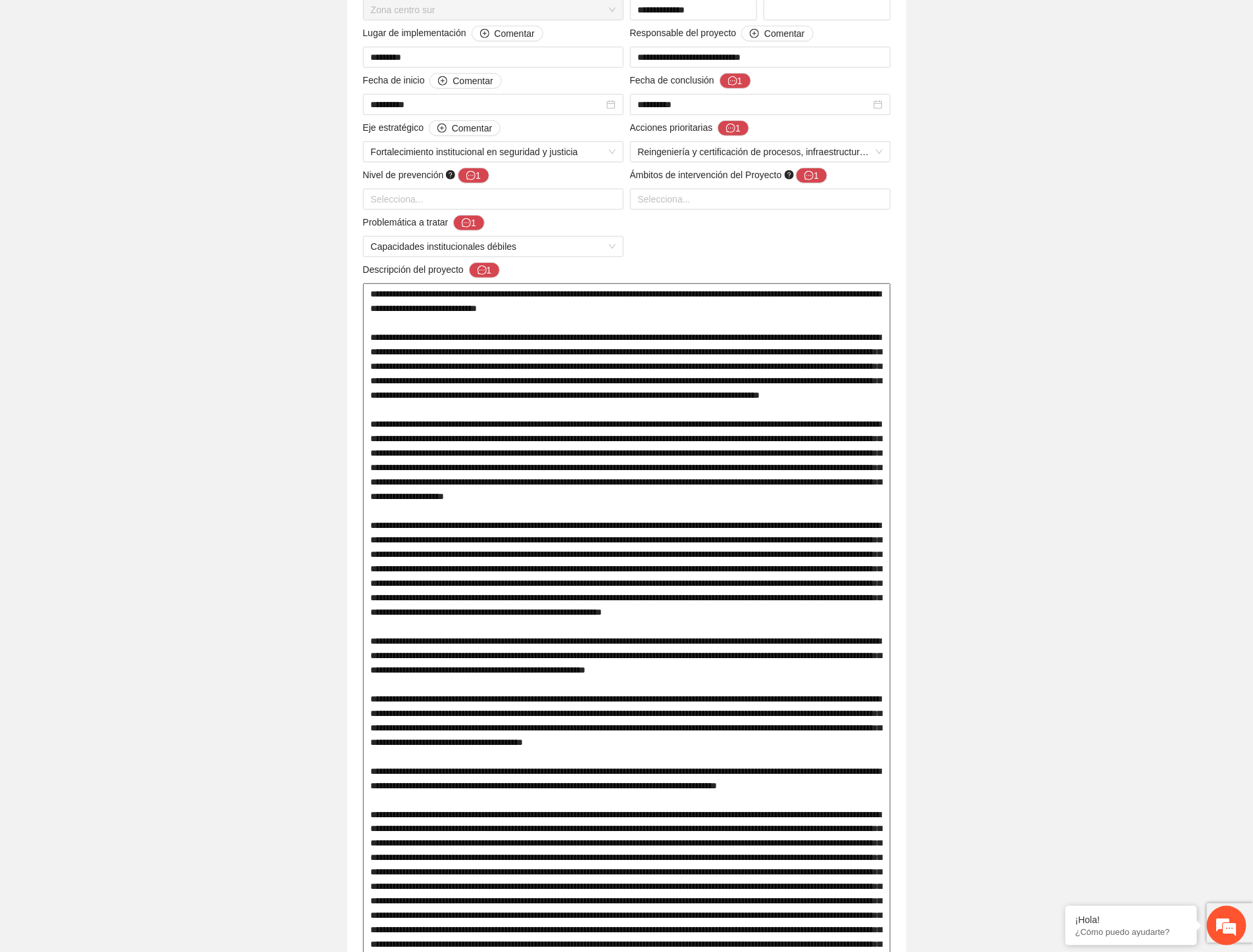
drag, startPoint x: 725, startPoint y: 395, endPoint x: 876, endPoint y: 396, distance: 151.0
click at [876, 395] on textarea at bounding box center [627, 714] width 527 height 860
drag, startPoint x: 409, startPoint y: 409, endPoint x: 826, endPoint y: 409, distance: 417.0
click at [826, 409] on textarea at bounding box center [627, 714] width 527 height 860
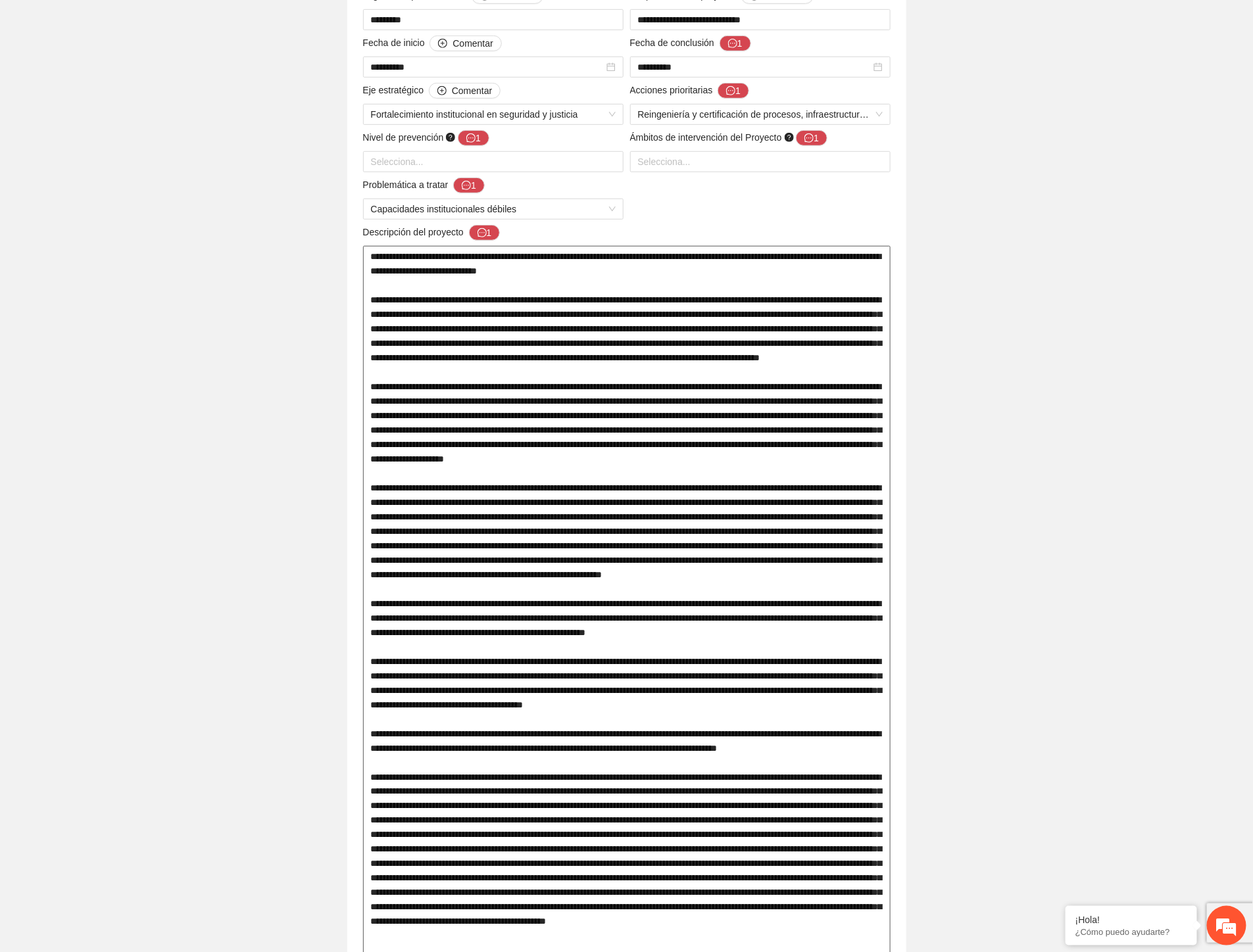
scroll to position [369, 0]
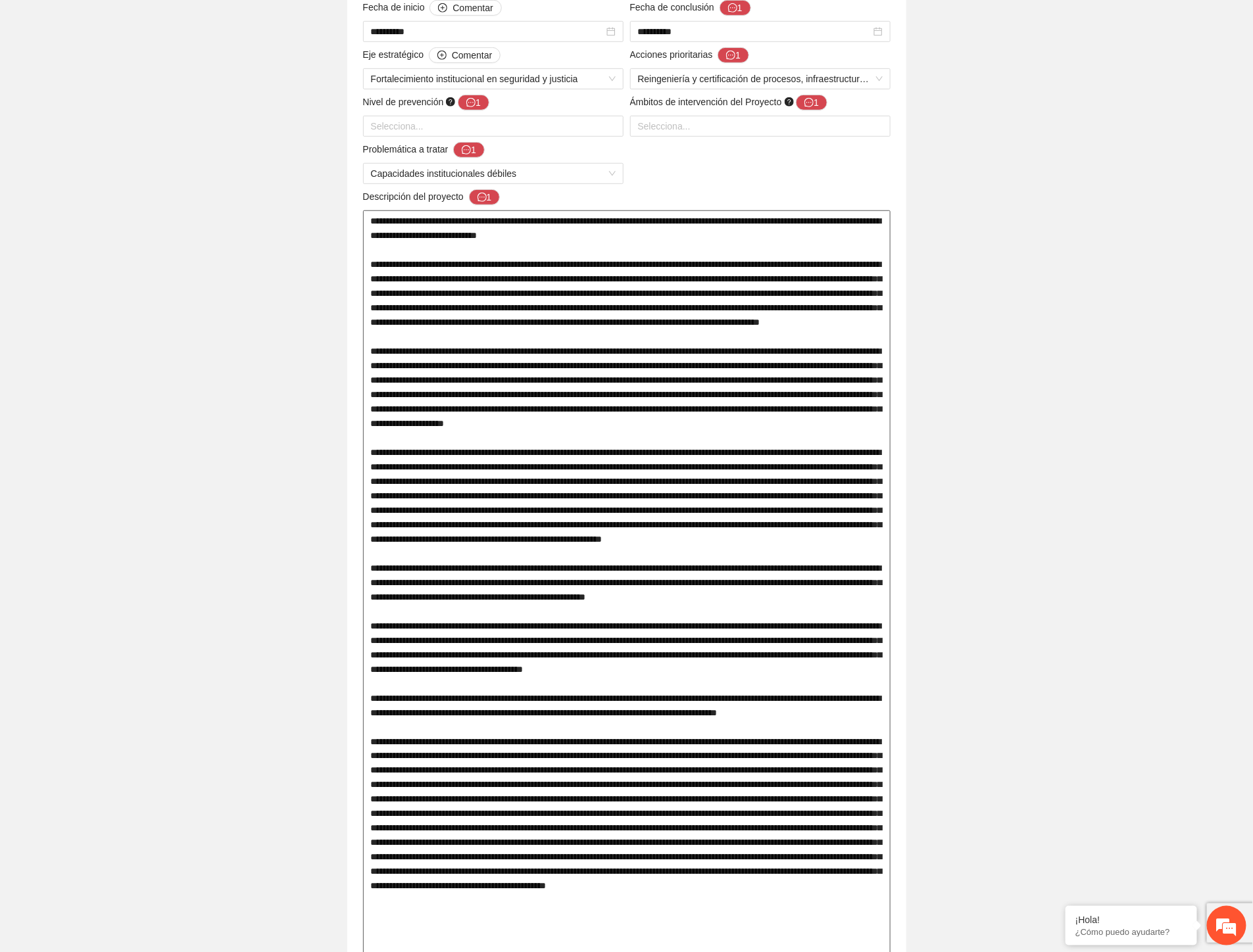
drag, startPoint x: 385, startPoint y: 380, endPoint x: 833, endPoint y: 385, distance: 448.0
click at [833, 385] on textarea at bounding box center [627, 640] width 527 height 860
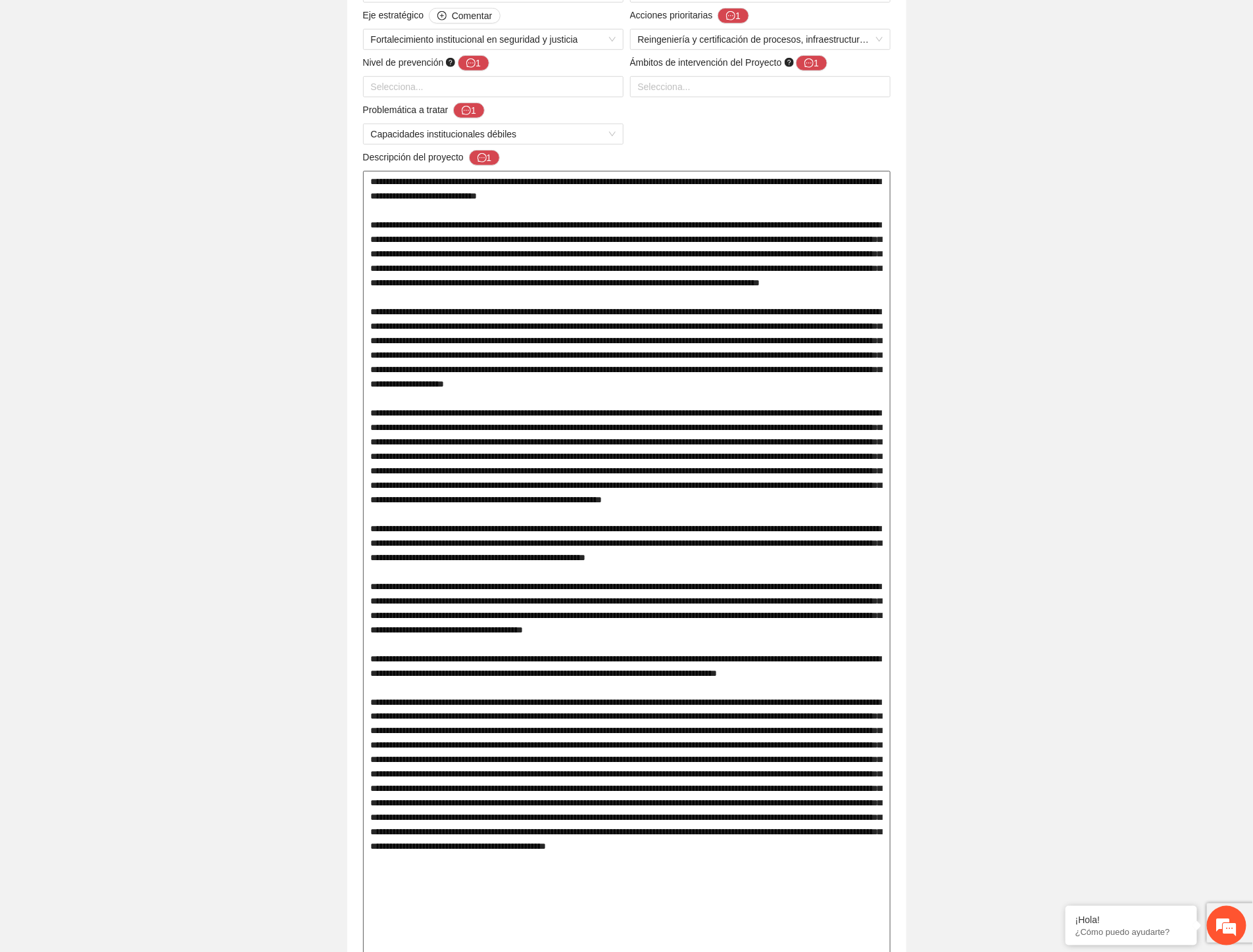
scroll to position [442, 0]
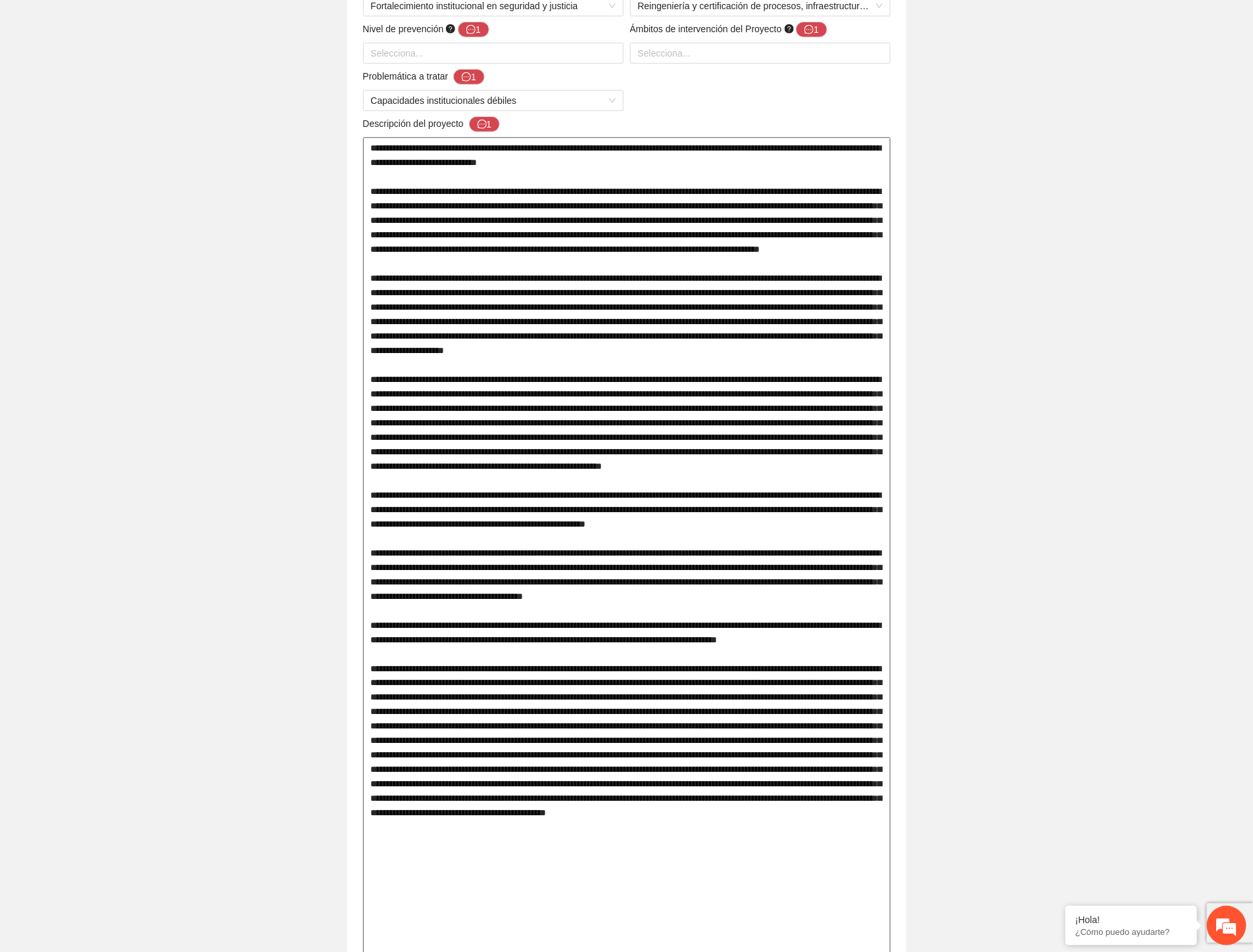
drag, startPoint x: 687, startPoint y: 324, endPoint x: 860, endPoint y: 331, distance: 173.1
click at [860, 331] on textarea at bounding box center [627, 567] width 527 height 860
click at [478, 326] on textarea at bounding box center [627, 567] width 527 height 860
drag, startPoint x: 409, startPoint y: 336, endPoint x: 858, endPoint y: 339, distance: 449.0
click at [858, 339] on textarea at bounding box center [627, 567] width 527 height 860
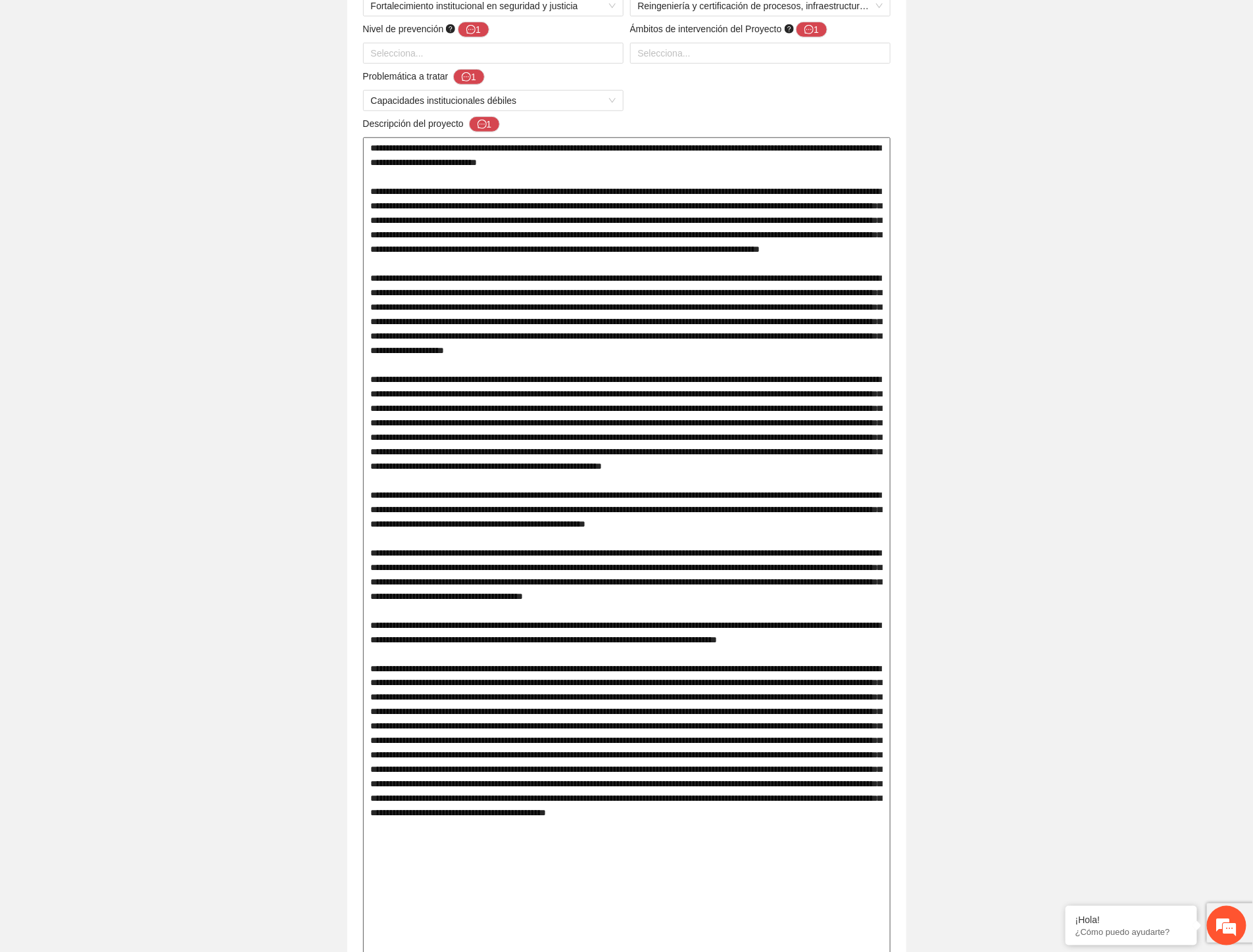
drag, startPoint x: 534, startPoint y: 426, endPoint x: 749, endPoint y: 430, distance: 215.0
click at [749, 430] on textarea at bounding box center [627, 567] width 527 height 860
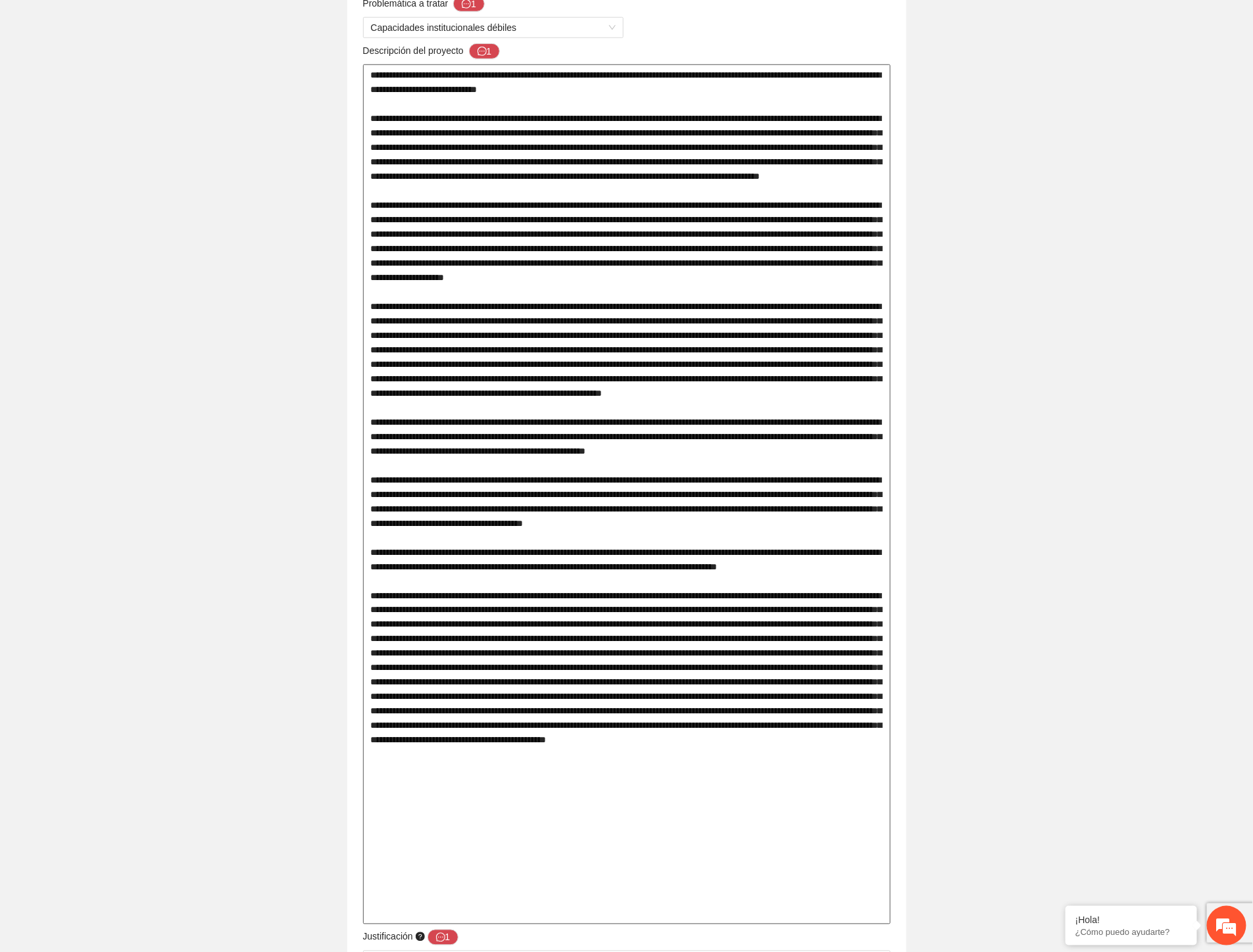
drag, startPoint x: 398, startPoint y: 500, endPoint x: 702, endPoint y: 517, distance: 304.5
click at [701, 517] on textarea at bounding box center [627, 494] width 527 height 860
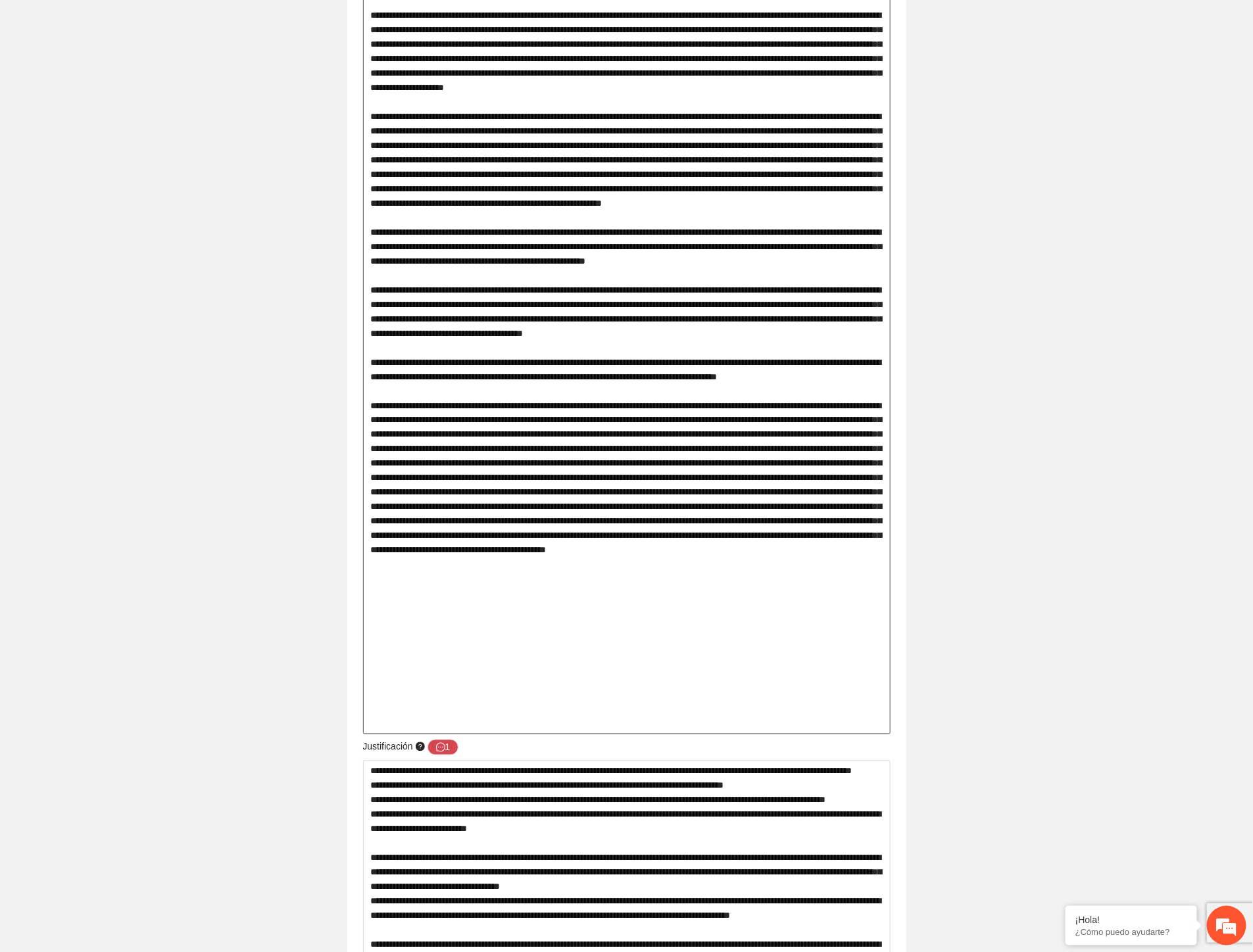
scroll to position [734, 0]
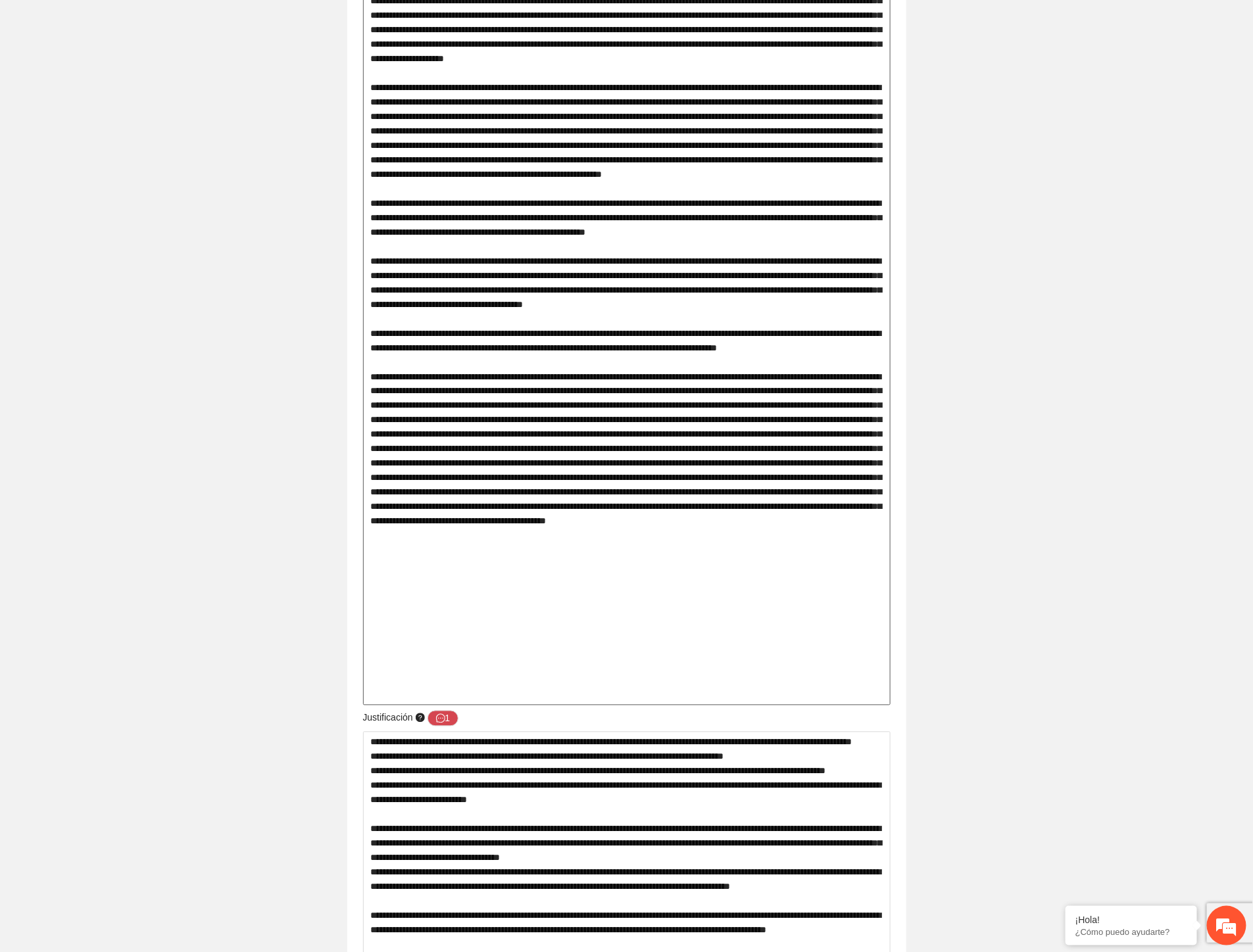
click at [498, 382] on textarea at bounding box center [627, 275] width 527 height 860
drag, startPoint x: 575, startPoint y: 450, endPoint x: 805, endPoint y: 467, distance: 230.6
click at [805, 467] on textarea at bounding box center [627, 275] width 527 height 860
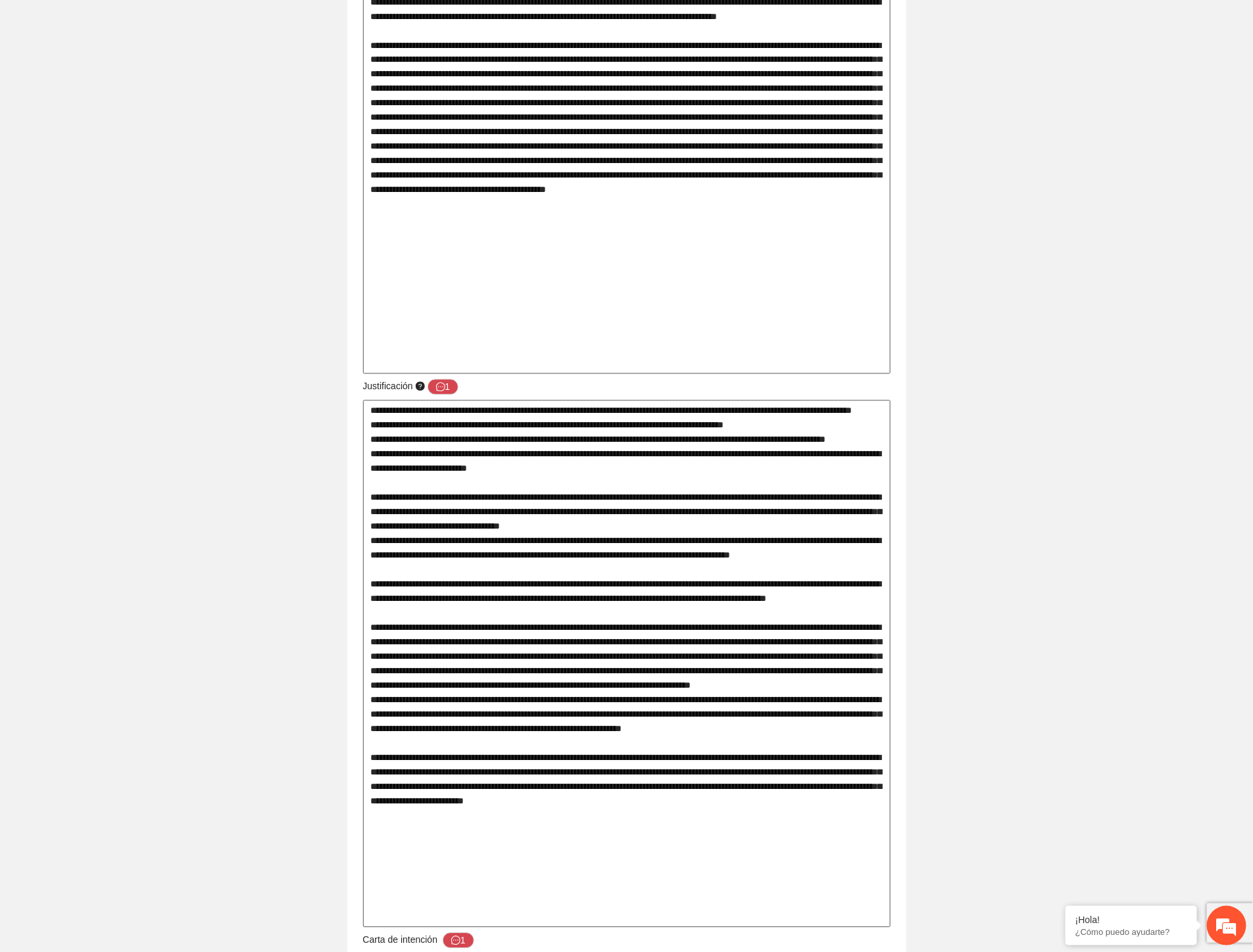
scroll to position [1173, 0]
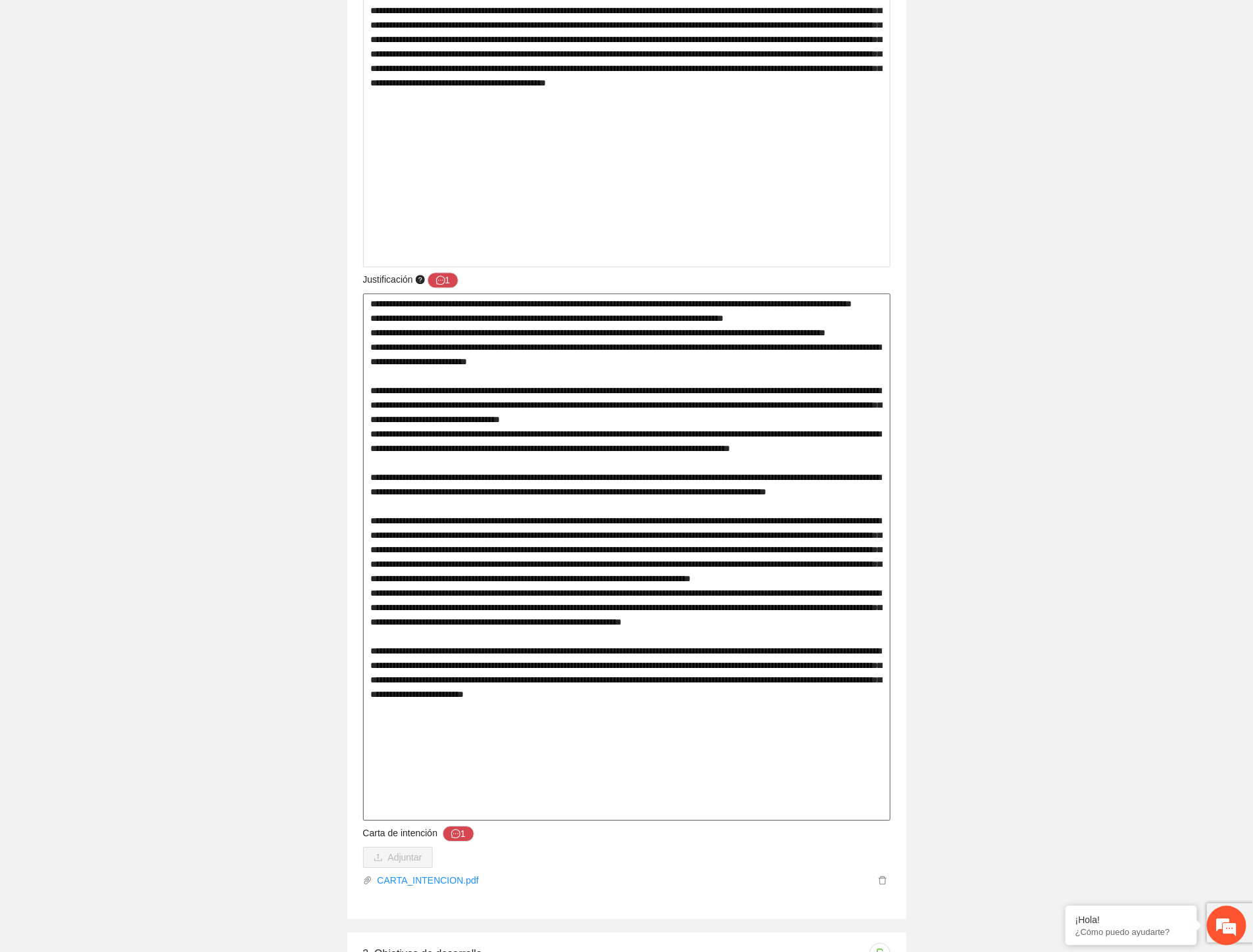
drag, startPoint x: 391, startPoint y: 330, endPoint x: 797, endPoint y: 347, distance: 406.4
click at [797, 347] on textarea at bounding box center [627, 557] width 527 height 527
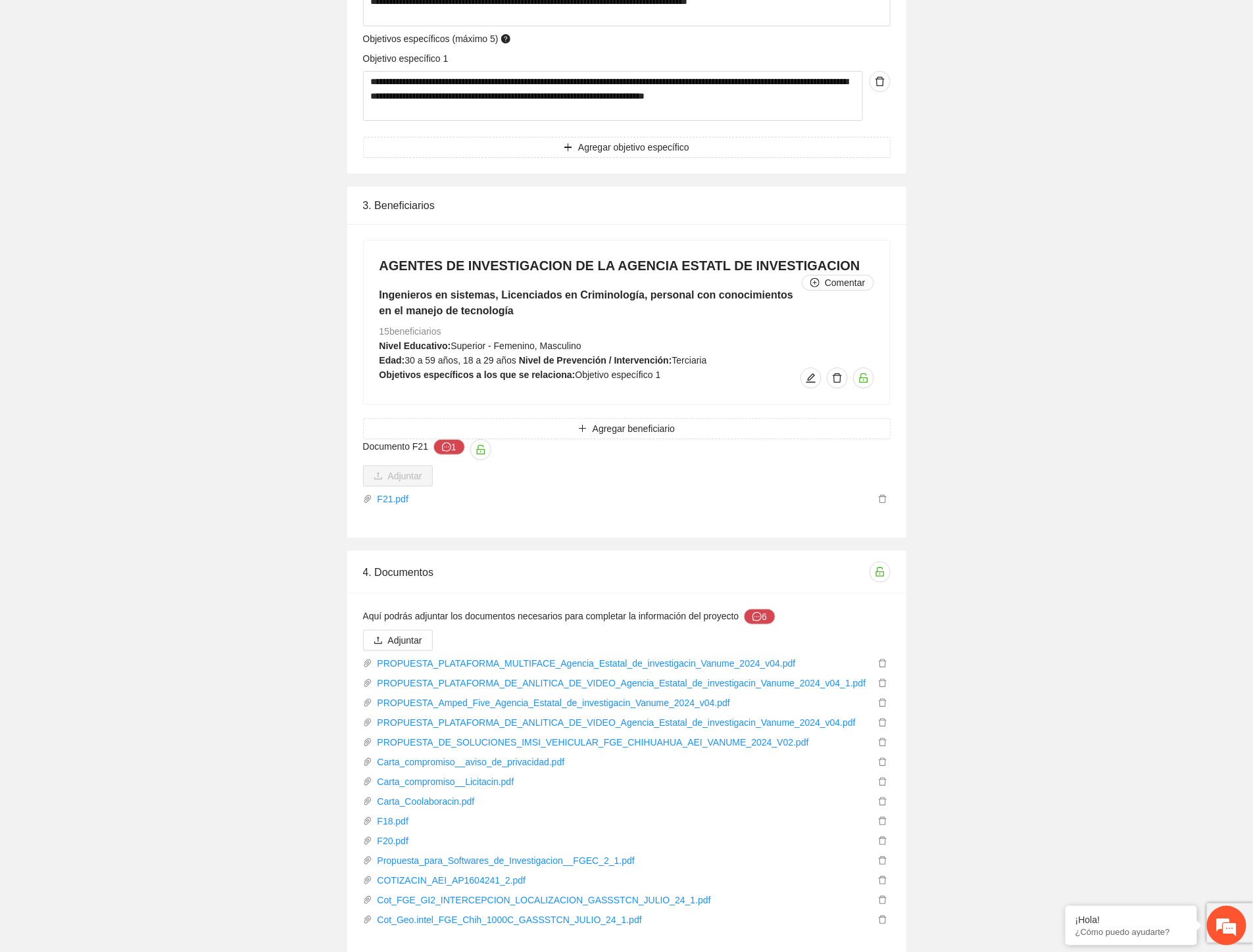
scroll to position [2342, 0]
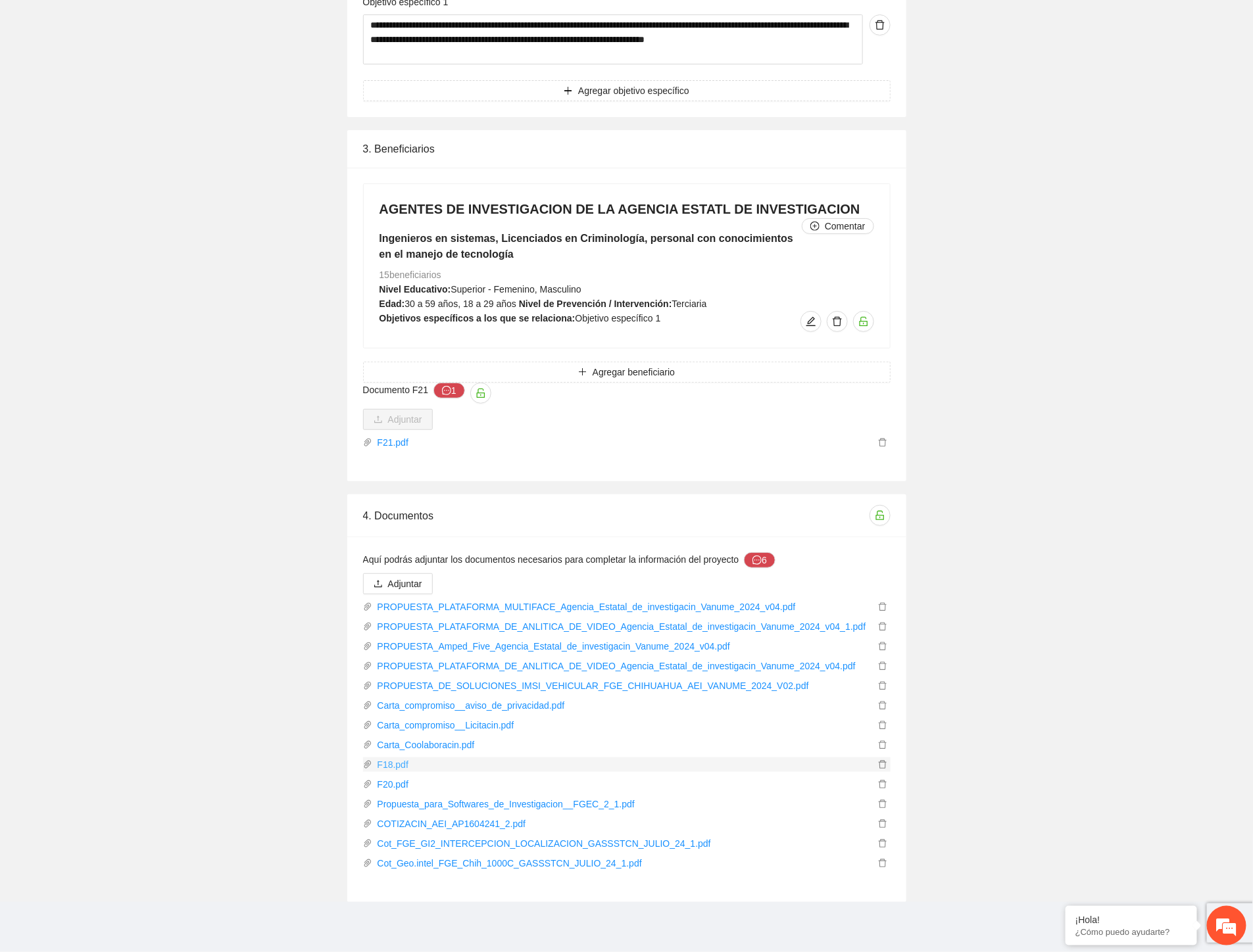
click at [397, 765] on link "F18.pdf" at bounding box center [624, 765] width 503 height 15
click at [397, 784] on link "F20.pdf" at bounding box center [624, 785] width 503 height 15
click at [390, 441] on link "F21.pdf" at bounding box center [624, 443] width 503 height 15
click at [457, 708] on link "Carta_compromiso__aviso_de_privacidad.pdf" at bounding box center [624, 705] width 503 height 15
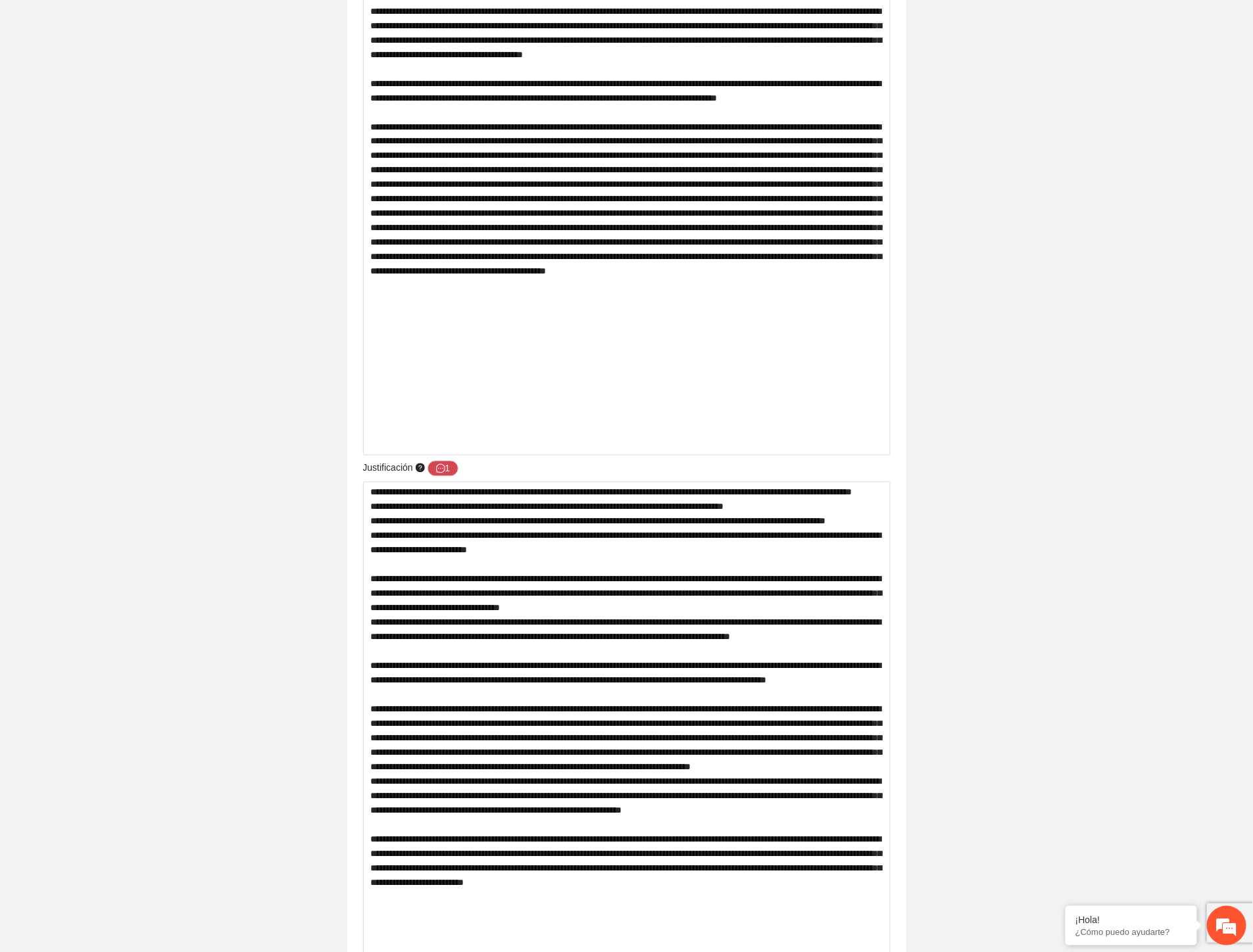
scroll to position [0, 0]
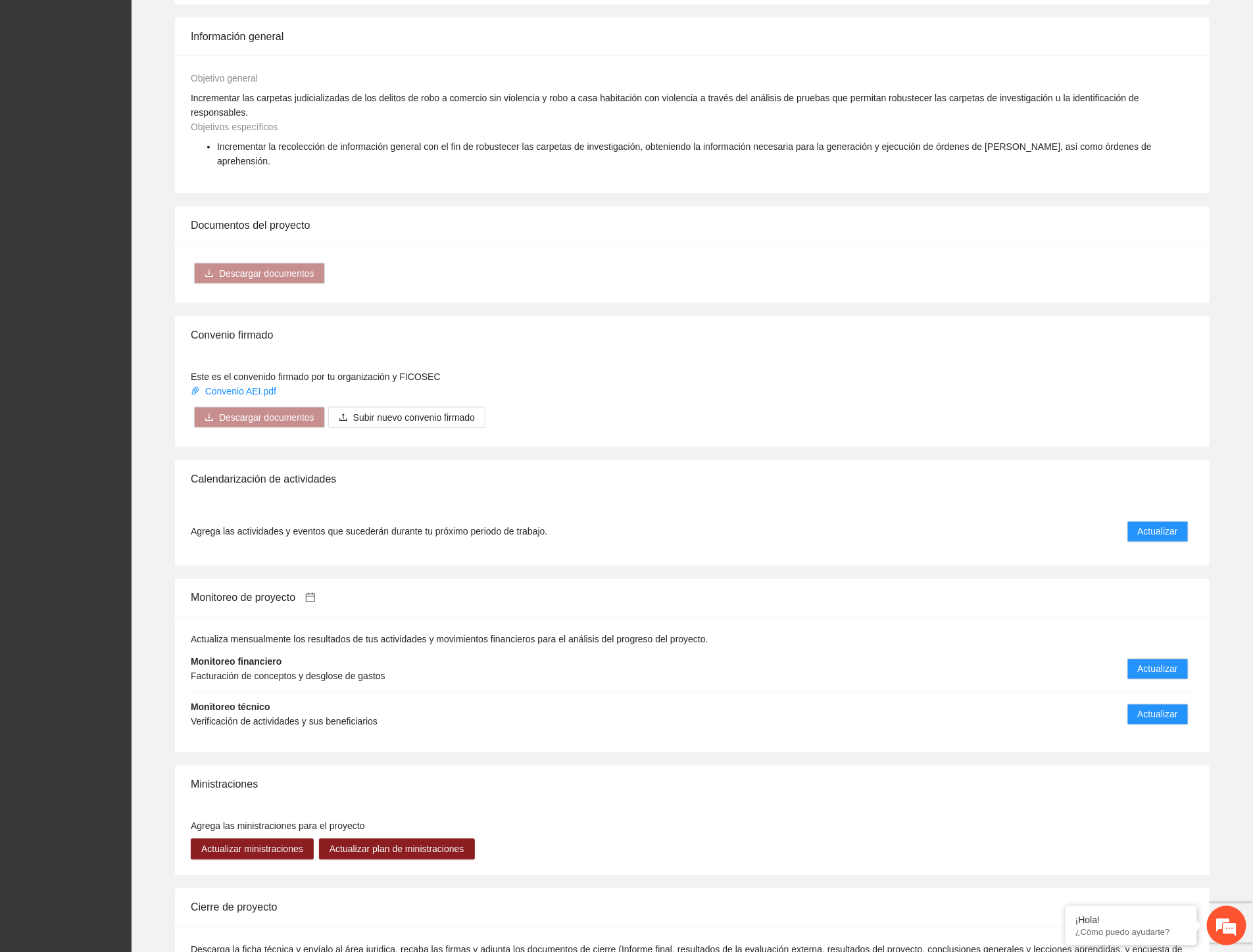
scroll to position [753, 0]
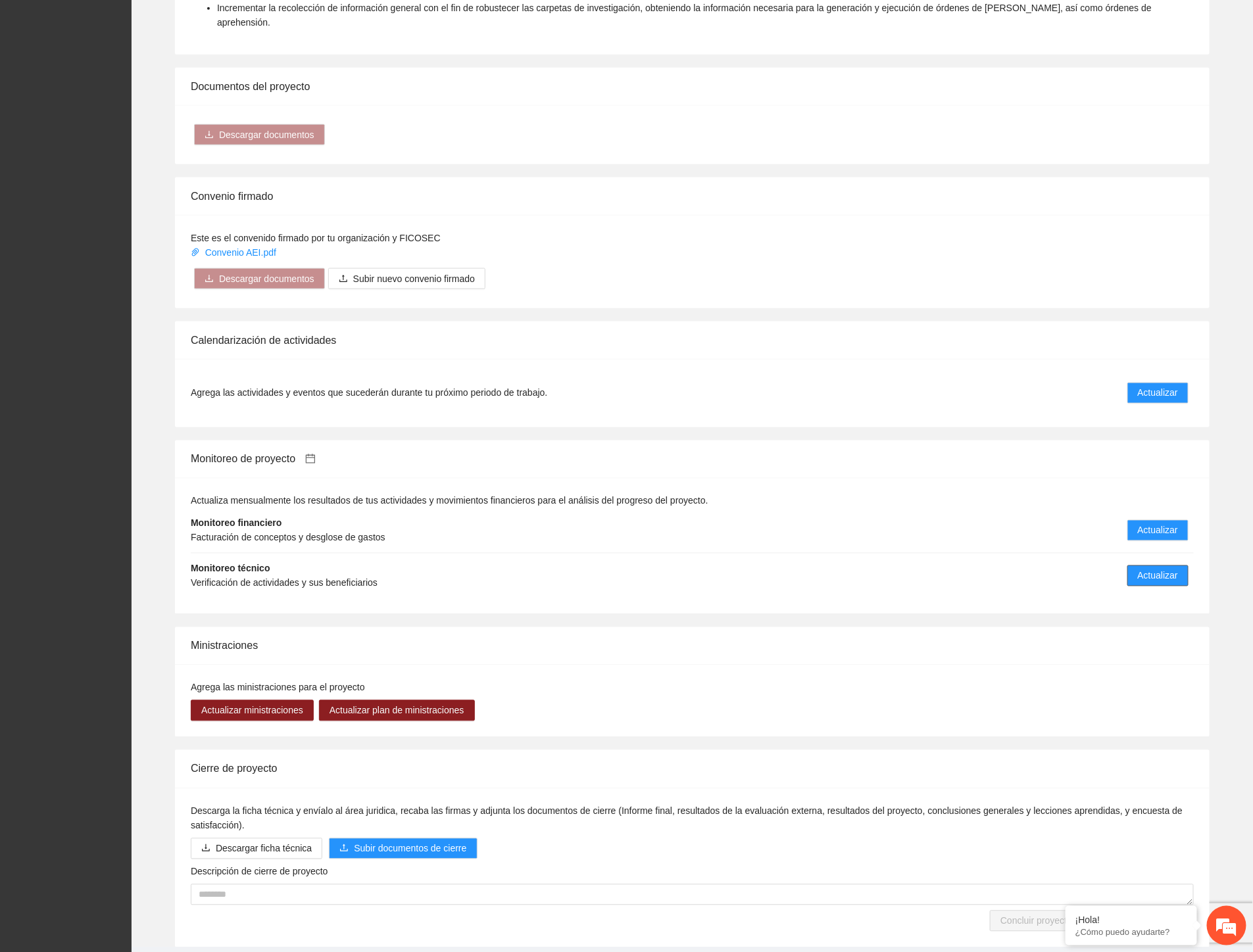
click at [1152, 568] on span "Actualizar" at bounding box center [1157, 576] width 40 height 15
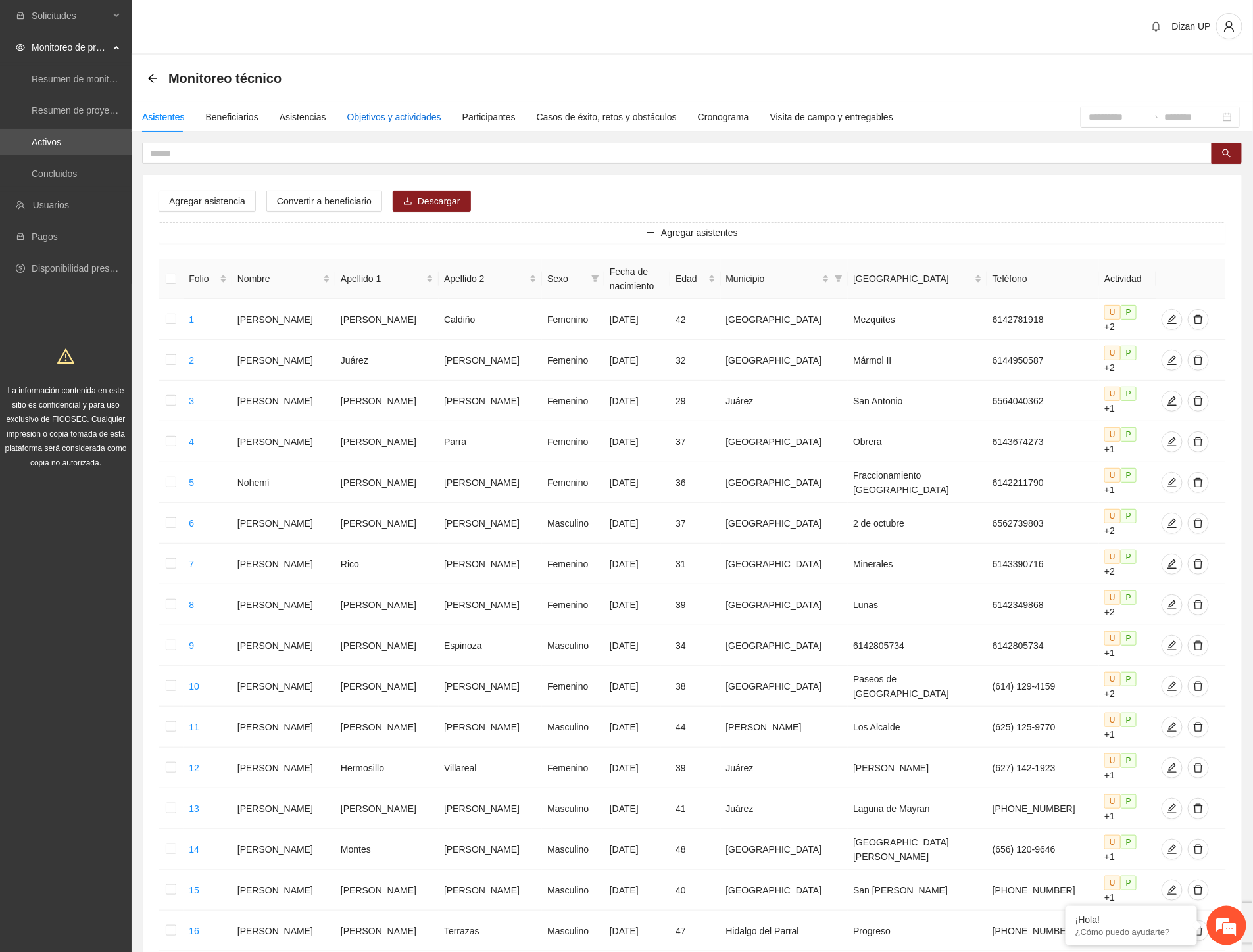
click at [408, 117] on div "Objetivos y actividades" at bounding box center [394, 117] width 94 height 15
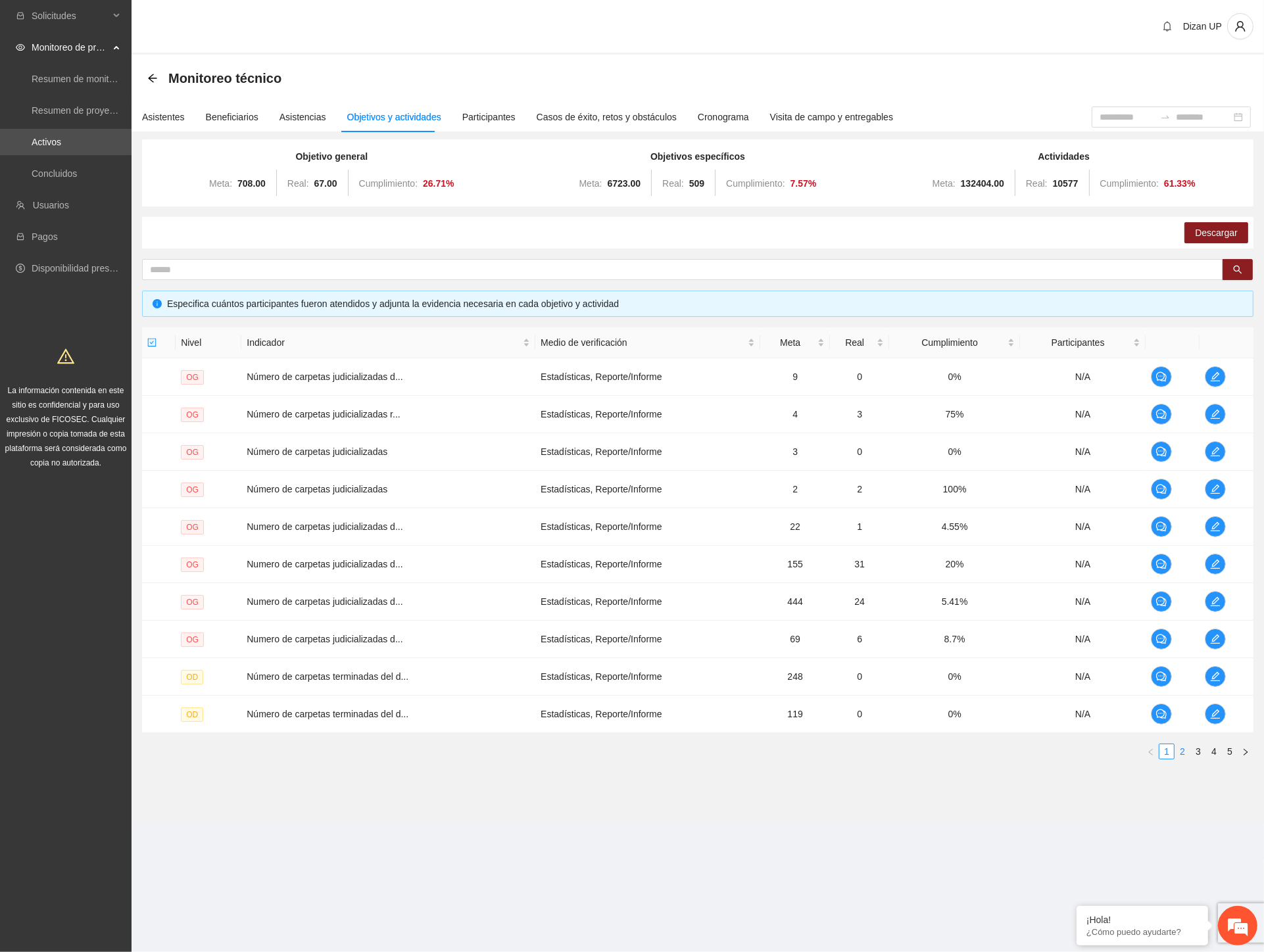
click at [1184, 754] on link "2" at bounding box center [1182, 752] width 15 height 15
click at [1198, 753] on link "3" at bounding box center [1198, 752] width 15 height 15
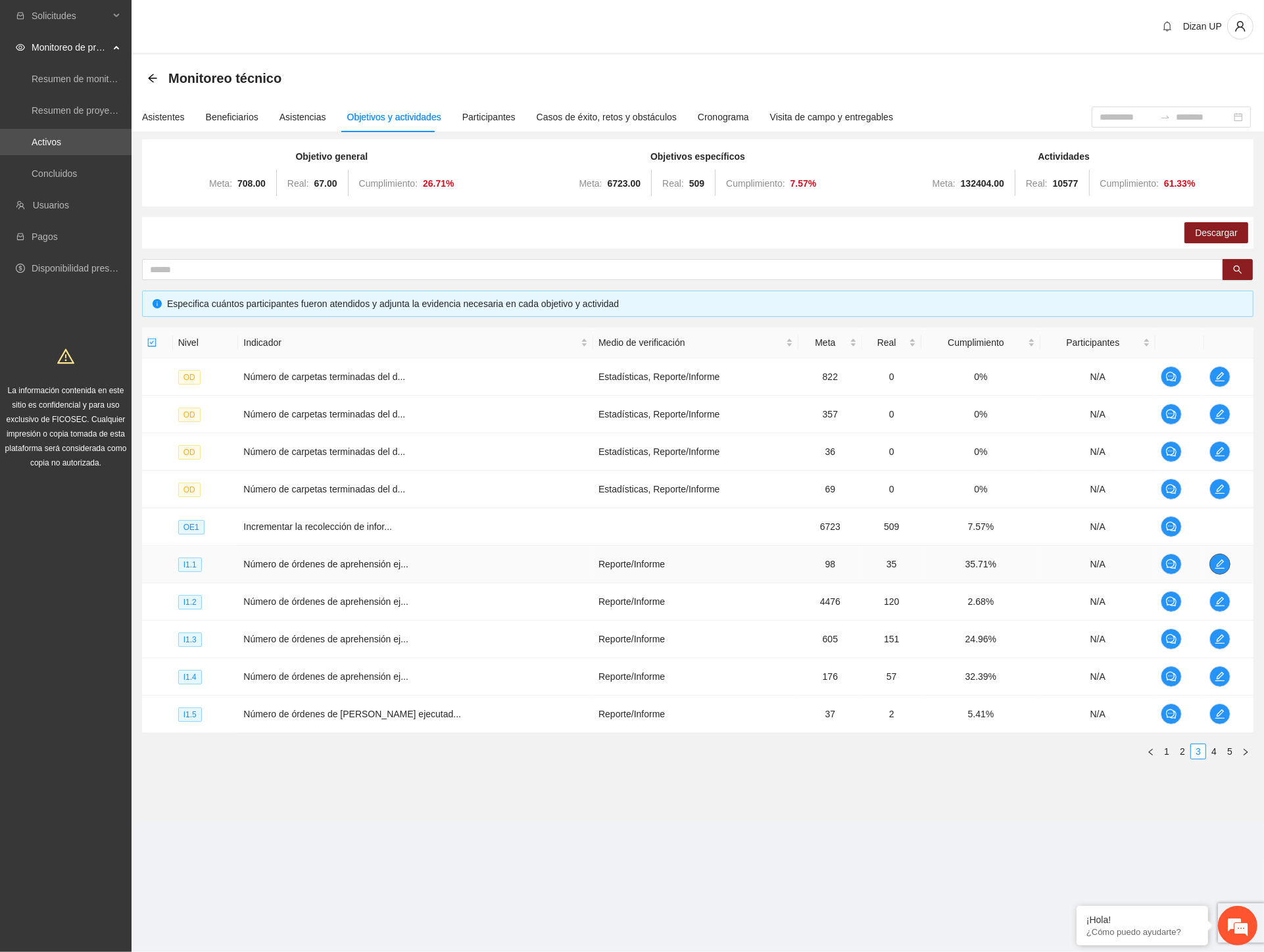
click at [1215, 567] on icon "edit" at bounding box center [1219, 564] width 11 height 11
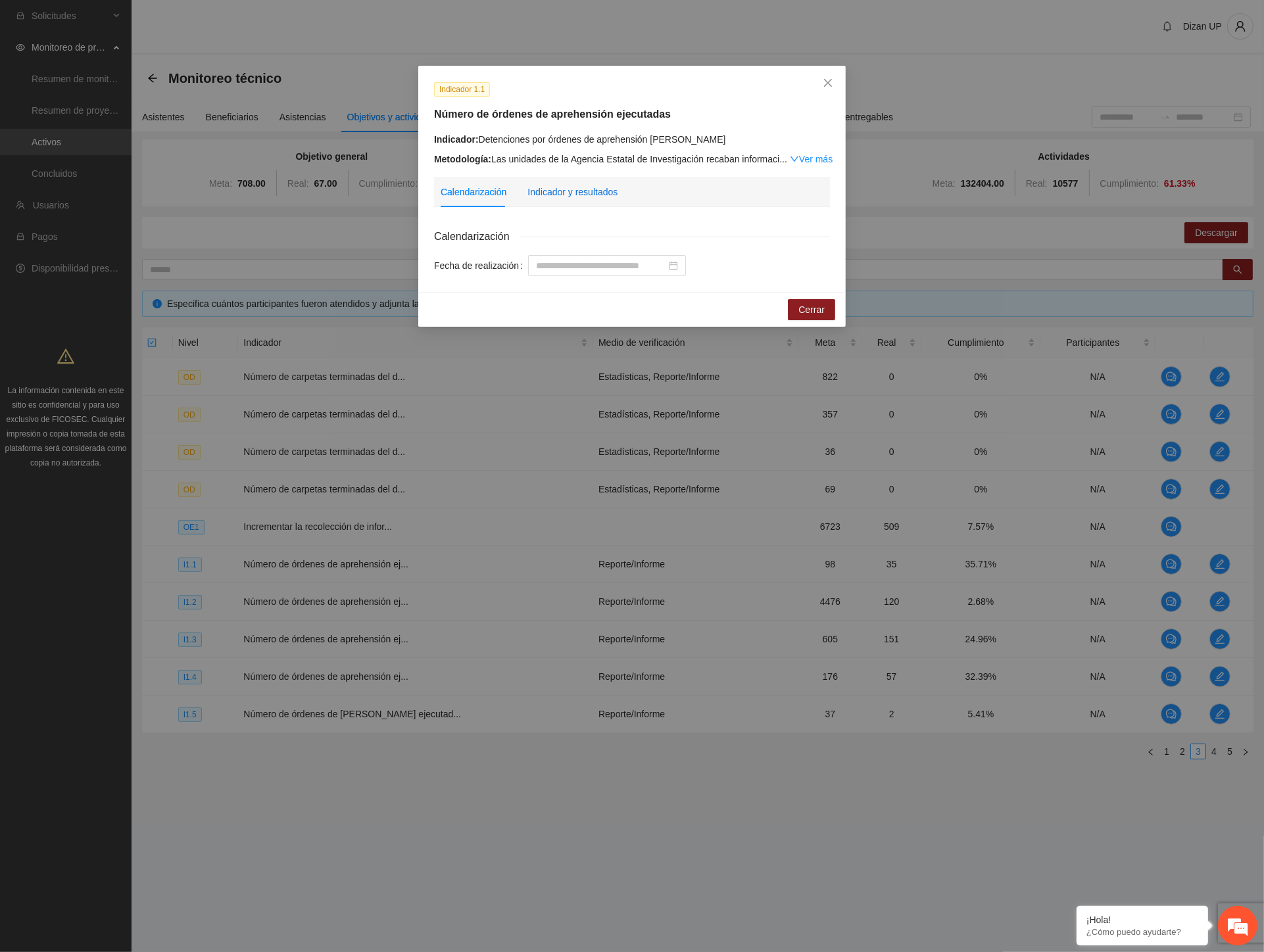
click at [587, 193] on div "Indicador y resultados" at bounding box center [572, 192] width 90 height 15
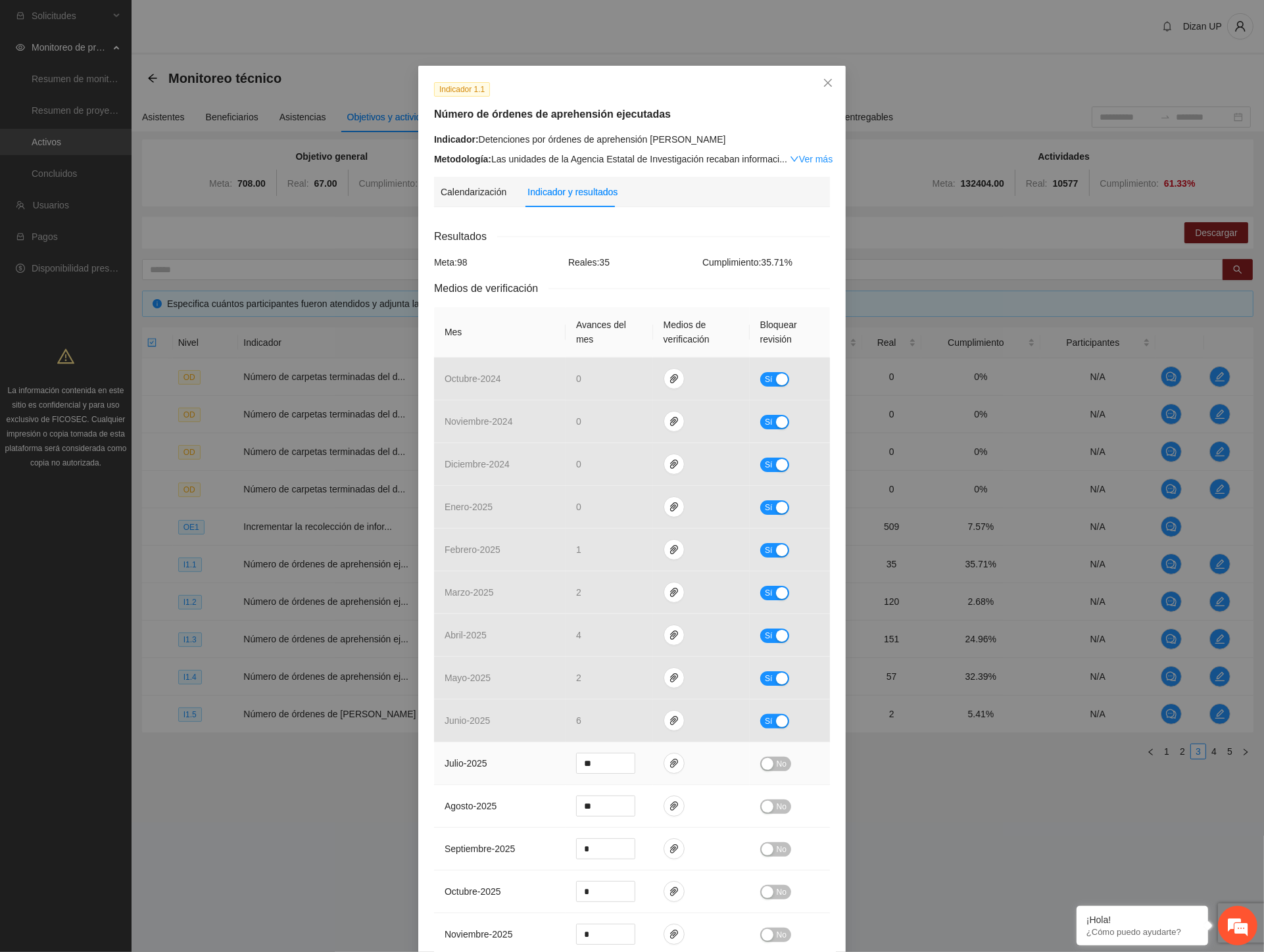
click at [520, 748] on td "julio - 2025" at bounding box center [499, 764] width 131 height 43
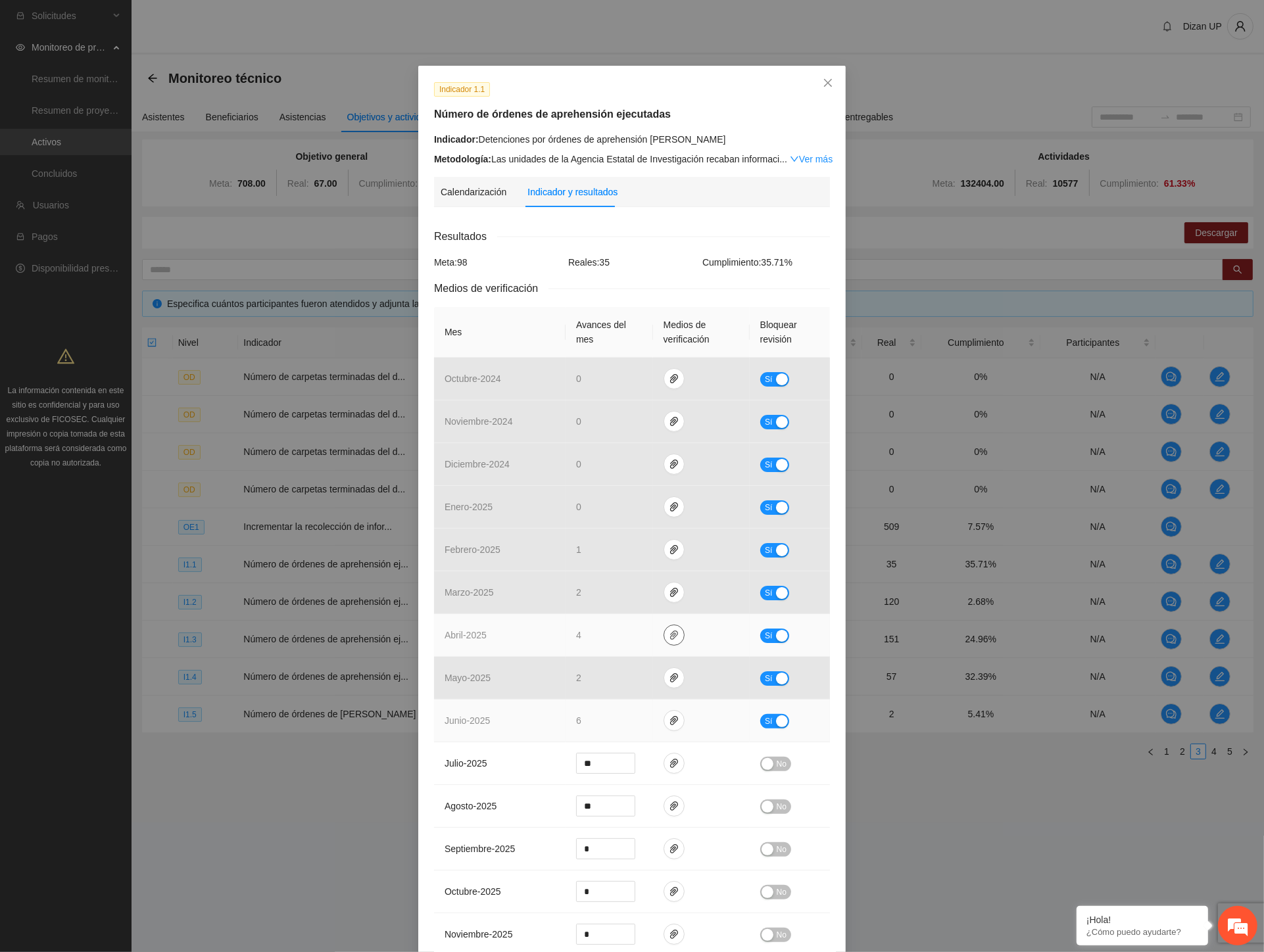
drag, startPoint x: 518, startPoint y: 704, endPoint x: 675, endPoint y: 631, distance: 173.1
click at [520, 704] on td "junio - 2025" at bounding box center [499, 721] width 131 height 43
click at [533, 638] on td "abril - 2025" at bounding box center [499, 635] width 131 height 43
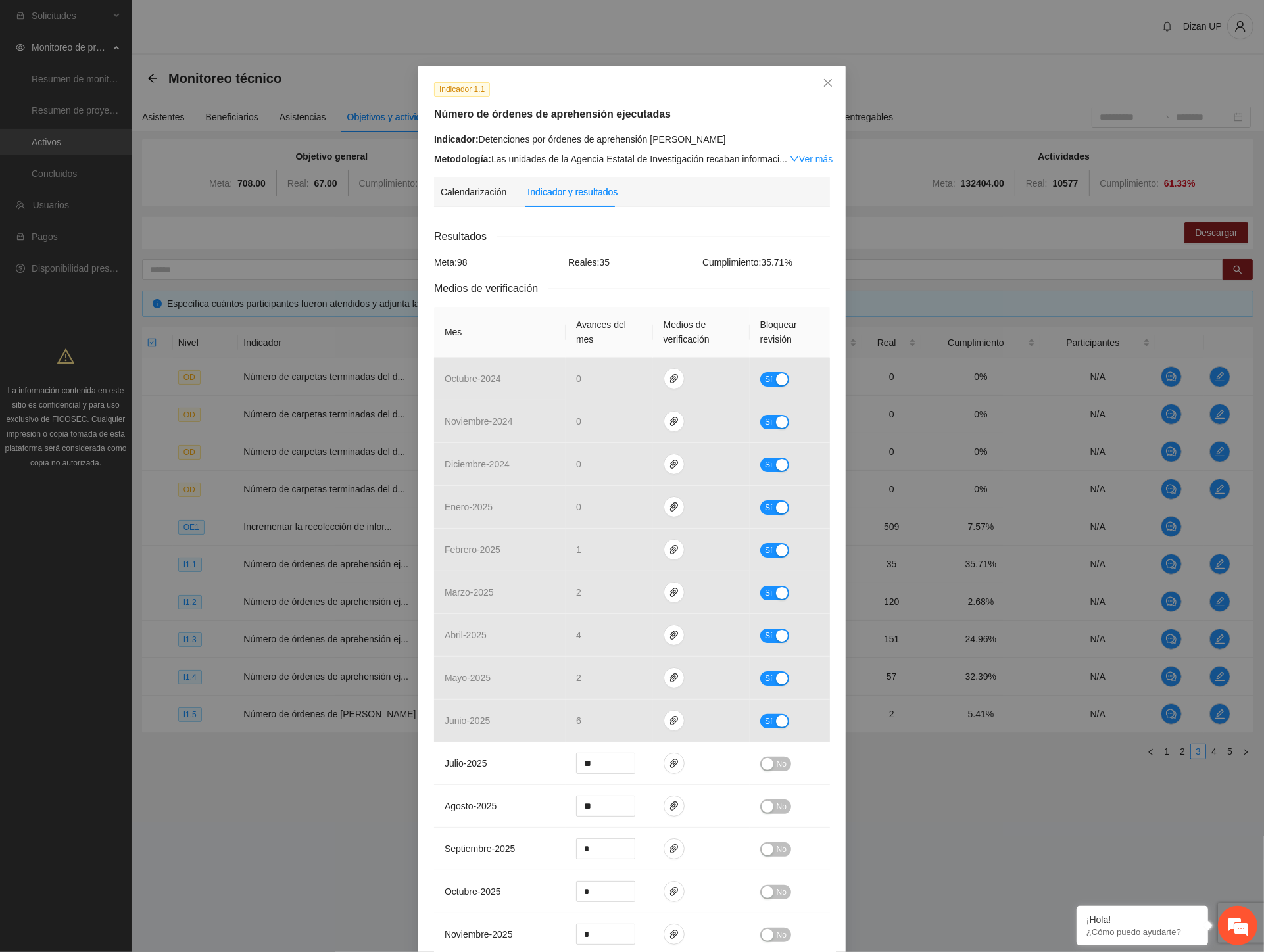
drag, startPoint x: 356, startPoint y: 915, endPoint x: 396, endPoint y: 850, distance: 76.3
click at [356, 915] on div "Indicador 1.1 Número de órdenes de aprehensión ejecutadas Indicador: Detencione…" at bounding box center [632, 476] width 1264 height 952
click at [516, 736] on td "junio - 2025" at bounding box center [499, 721] width 131 height 43
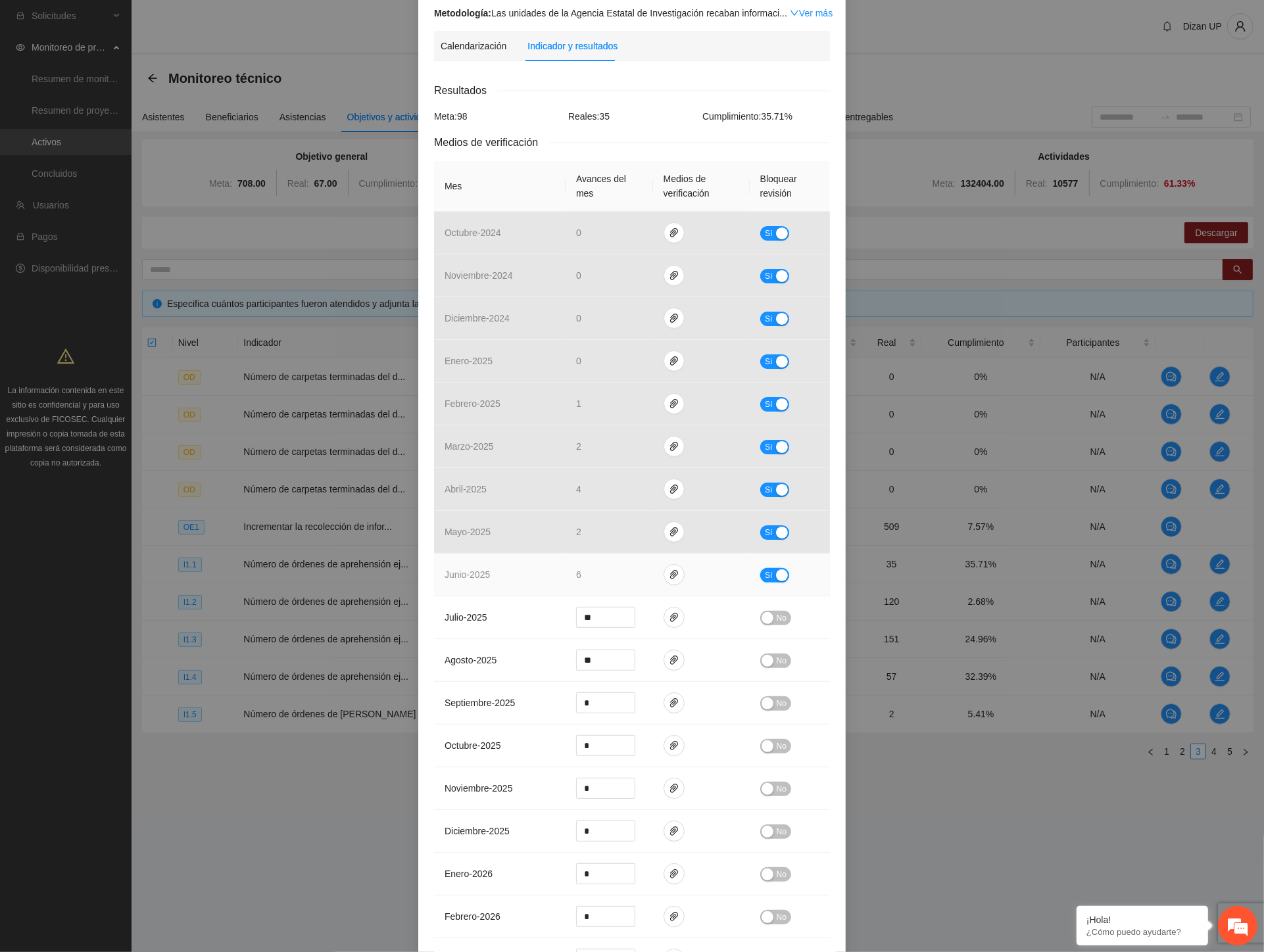
drag, startPoint x: 767, startPoint y: 574, endPoint x: 720, endPoint y: 575, distance: 47.0
click at [767, 574] on button "Sí" at bounding box center [774, 576] width 29 height 15
drag, startPoint x: 589, startPoint y: 577, endPoint x: 562, endPoint y: 579, distance: 27.1
click at [565, 579] on td "*" at bounding box center [609, 575] width 88 height 43
type input "*"
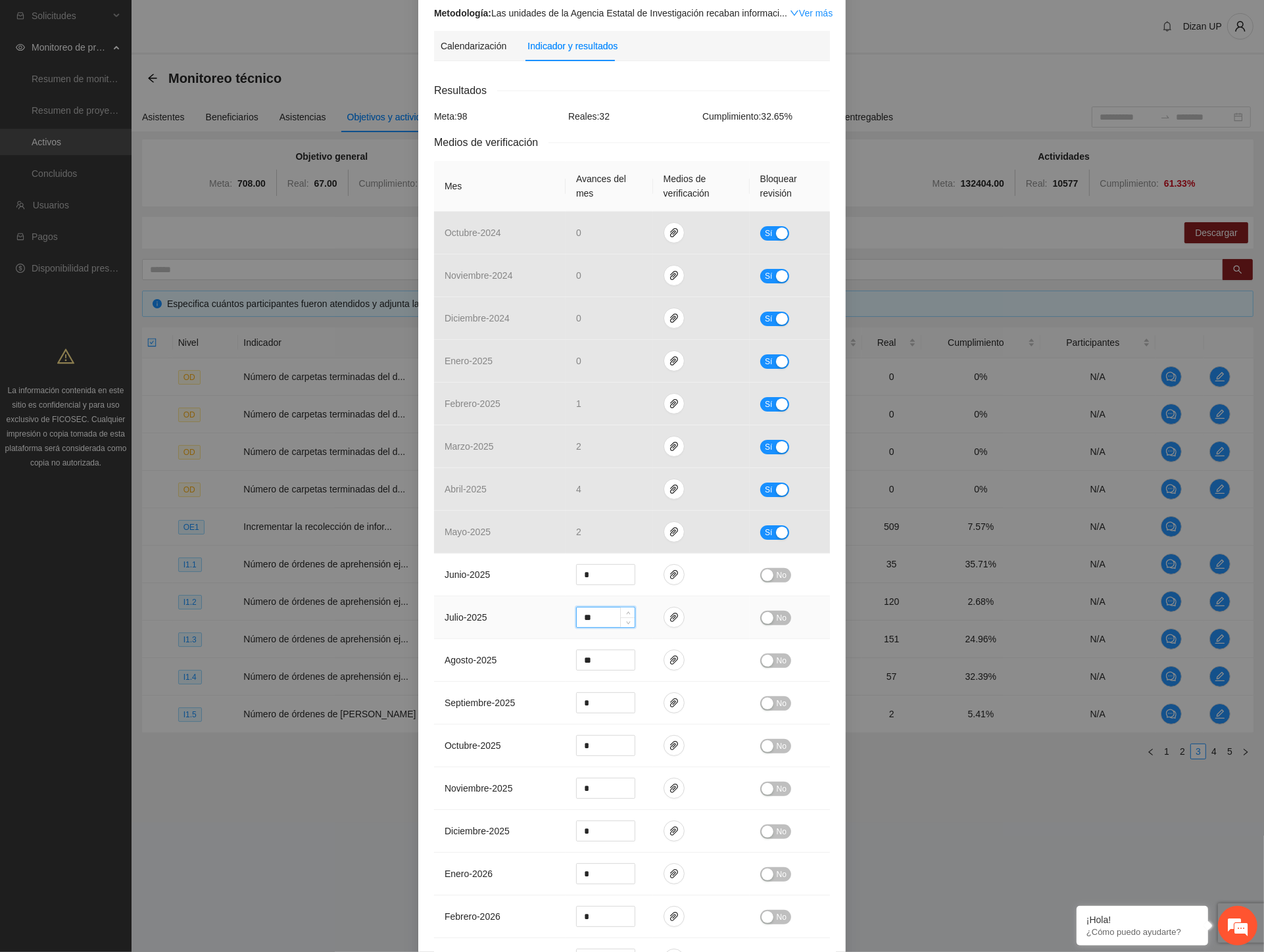
drag, startPoint x: 597, startPoint y: 621, endPoint x: 559, endPoint y: 619, distance: 38.1
click at [559, 619] on tr "julio - 2025 ** No" at bounding box center [632, 618] width 396 height 43
type input "*"
click at [761, 576] on div "button" at bounding box center [767, 575] width 12 height 12
click at [768, 624] on button "No" at bounding box center [775, 618] width 31 height 15
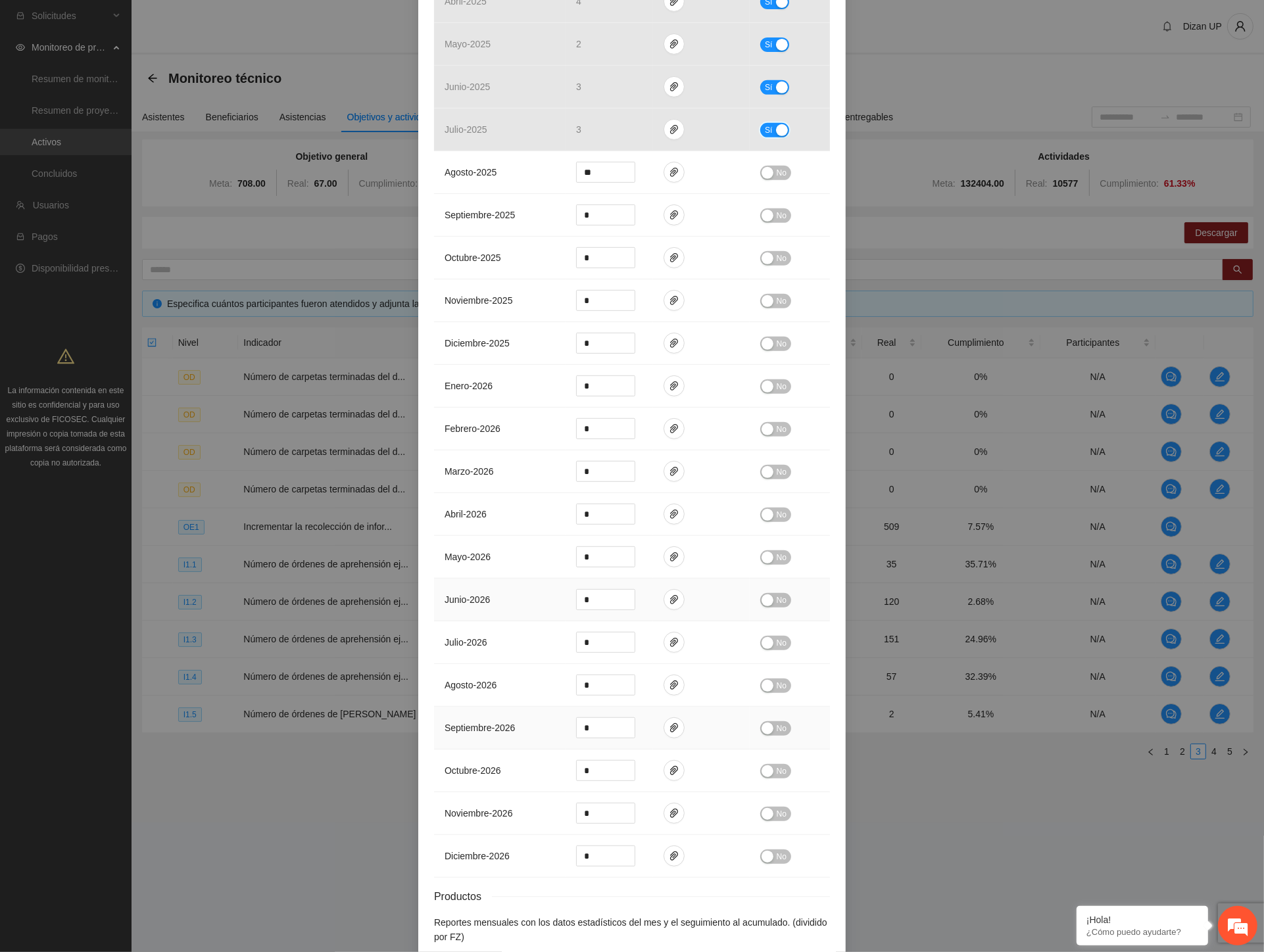
scroll to position [705, 0]
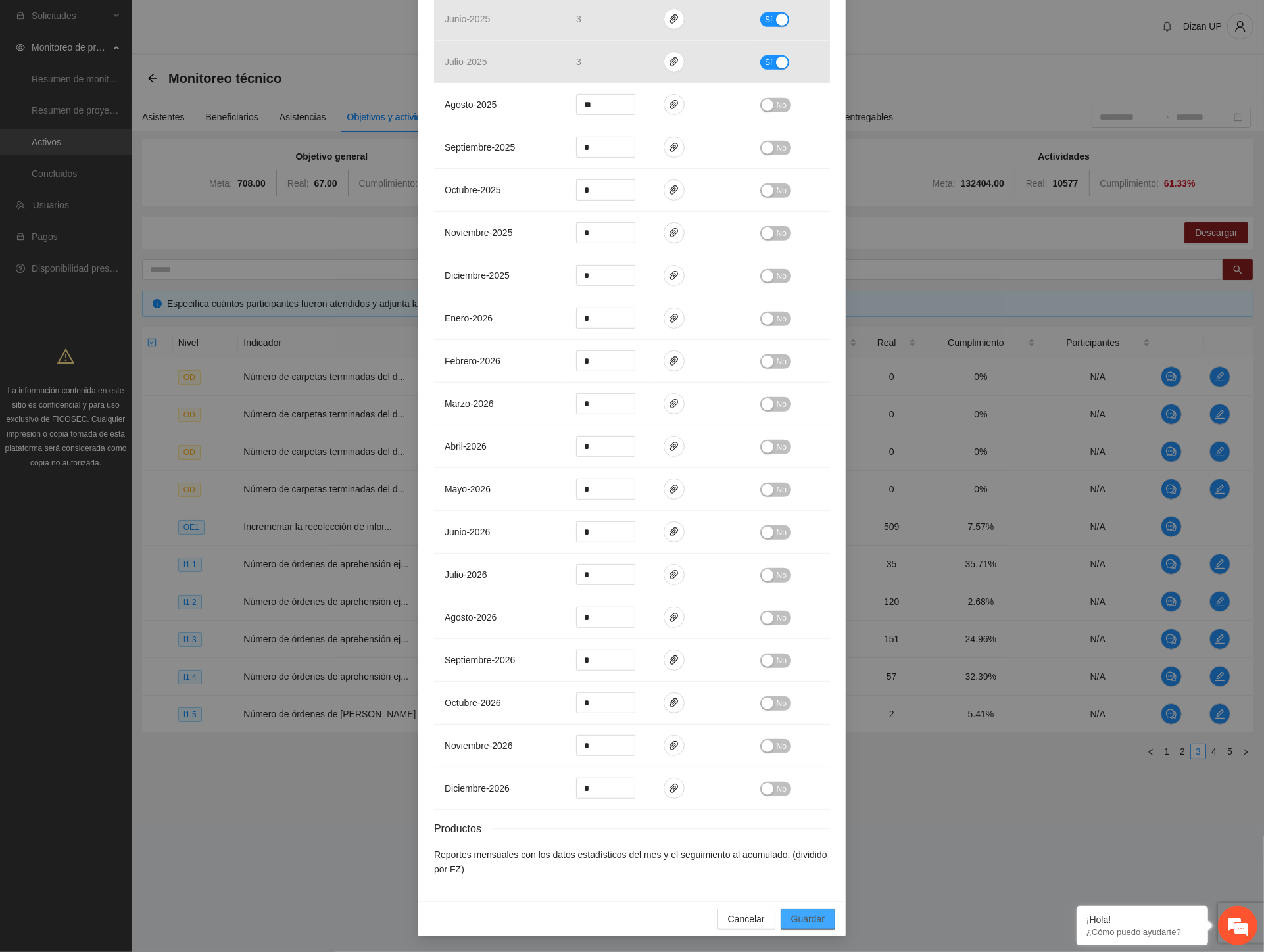
drag, startPoint x: 799, startPoint y: 923, endPoint x: 851, endPoint y: 902, distance: 56.1
click at [799, 922] on span "Guardar" at bounding box center [808, 920] width 33 height 15
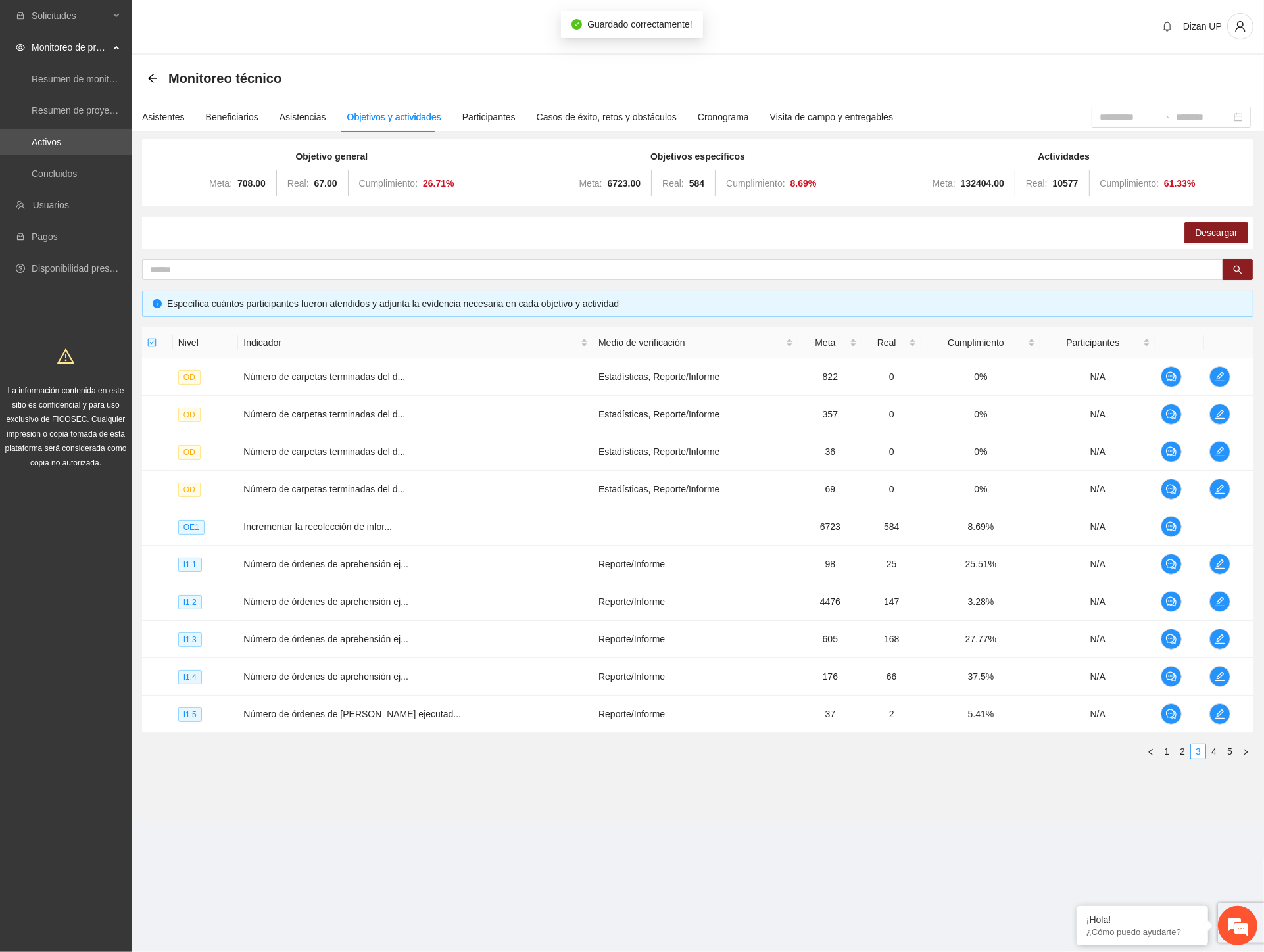
scroll to position [640, 0]
click at [1216, 606] on icon "edit" at bounding box center [1219, 601] width 9 height 9
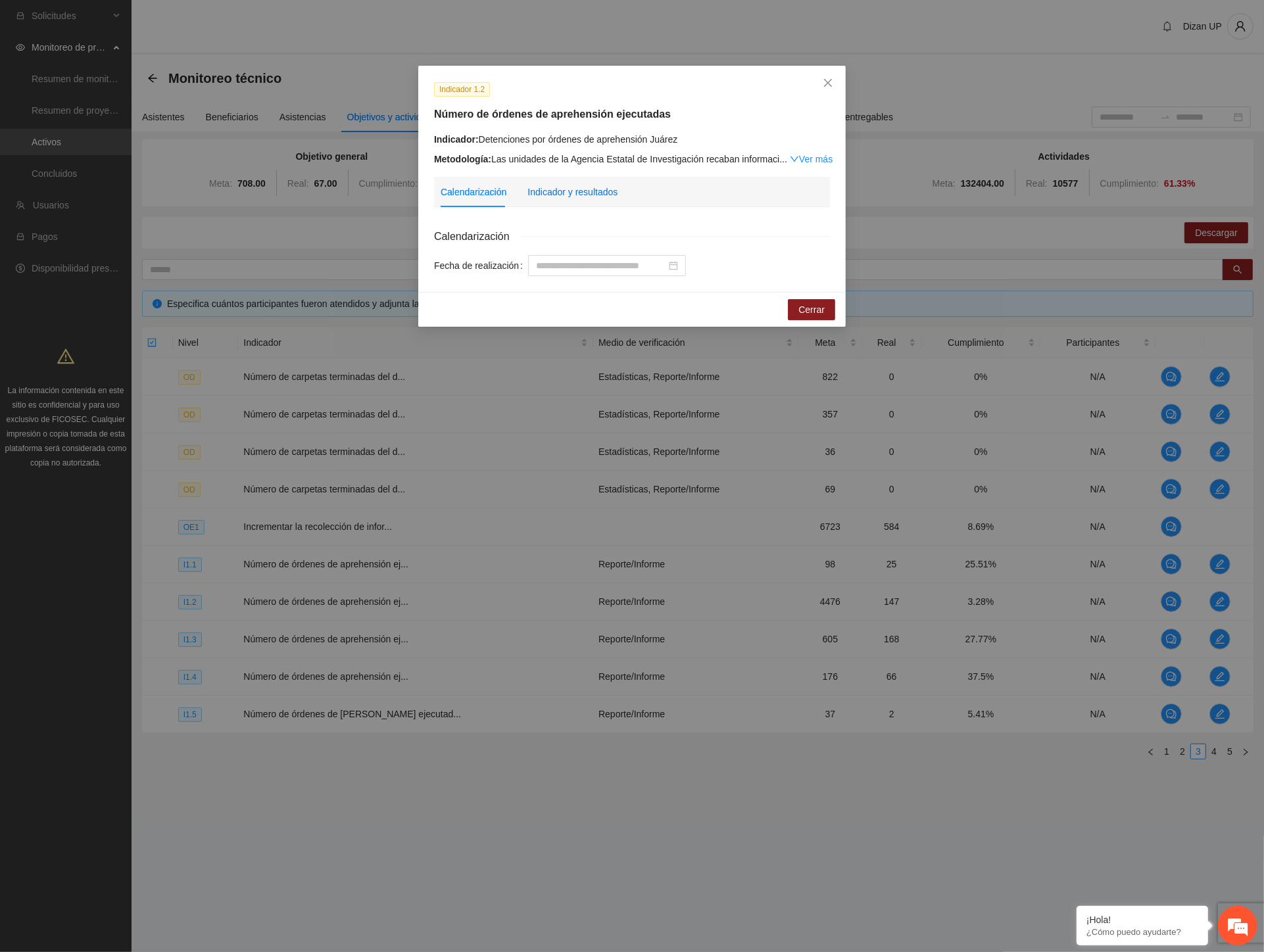
click at [565, 186] on div "Indicador y resultados" at bounding box center [572, 192] width 90 height 15
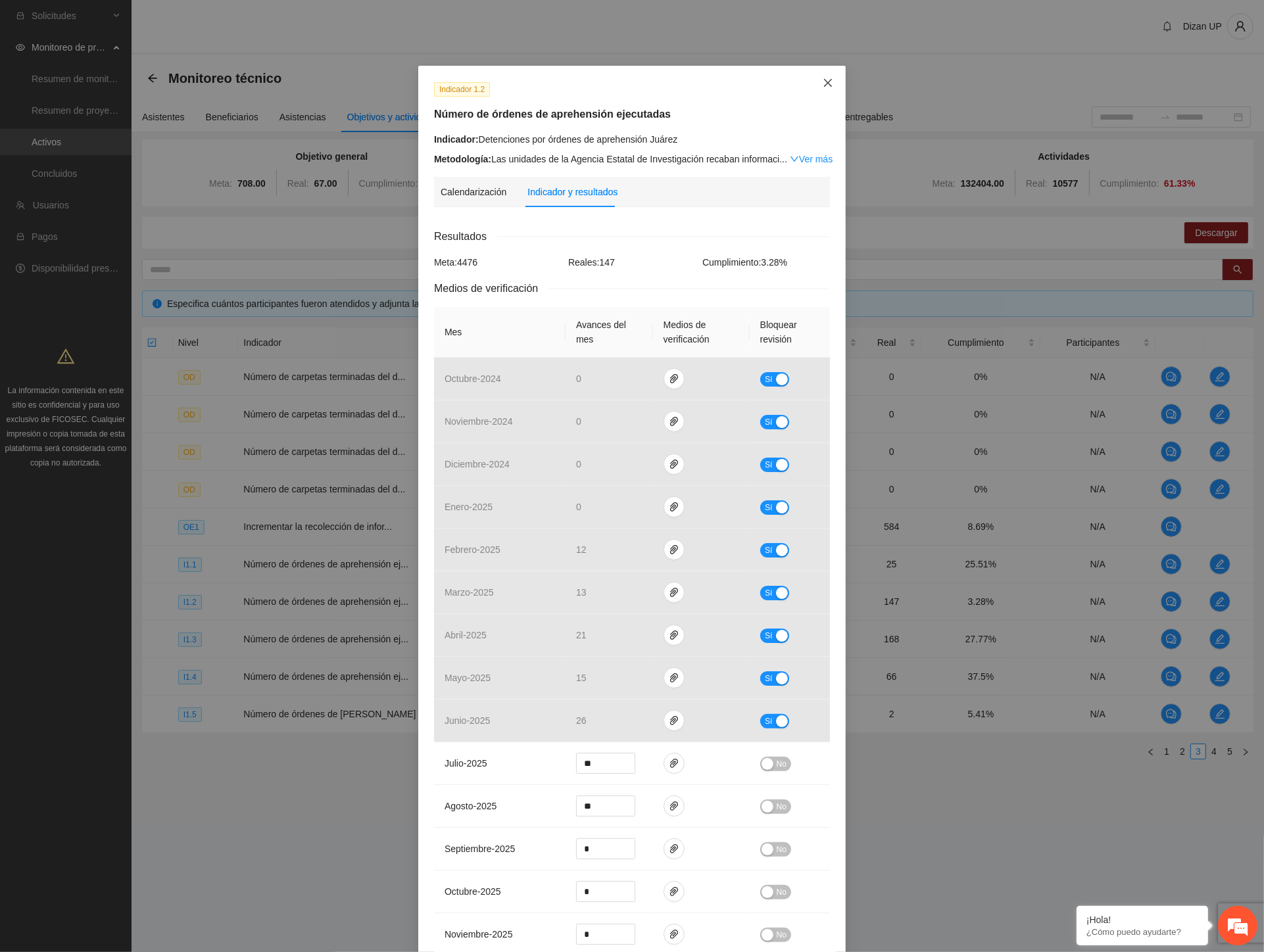
click at [822, 81] on icon "close" at bounding box center [827, 83] width 11 height 11
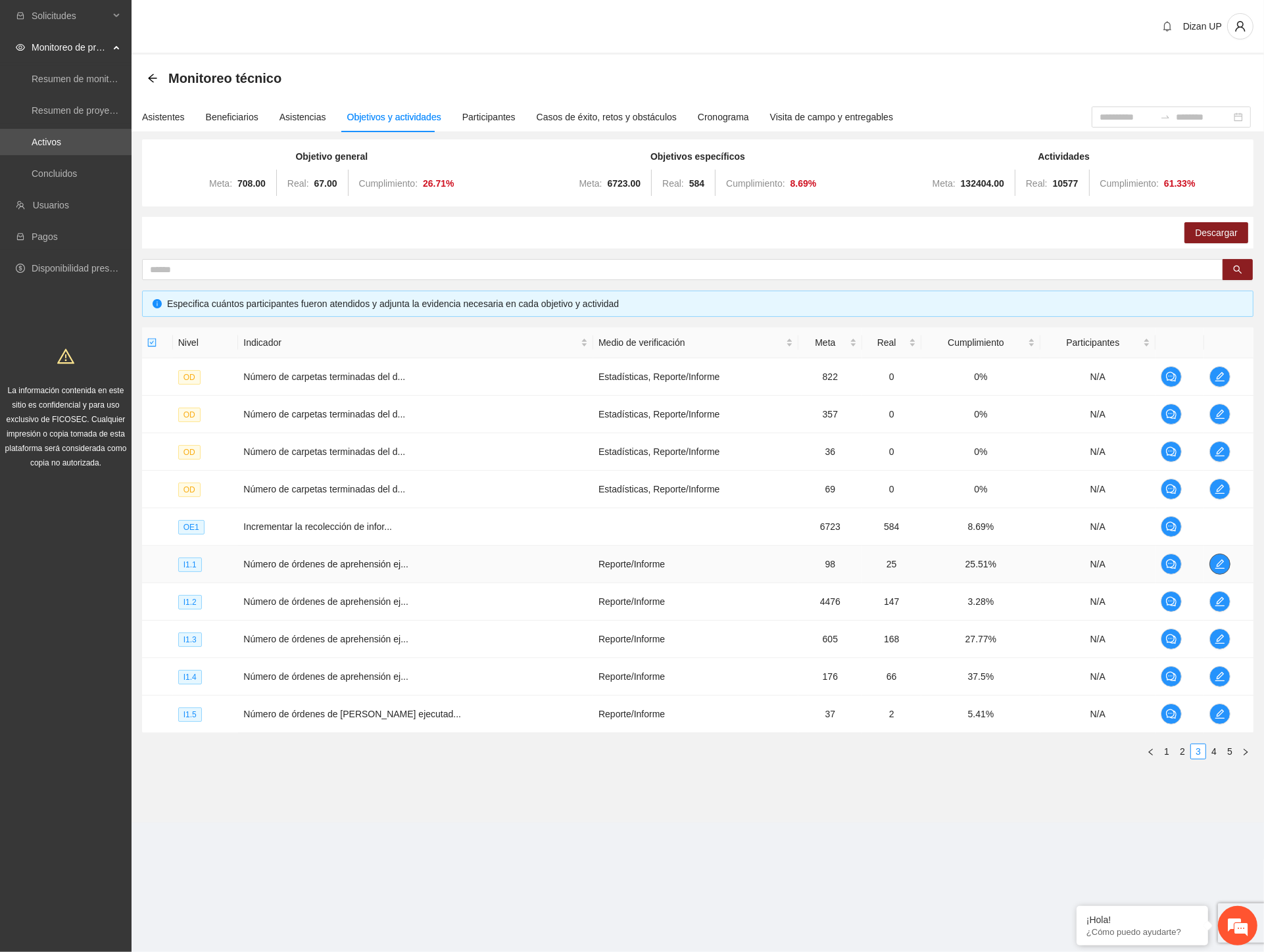
click at [1221, 564] on span "edit" at bounding box center [1219, 564] width 19 height 11
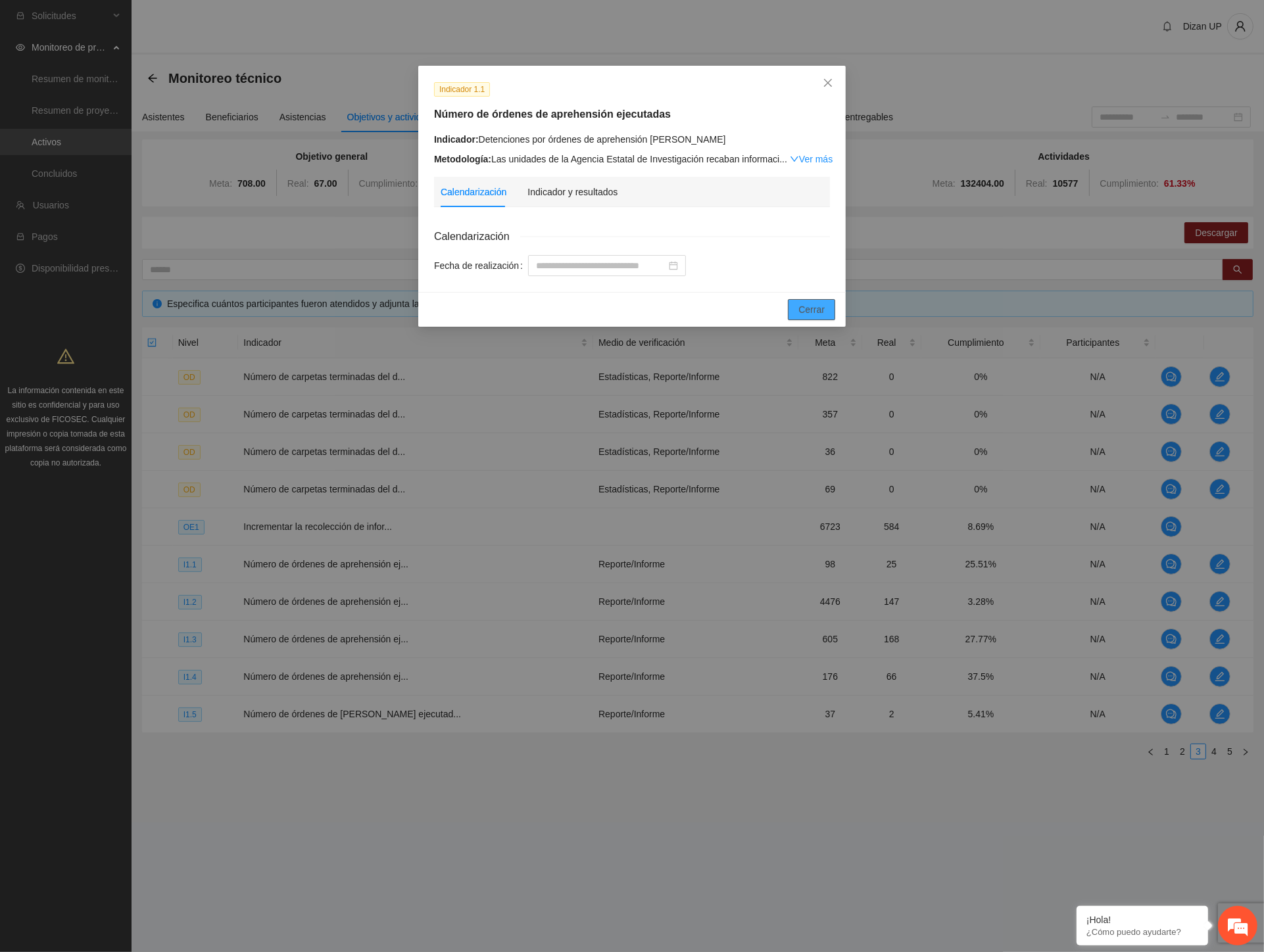
click at [803, 309] on span "Cerrar" at bounding box center [811, 310] width 26 height 15
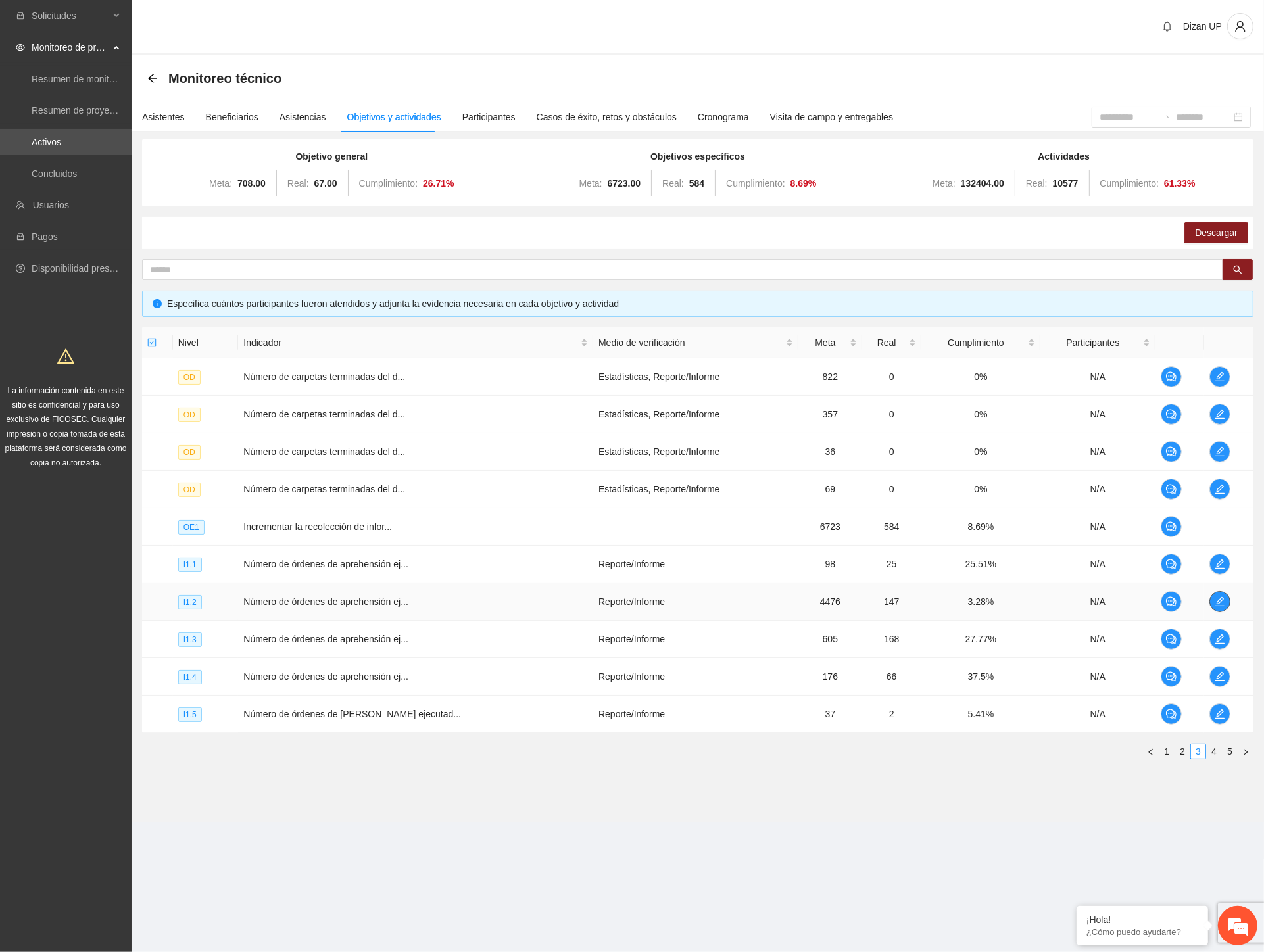
click at [1219, 599] on icon "edit" at bounding box center [1219, 601] width 9 height 9
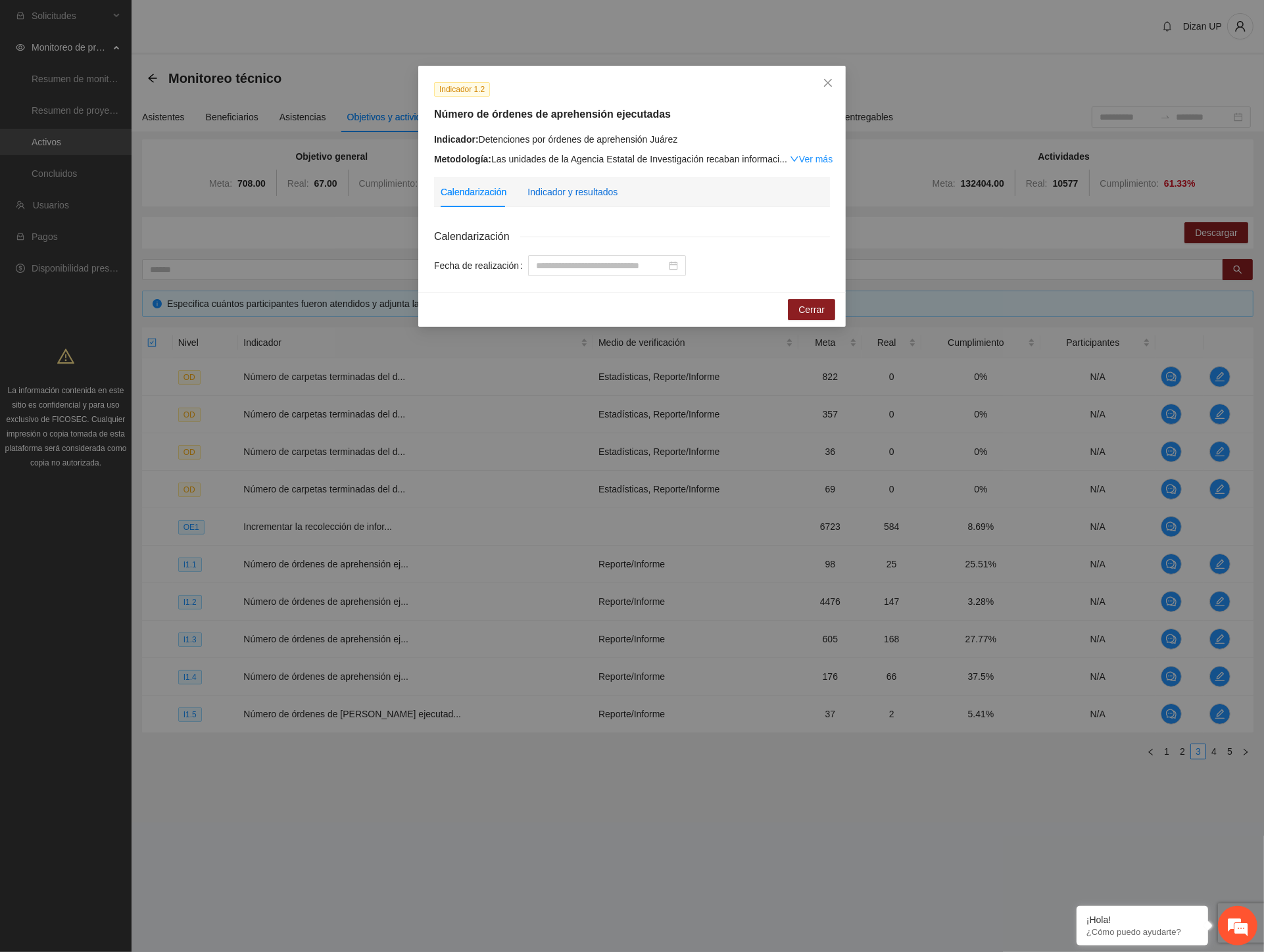
click at [602, 193] on div "Indicador y resultados" at bounding box center [572, 192] width 90 height 15
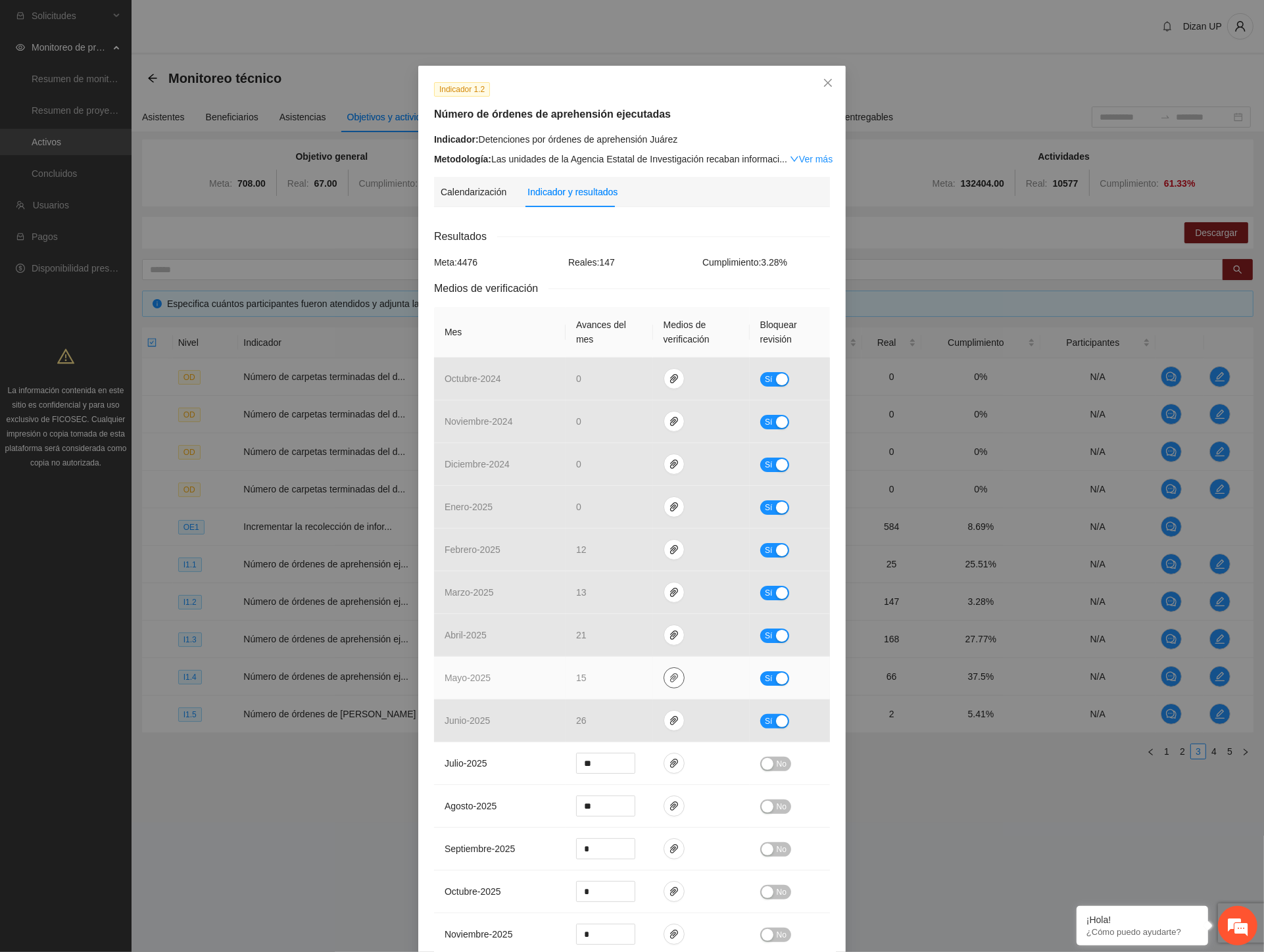
click at [669, 679] on icon "paper-clip" at bounding box center [674, 678] width 11 height 11
click at [647, 621] on link "ORDENESDEAPREHENSIONZONANORTE.pdf" at bounding box center [671, 621] width 188 height 15
click at [641, 638] on link "ORDENESDEAPREHENSIONNORTE24.xlsx" at bounding box center [671, 641] width 188 height 15
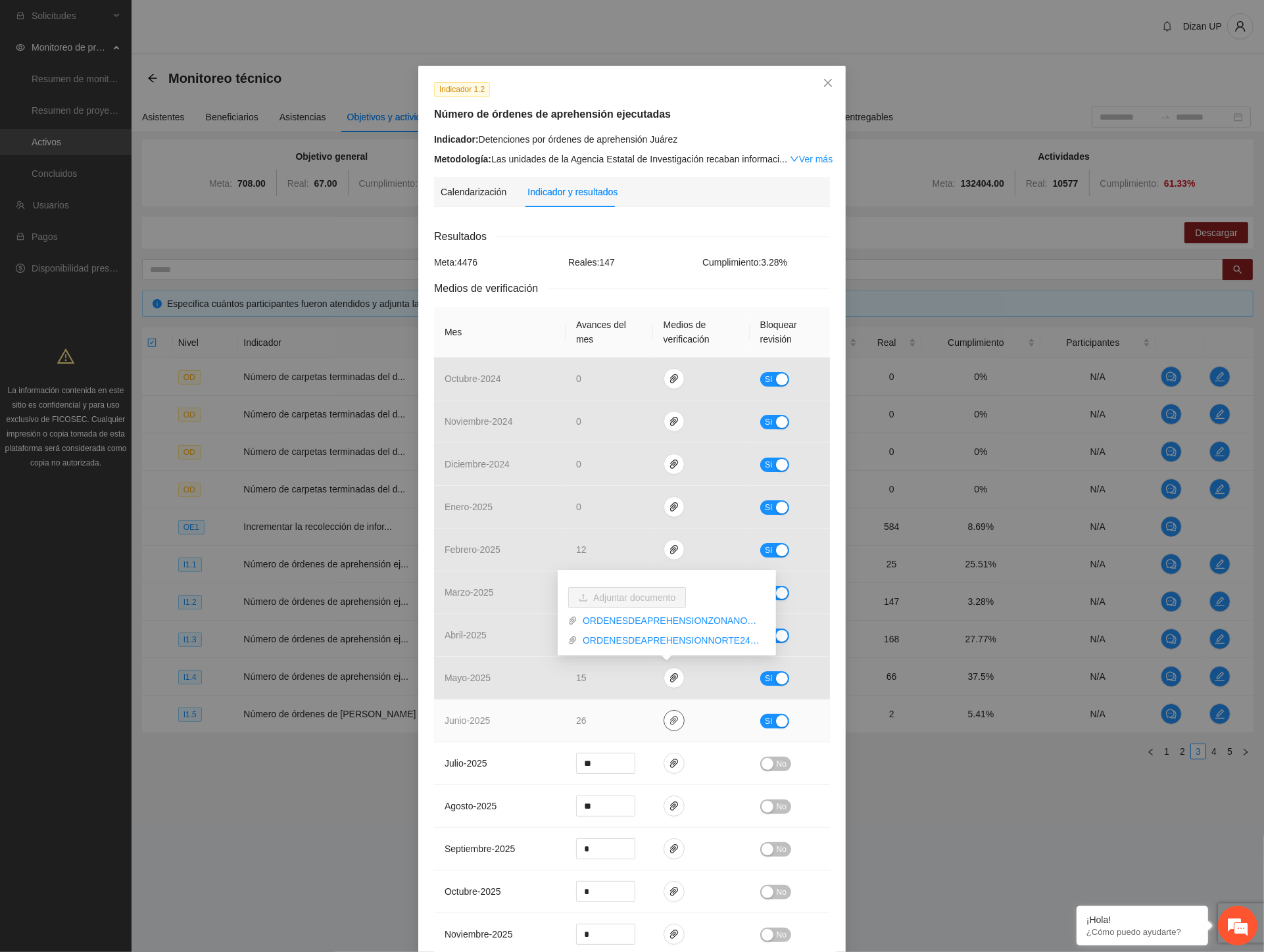
click at [670, 718] on icon "paper-clip" at bounding box center [674, 720] width 8 height 9
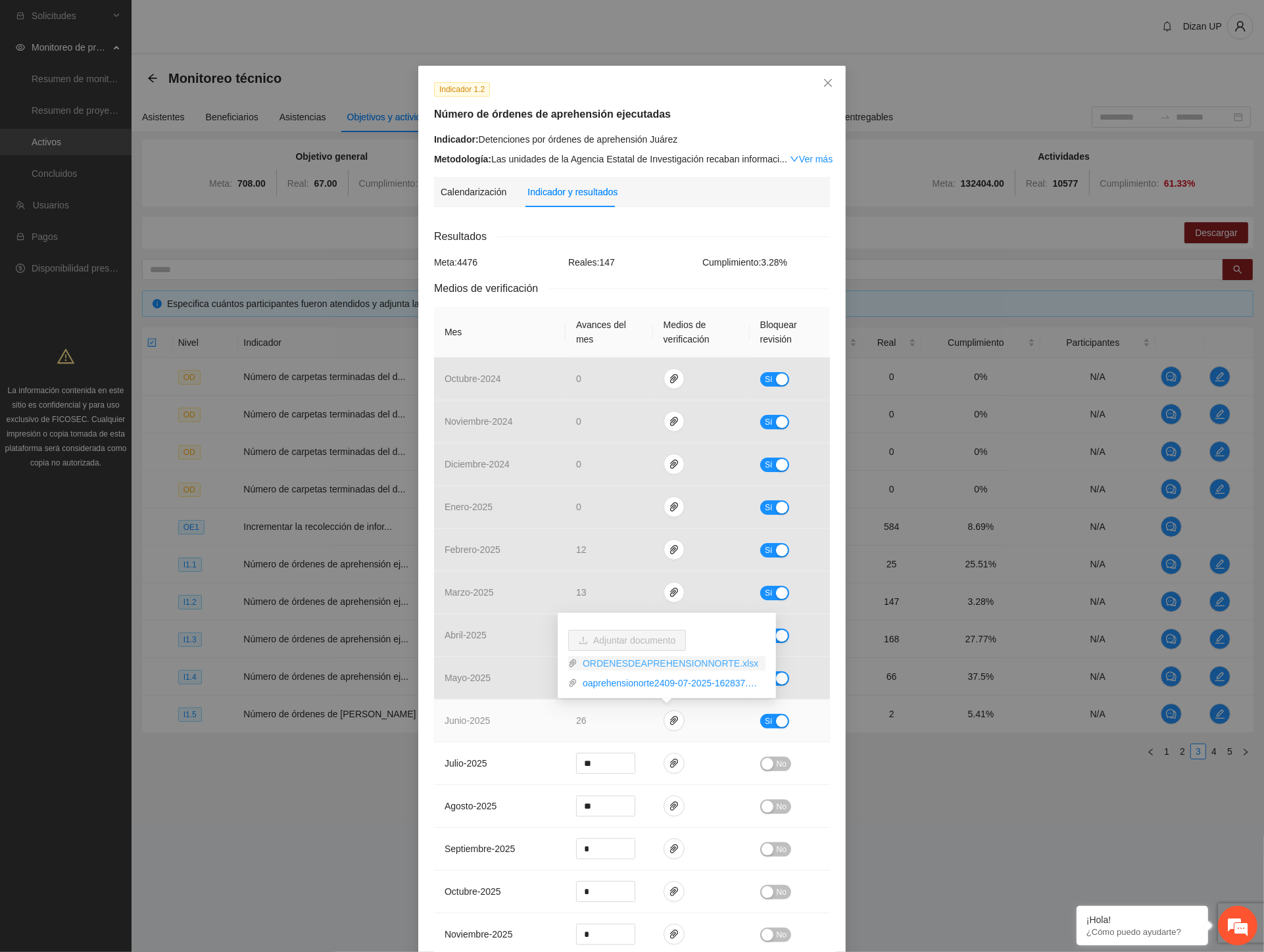
click at [601, 662] on link "ORDENESDEAPREHENSIONNORTE.xlsx" at bounding box center [671, 663] width 188 height 15
click at [602, 682] on link "oaprehensionorte2409-07-2025-162837.pdf" at bounding box center [671, 684] width 188 height 15
click at [664, 765] on span "paper-clip" at bounding box center [674, 763] width 19 height 11
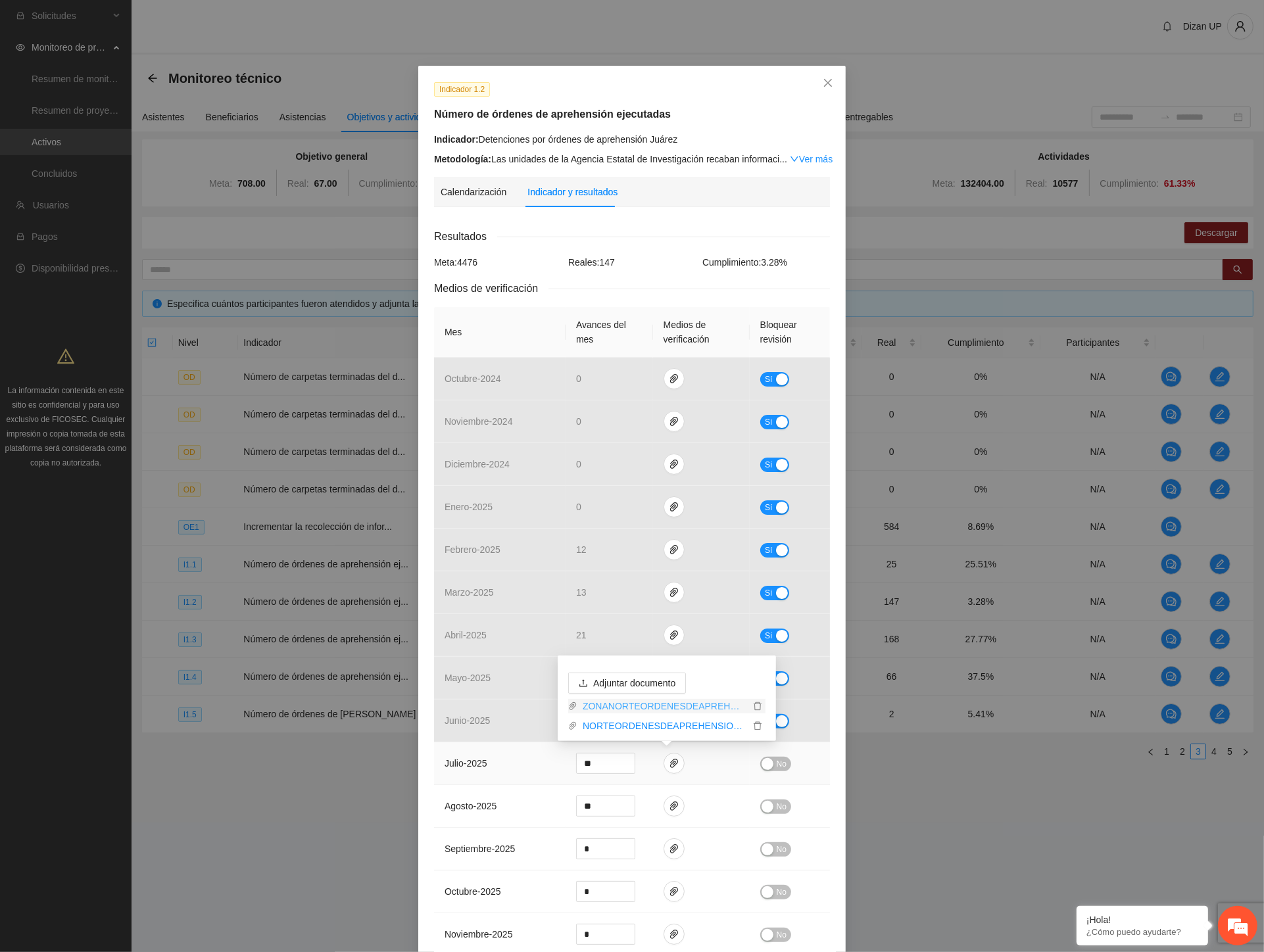
click at [645, 708] on link "ZONANORTEORDENESDEAPREHENSION2024_0001.pdf" at bounding box center [663, 706] width 172 height 15
click at [630, 725] on link "NORTEORDENESDEAPREHENSION24.xlsx" at bounding box center [663, 726] width 172 height 15
